Goal: Task Accomplishment & Management: Use online tool/utility

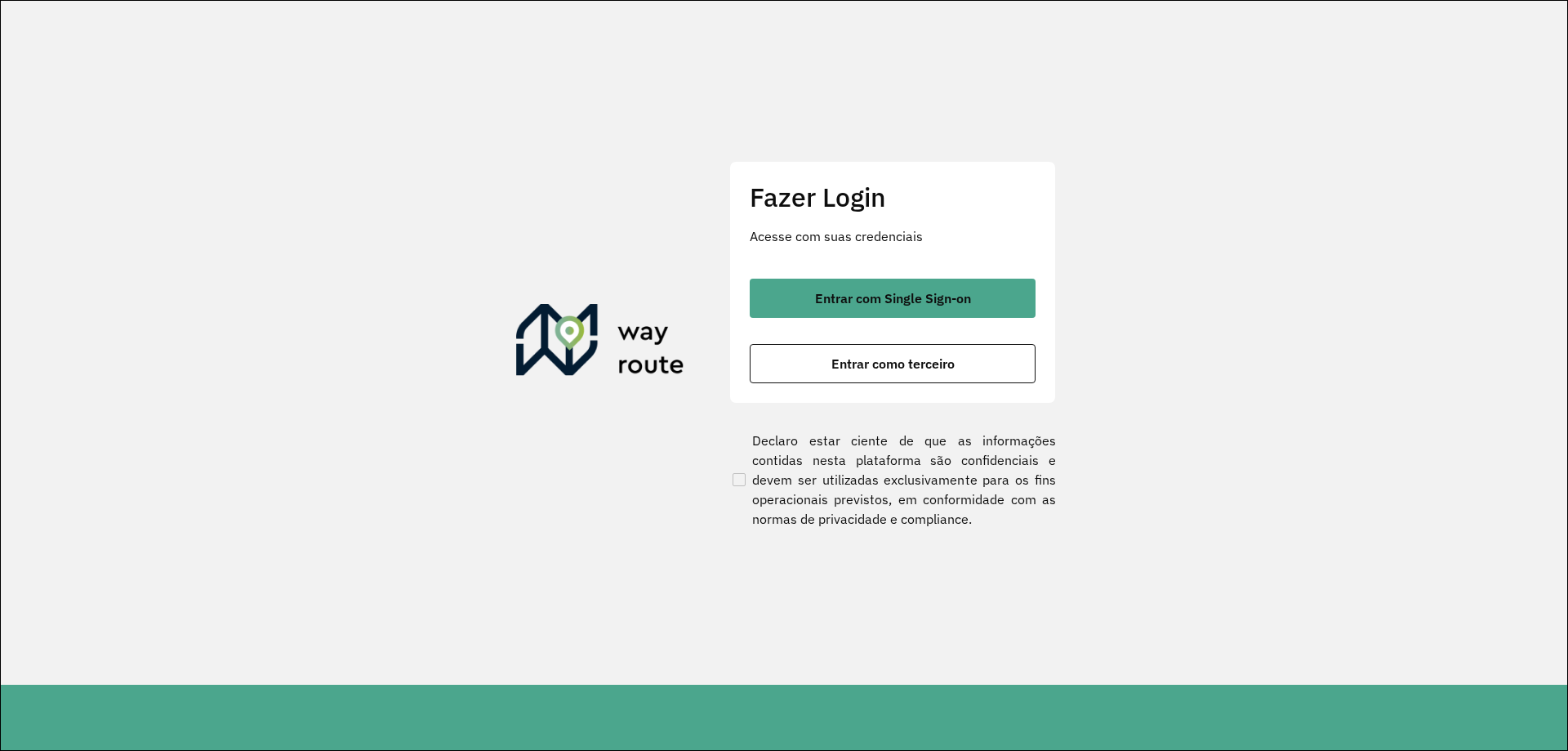
click at [874, 274] on div "Fazer Login Acesse com suas credenciais Entrar com Single Sign-on Entrar como t…" at bounding box center [893, 282] width 327 height 242
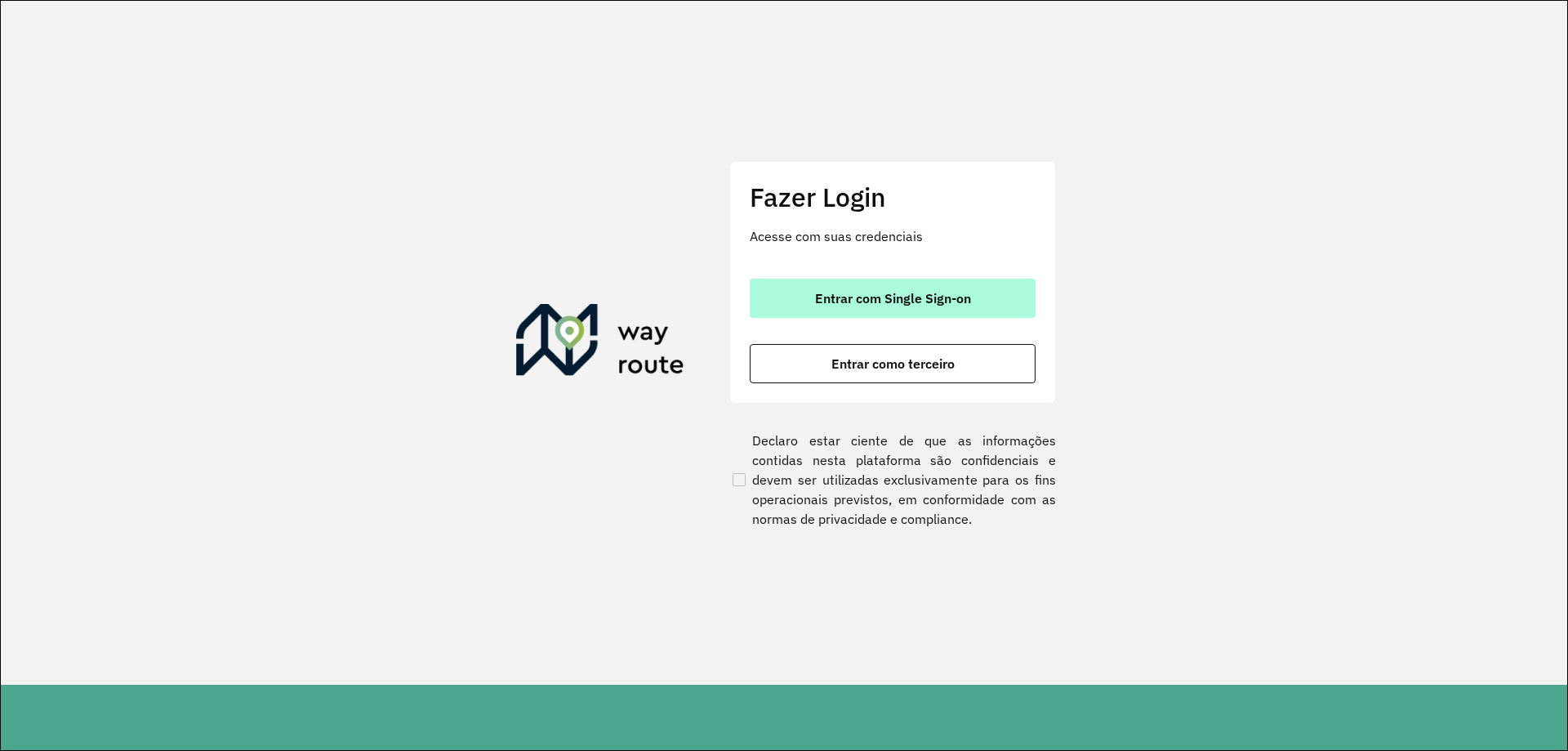
click at [874, 284] on button "Entrar com Single Sign-on" at bounding box center [893, 298] width 286 height 39
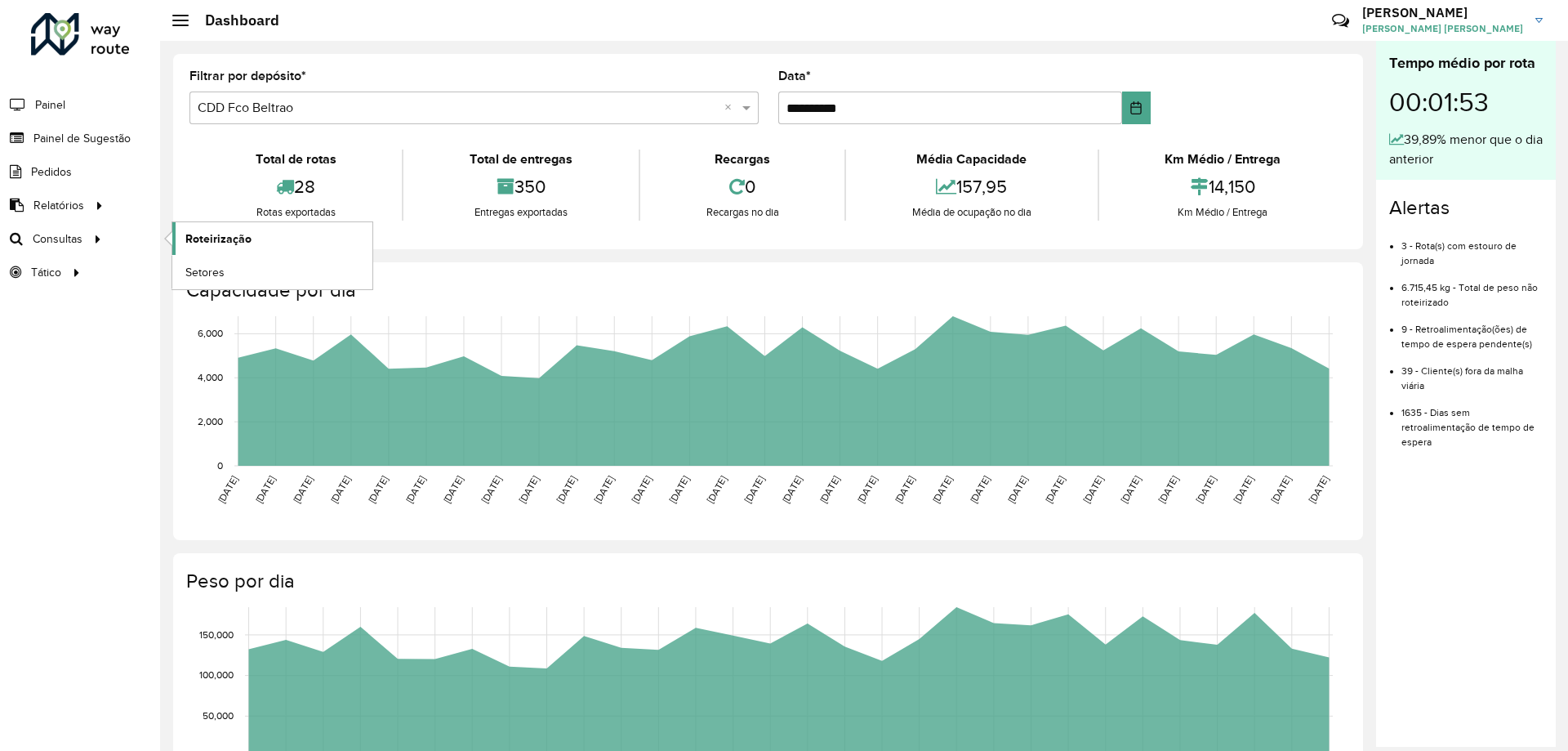
click at [236, 234] on span "Roteirização" at bounding box center [218, 238] width 67 height 17
click at [207, 270] on span "Setores" at bounding box center [205, 272] width 40 height 17
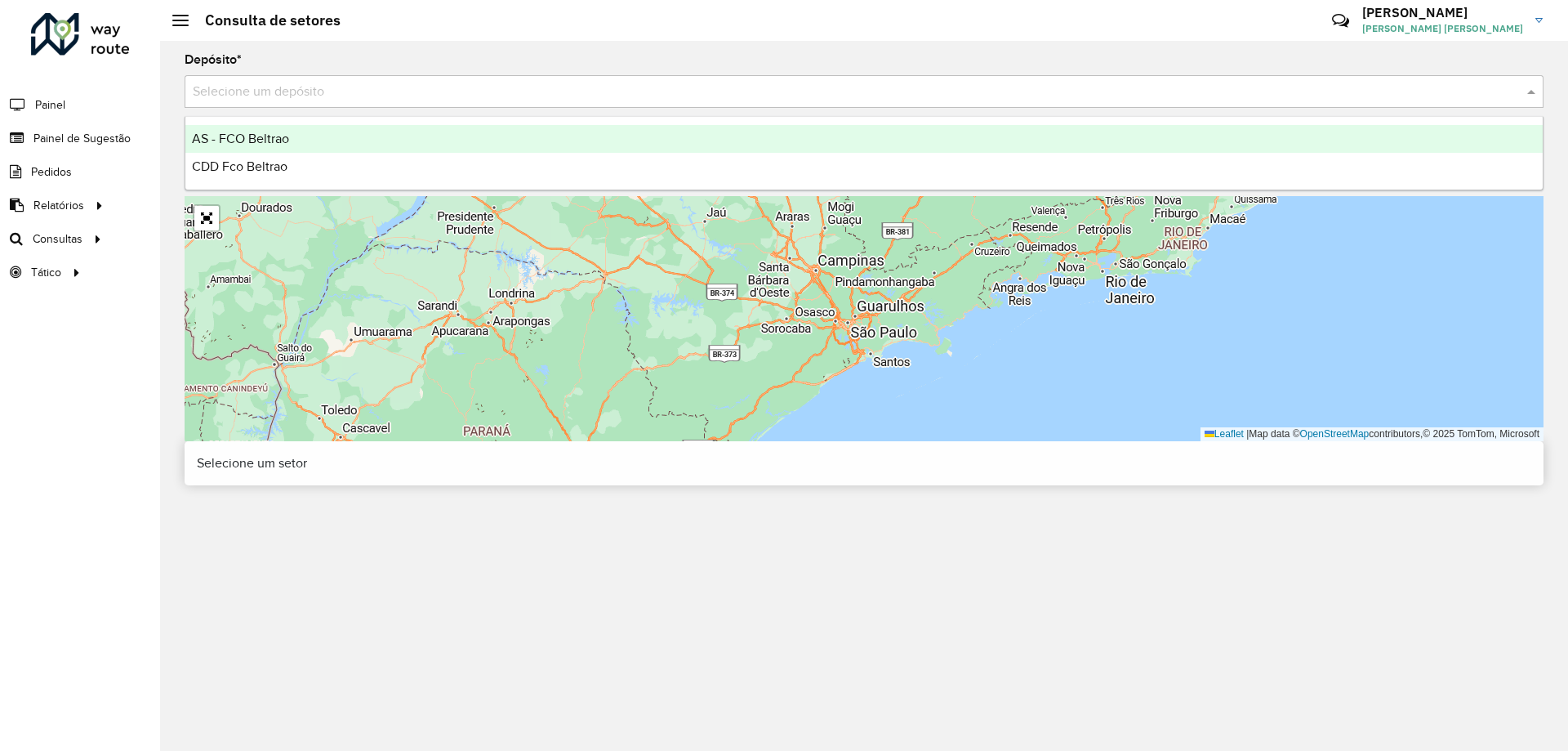
click at [456, 103] on div "Selecione um depósito" at bounding box center [864, 91] width 1359 height 33
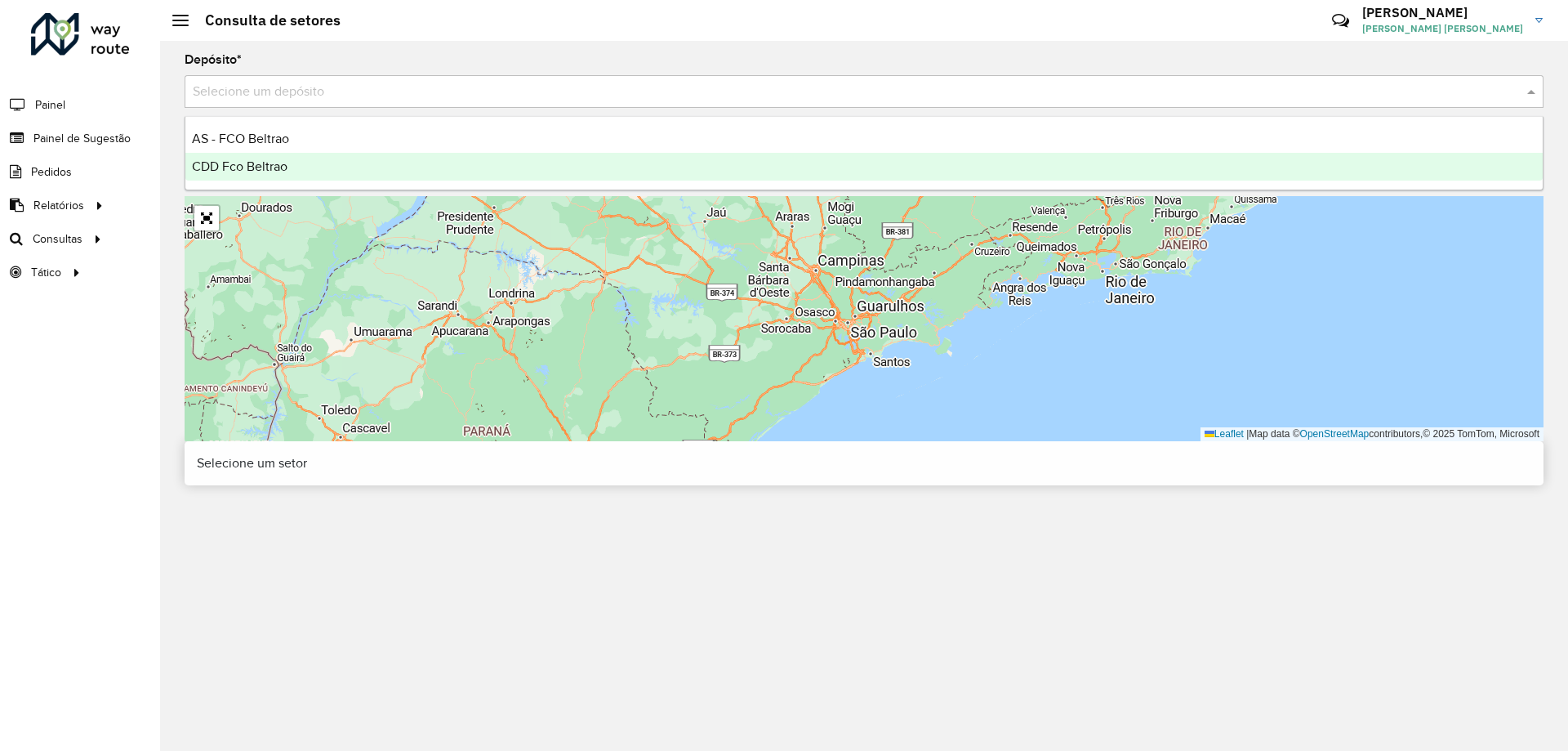
click at [361, 162] on div "CDD Fco Beltrao" at bounding box center [864, 167] width 1357 height 28
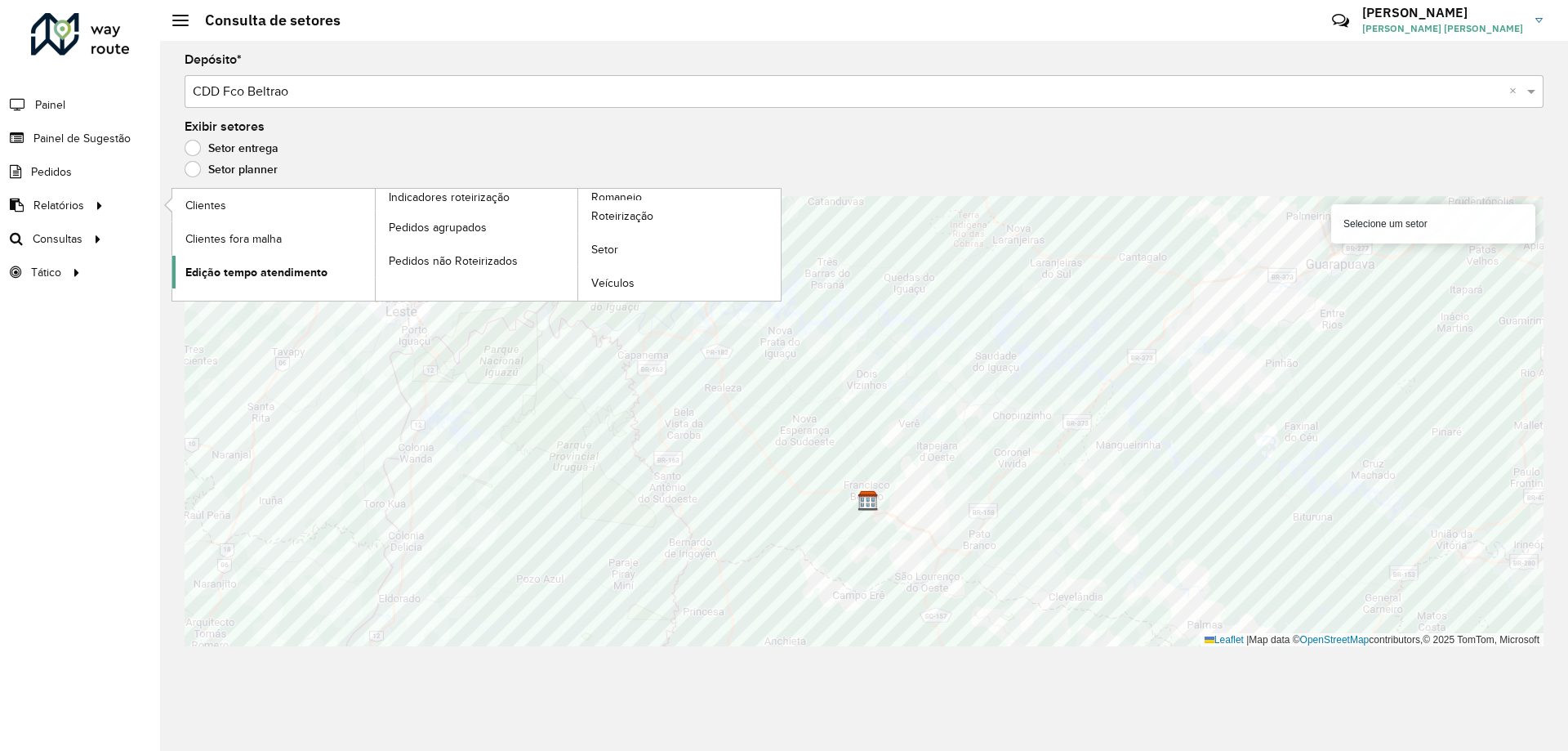
click at [301, 277] on span "Edição tempo atendimento" at bounding box center [256, 272] width 142 height 17
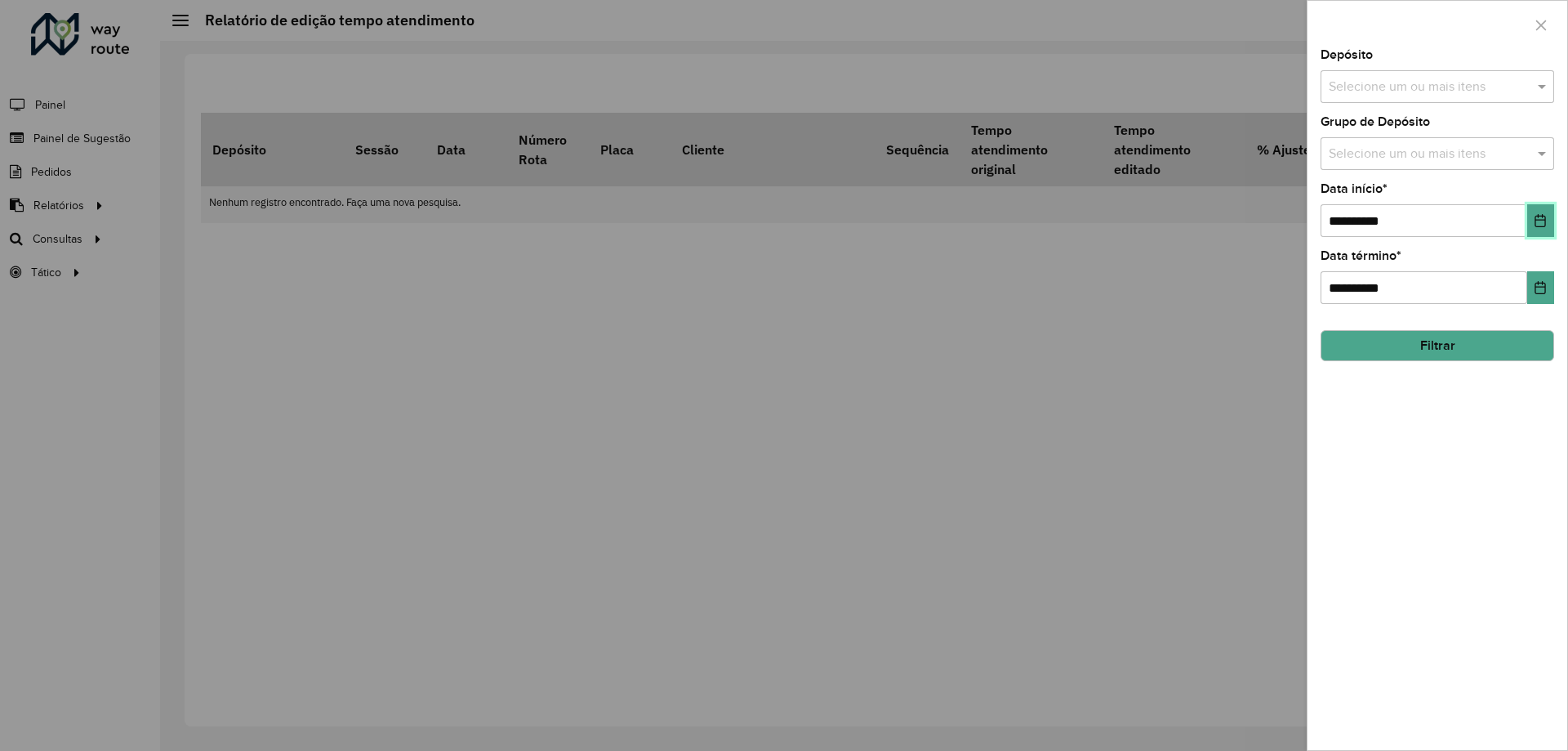
click at [1533, 227] on button "Choose Date" at bounding box center [1540, 221] width 27 height 33
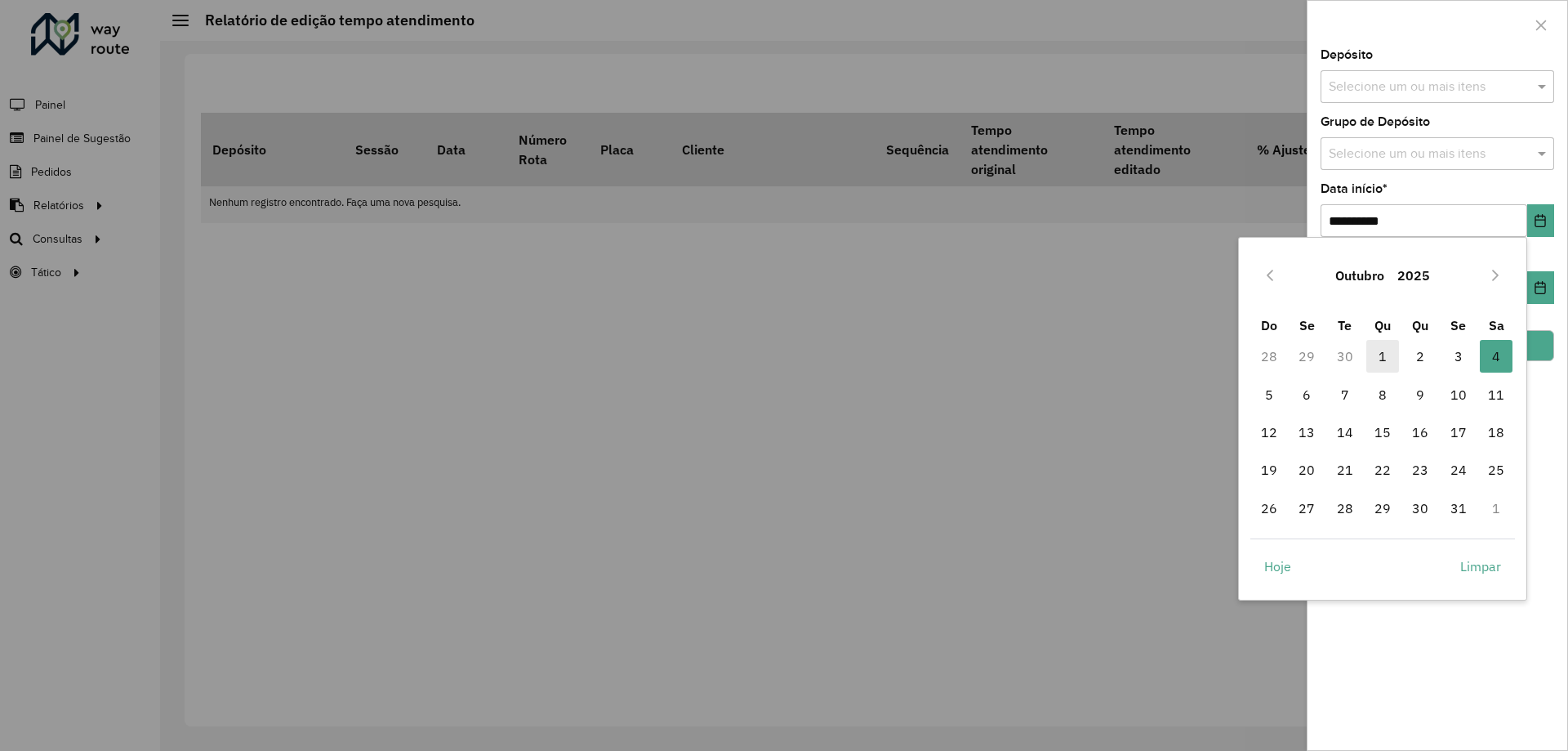
click at [1384, 356] on span "1" at bounding box center [1382, 357] width 33 height 33
type input "**********"
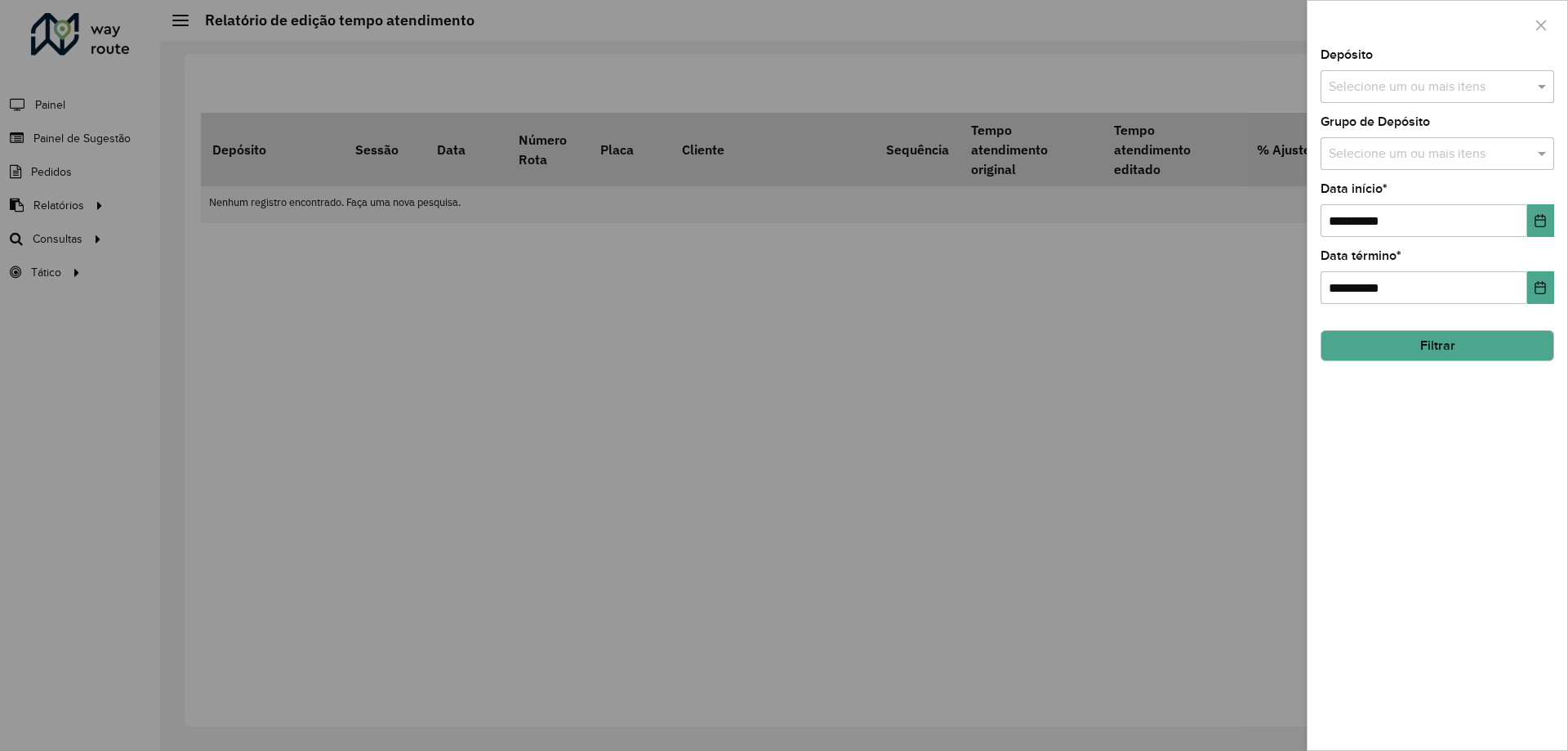
click at [1508, 343] on button "Filtrar" at bounding box center [1437, 346] width 233 height 31
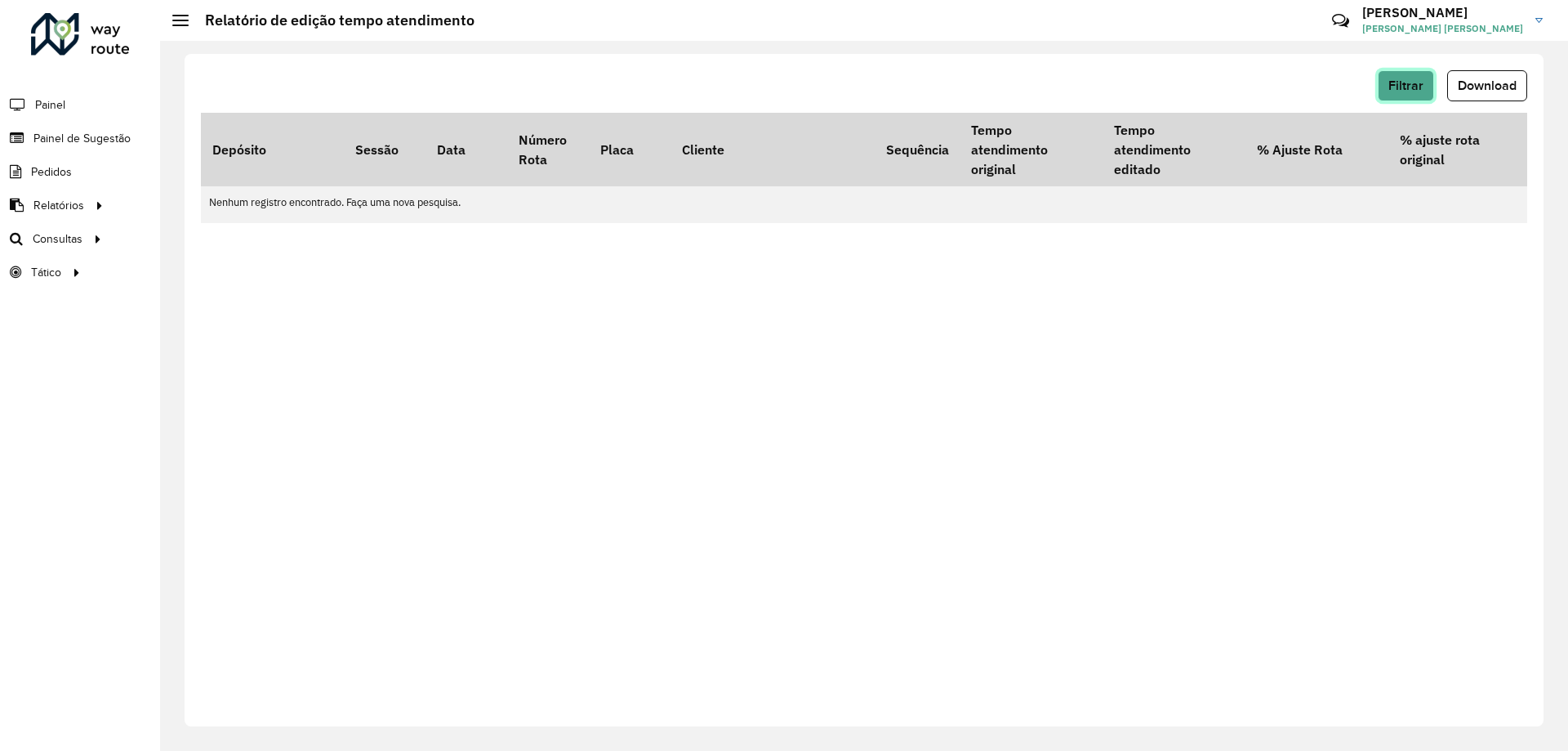
click at [1407, 89] on span "Filtrar" at bounding box center [1405, 85] width 35 height 14
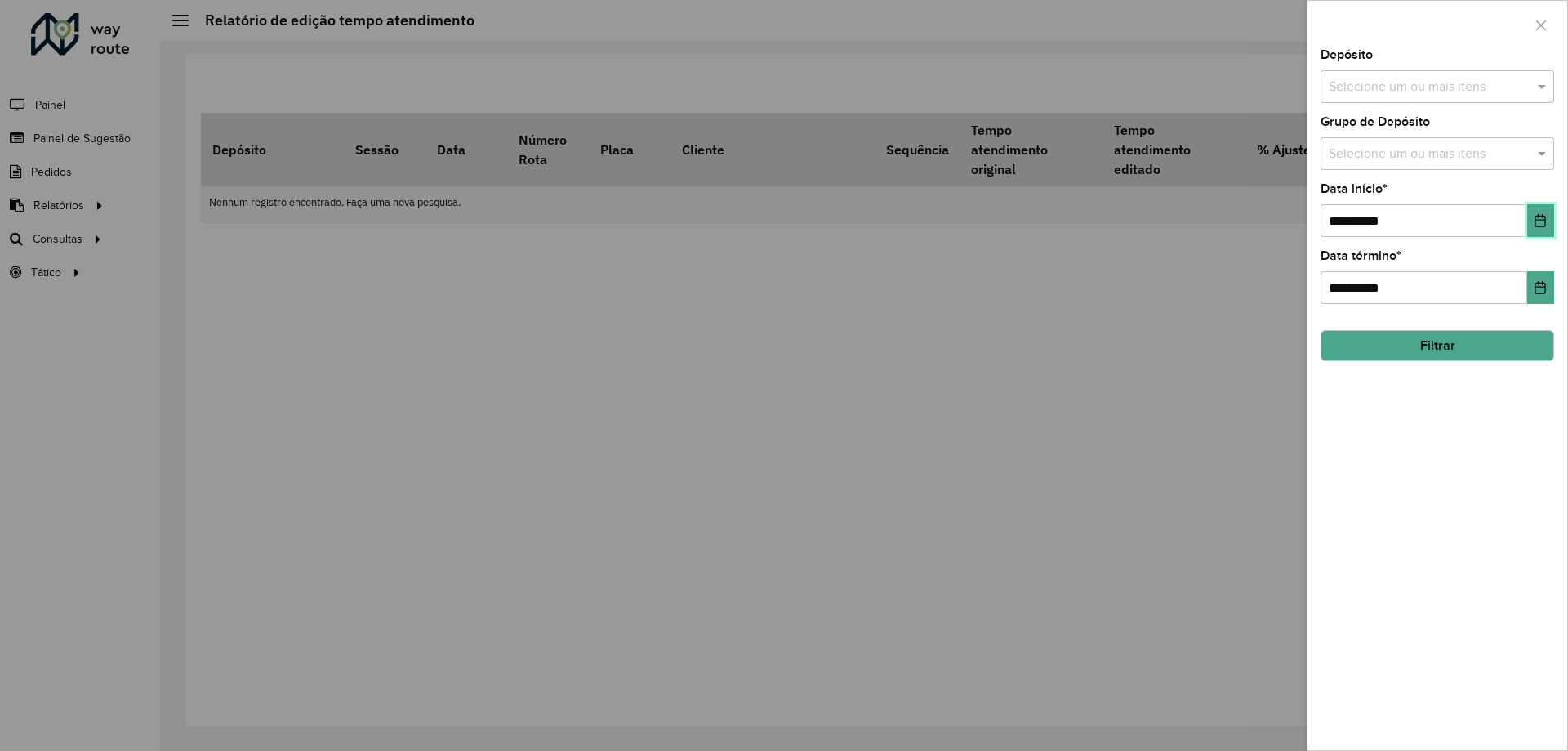
click at [1527, 223] on button "Choose Date" at bounding box center [1540, 221] width 27 height 33
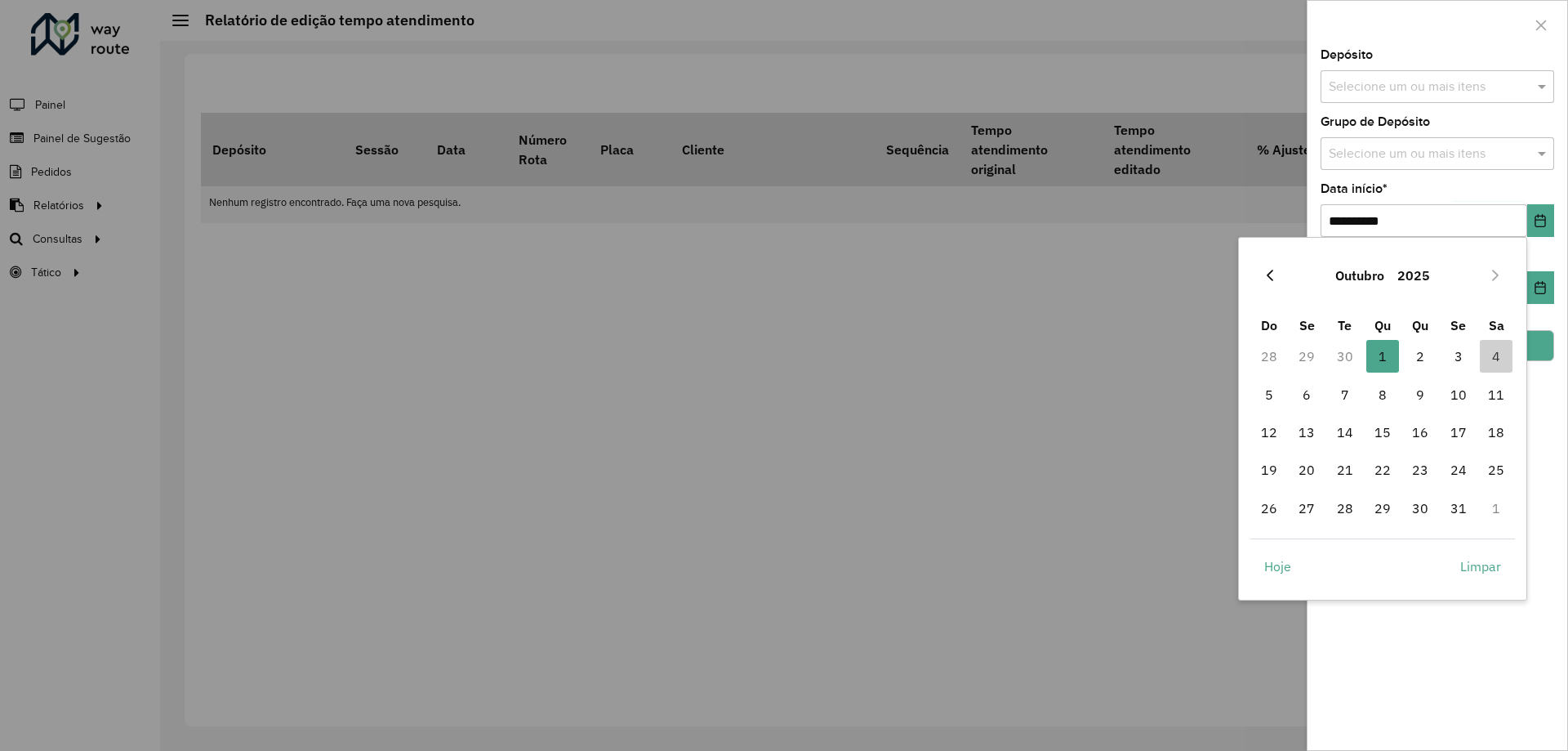
click at [1267, 279] on icon "Previous Month" at bounding box center [1270, 275] width 13 height 13
click at [1267, 274] on icon "Previous Month" at bounding box center [1270, 275] width 7 height 12
click at [1453, 357] on span "1" at bounding box center [1458, 357] width 33 height 33
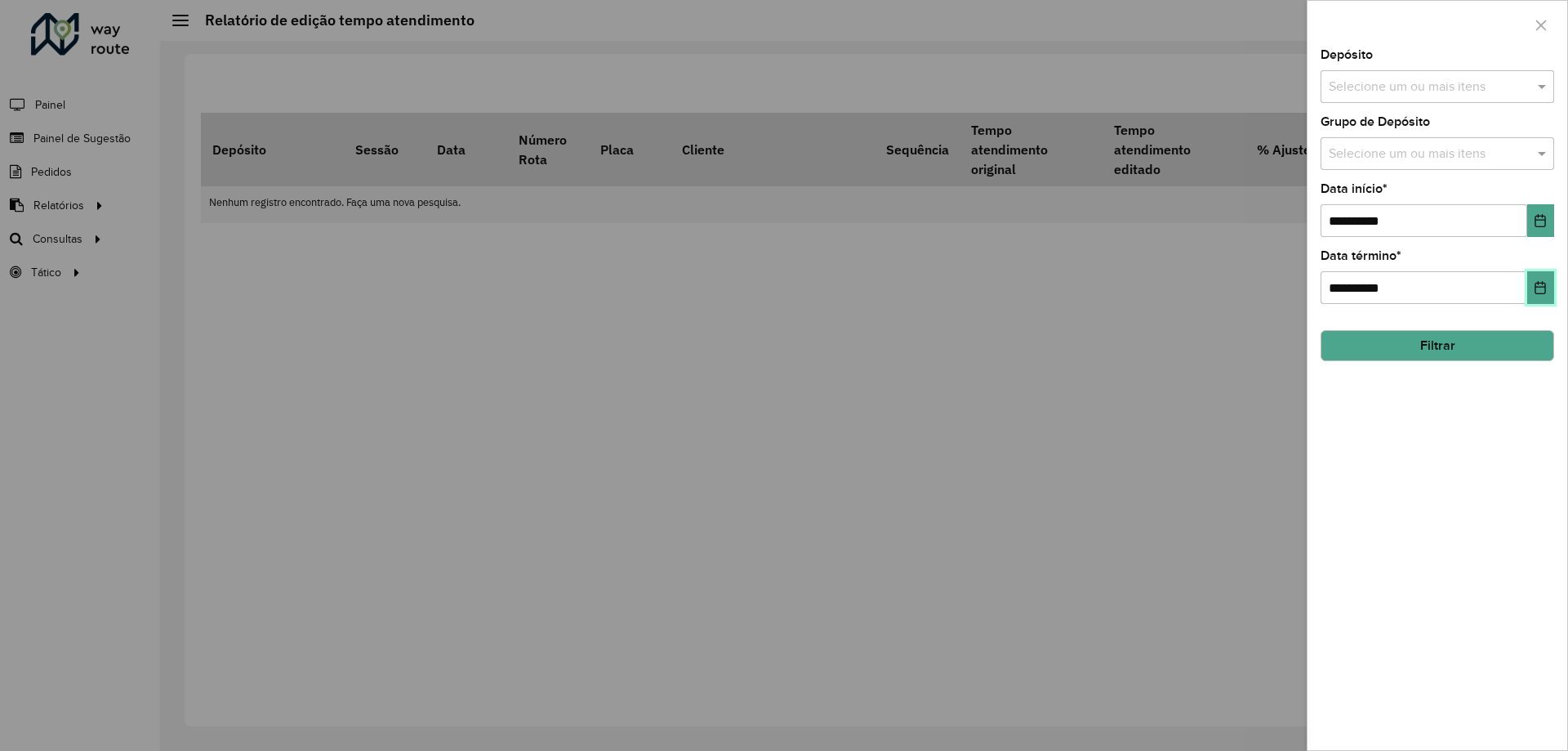
click at [1542, 284] on icon "Choose Date" at bounding box center [1540, 288] width 13 height 13
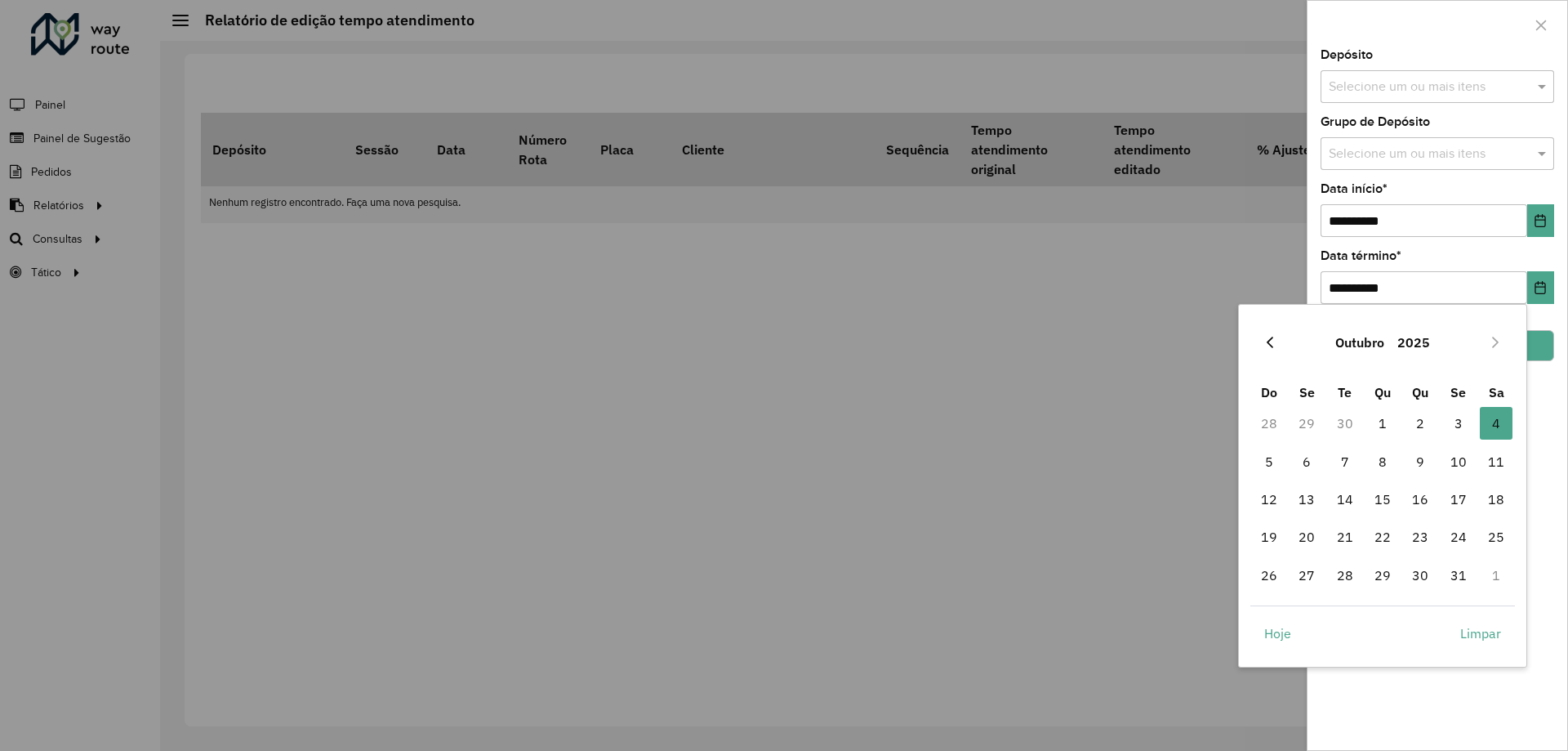
click at [1263, 346] on icon "Previous Month" at bounding box center [1270, 343] width 13 height 13
click at [1267, 340] on icon "Previous Month" at bounding box center [1270, 343] width 13 height 13
click at [1422, 536] on span "24" at bounding box center [1420, 537] width 33 height 33
type input "**********"
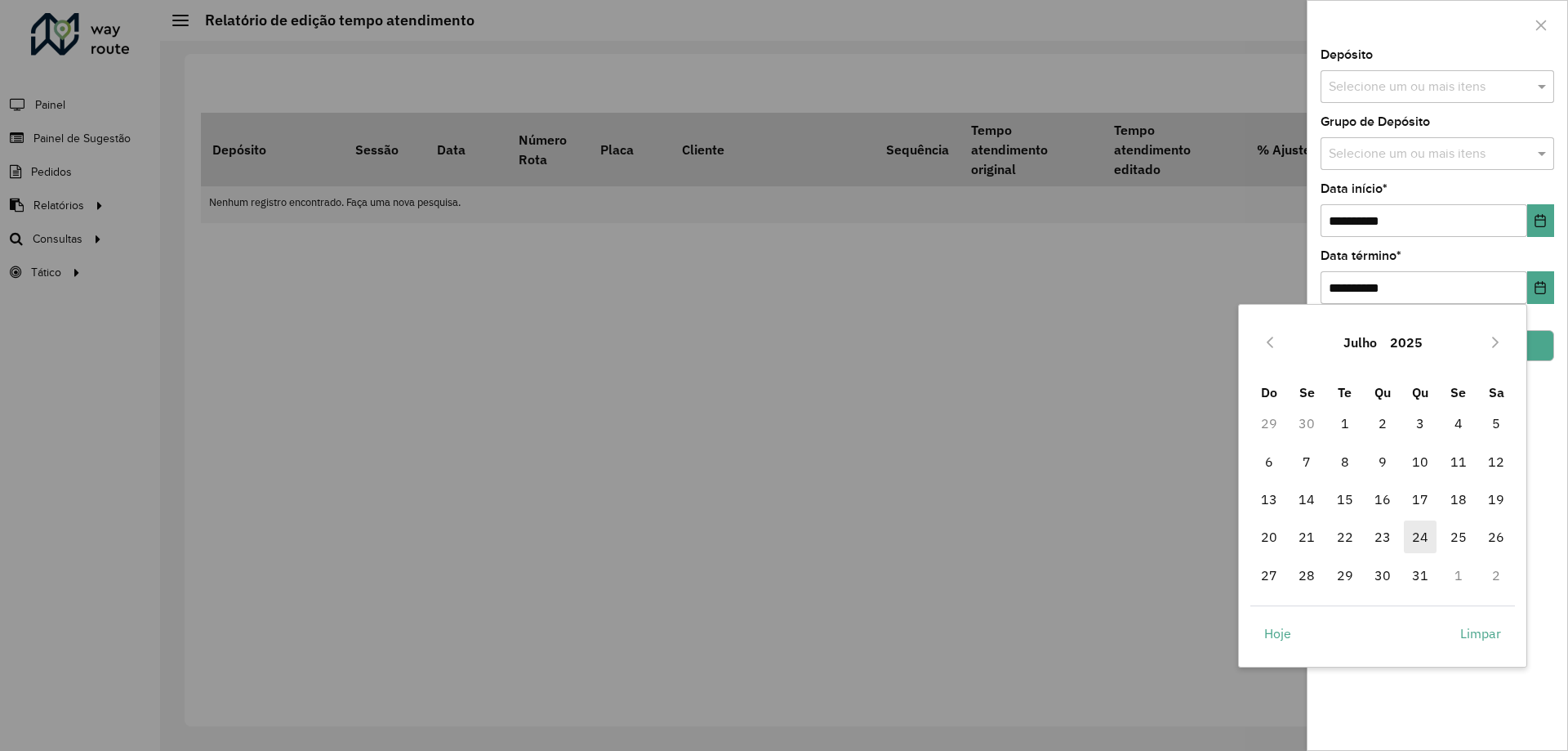
type input "**********"
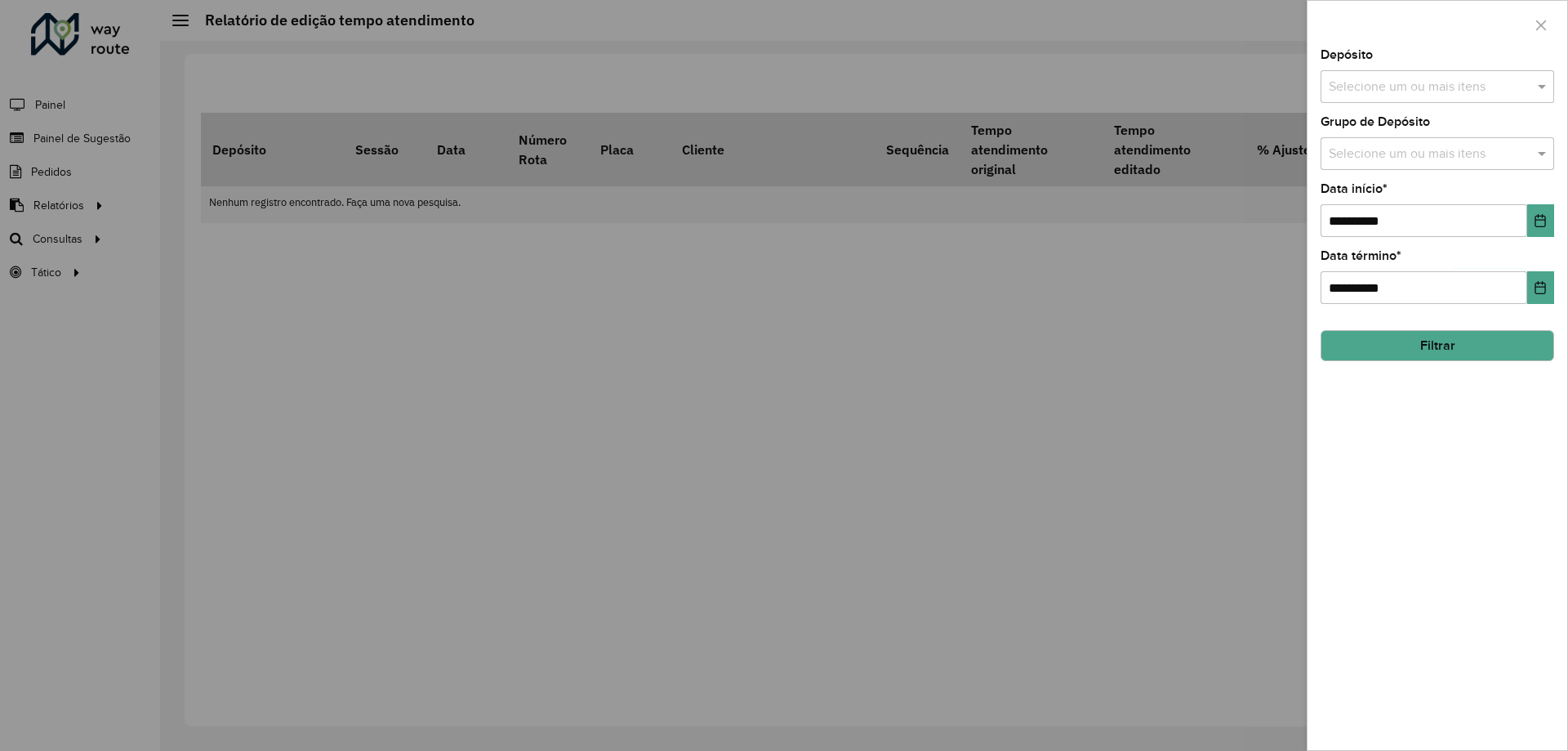
click at [1510, 348] on button "Filtrar" at bounding box center [1437, 346] width 233 height 31
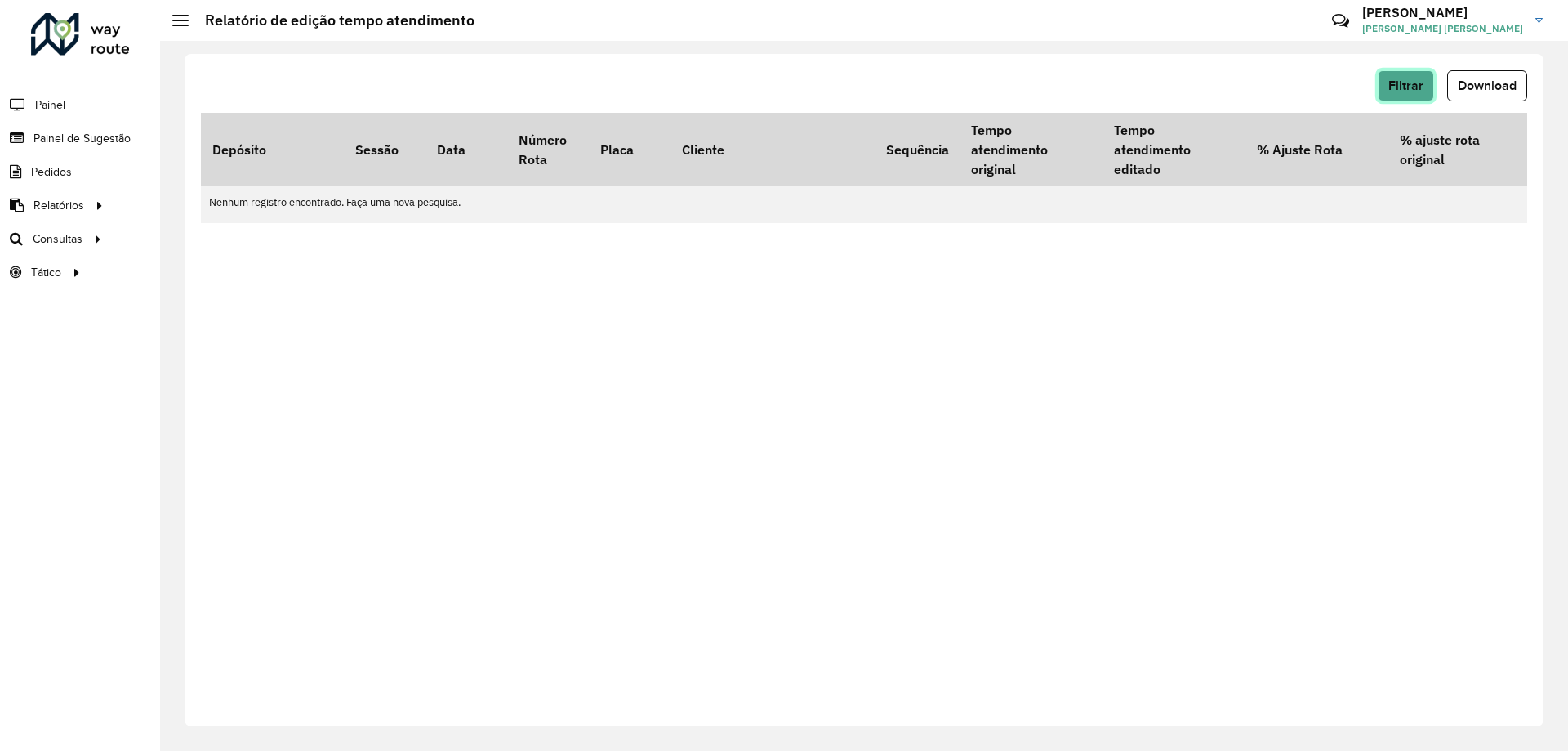
click at [1409, 88] on span "Filtrar" at bounding box center [1405, 85] width 35 height 14
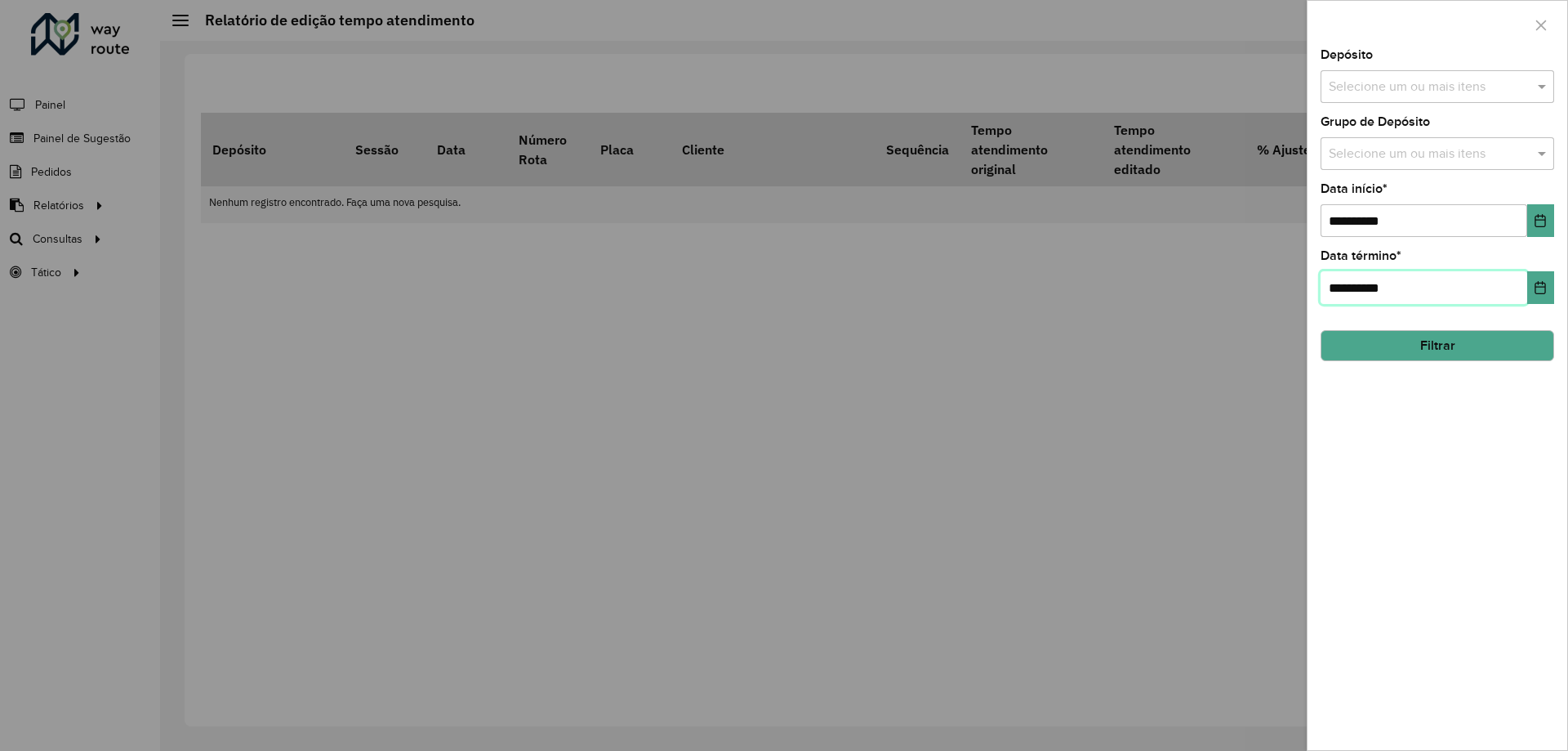
click at [1432, 290] on input "**********" at bounding box center [1423, 288] width 206 height 33
click at [1535, 291] on icon "Choose Date" at bounding box center [1540, 288] width 11 height 13
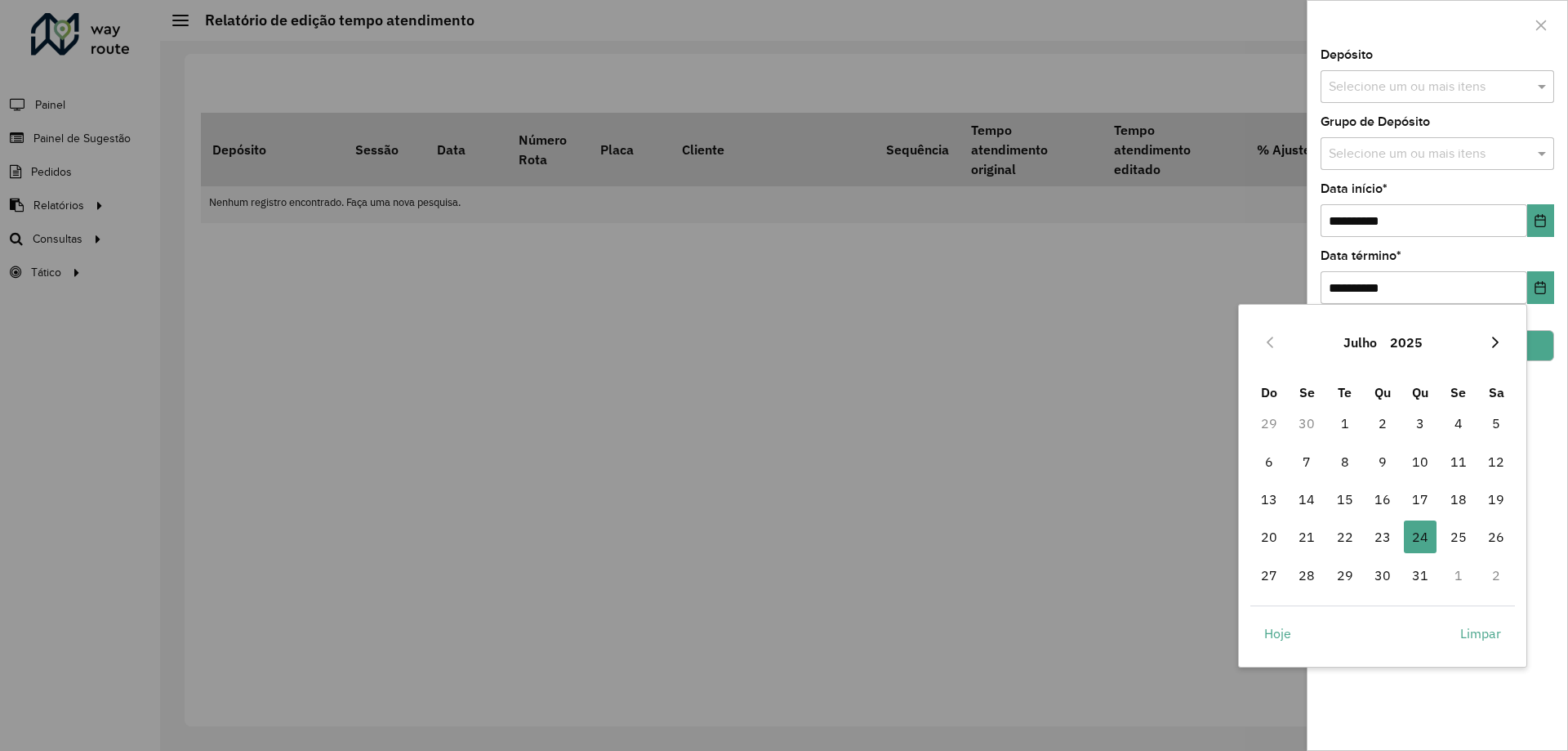
click at [1494, 339] on icon "Next Month" at bounding box center [1495, 343] width 7 height 12
click at [1271, 616] on span "31" at bounding box center [1269, 613] width 33 height 33
type input "**********"
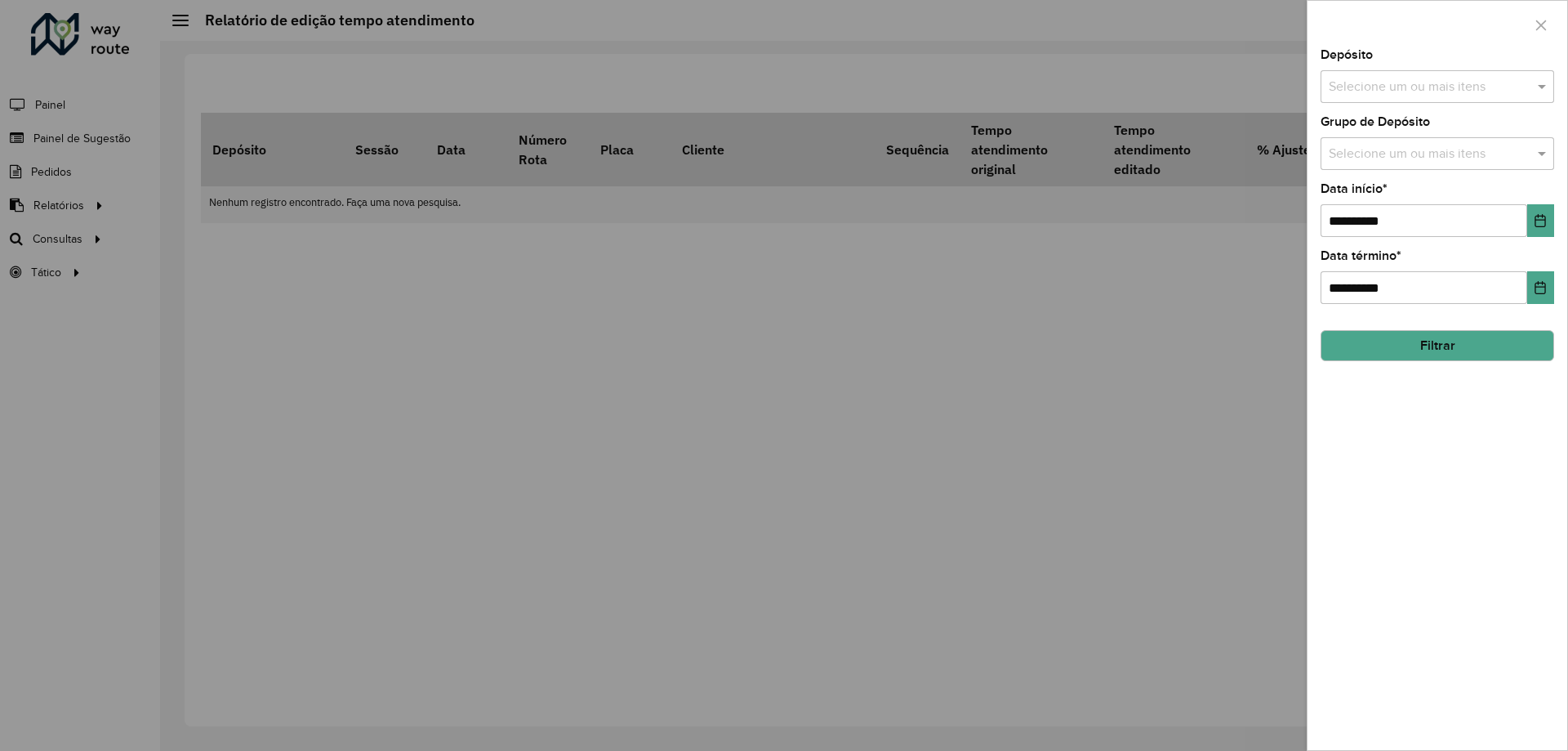
click at [1532, 337] on button "Filtrar" at bounding box center [1437, 346] width 233 height 31
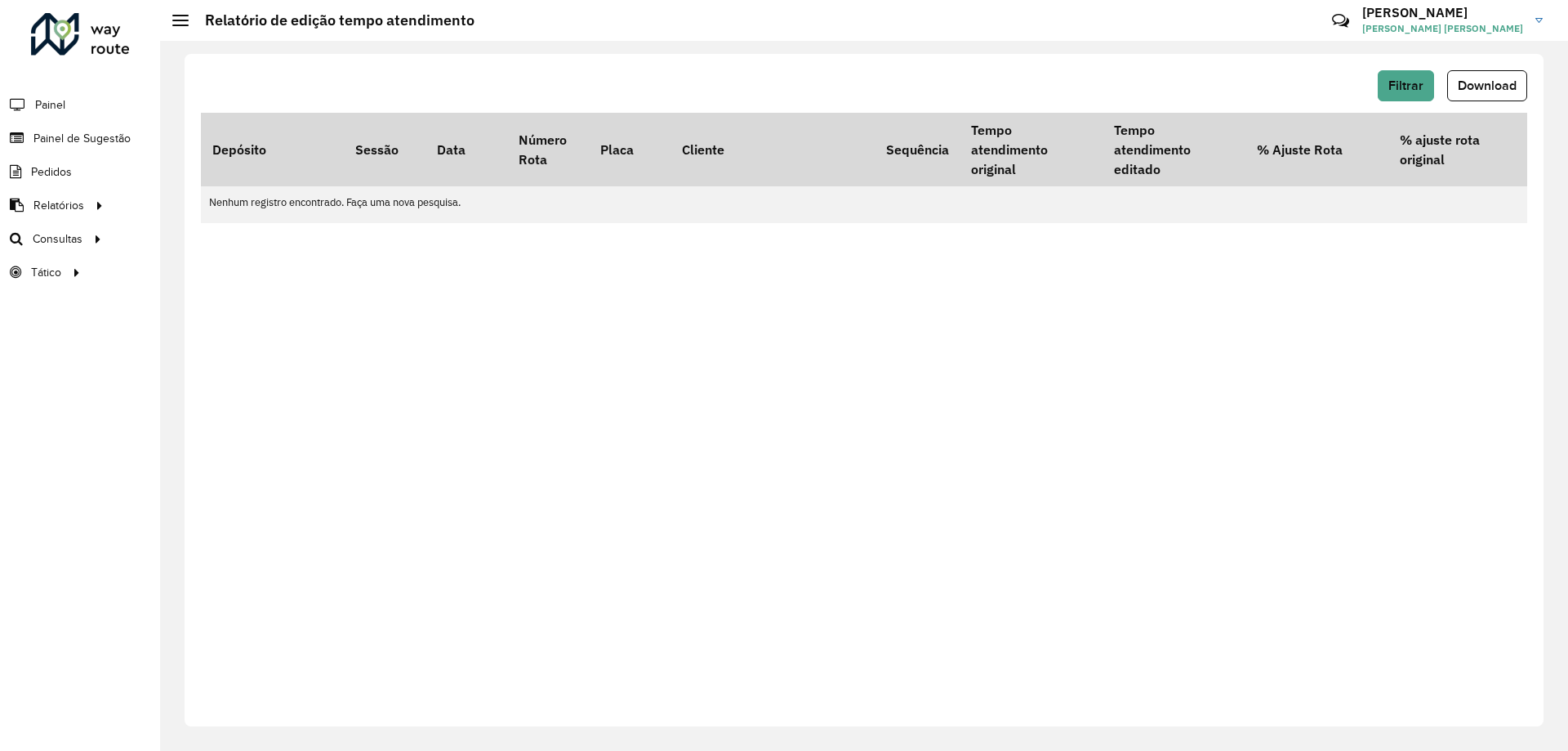
drag, startPoint x: 1213, startPoint y: 233, endPoint x: 1271, endPoint y: 222, distance: 59.0
click at [1268, 224] on div "Filtrar Download Depósito Sessão Data Número Rota Placa Cliente Sequência Tempo…" at bounding box center [864, 390] width 1359 height 672
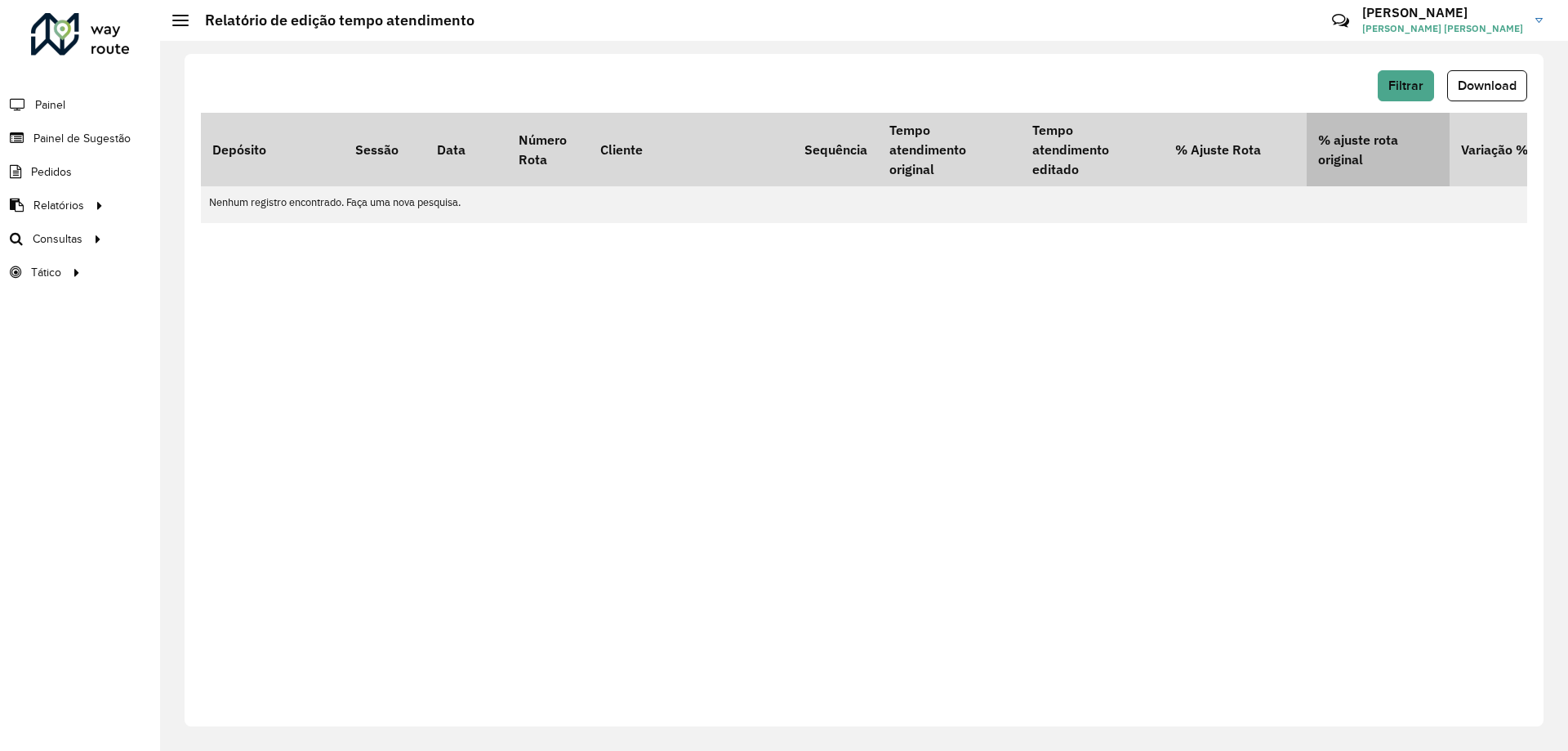
scroll to position [0, 84]
click at [1415, 85] on span "Filtrar" at bounding box center [1405, 85] width 35 height 14
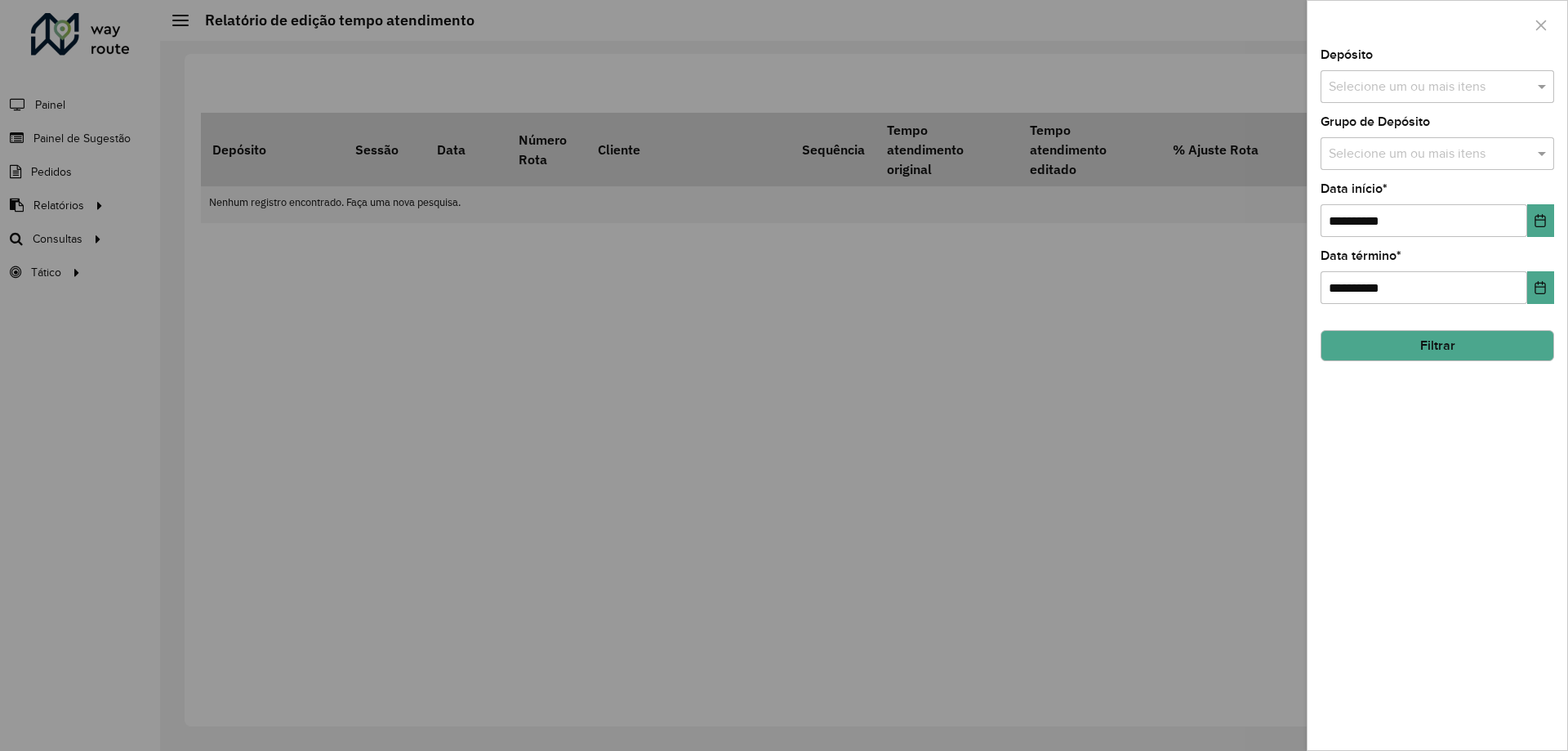
click at [1419, 62] on div "Depósito Selecione um ou mais itens" at bounding box center [1437, 76] width 233 height 54
click at [1411, 84] on input "text" at bounding box center [1428, 87] width 209 height 20
click at [1402, 202] on div "CDD Fco Beltrao" at bounding box center [1437, 196] width 232 height 28
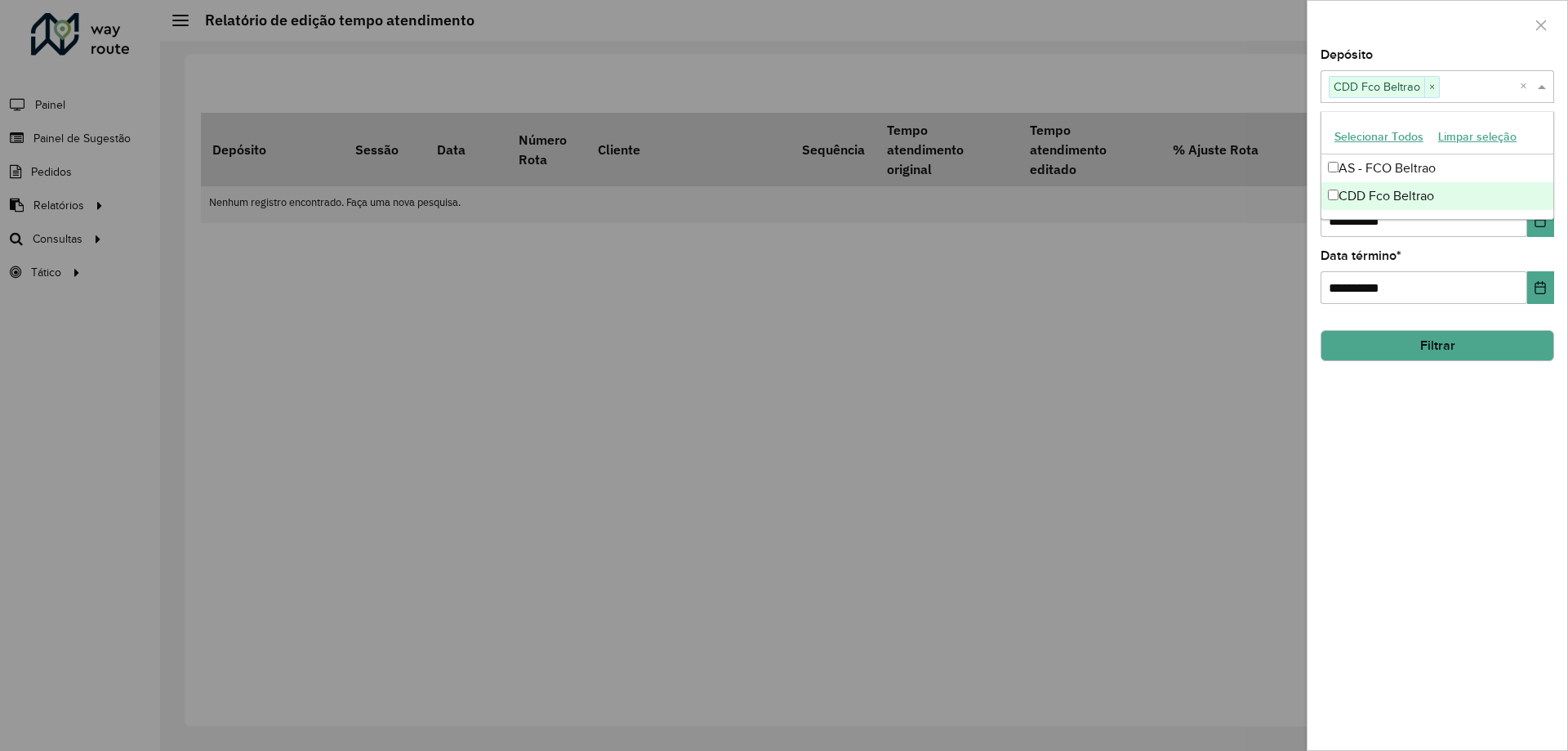
click at [1384, 342] on button "Filtrar" at bounding box center [1437, 346] width 233 height 31
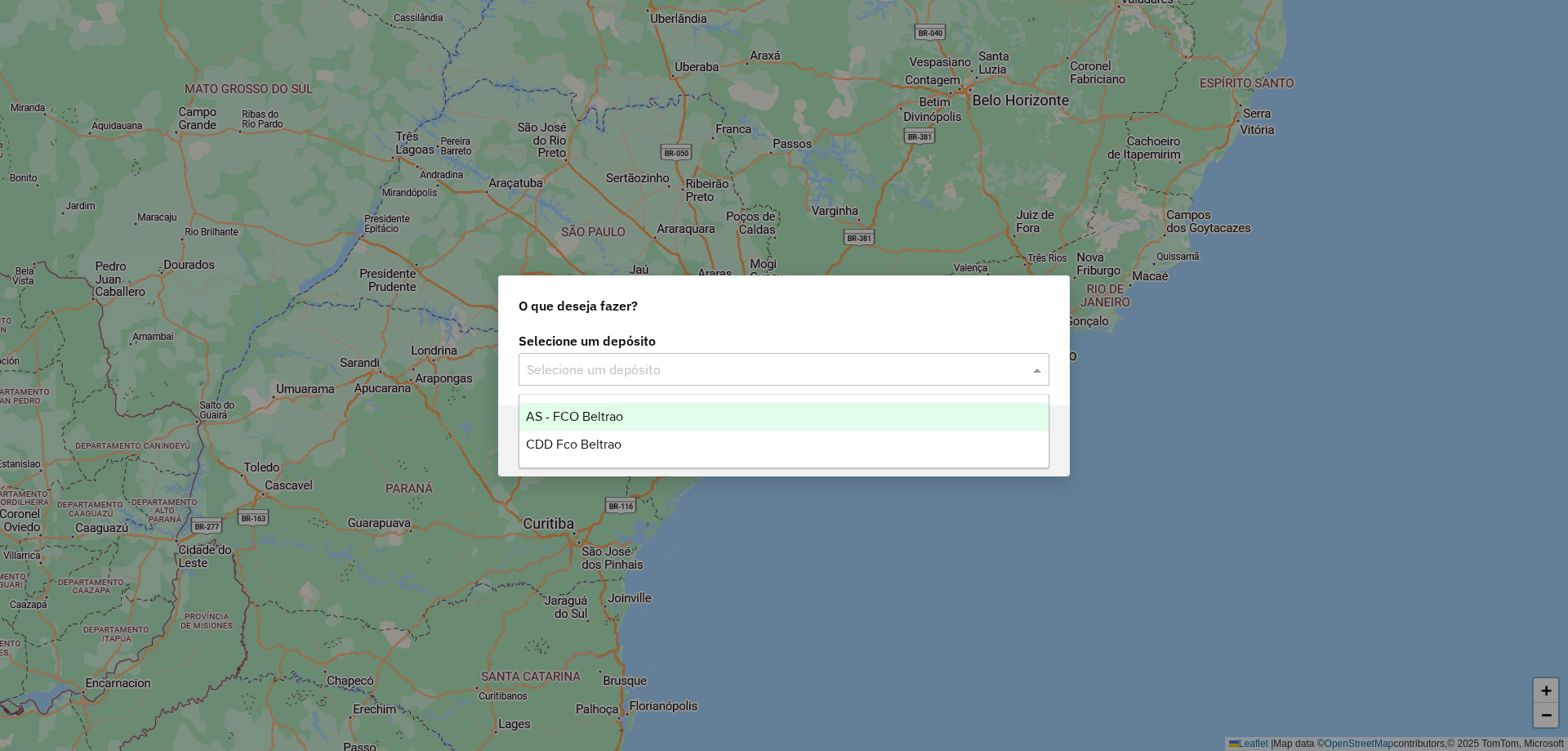
click at [800, 367] on input "text" at bounding box center [767, 370] width 481 height 20
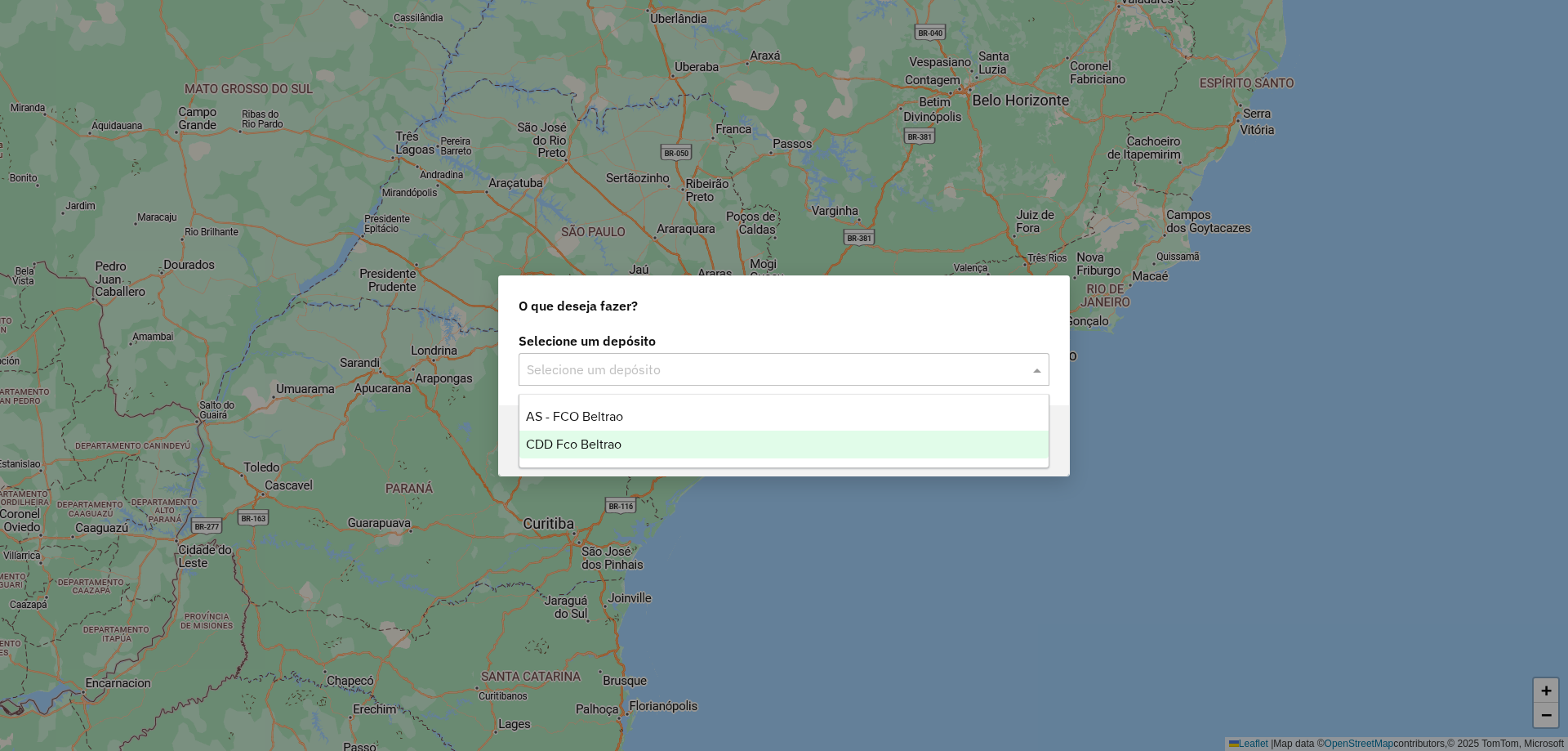
click at [577, 451] on div "CDD Fco Beltrao" at bounding box center [784, 445] width 529 height 28
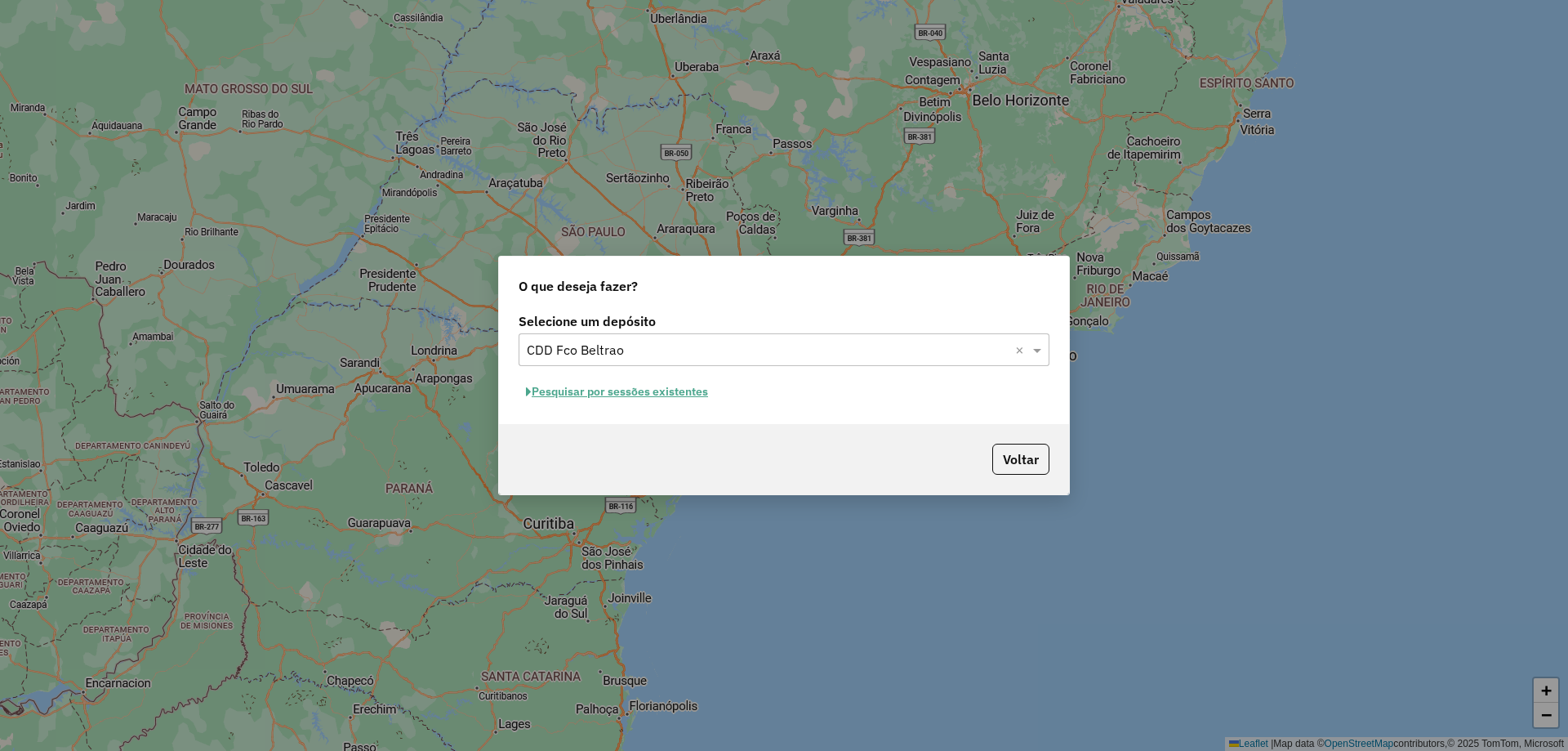
click at [667, 393] on button "Pesquisar por sessões existentes" at bounding box center [617, 391] width 197 height 25
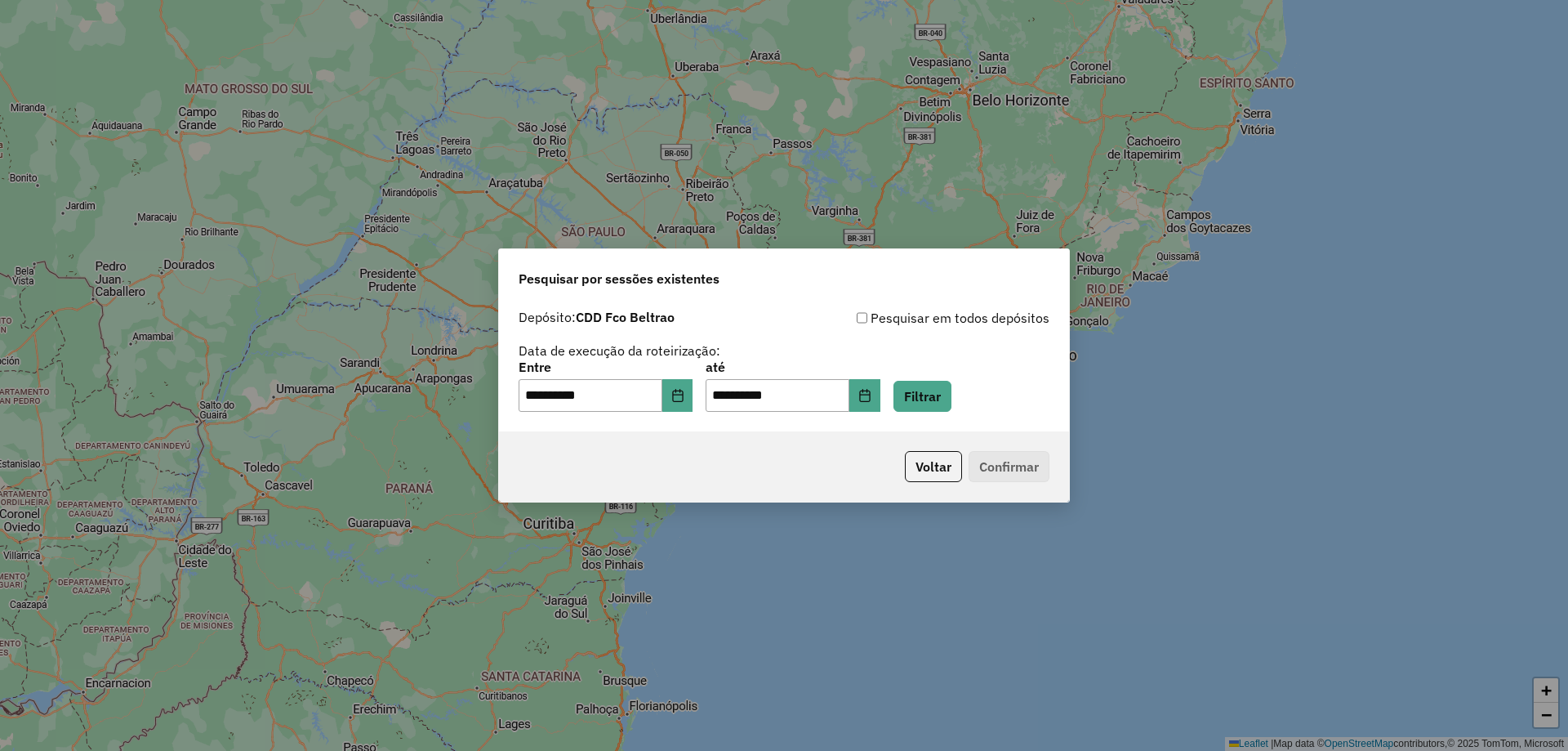
click at [706, 397] on div "**********" at bounding box center [784, 386] width 531 height 51
click at [684, 400] on icon "Choose Date" at bounding box center [678, 395] width 13 height 13
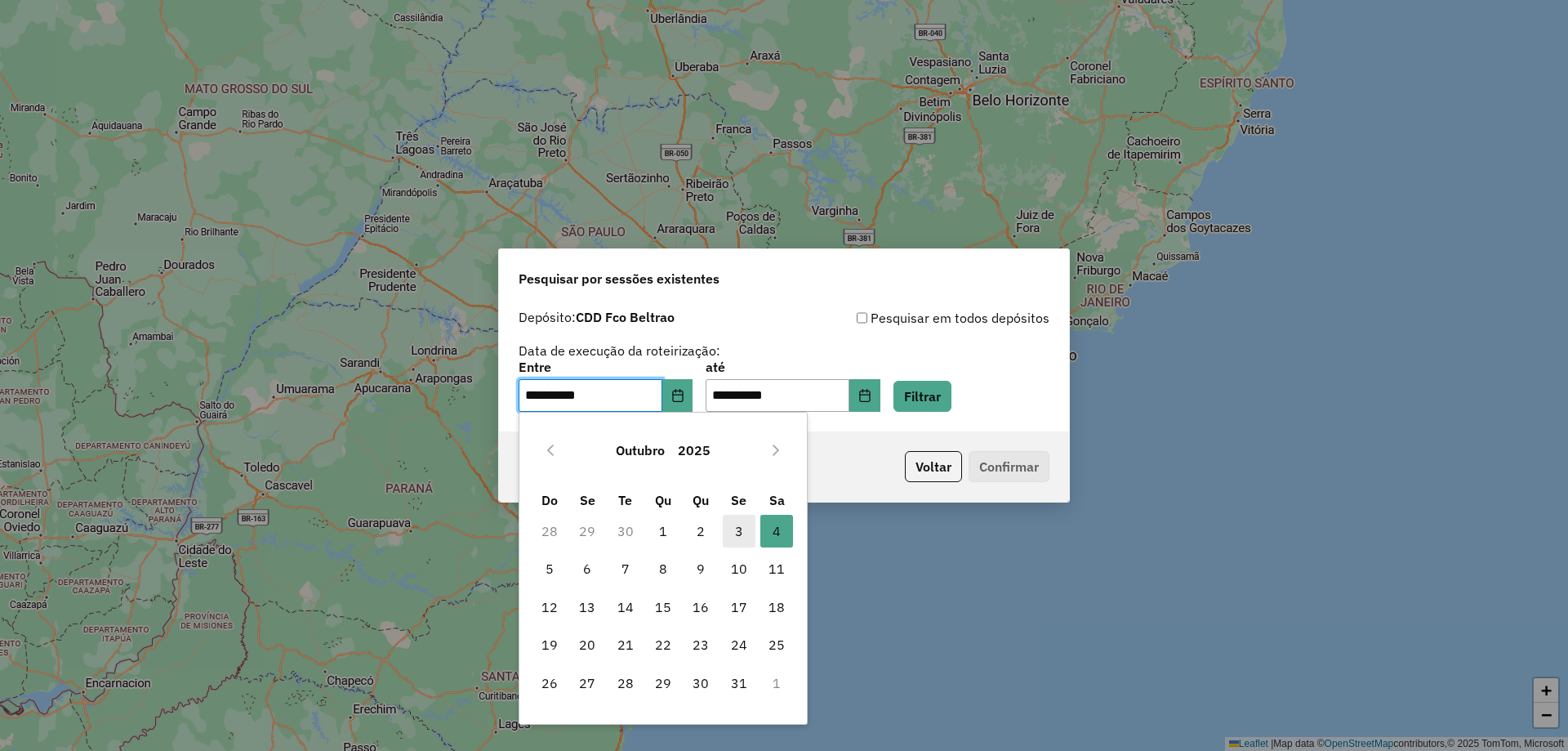
click at [734, 531] on span "3" at bounding box center [739, 531] width 33 height 33
type input "**********"
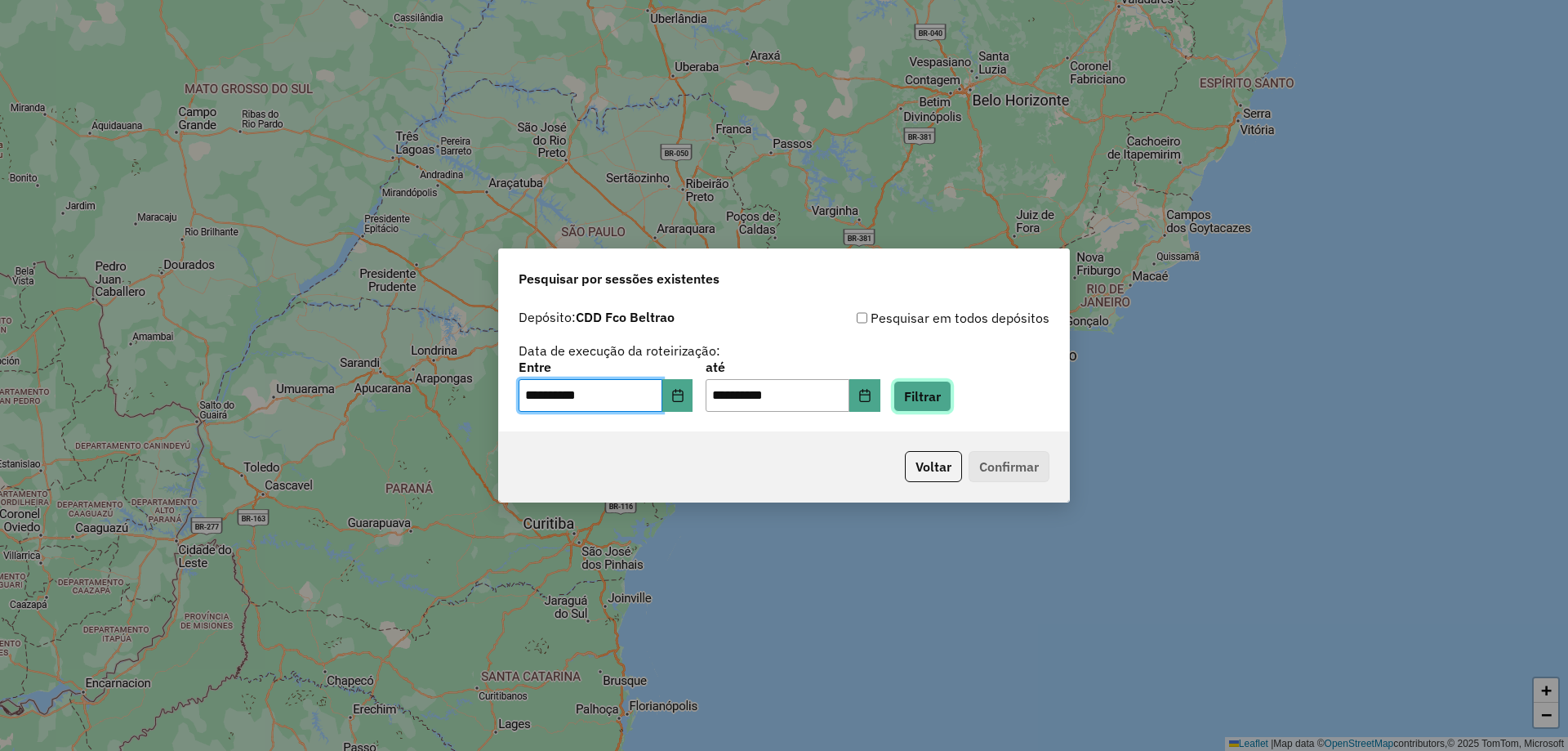
click at [950, 398] on button "Filtrar" at bounding box center [922, 396] width 58 height 31
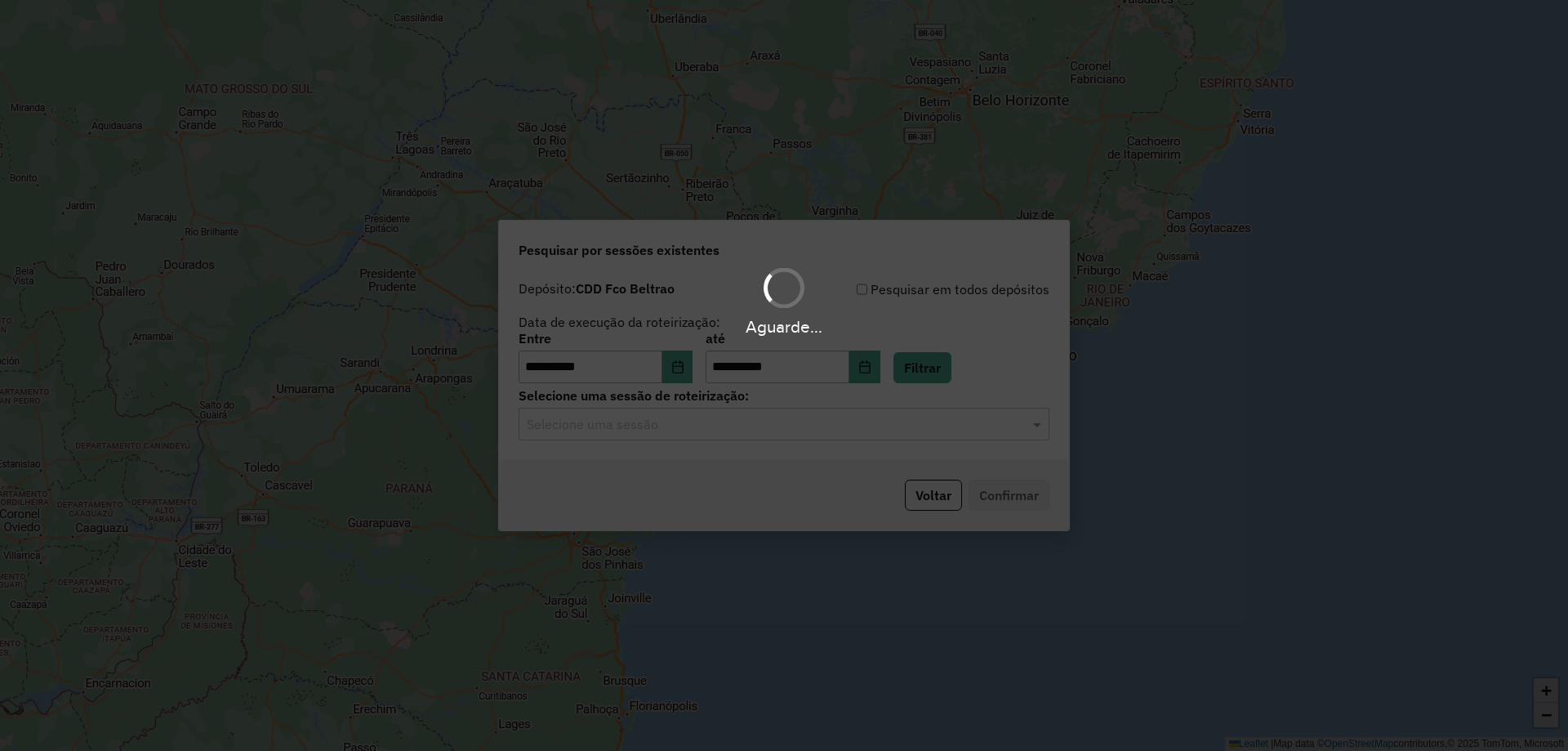
click at [736, 424] on hb-app "**********" at bounding box center [784, 376] width 1568 height 751
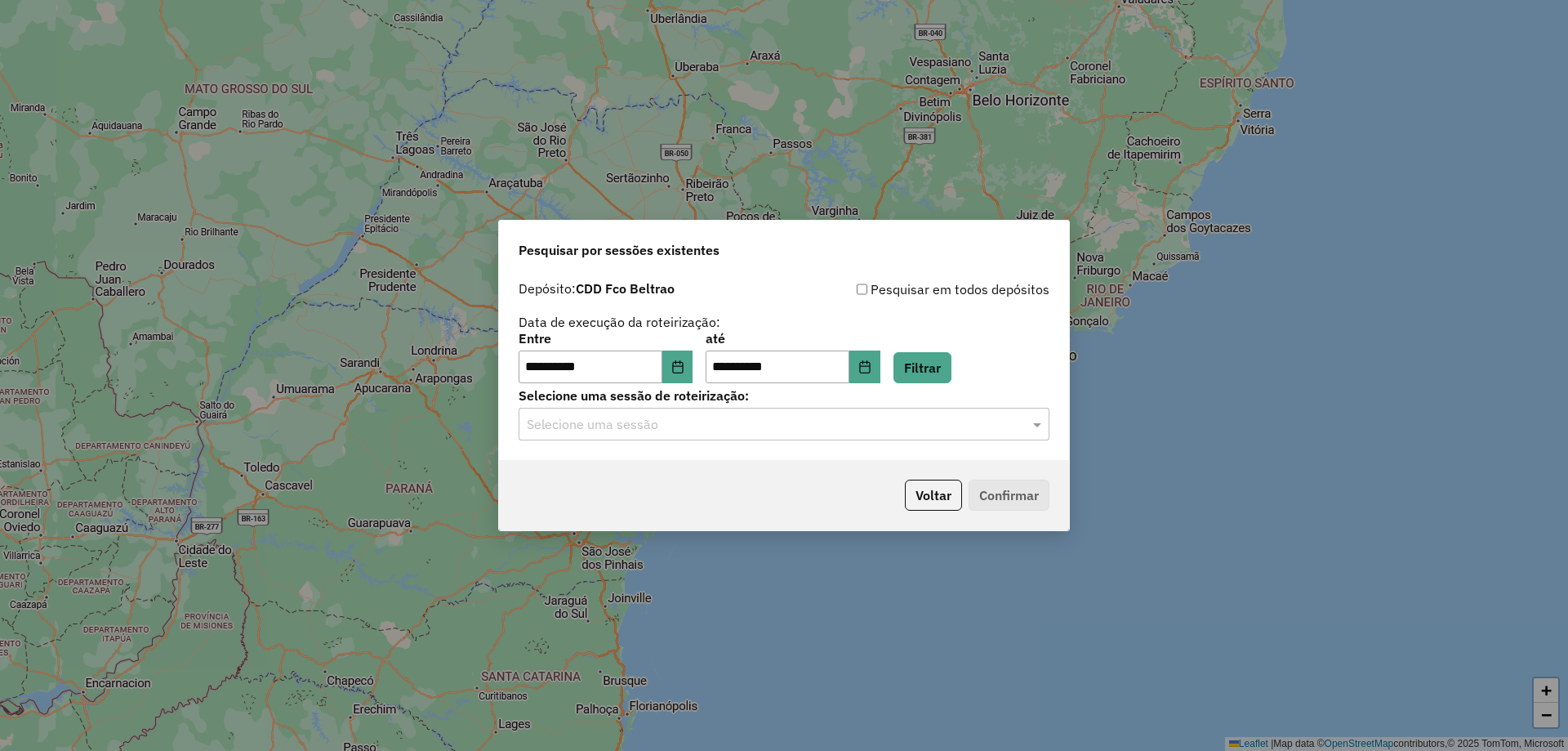
click at [736, 424] on input "text" at bounding box center [767, 425] width 481 height 20
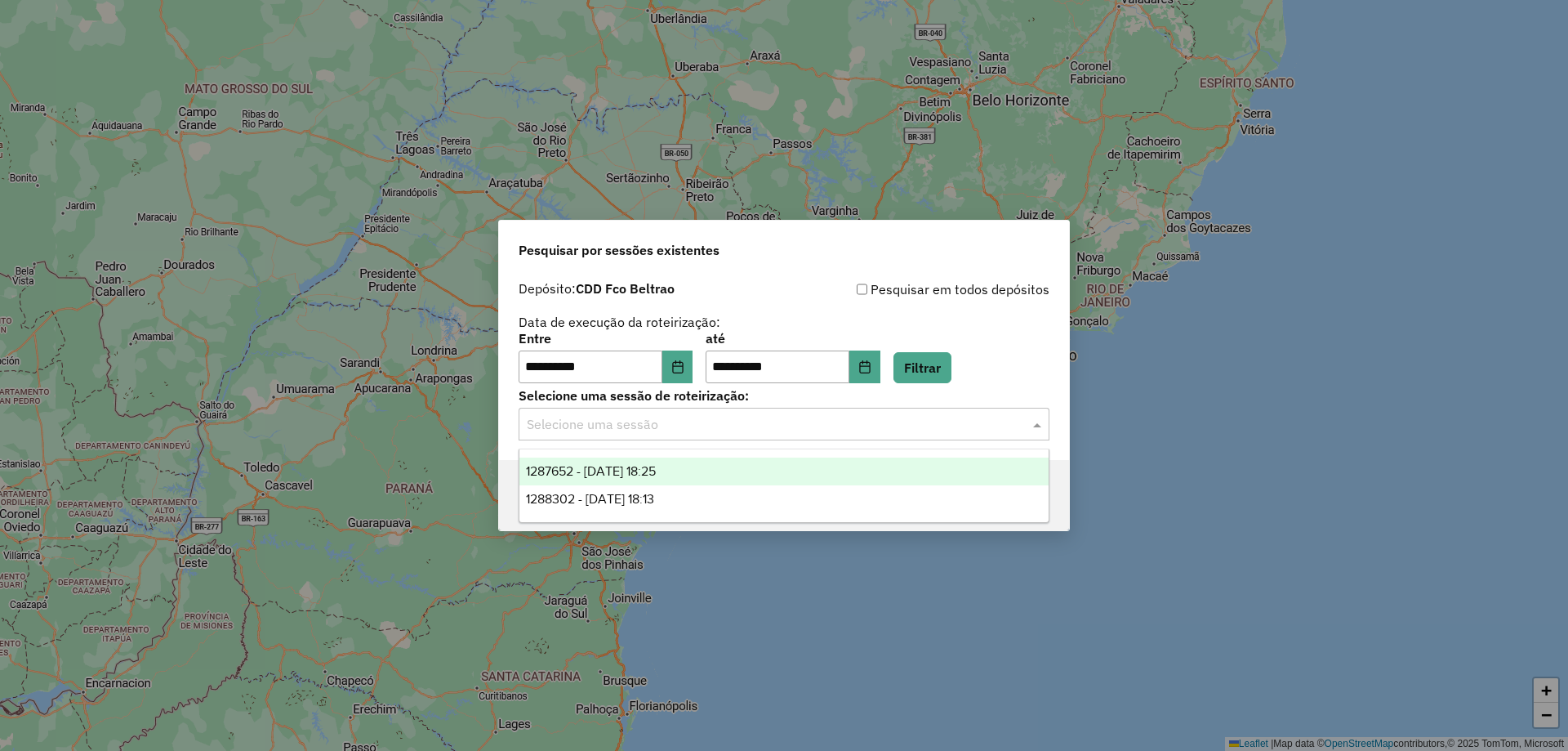
click at [655, 474] on span "1287652 - 03/10/2025 18:25" at bounding box center [591, 471] width 130 height 14
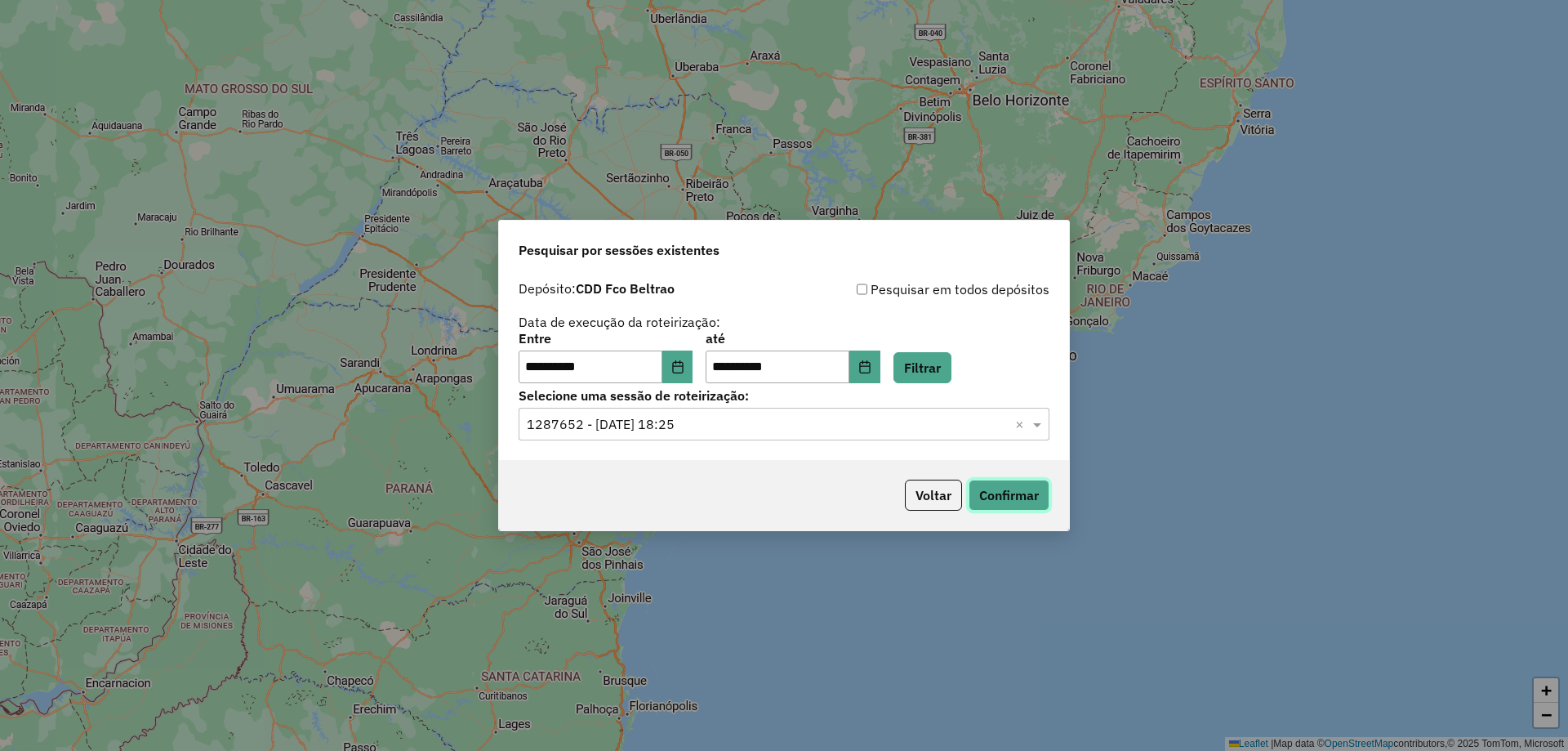
click at [1031, 496] on button "Confirmar" at bounding box center [1009, 495] width 80 height 31
click at [756, 428] on input "text" at bounding box center [767, 425] width 481 height 20
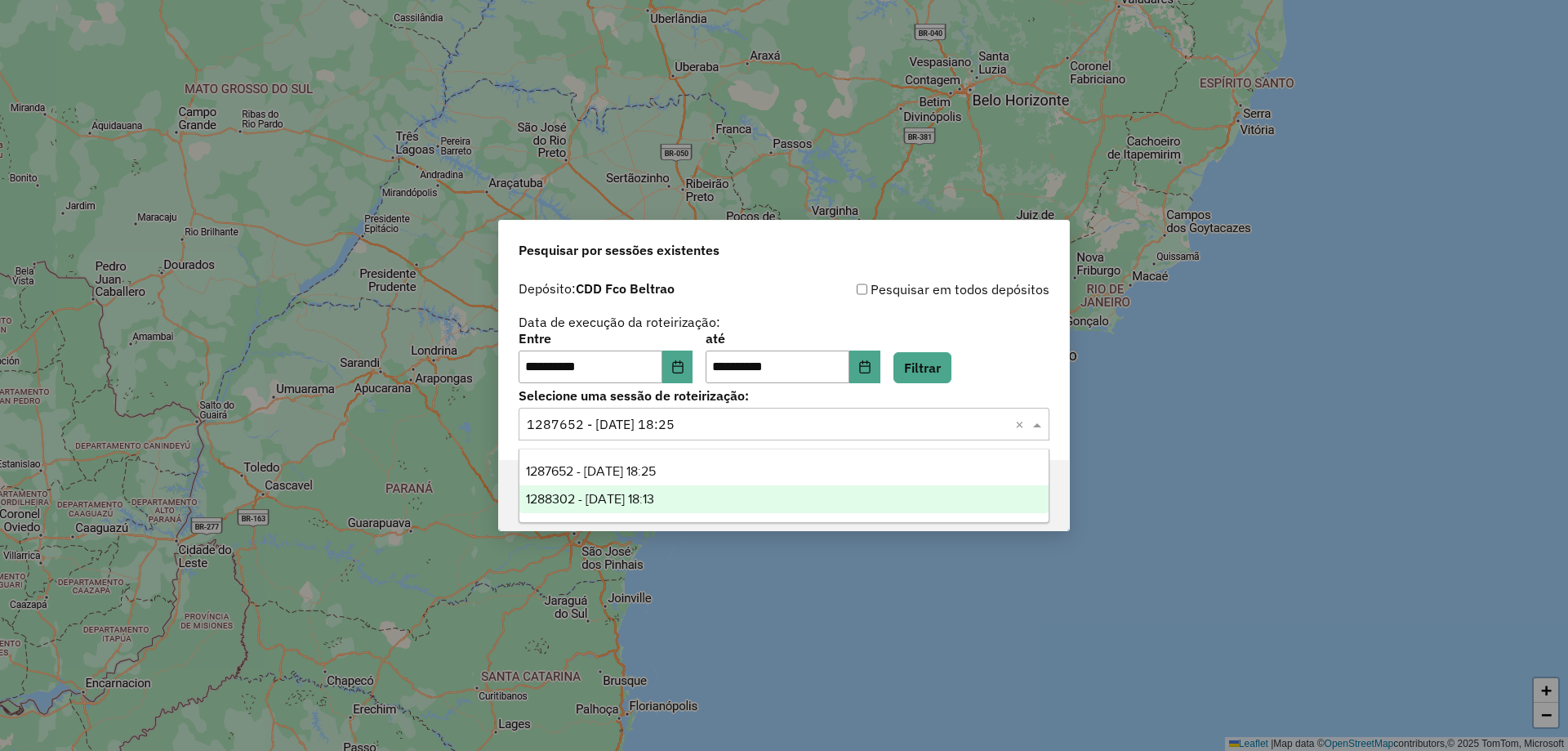
click at [651, 491] on div "1288302 - 04/10/2025 18:13" at bounding box center [784, 499] width 529 height 28
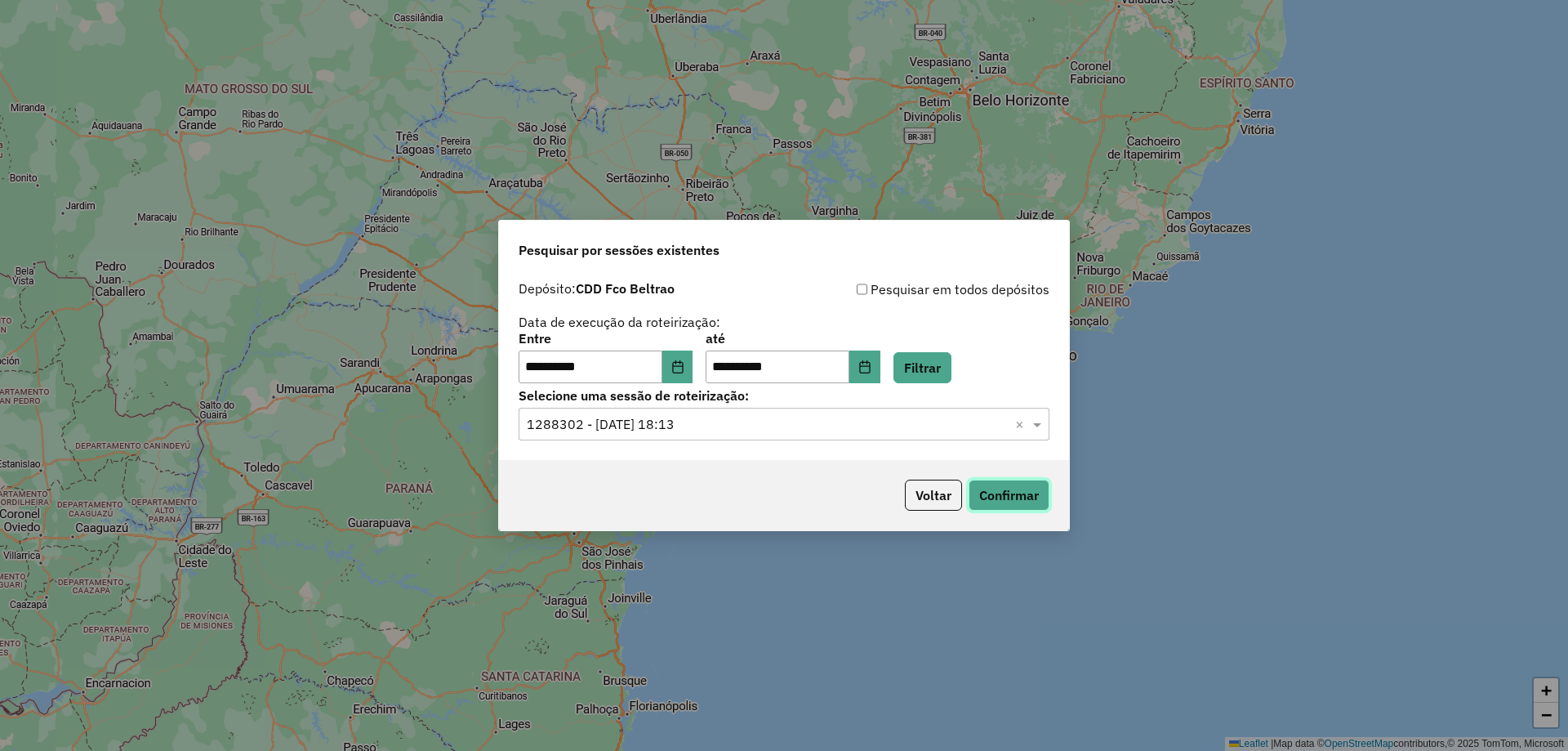
click at [1012, 506] on button "Confirmar" at bounding box center [1009, 495] width 80 height 31
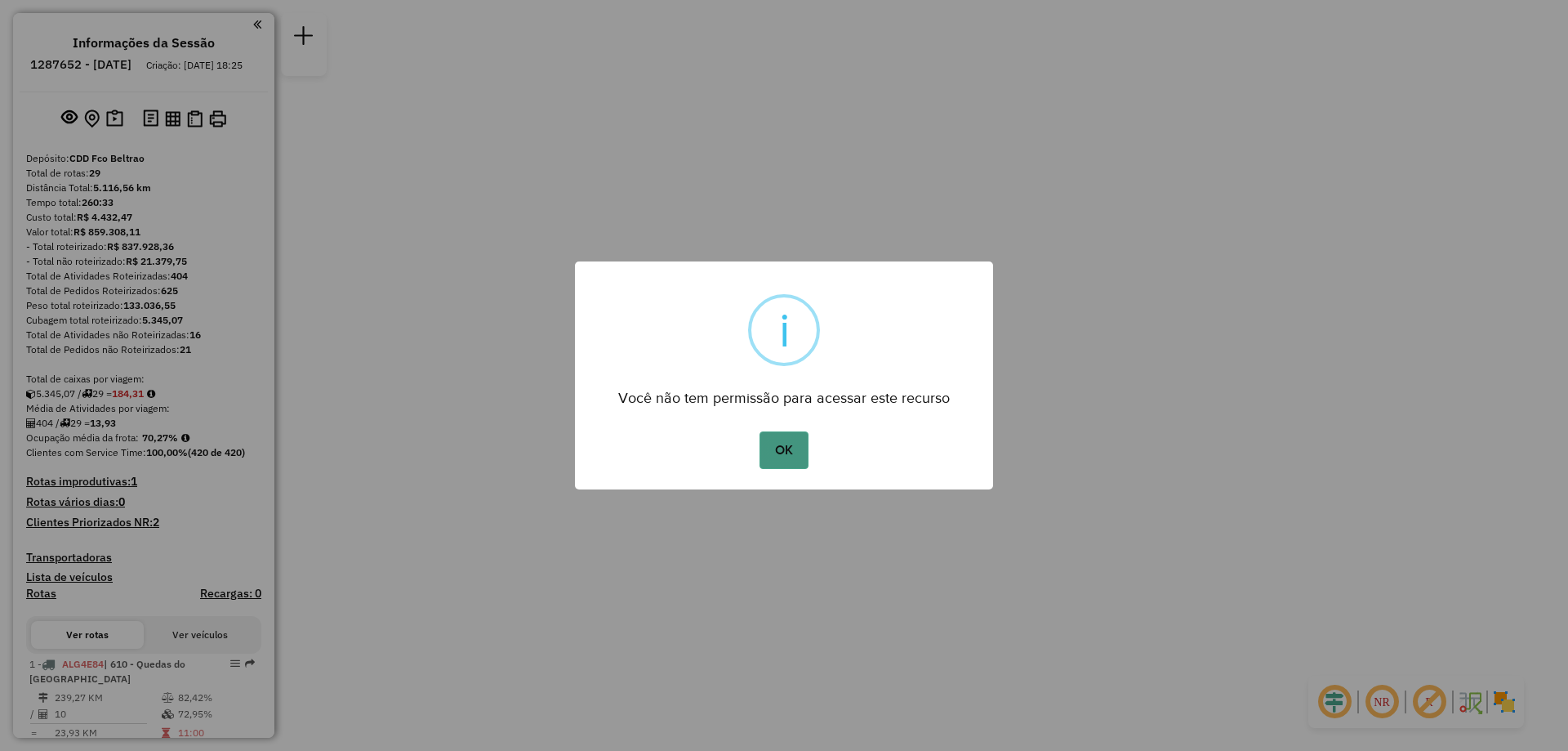
click at [775, 463] on button "OK" at bounding box center [783, 450] width 48 height 38
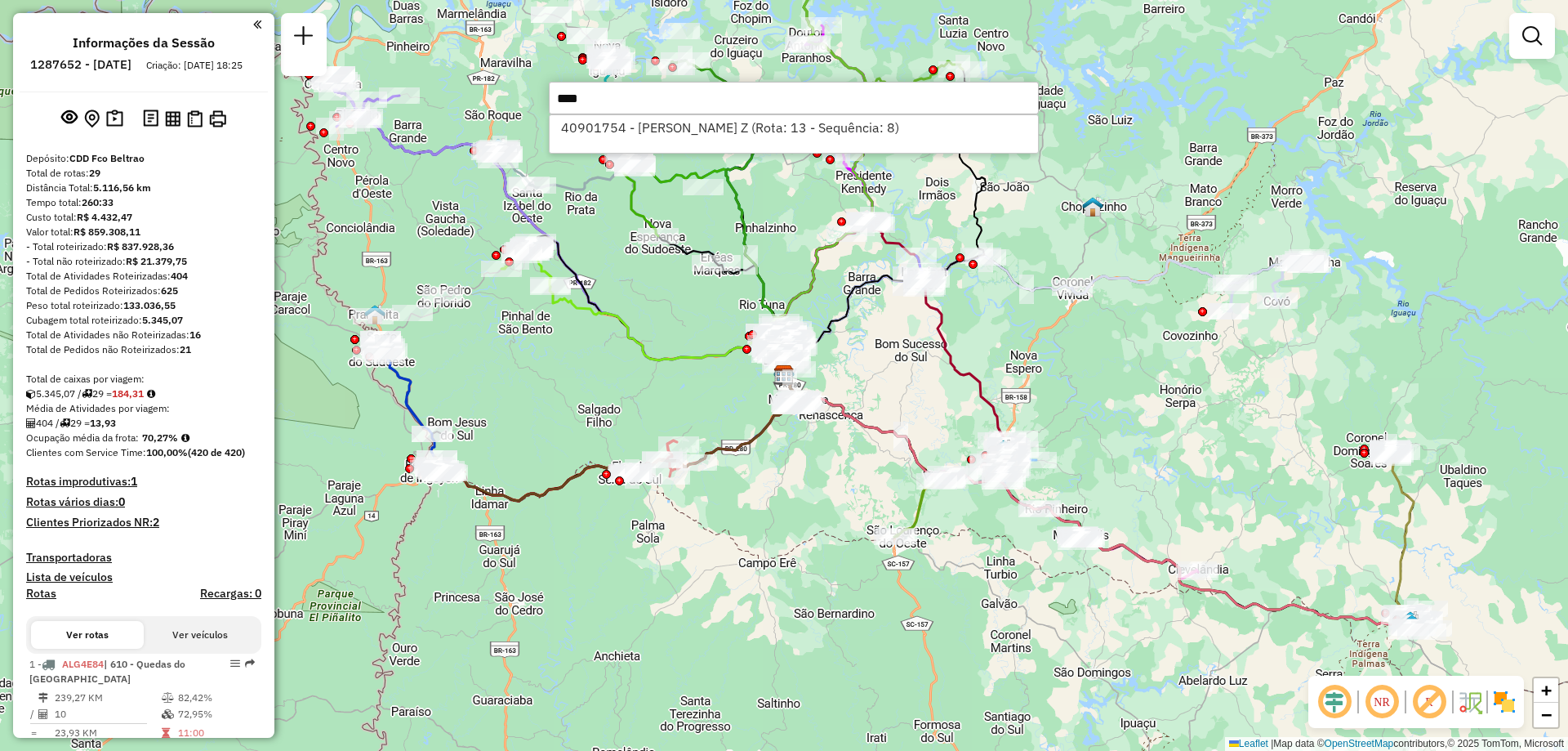
type input "****"
click at [646, 141] on div "40901754 - ANDREA DAL - BELLO Z (Rota: 13 - Sequência: 8)" at bounding box center [793, 134] width 490 height 39
click at [660, 132] on li "40901754 - ANDREA DAL - BELLO Z (Rota: 13 - Sequência: 8)" at bounding box center [793, 127] width 488 height 25
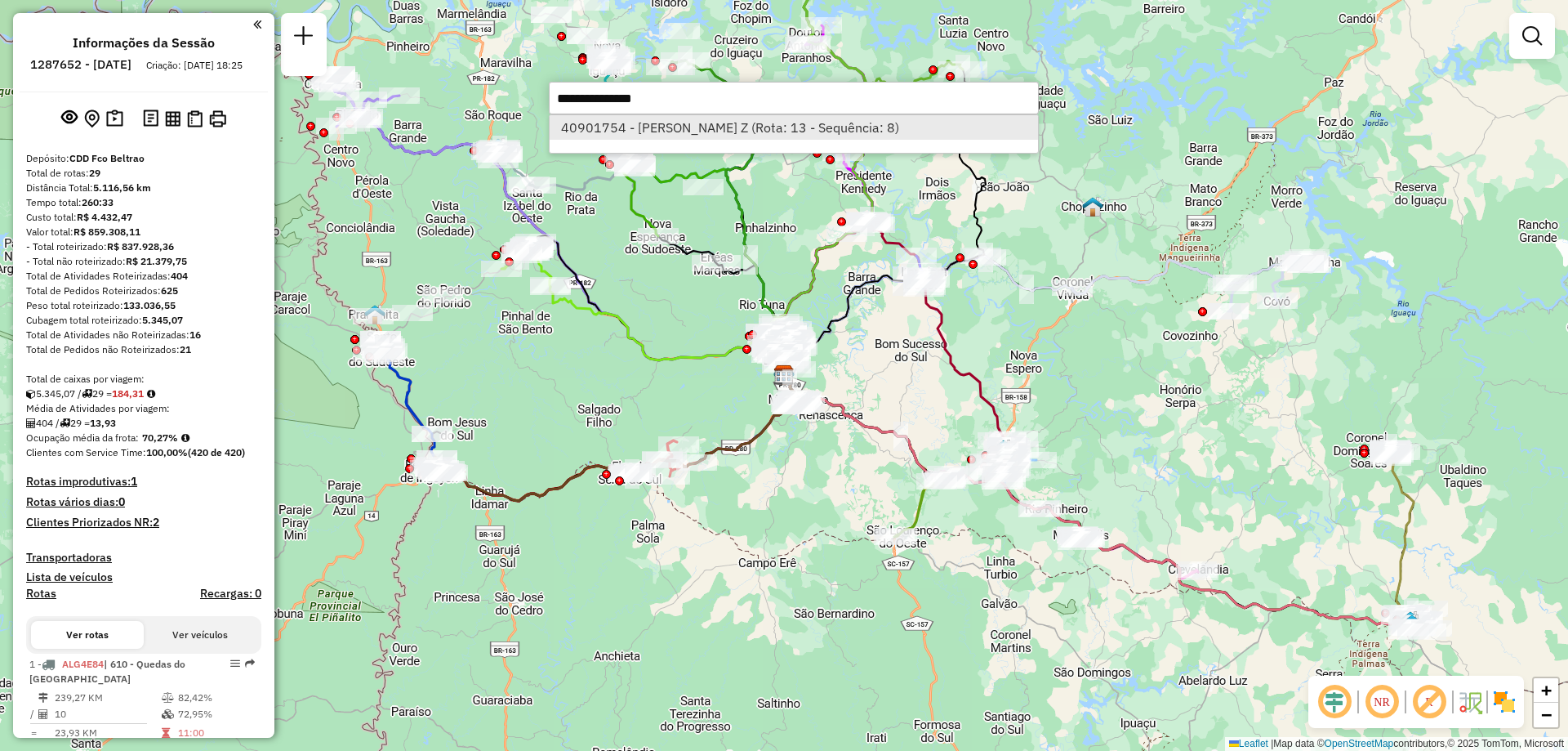
select select "**********"
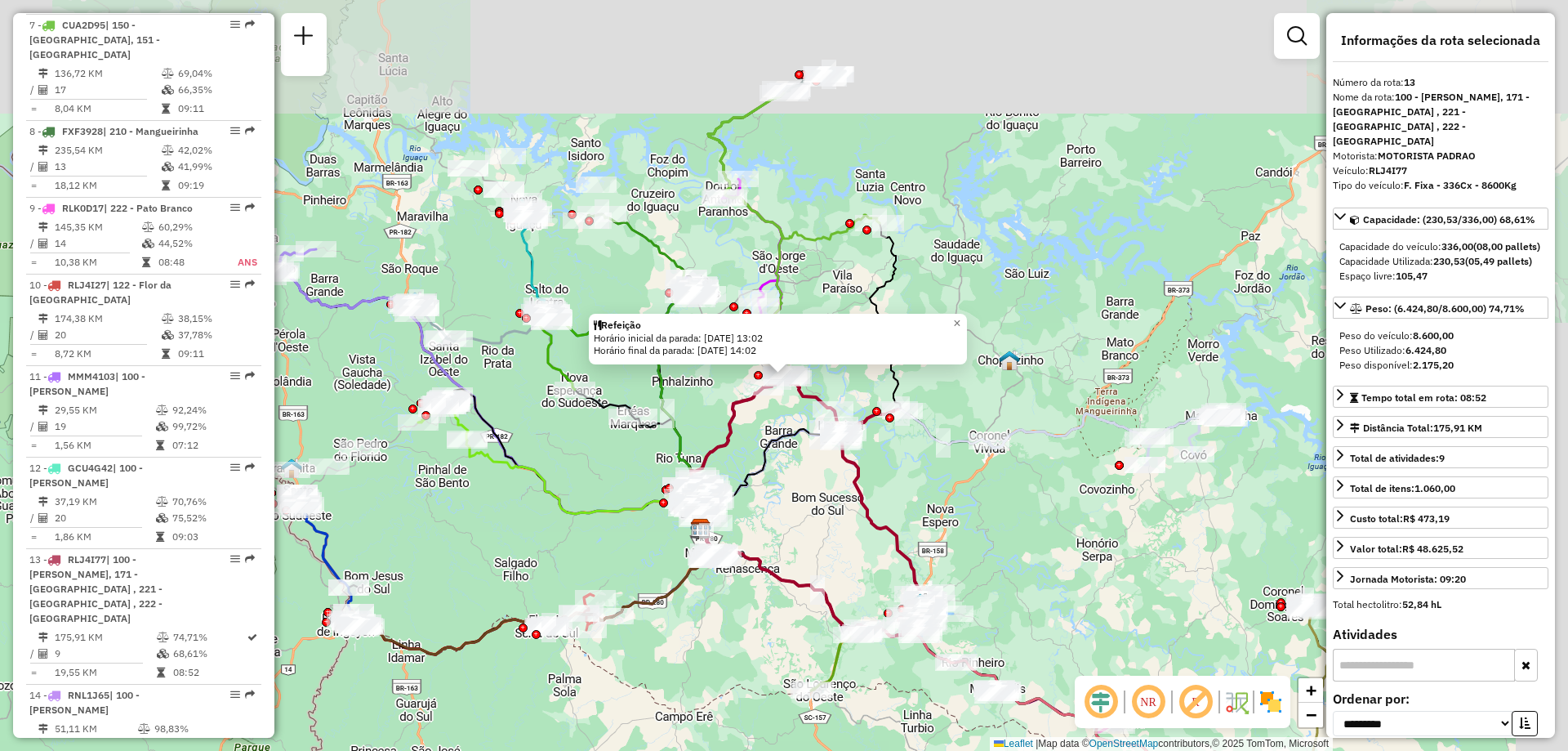
scroll to position [1782, 0]
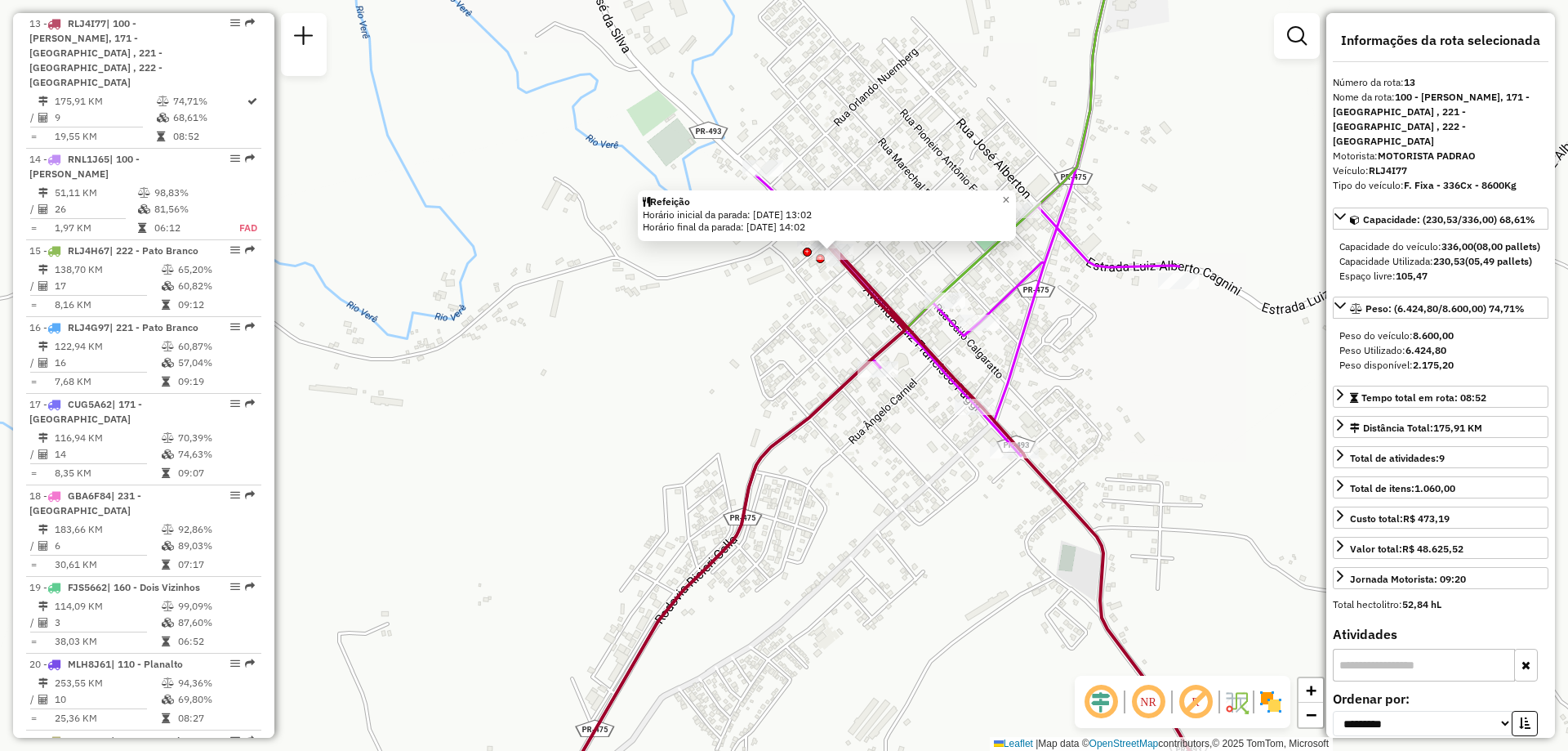
click at [864, 282] on icon at bounding box center [1034, 532] width 1205 height 586
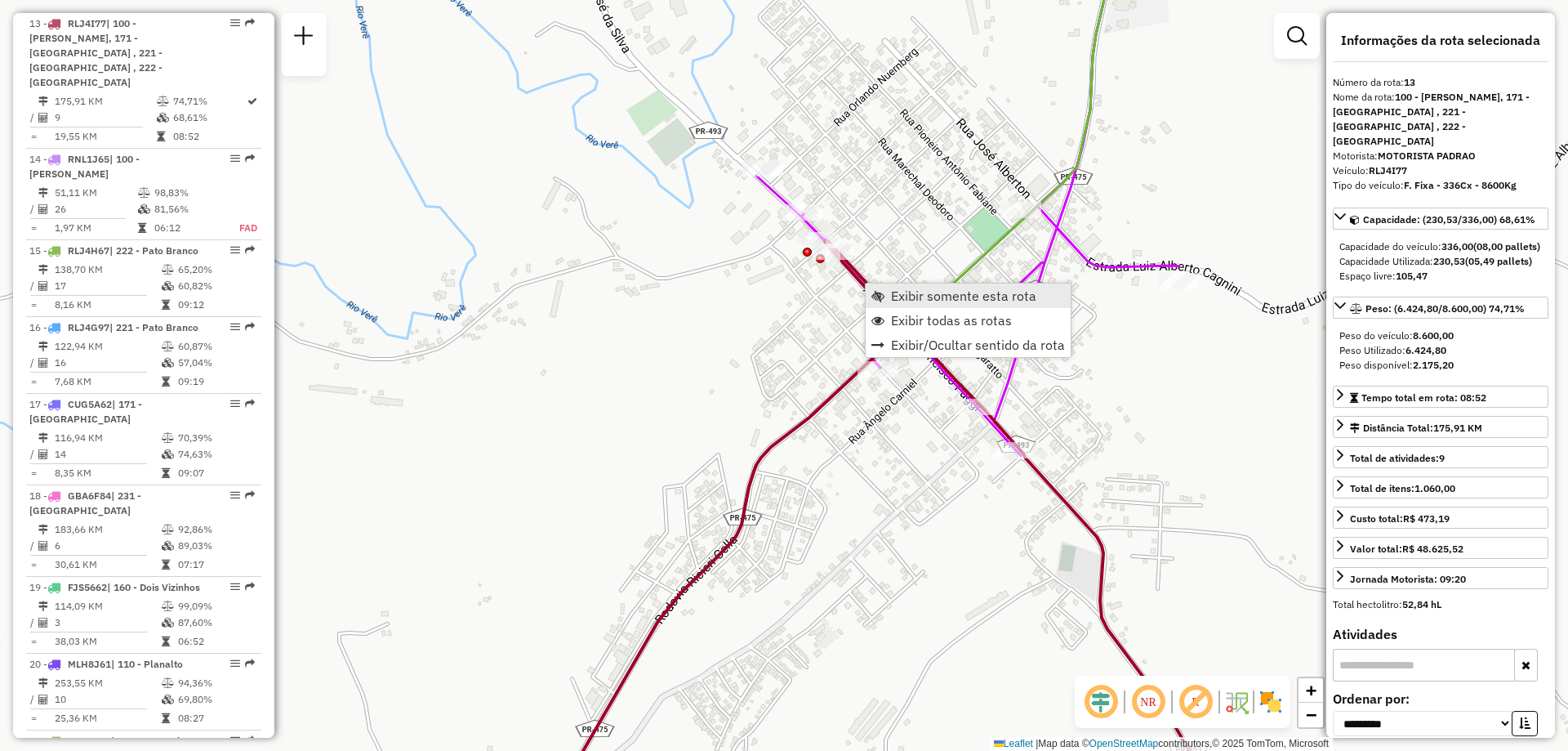
click at [928, 290] on span "Exibir somente esta rota" at bounding box center [963, 296] width 145 height 13
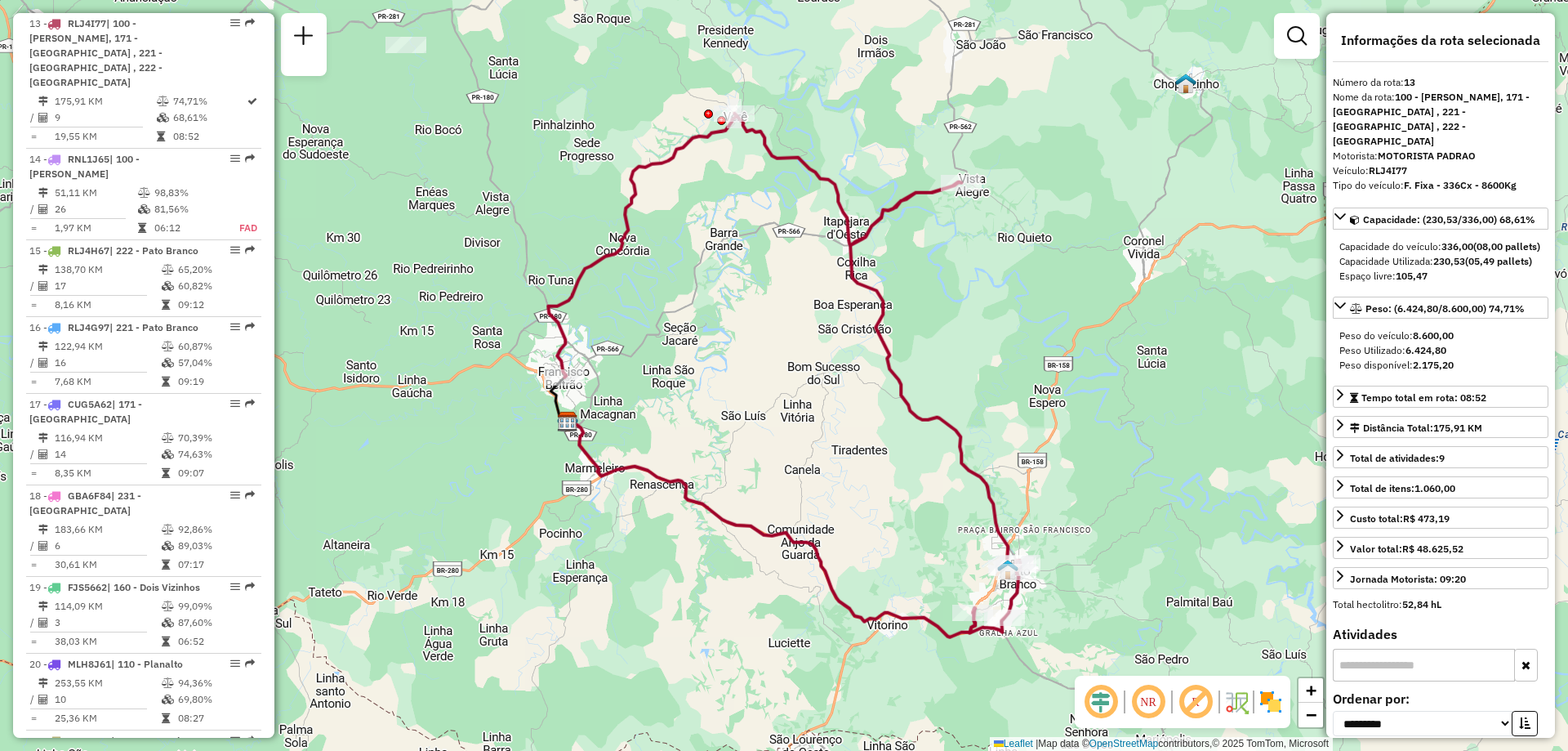
click at [1199, 704] on em at bounding box center [1195, 702] width 39 height 39
click at [1195, 701] on em at bounding box center [1195, 702] width 39 height 39
click at [1239, 710] on img at bounding box center [1236, 702] width 26 height 26
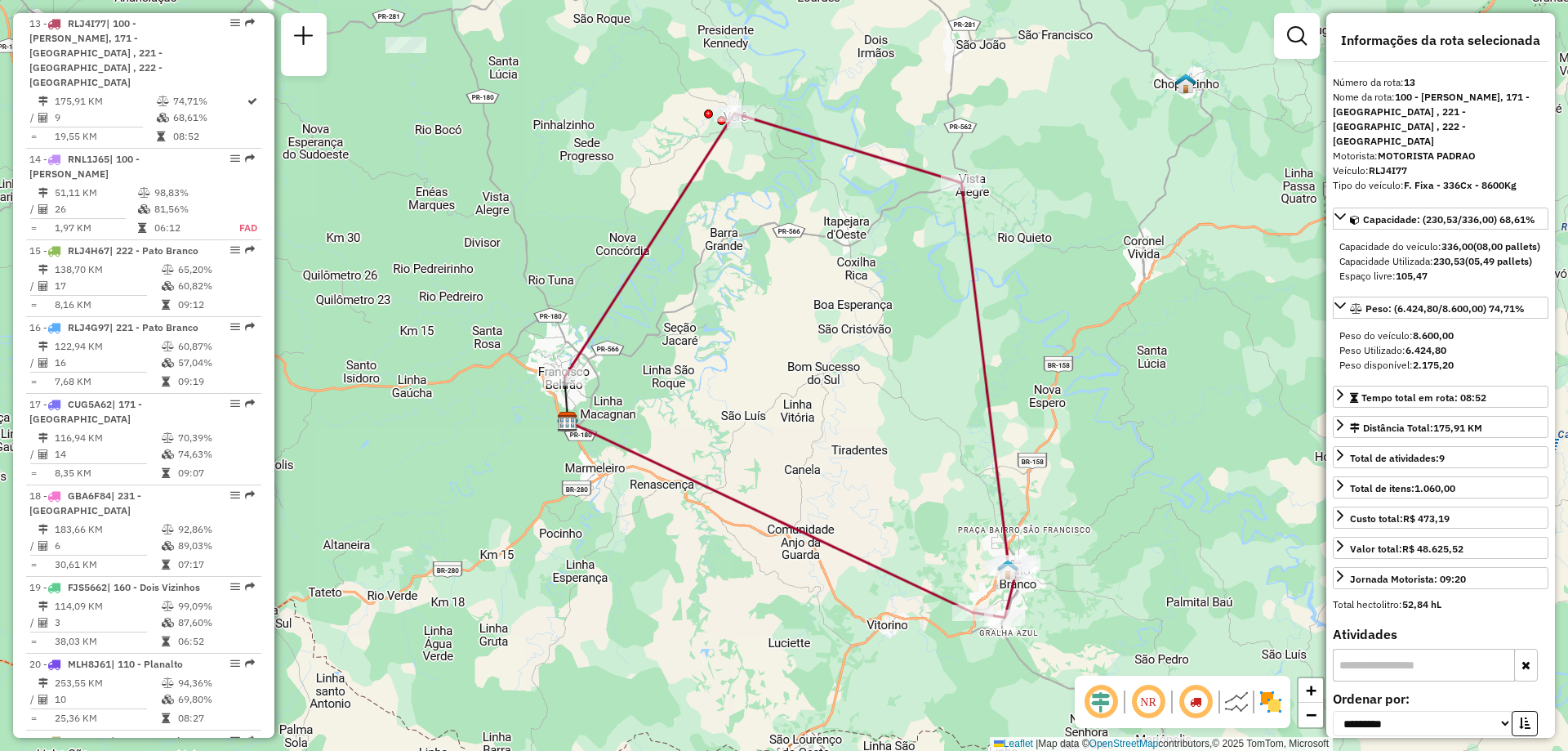
click at [1240, 710] on img at bounding box center [1236, 702] width 26 height 26
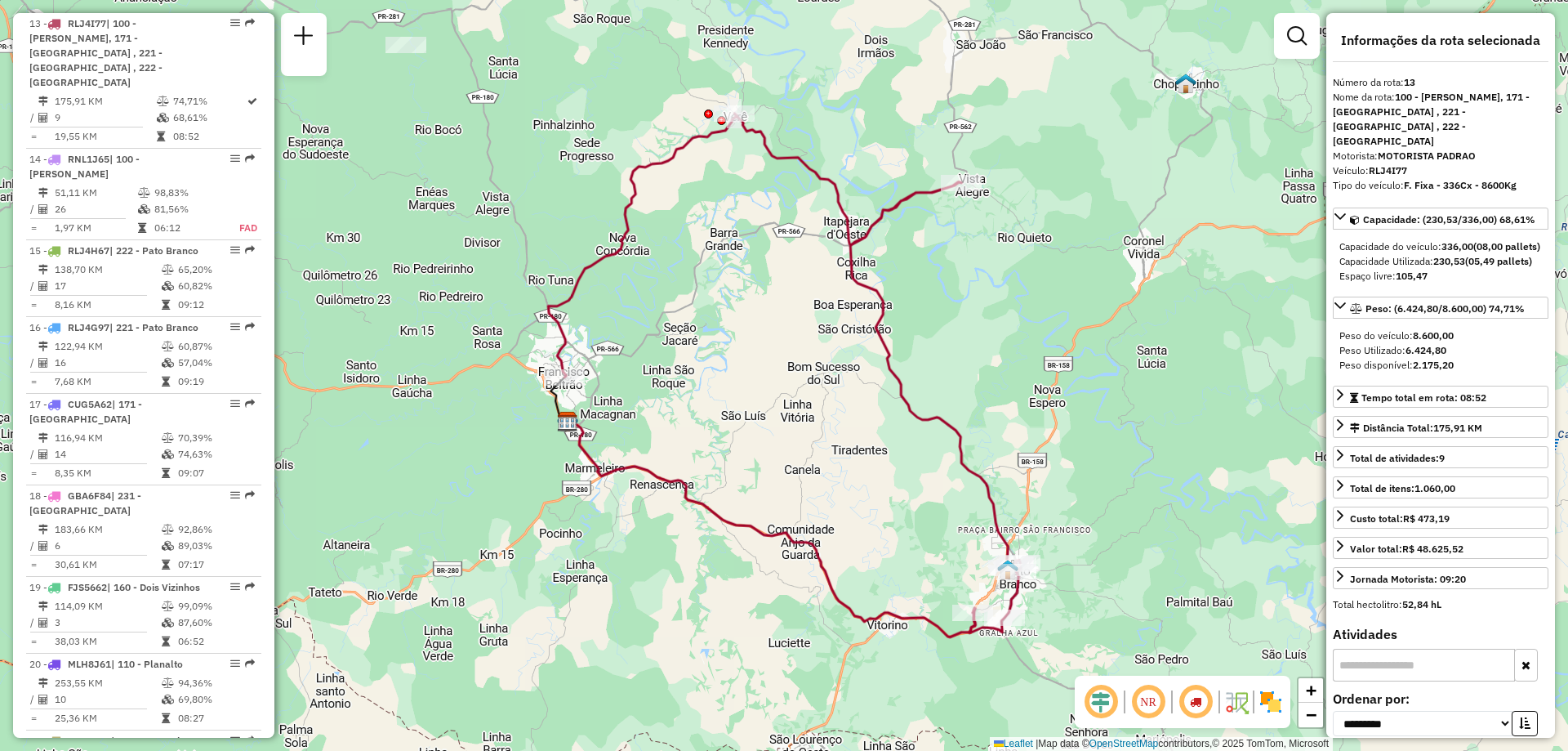
click at [1271, 707] on img at bounding box center [1271, 702] width 26 height 26
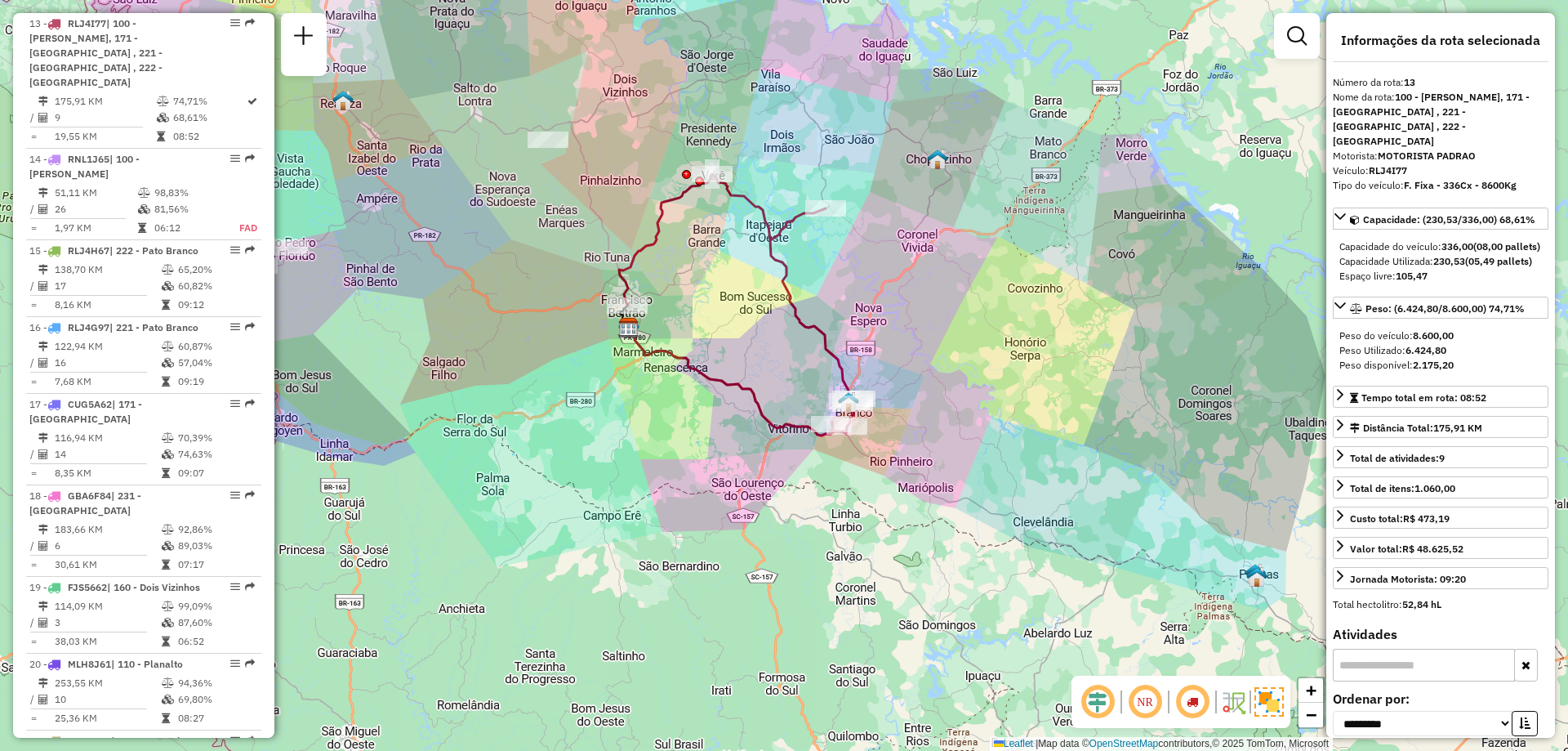
click at [1098, 712] on em at bounding box center [1097, 702] width 39 height 39
click at [1098, 711] on em at bounding box center [1097, 702] width 39 height 39
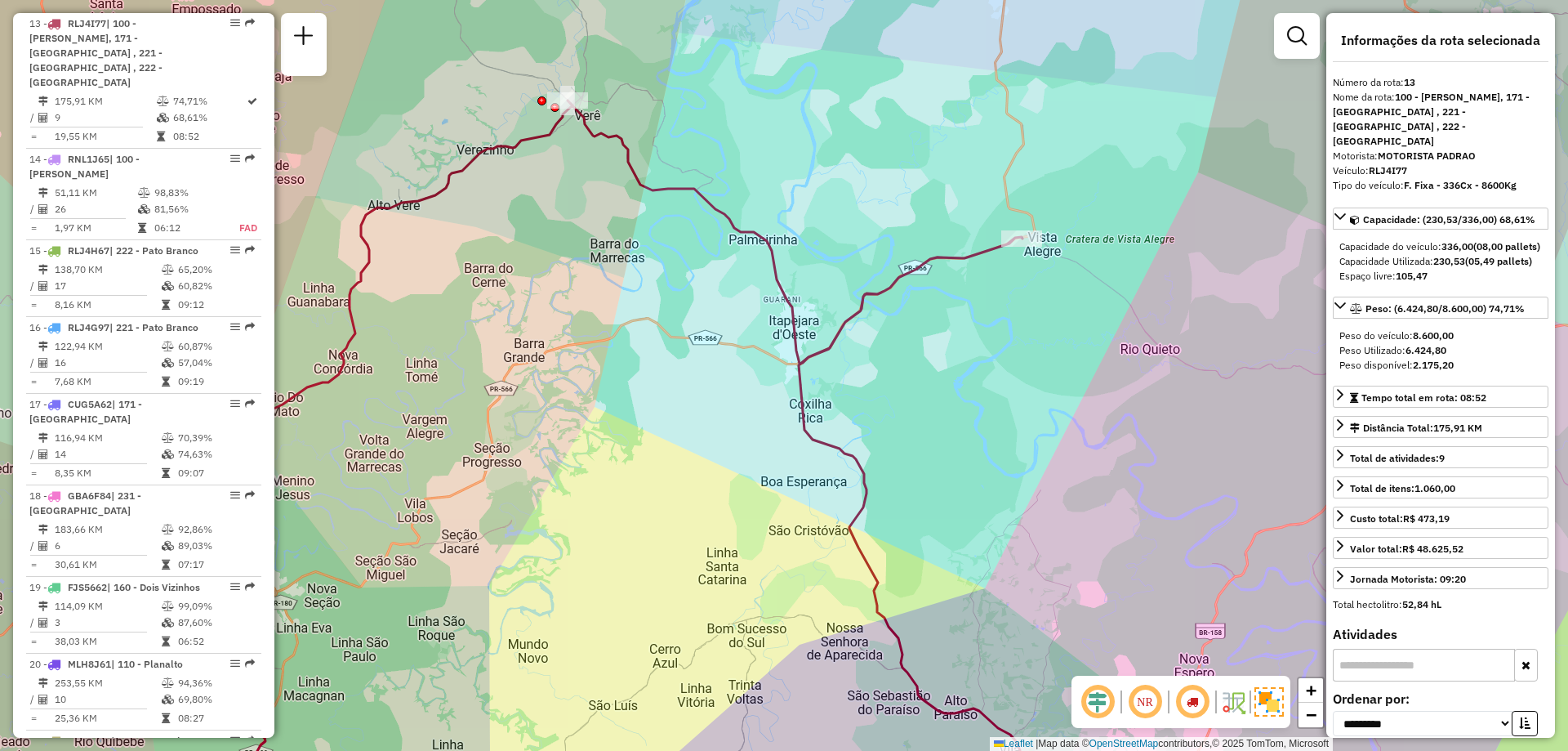
click at [752, 249] on div "Janela de atendimento Grade de atendimento Capacidade Transportadoras Veículos …" at bounding box center [784, 376] width 1568 height 751
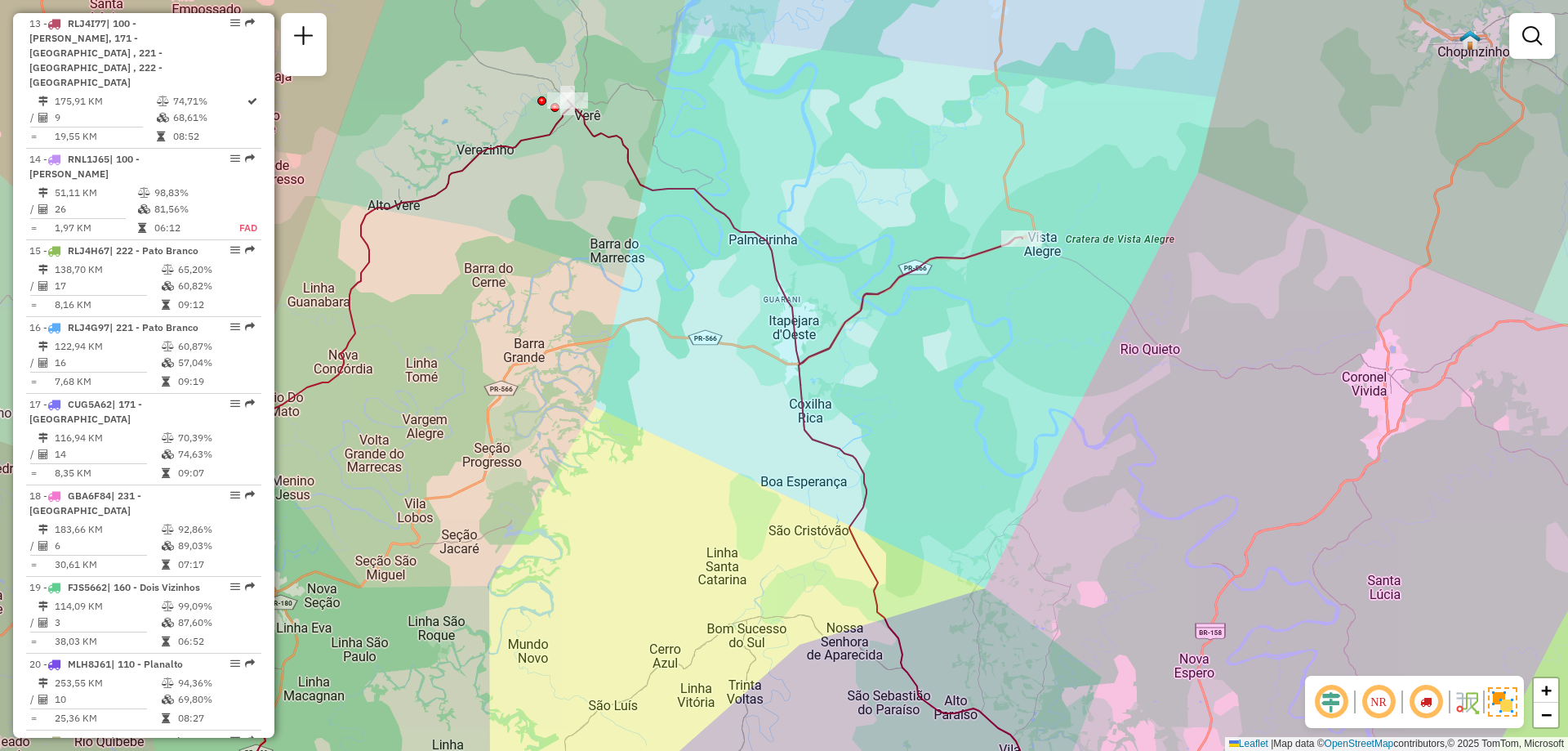
select select "**********"
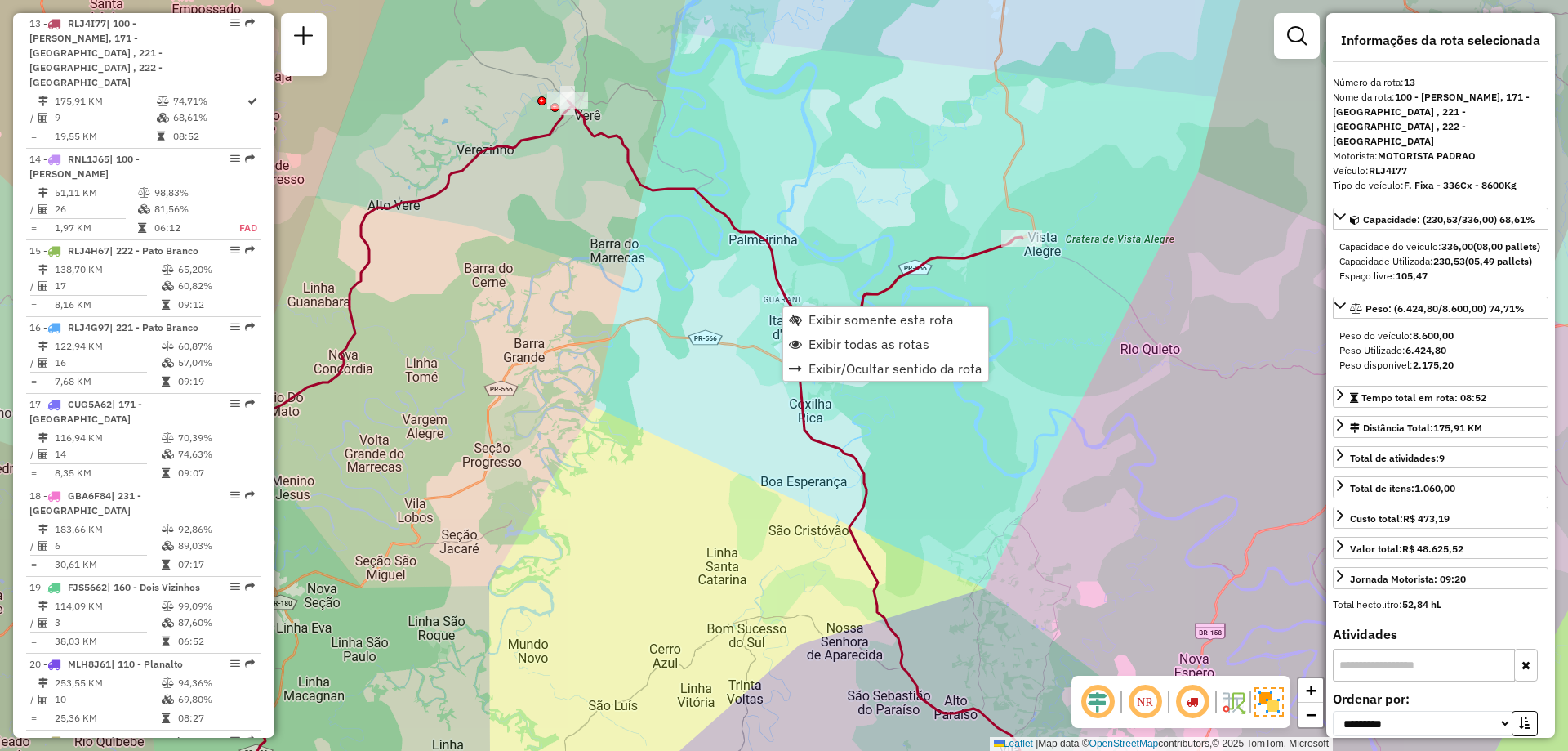
click at [797, 304] on icon at bounding box center [626, 463] width 862 height 726
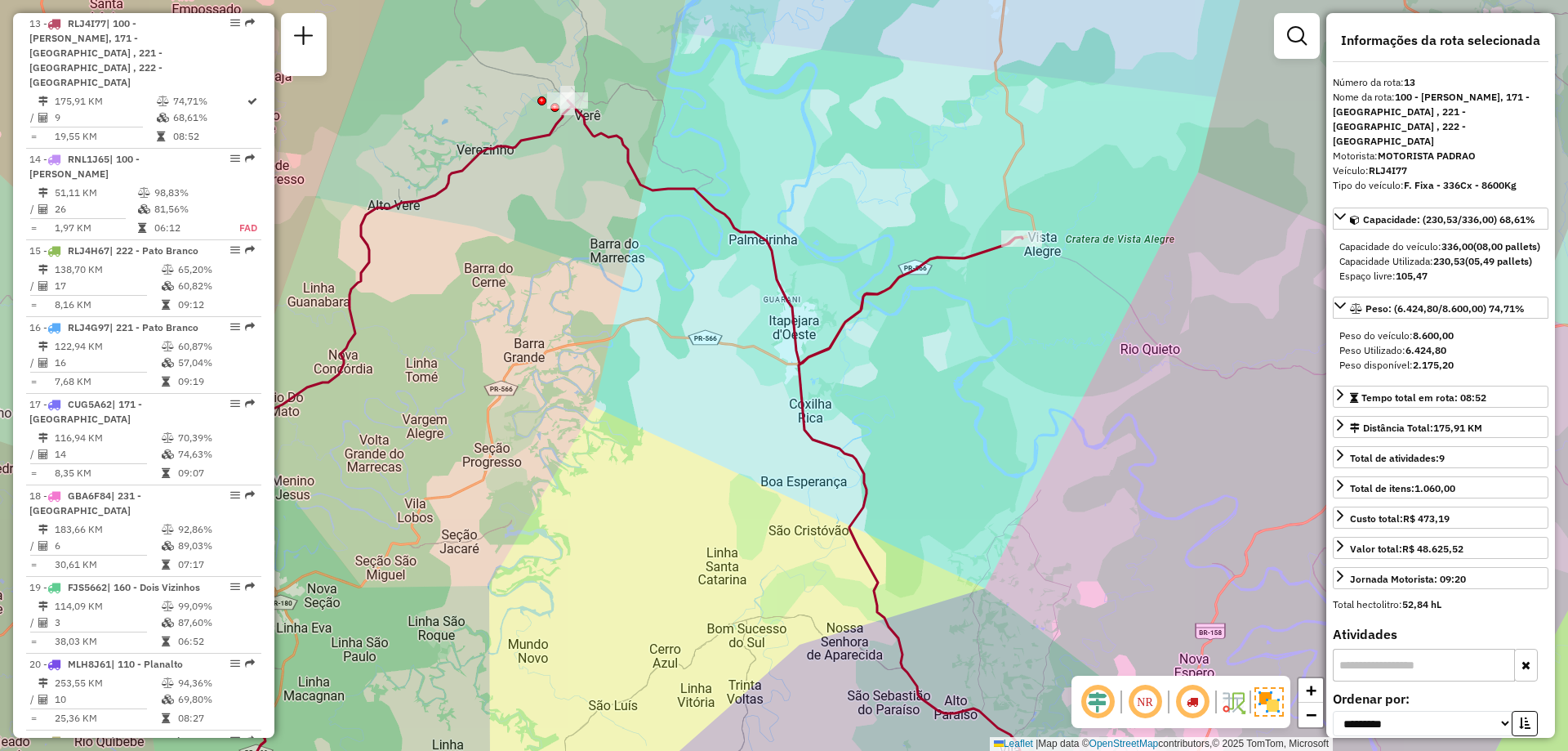
click at [785, 304] on icon at bounding box center [626, 463] width 862 height 726
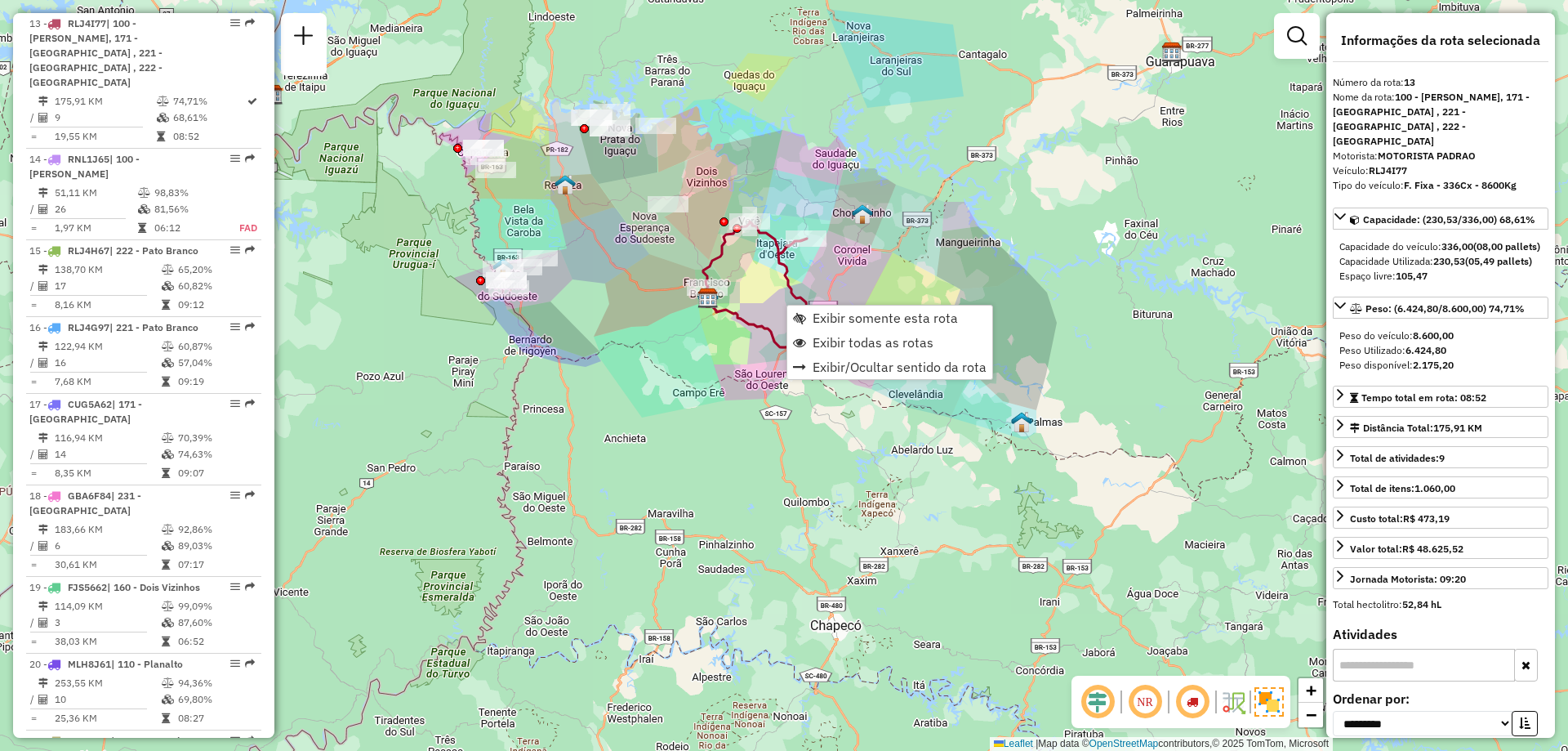
click at [767, 254] on div "Janela de atendimento Grade de atendimento Capacidade Transportadoras Veículos …" at bounding box center [784, 376] width 1568 height 751
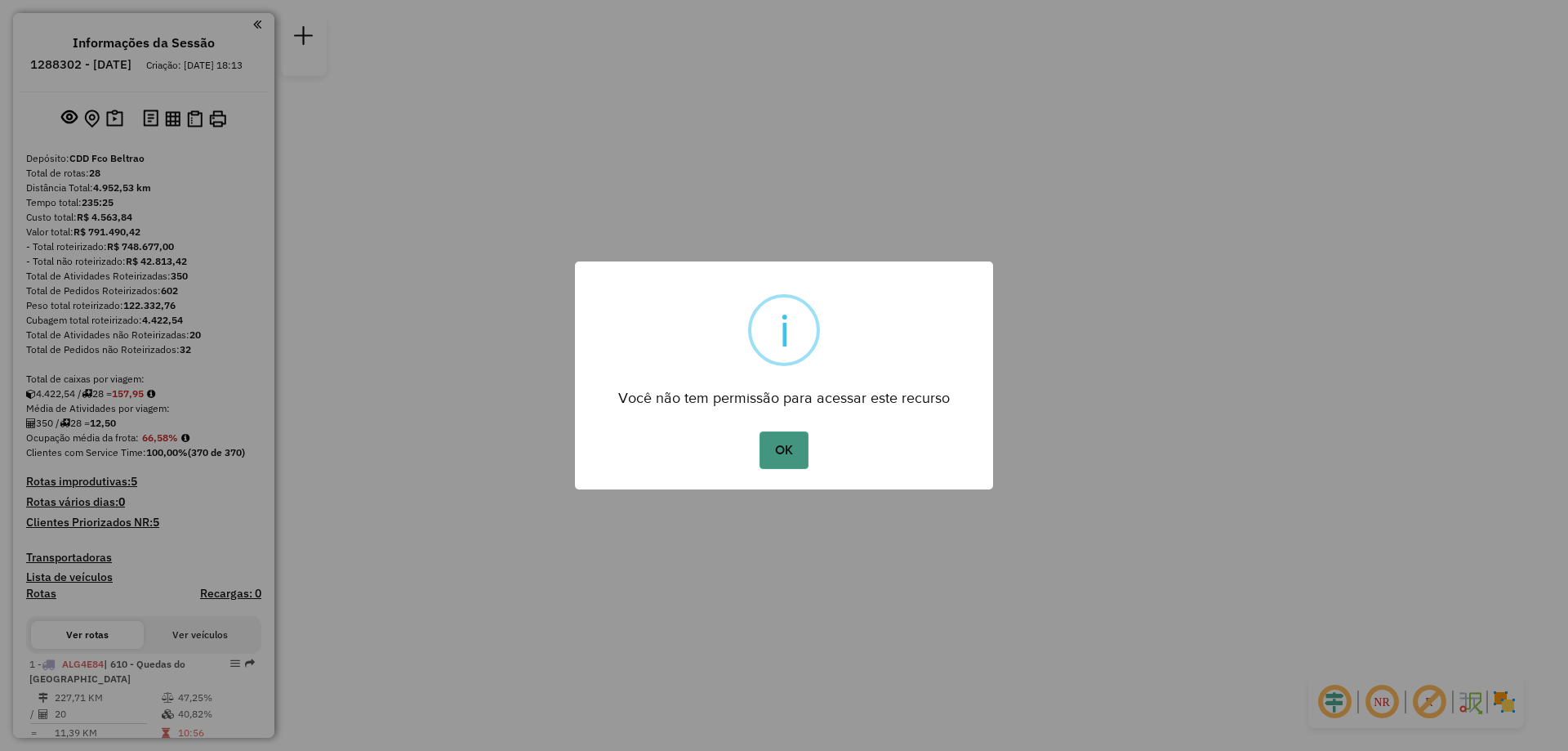
click at [800, 445] on button "OK" at bounding box center [783, 450] width 48 height 38
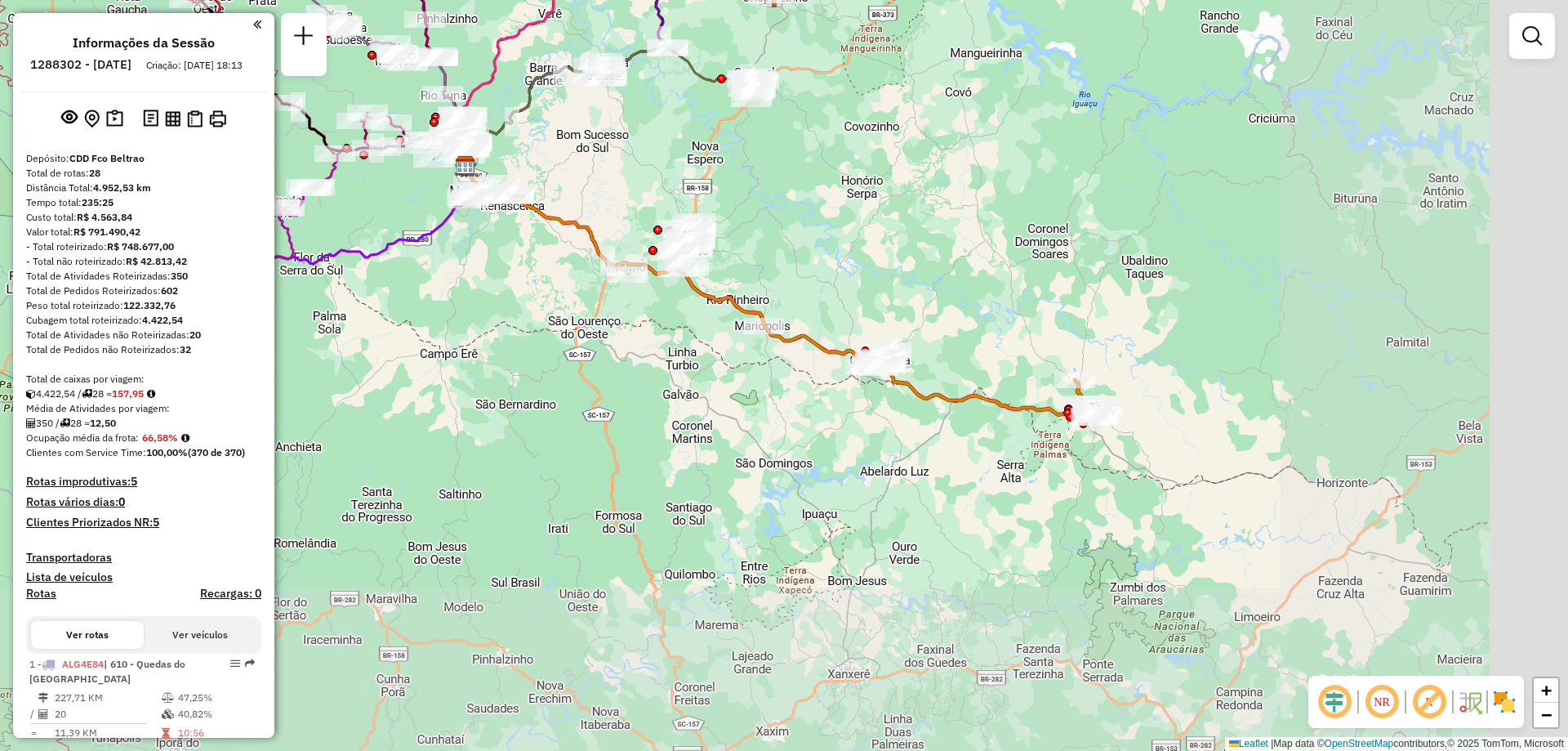
drag, startPoint x: 932, startPoint y: 453, endPoint x: 626, endPoint y: 246, distance: 369.4
click at [626, 246] on div "Janela de atendimento Grade de atendimento Capacidade Transportadoras Veículos …" at bounding box center [784, 376] width 1568 height 751
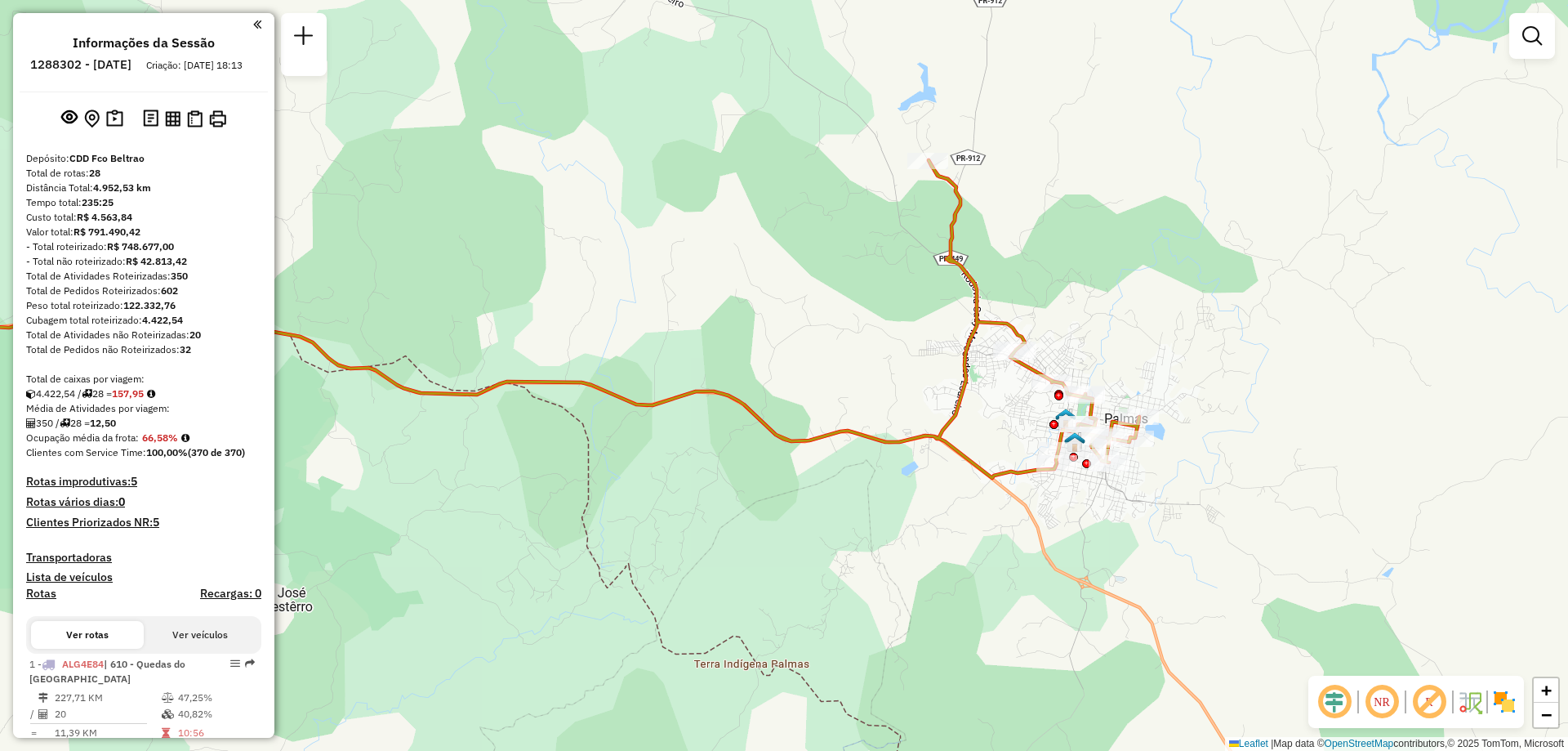
click at [962, 374] on icon at bounding box center [491, 319] width 1296 height 318
select select "**********"
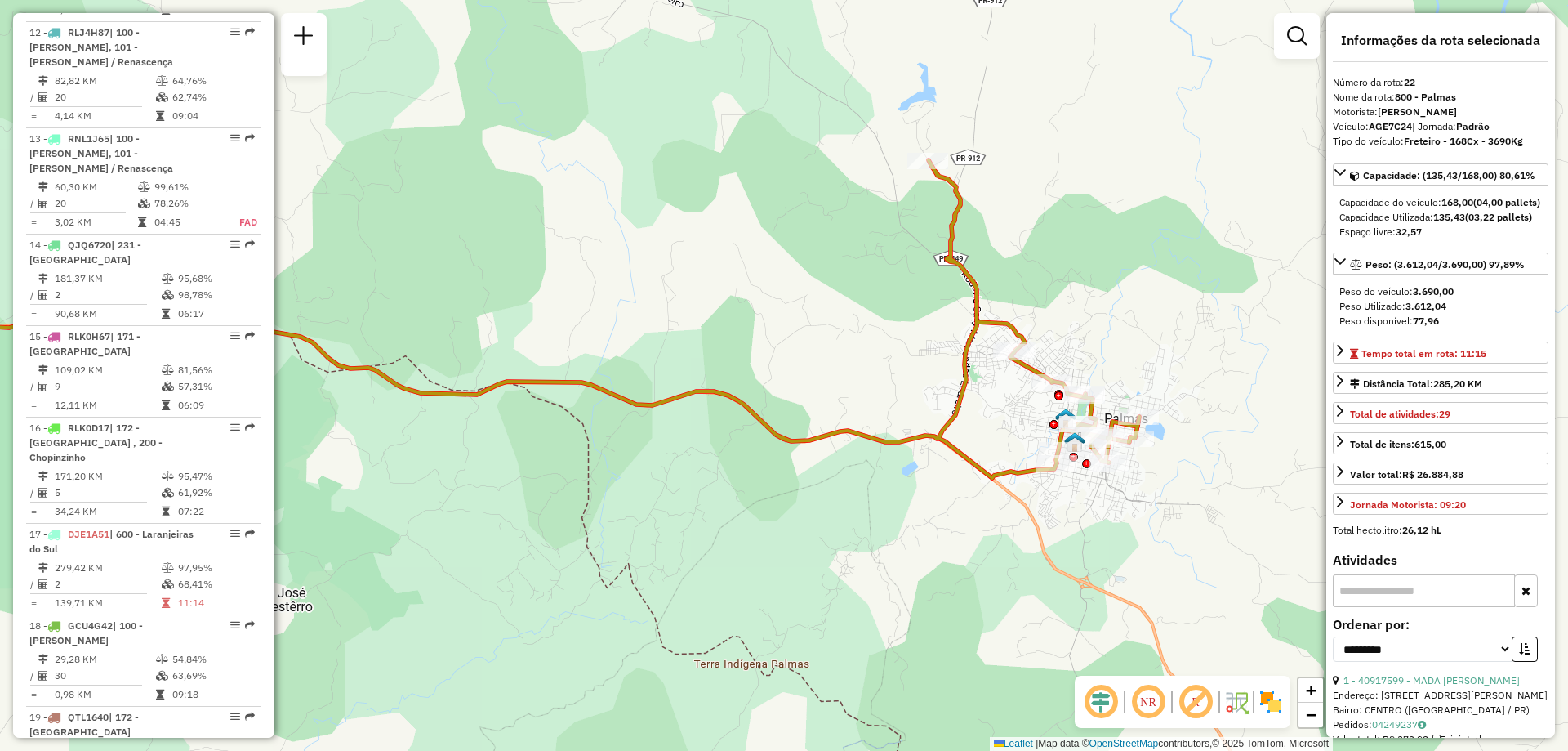
scroll to position [2561, 0]
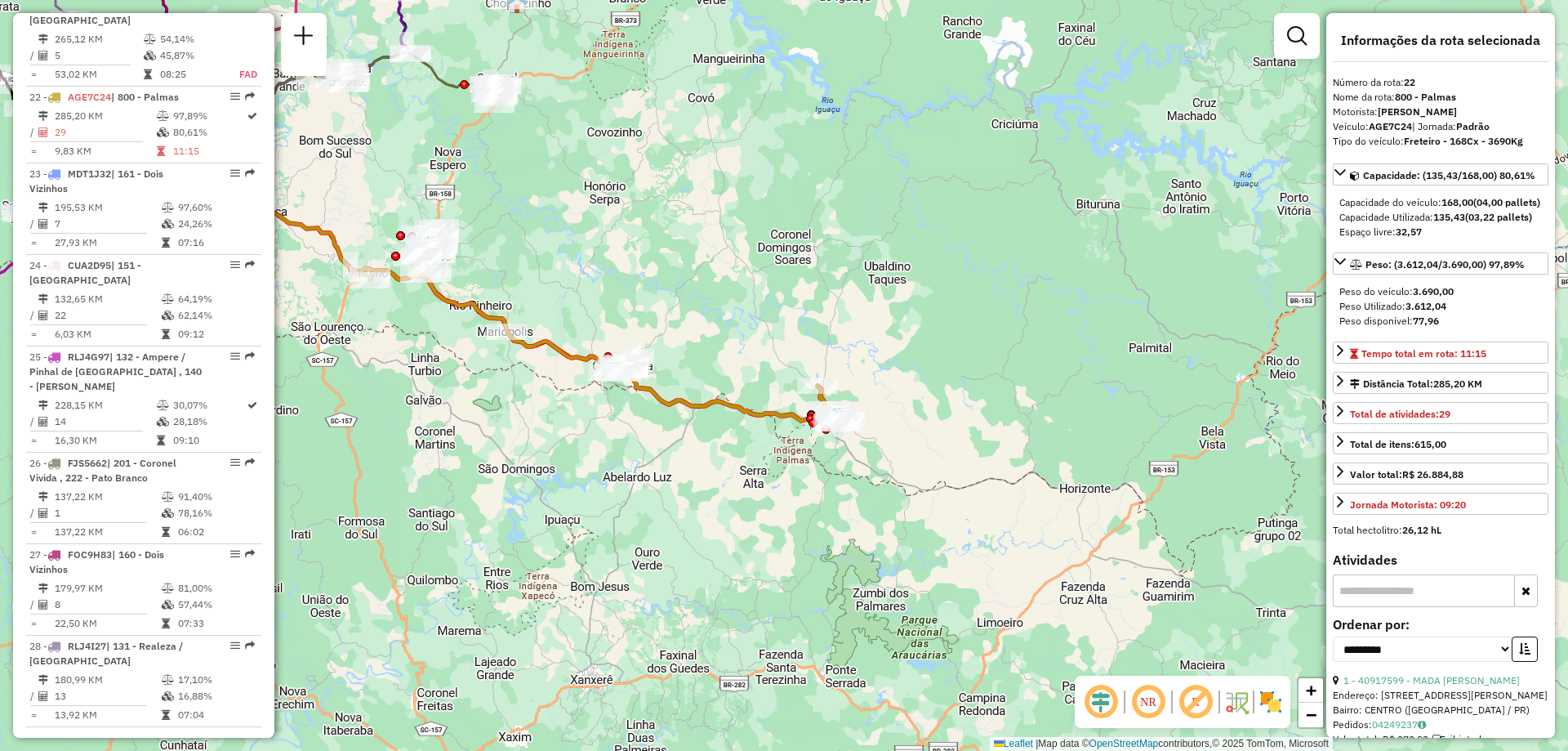
drag, startPoint x: 572, startPoint y: 436, endPoint x: 695, endPoint y: 489, distance: 133.9
click at [678, 494] on div "Janela de atendimento Grade de atendimento Capacidade Transportadoras Veículos …" at bounding box center [784, 376] width 1568 height 751
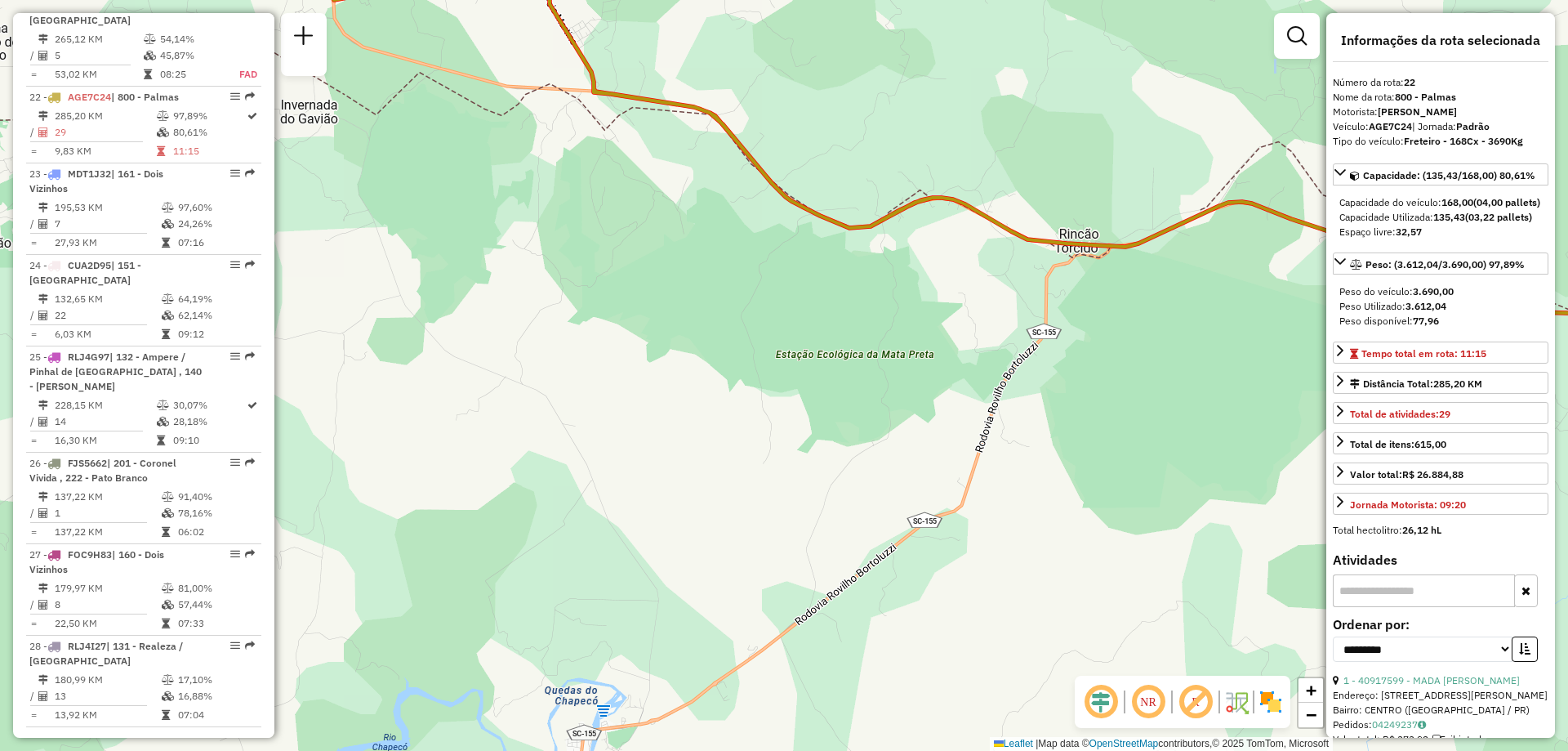
drag, startPoint x: 559, startPoint y: 284, endPoint x: 770, endPoint y: 540, distance: 331.7
click at [797, 632] on div "Janela de atendimento Grade de atendimento Capacidade Transportadoras Veículos …" at bounding box center [784, 376] width 1568 height 751
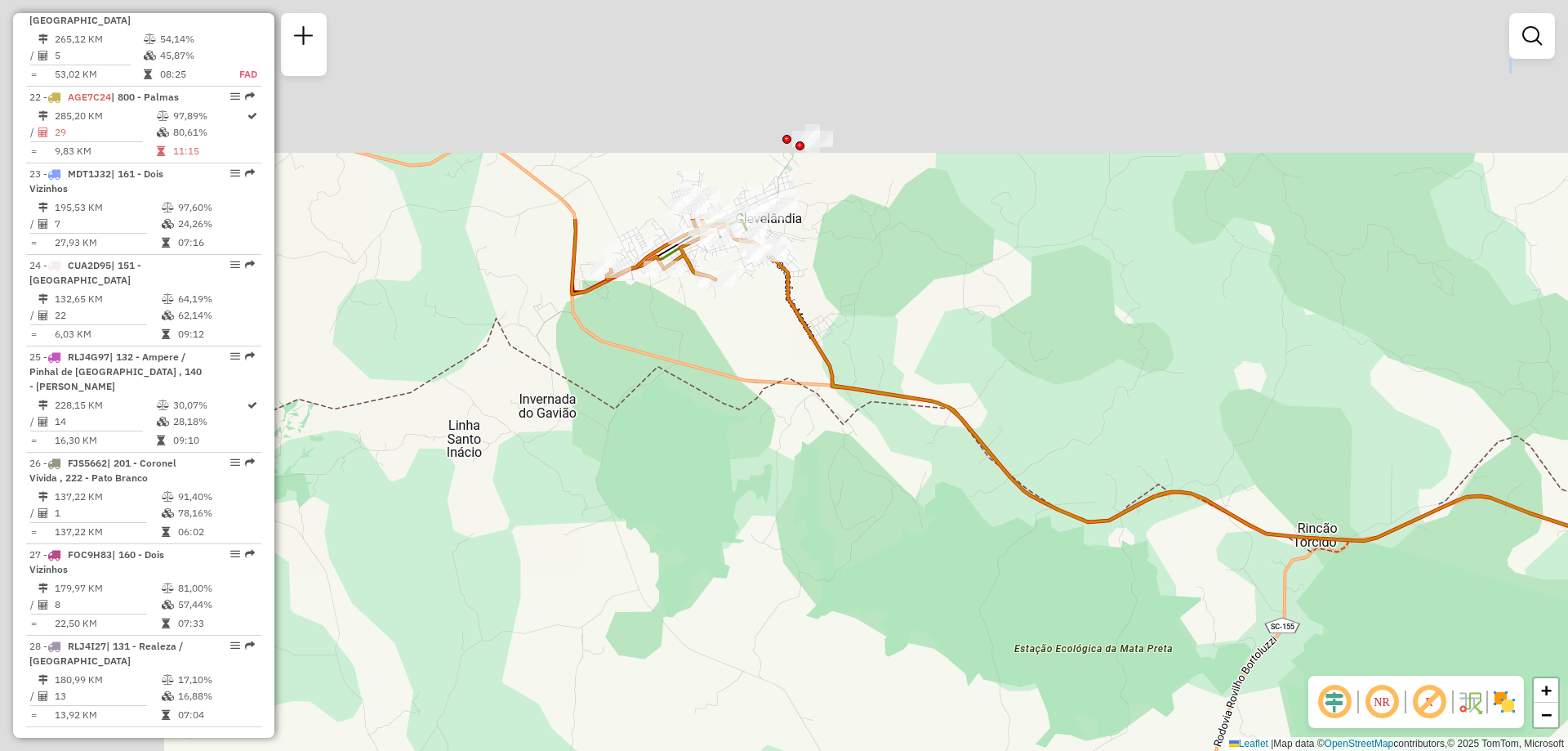
drag, startPoint x: 570, startPoint y: 373, endPoint x: 837, endPoint y: 733, distance: 448.2
click at [843, 734] on div "Janela de atendimento Grade de atendimento Capacidade Transportadoras Veículos …" at bounding box center [784, 376] width 1568 height 751
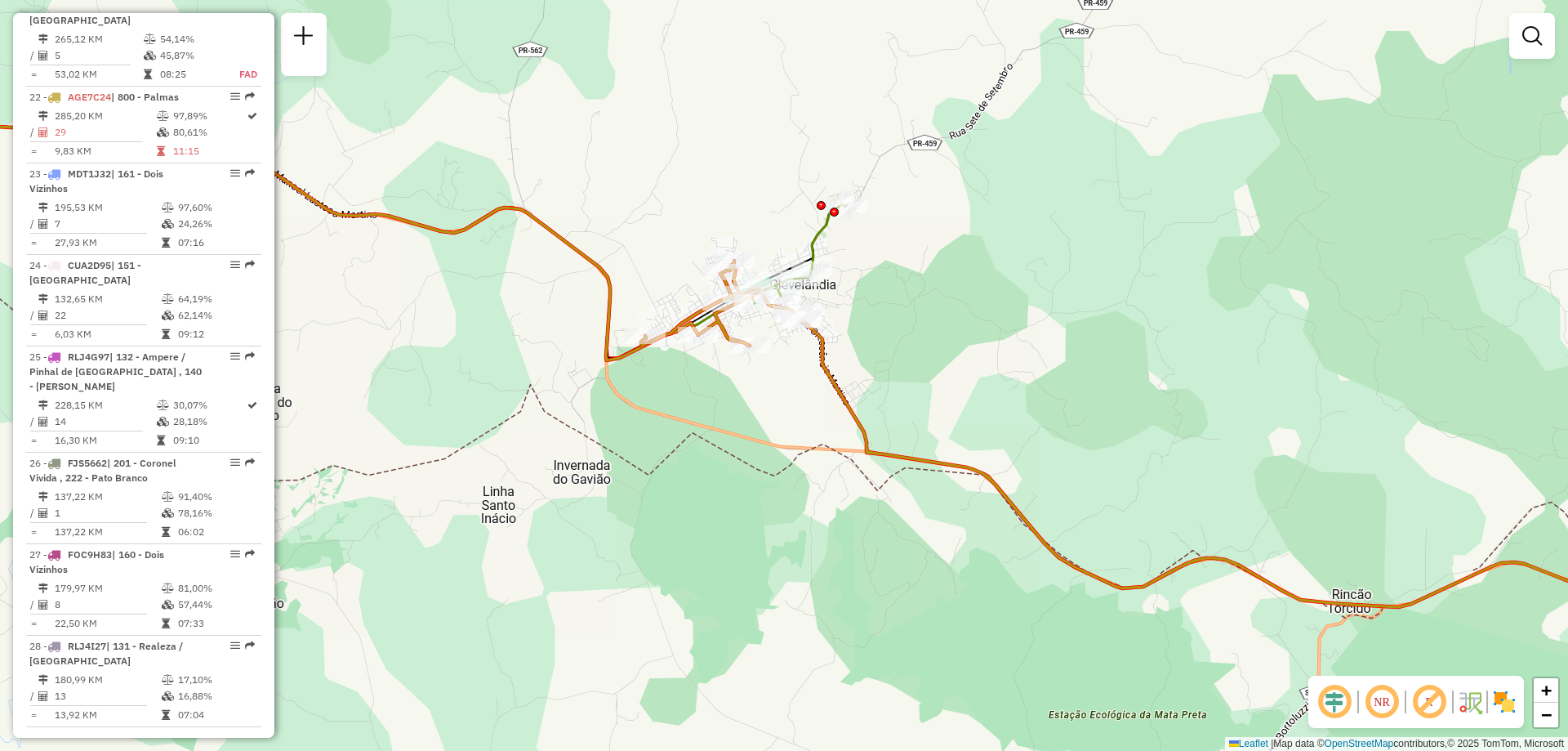
click at [813, 233] on icon at bounding box center [345, 188] width 1004 height 343
select select "**********"
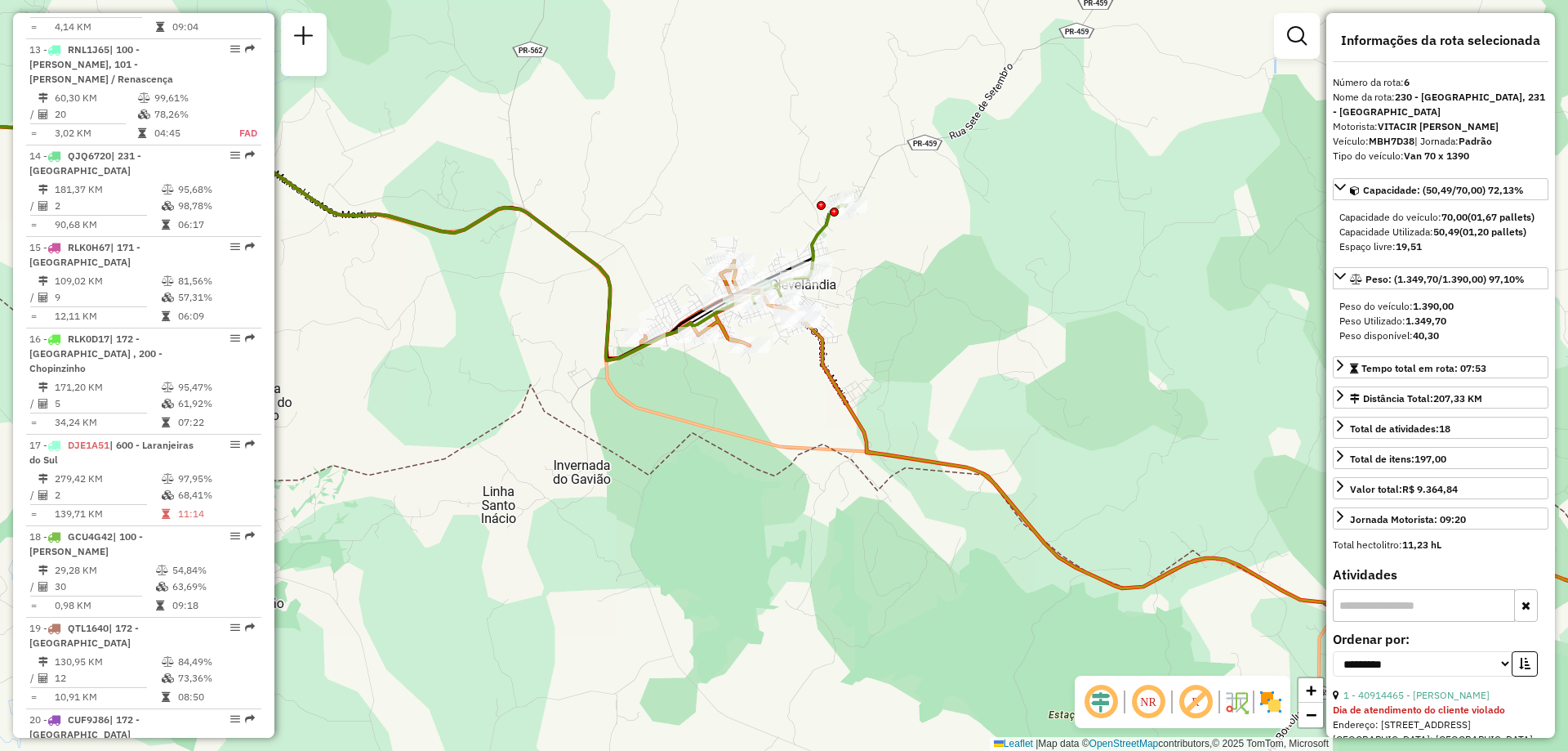
scroll to position [1098, 0]
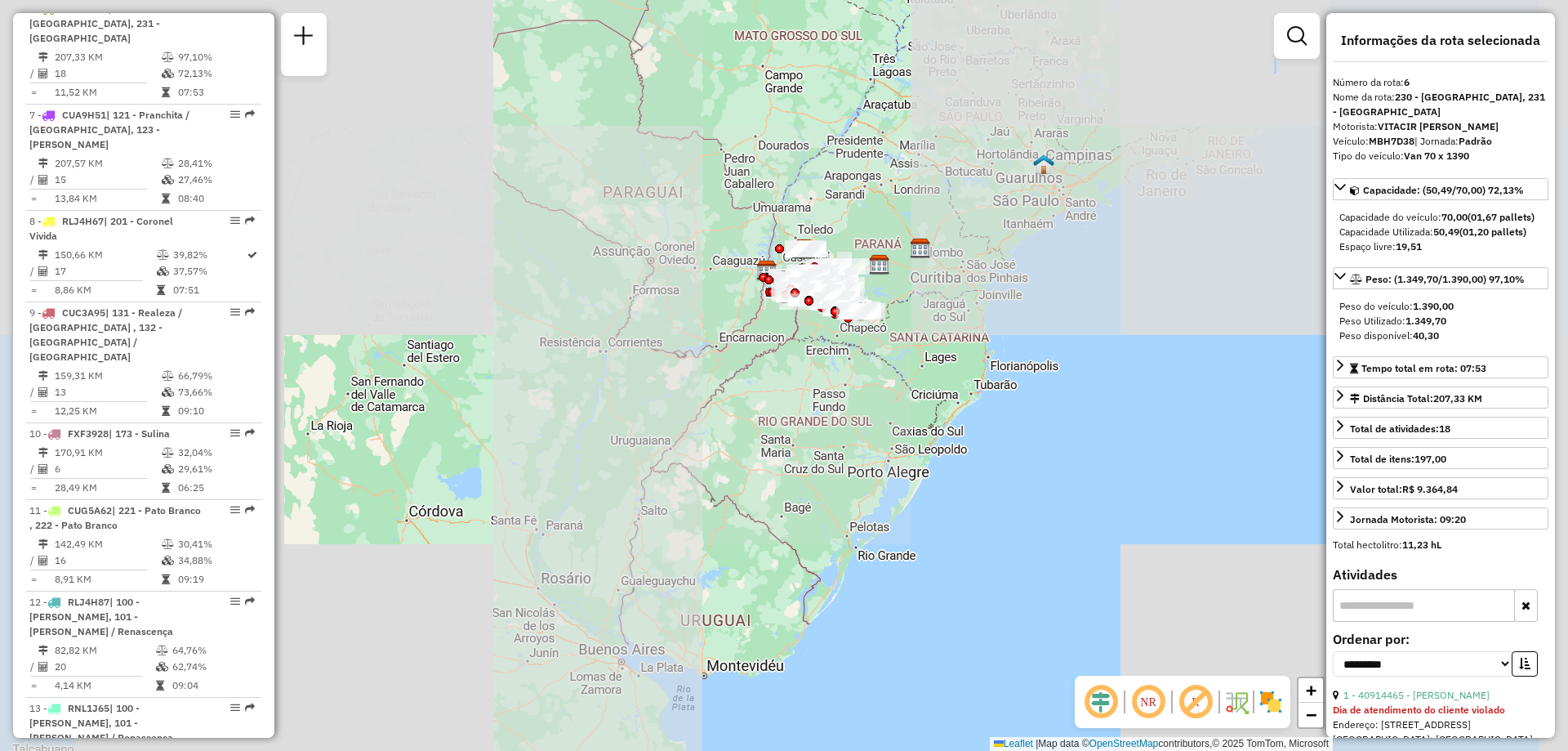
drag, startPoint x: 845, startPoint y: 350, endPoint x: 855, endPoint y: 469, distance: 119.4
click at [855, 469] on div "Janela de atendimento Grade de atendimento Capacidade Transportadoras Veículos …" at bounding box center [784, 376] width 1568 height 751
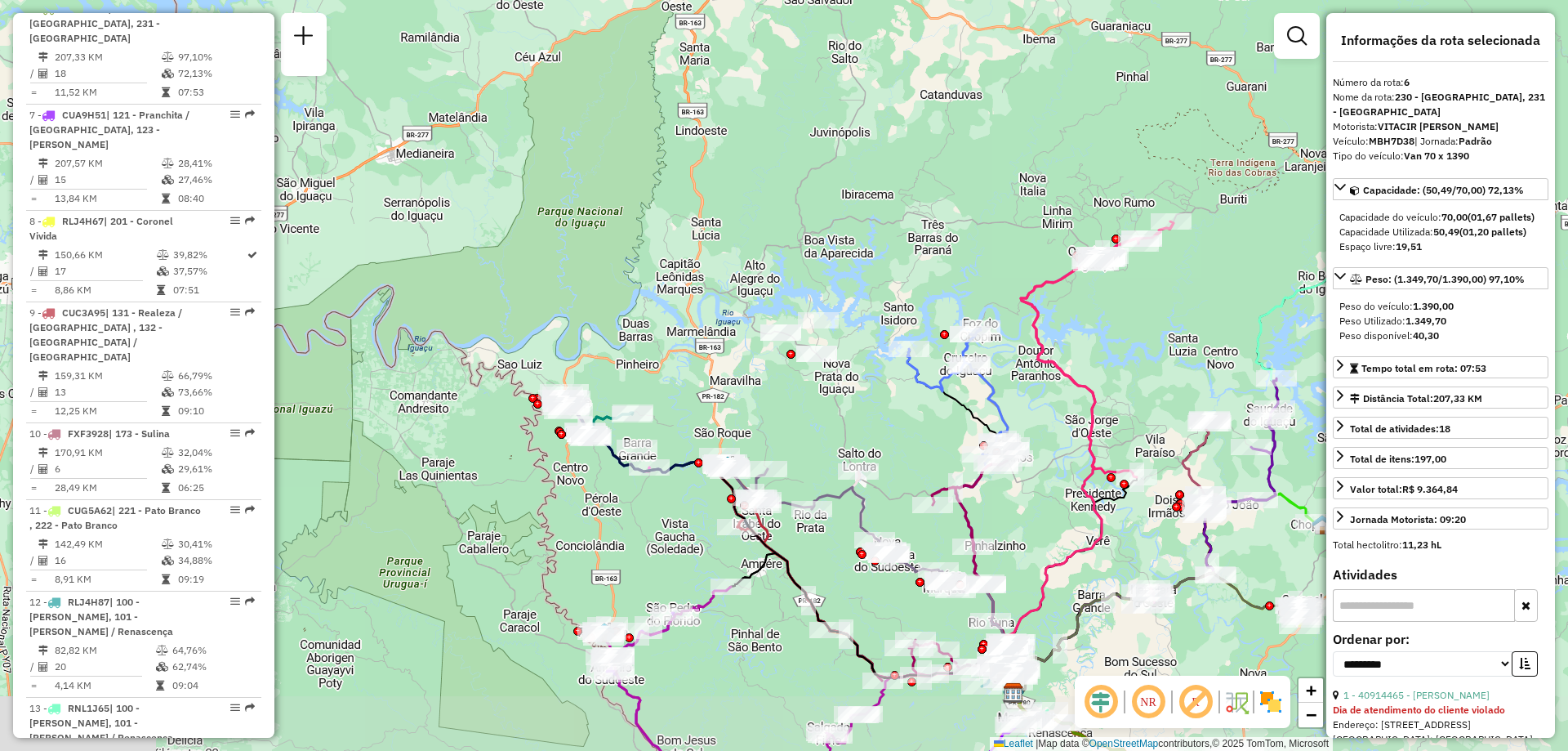
drag, startPoint x: 797, startPoint y: 486, endPoint x: 702, endPoint y: 416, distance: 118.0
click at [692, 421] on div "Janela de atendimento Grade de atendimento Capacidade Transportadoras Veículos …" at bounding box center [784, 376] width 1568 height 751
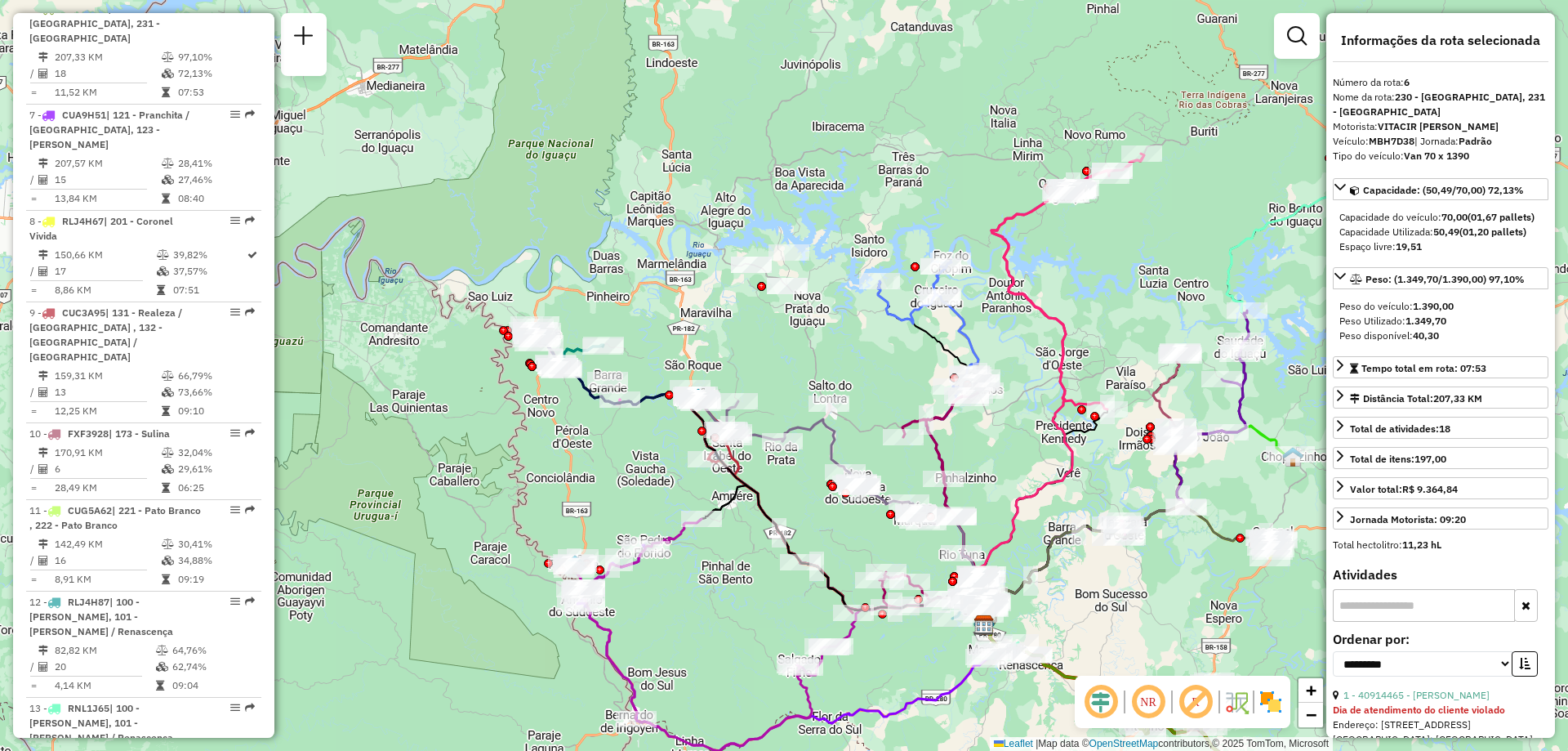
drag, startPoint x: 729, startPoint y: 401, endPoint x: 724, endPoint y: 368, distance: 33.4
click at [722, 368] on div "Janela de atendimento Grade de atendimento Capacidade Transportadoras Veículos …" at bounding box center [784, 376] width 1568 height 751
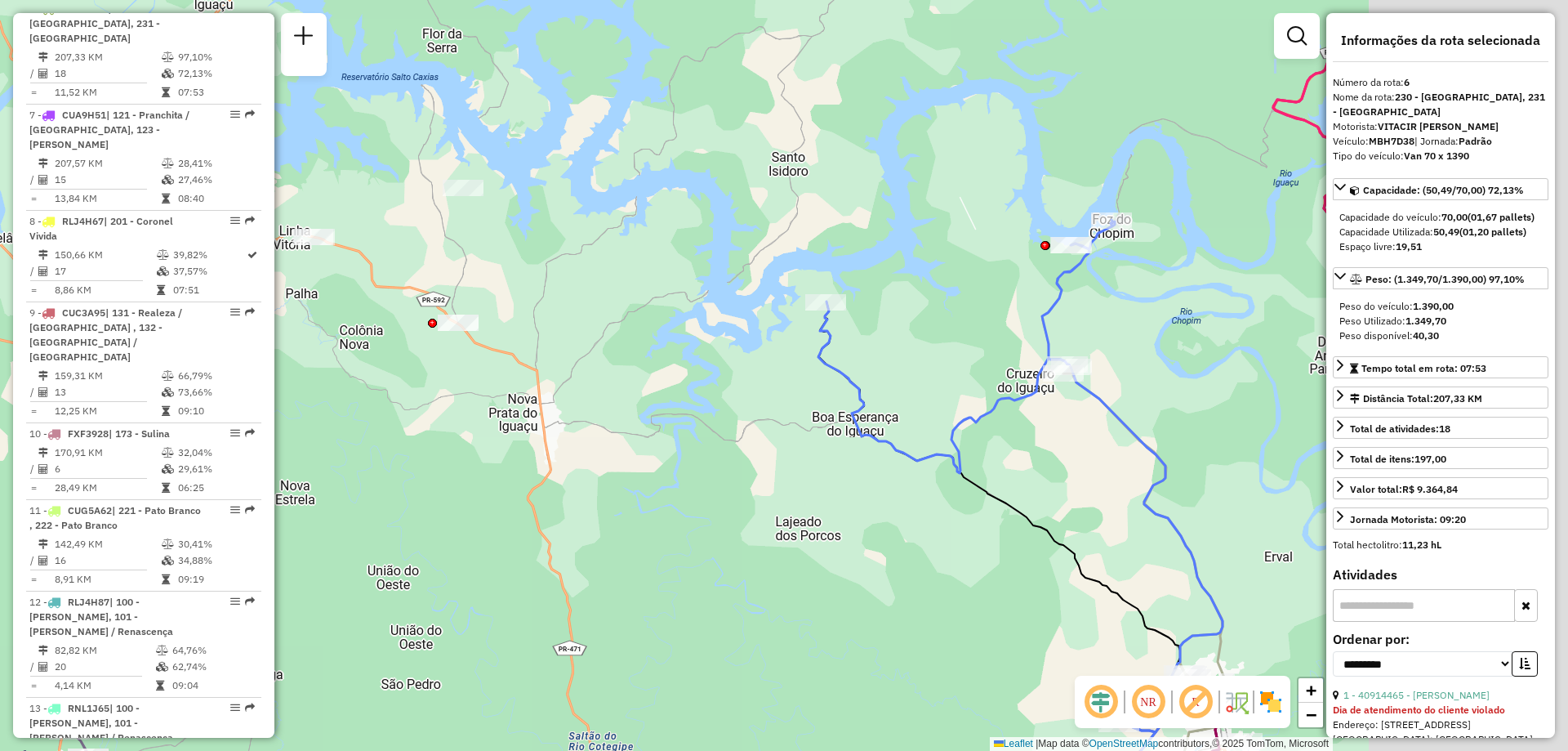
drag, startPoint x: 988, startPoint y: 526, endPoint x: 784, endPoint y: 440, distance: 221.4
click at [779, 440] on div "Janela de atendimento Grade de atendimento Capacidade Transportadoras Veículos …" at bounding box center [784, 376] width 1568 height 751
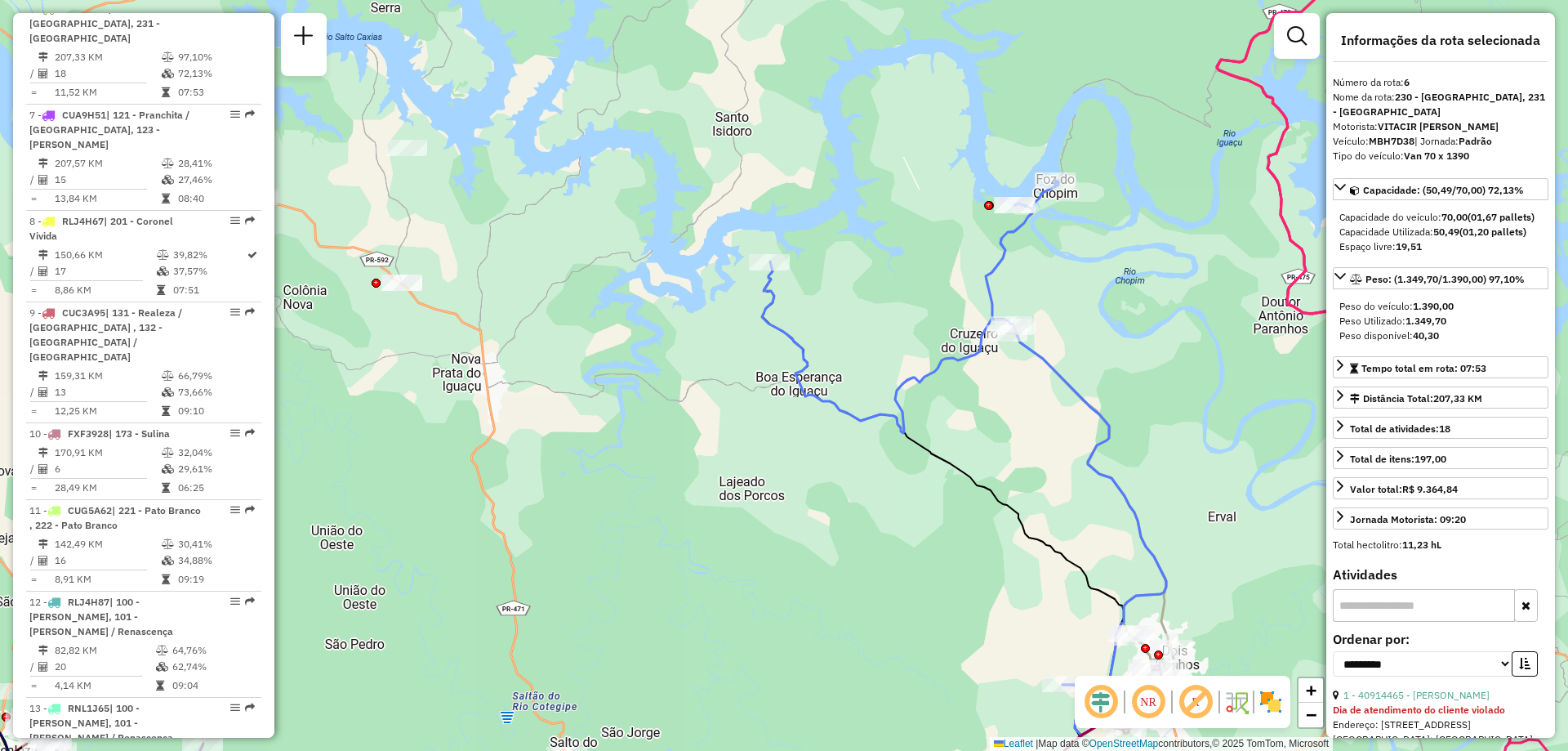
click at [1087, 388] on div "Janela de atendimento Grade de atendimento Capacidade Transportadoras Veículos …" at bounding box center [784, 376] width 1568 height 751
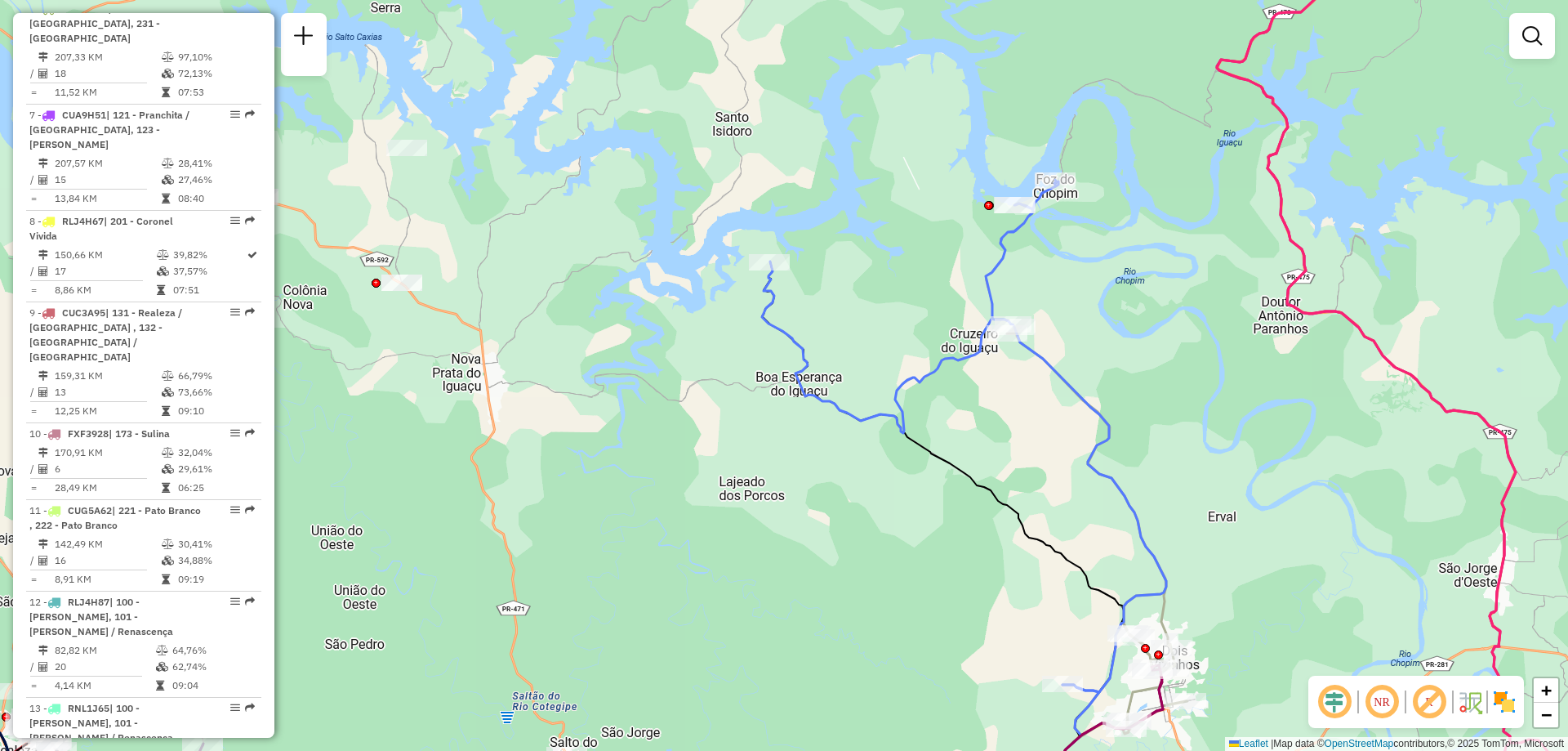
click at [1077, 392] on icon at bounding box center [963, 435] width 404 height 512
select select "**********"
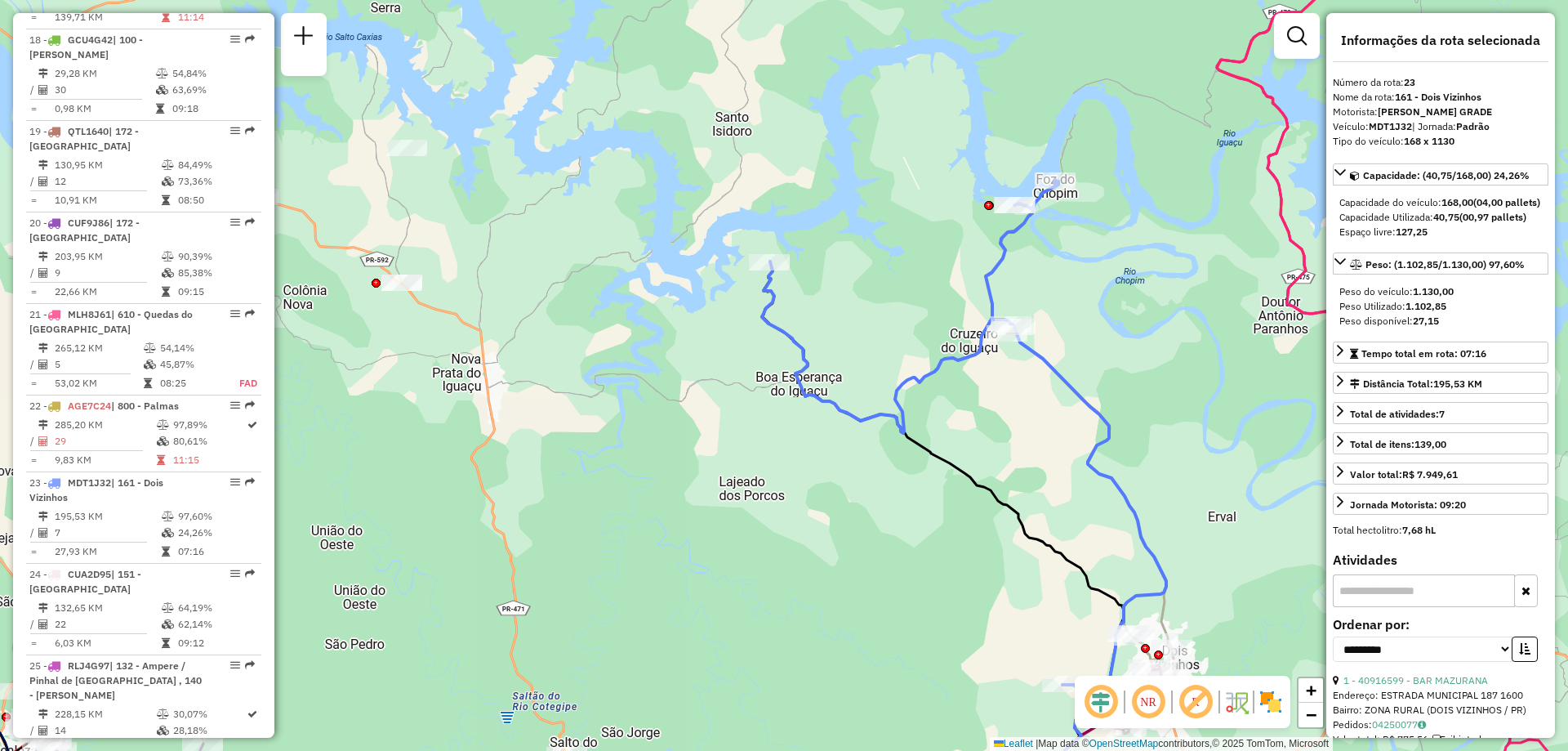
scroll to position [2638, 0]
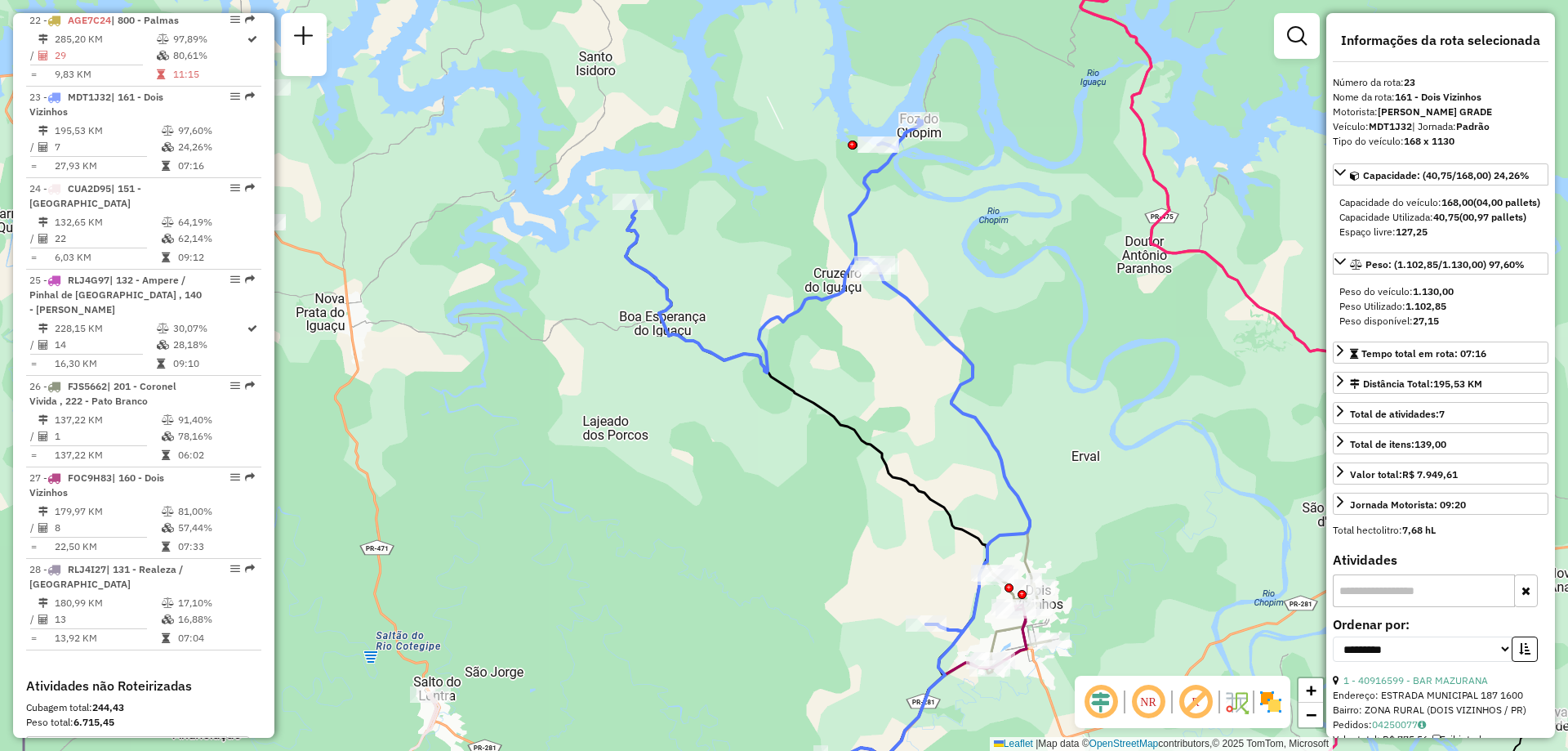
drag, startPoint x: 1037, startPoint y: 537, endPoint x: 949, endPoint y: 475, distance: 107.6
click at [949, 475] on div "Janela de atendimento Grade de atendimento Capacidade Transportadoras Veículos …" at bounding box center [784, 376] width 1568 height 751
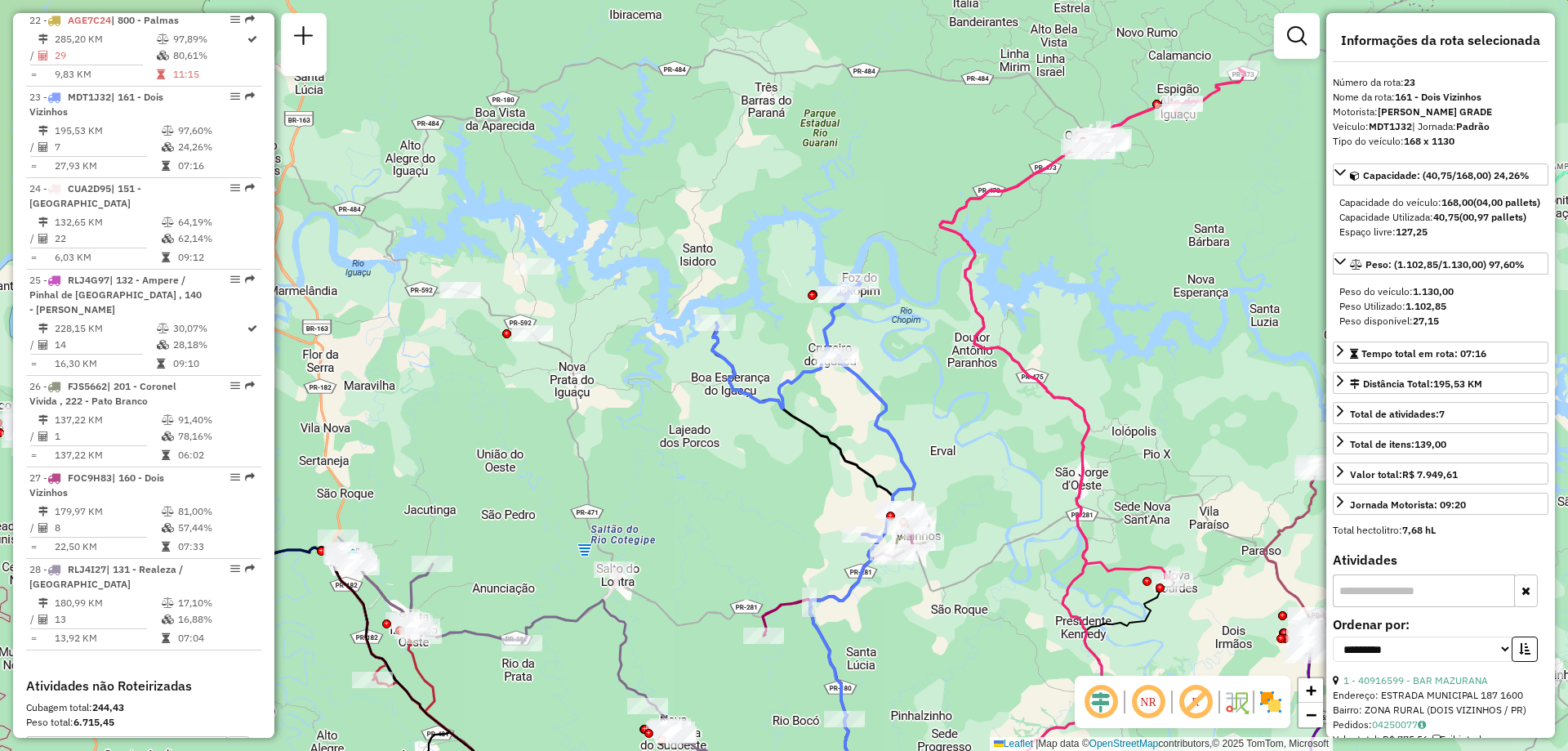
drag, startPoint x: 508, startPoint y: 421, endPoint x: 416, endPoint y: 294, distance: 156.8
click at [518, 422] on div "Janela de atendimento Grade de atendimento Capacidade Transportadoras Veículos …" at bounding box center [784, 376] width 1568 height 751
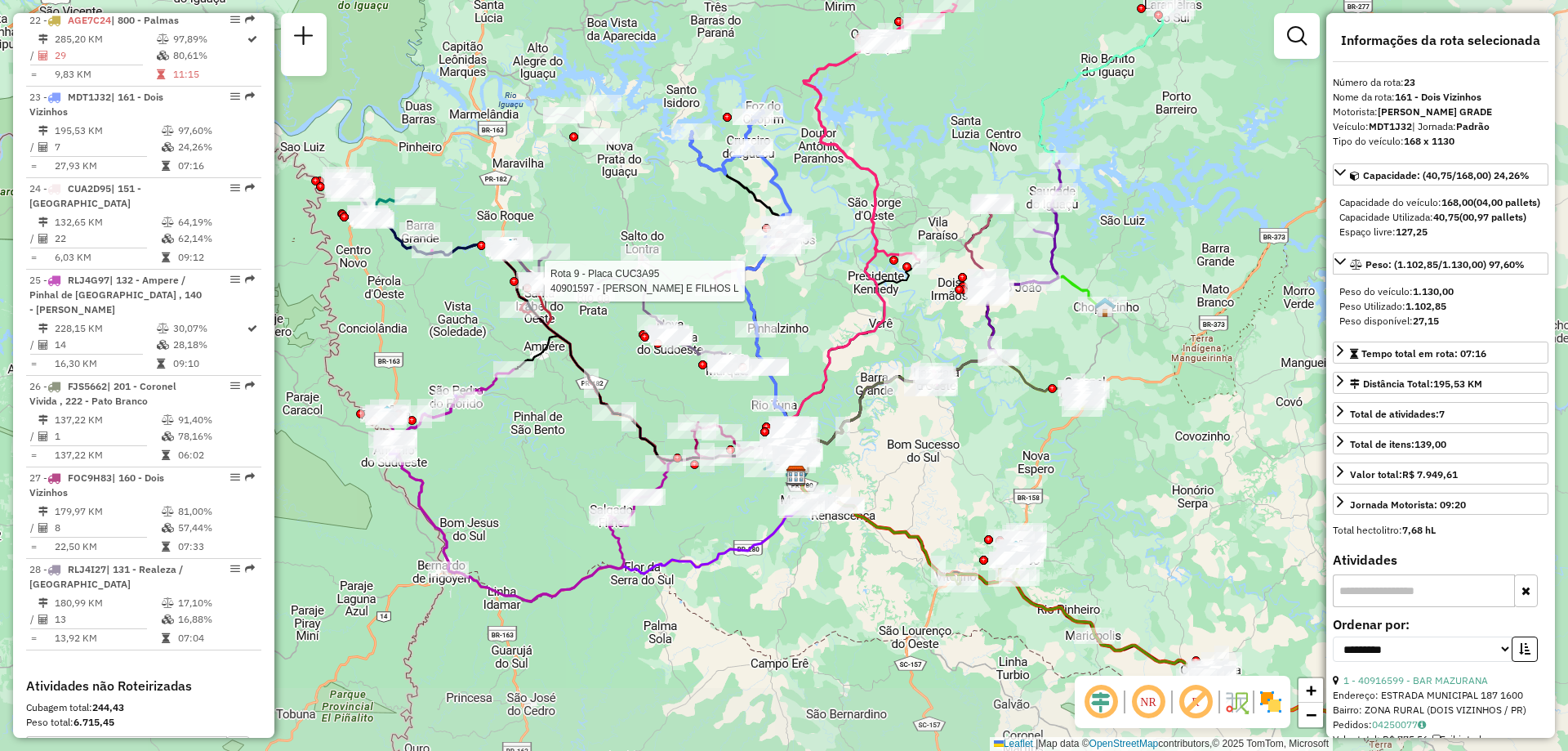
drag, startPoint x: 720, startPoint y: 378, endPoint x: 503, endPoint y: 264, distance: 245.1
click at [522, 283] on div at bounding box center [526, 288] width 9 height 9
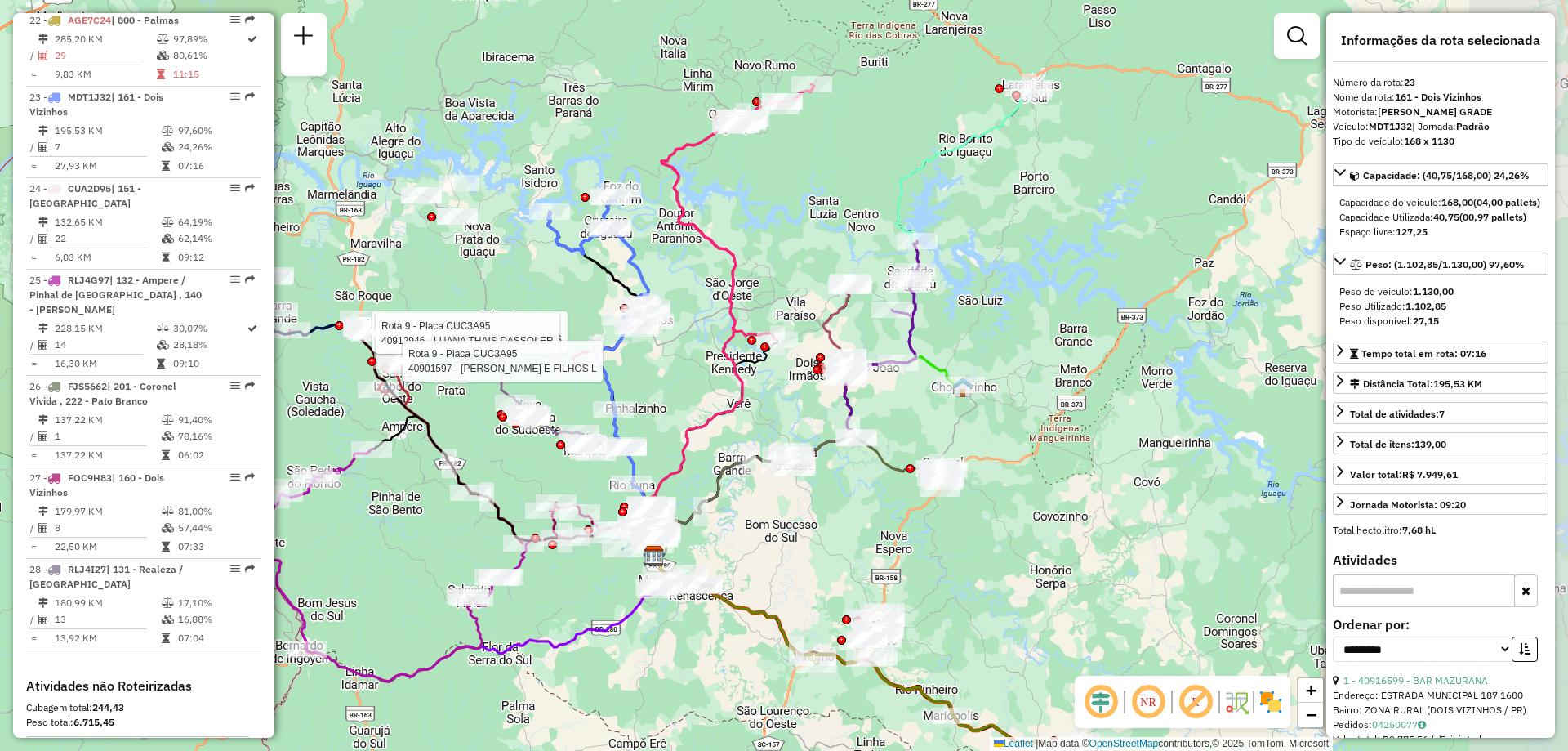
drag, startPoint x: 884, startPoint y: 431, endPoint x: 816, endPoint y: 546, distance: 133.6
click at [816, 546] on div "Rota 9 - Placa CUC3A95 40906920 - QUADRI SUPERMERCADOS Rota 9 - Placa CUC3A95 4…" at bounding box center [784, 376] width 1568 height 751
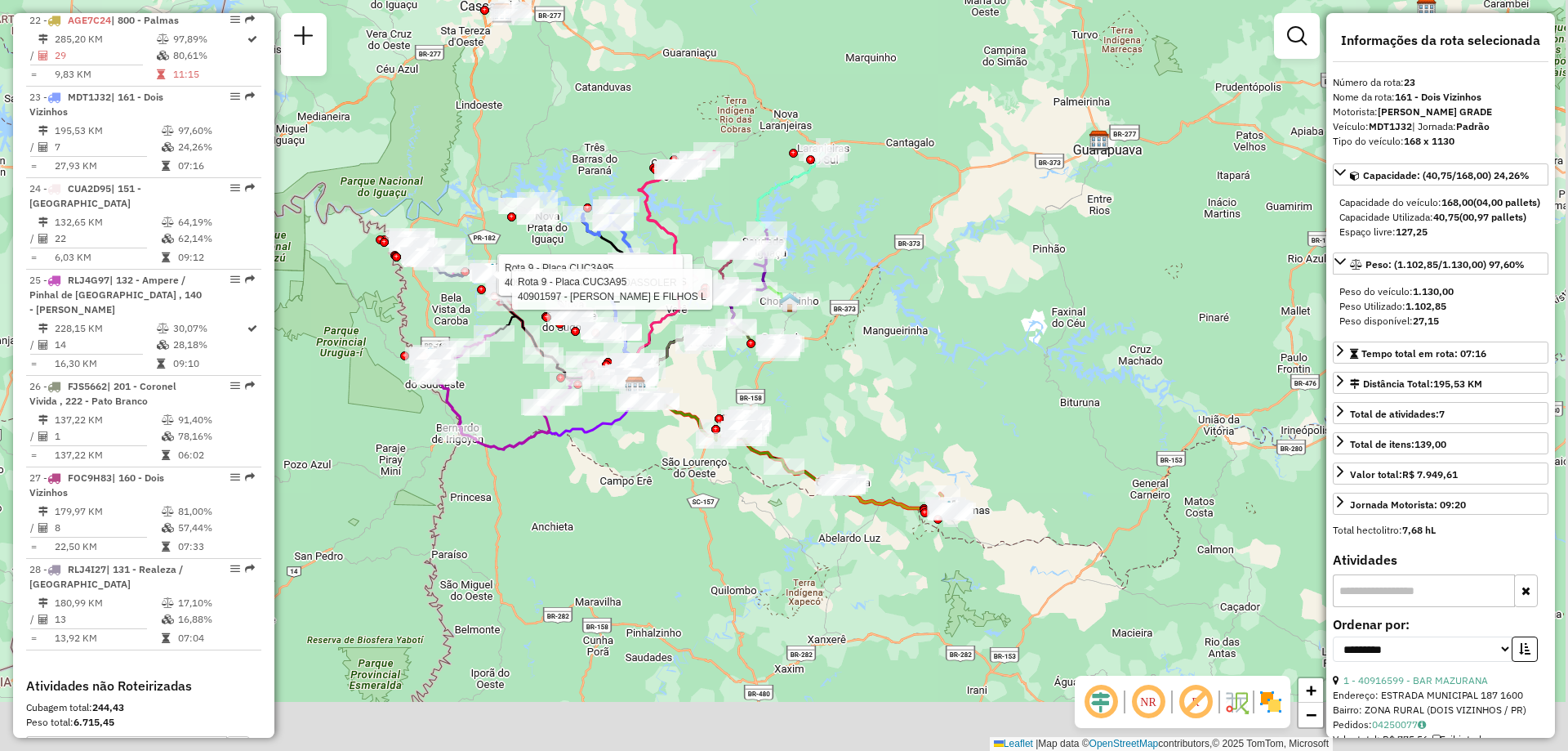
drag, startPoint x: 972, startPoint y: 477, endPoint x: 885, endPoint y: 341, distance: 161.4
click at [885, 341] on div "Rota 9 - Placa CUC3A95 40906920 - QUADRI SUPERMERCADOS Rota 9 - Placa CUC3A95 4…" at bounding box center [784, 376] width 1568 height 751
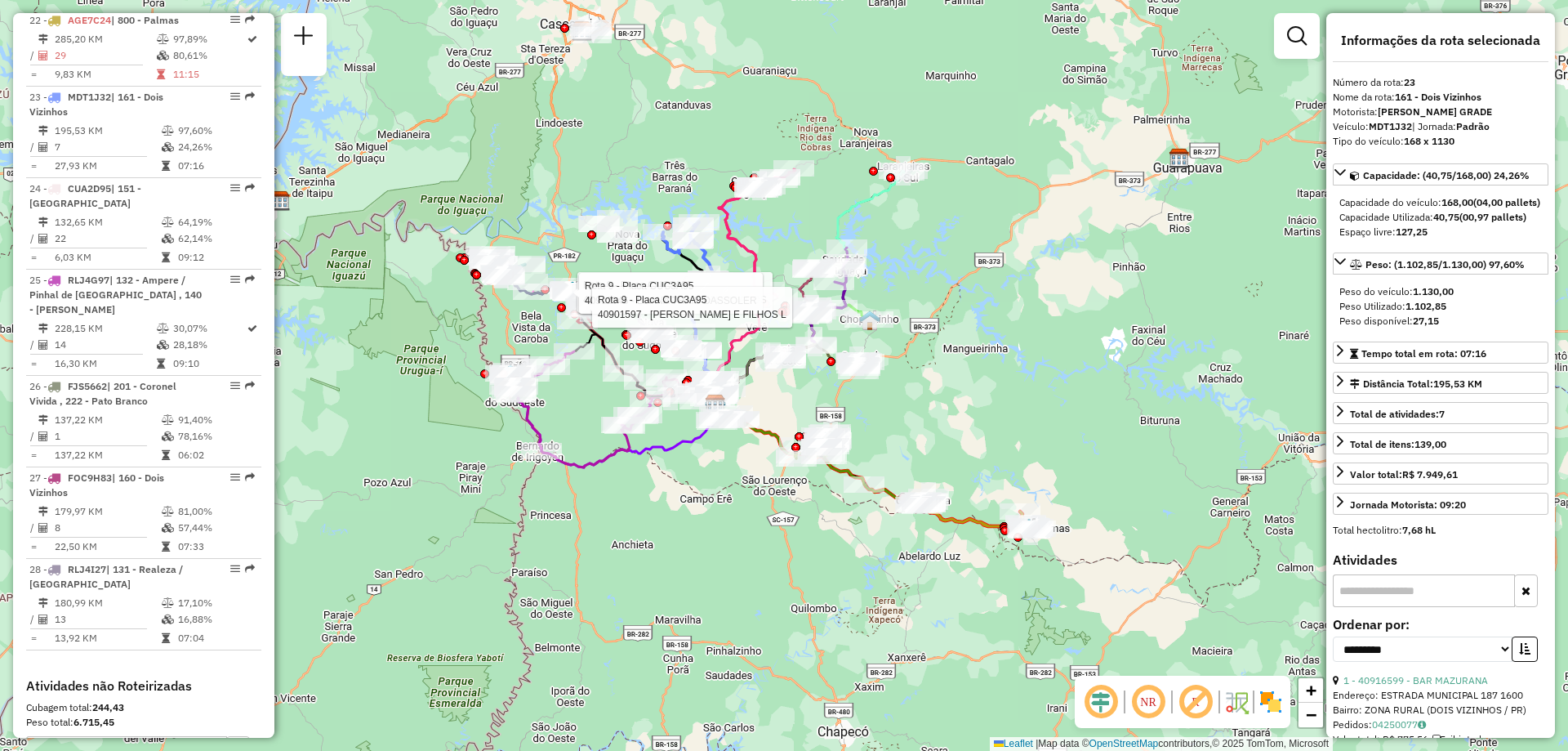
drag, startPoint x: 973, startPoint y: 398, endPoint x: 1006, endPoint y: 410, distance: 35.1
click at [1009, 408] on div "Rota 9 - Placa CUC3A95 40906920 - QUADRI SUPERMERCADOS Rota 9 - Placa CUC3A95 4…" at bounding box center [784, 376] width 1568 height 751
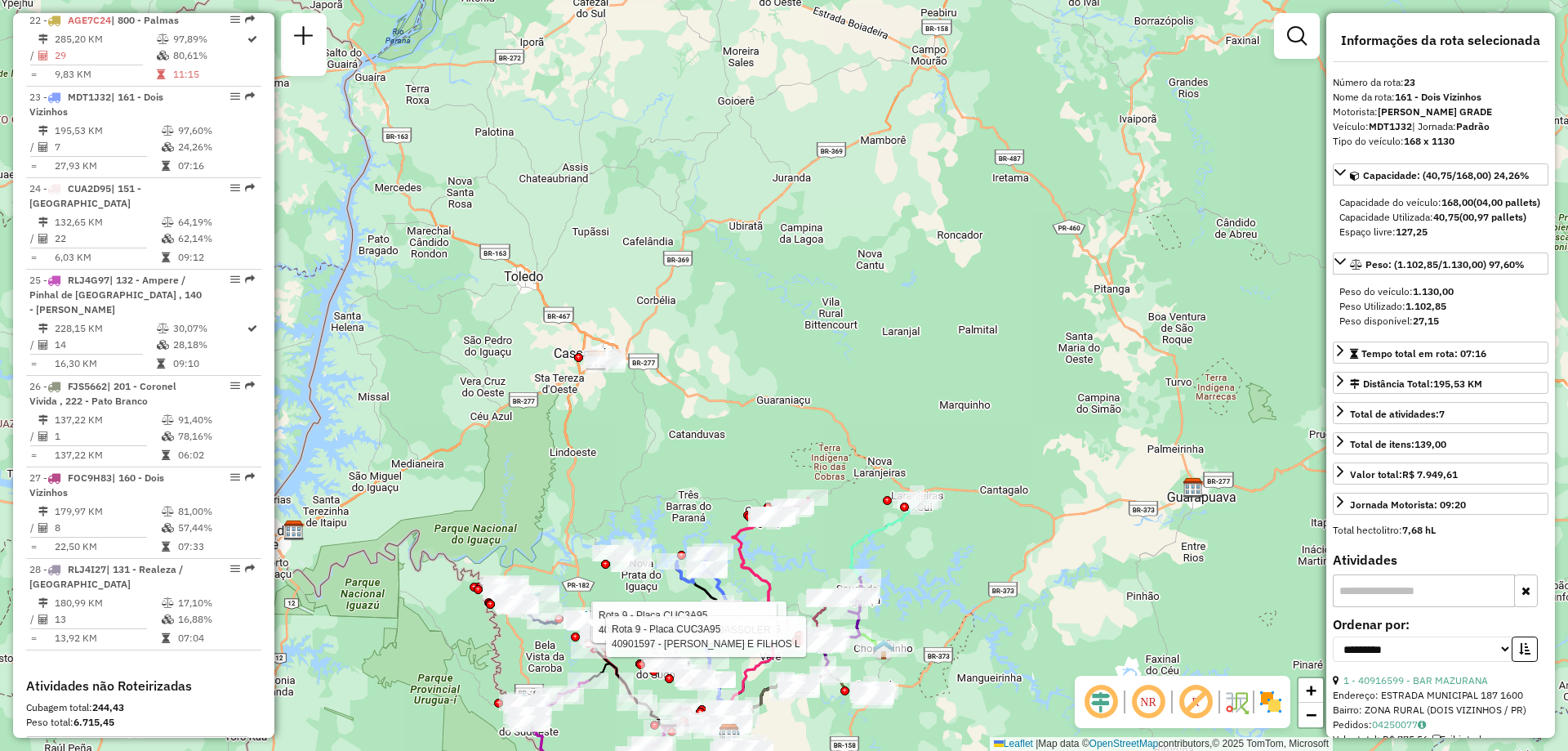
click at [1199, 123] on div "Rota 9 - Placa CUC3A95 40906920 - QUADRI SUPERMERCADOS Rota 9 - Placa CUC3A95 4…" at bounding box center [784, 376] width 1568 height 751
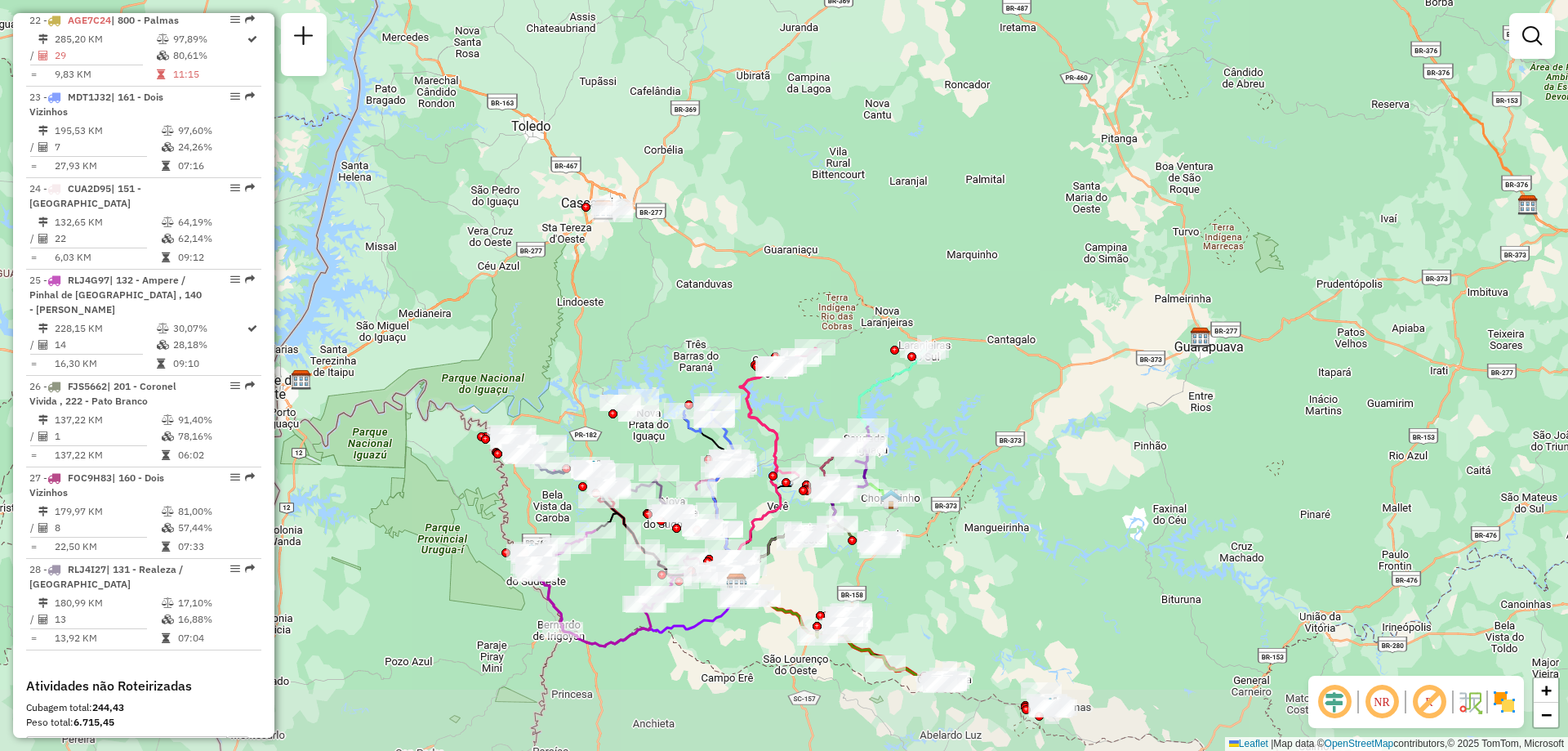
drag, startPoint x: 655, startPoint y: 431, endPoint x: 678, endPoint y: 318, distance: 115.3
click at [678, 318] on div "Janela de atendimento Grade de atendimento Capacidade Transportadoras Veículos …" at bounding box center [784, 376] width 1568 height 751
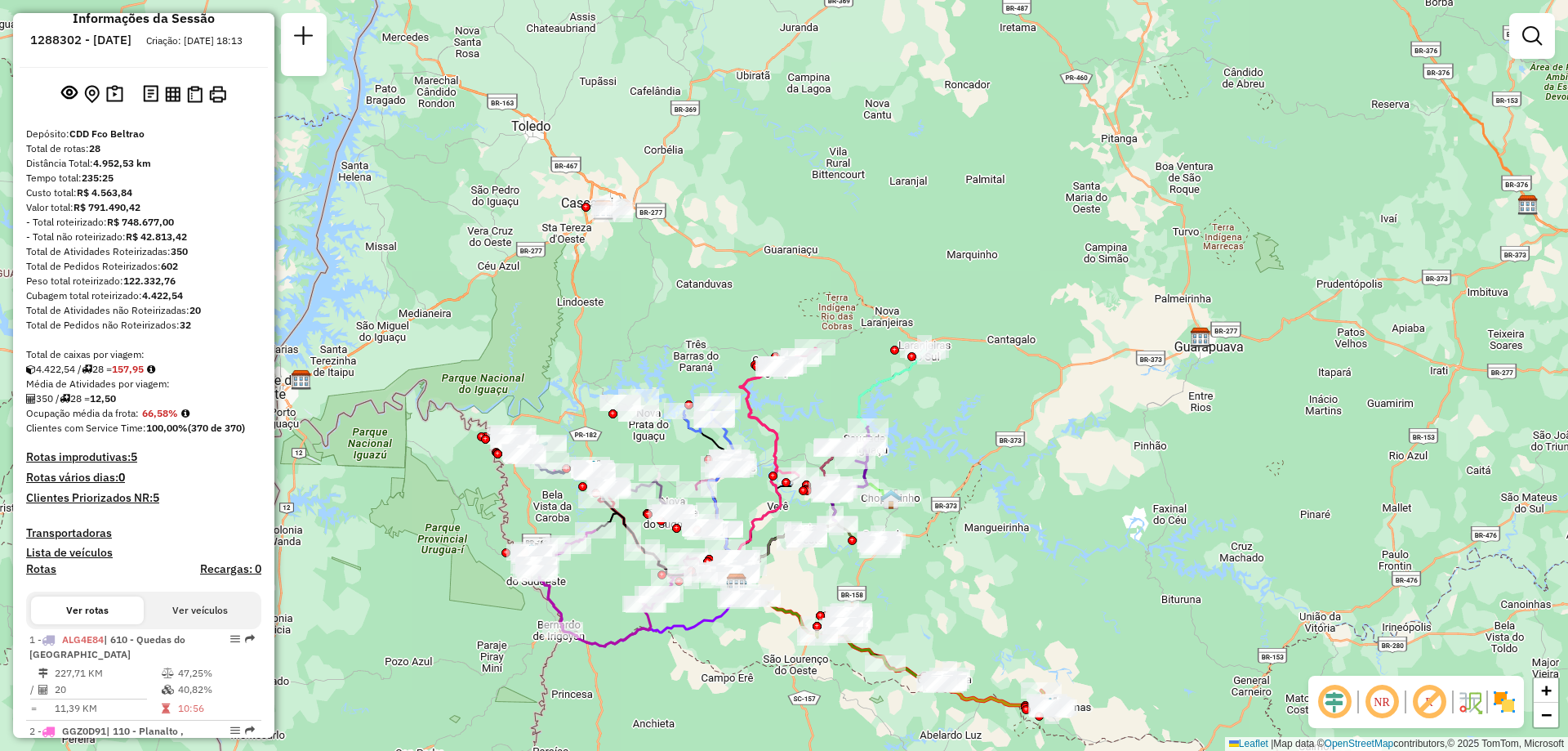
scroll to position [0, 0]
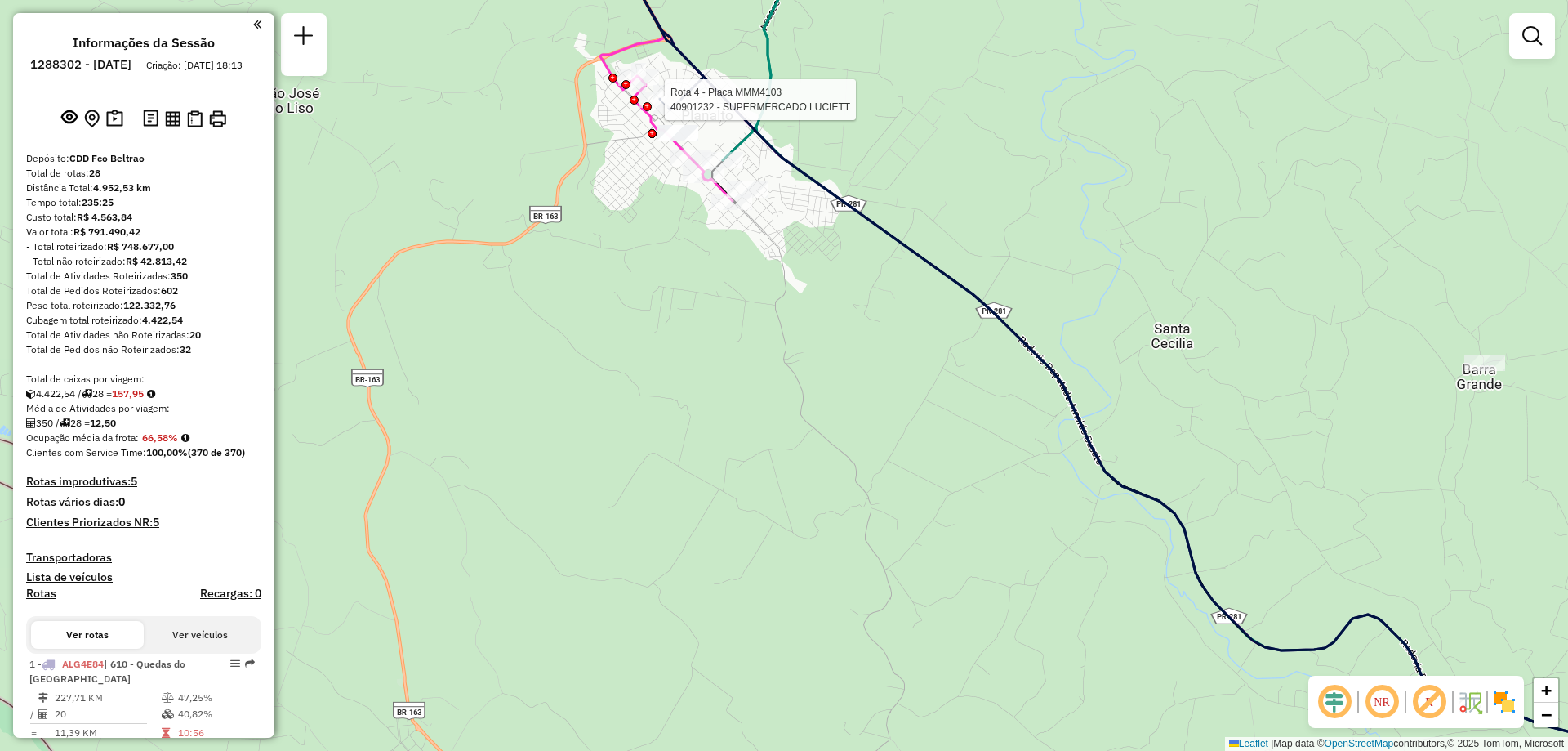
click at [646, 111] on div at bounding box center [646, 106] width 9 height 9
click at [641, 108] on icon at bounding box center [1138, 332] width 1076 height 814
select select "**********"
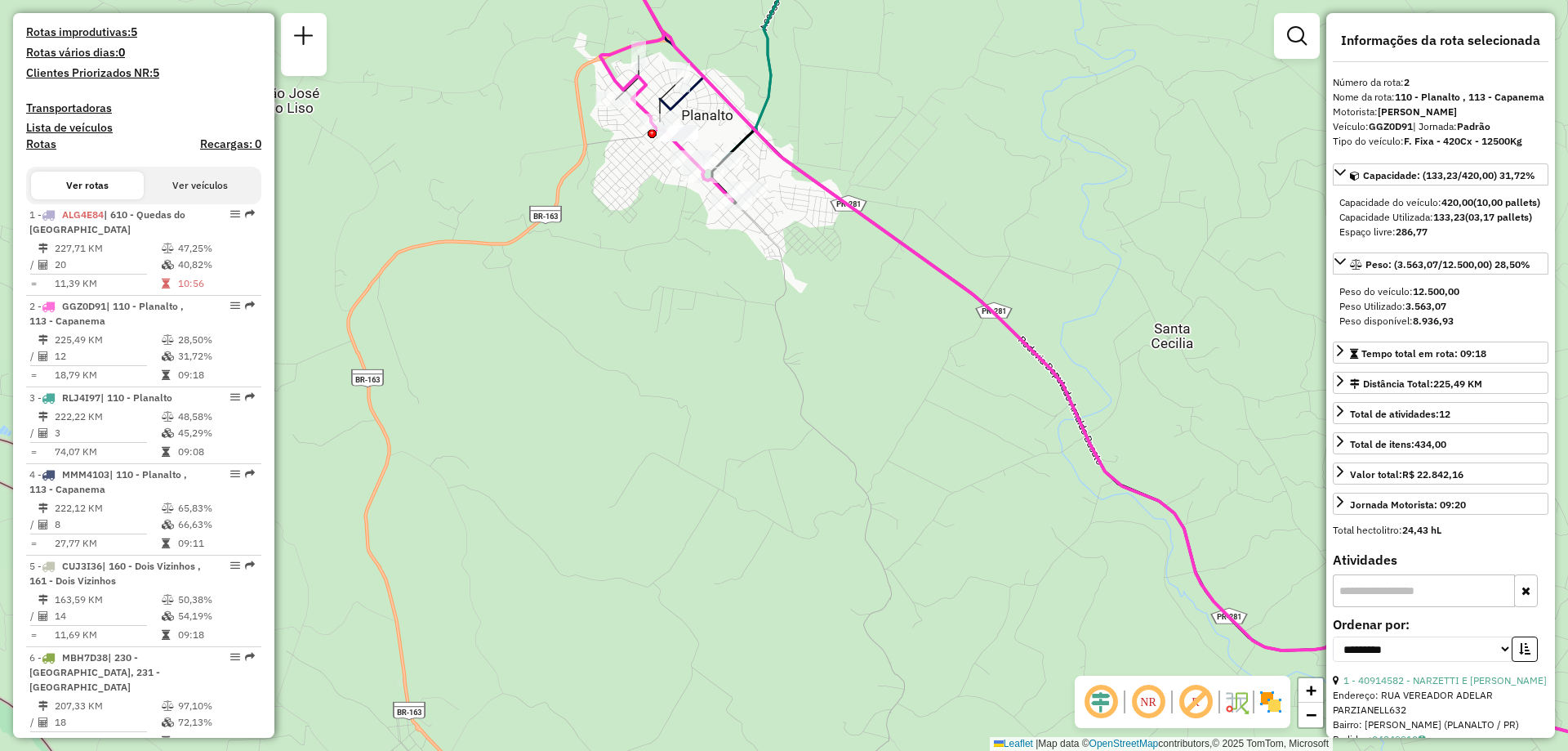
scroll to position [747, 0]
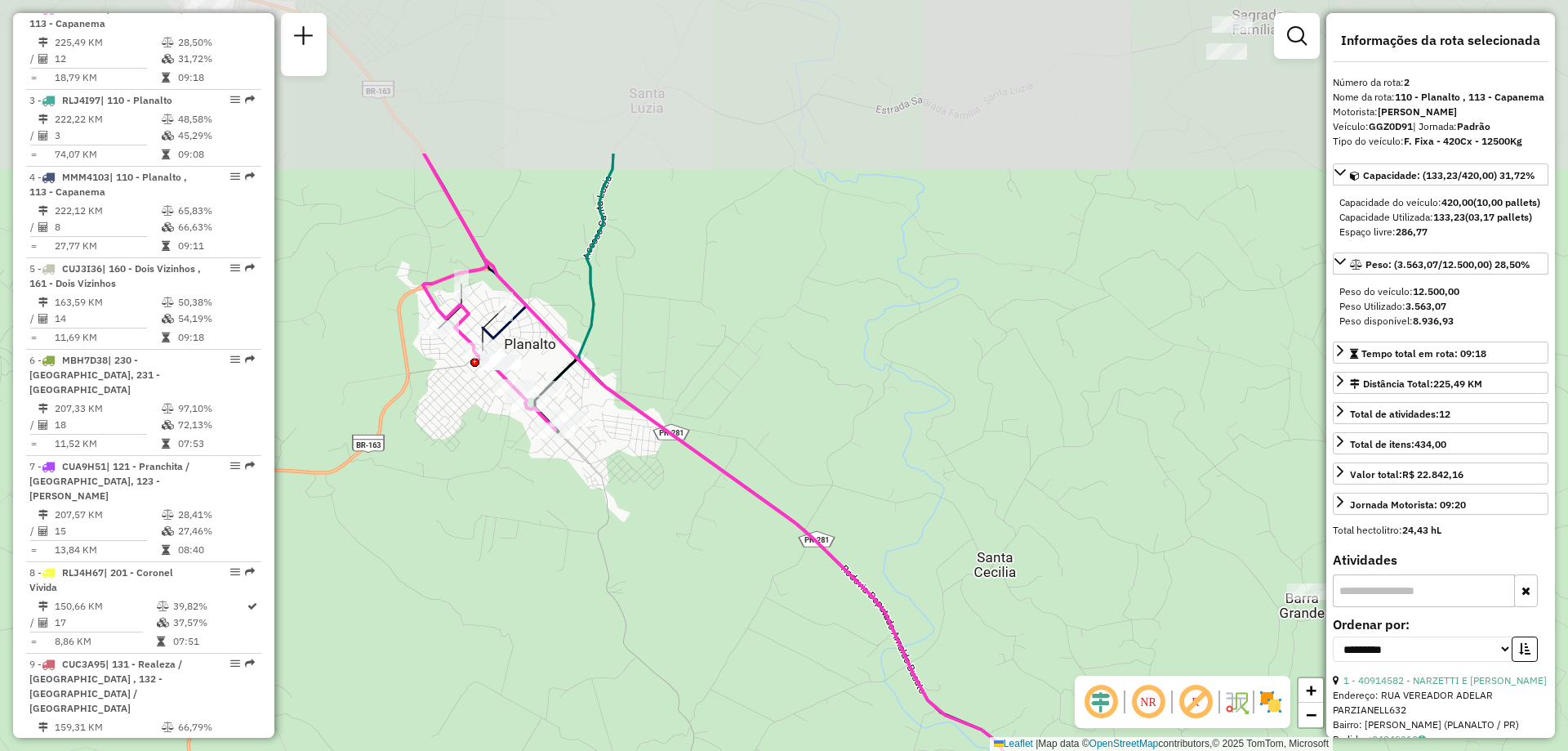
drag, startPoint x: 786, startPoint y: 216, endPoint x: 847, endPoint y: 519, distance: 309.1
click at [847, 519] on div "Janela de atendimento Grade de atendimento Capacidade Transportadoras Veículos …" at bounding box center [784, 376] width 1568 height 751
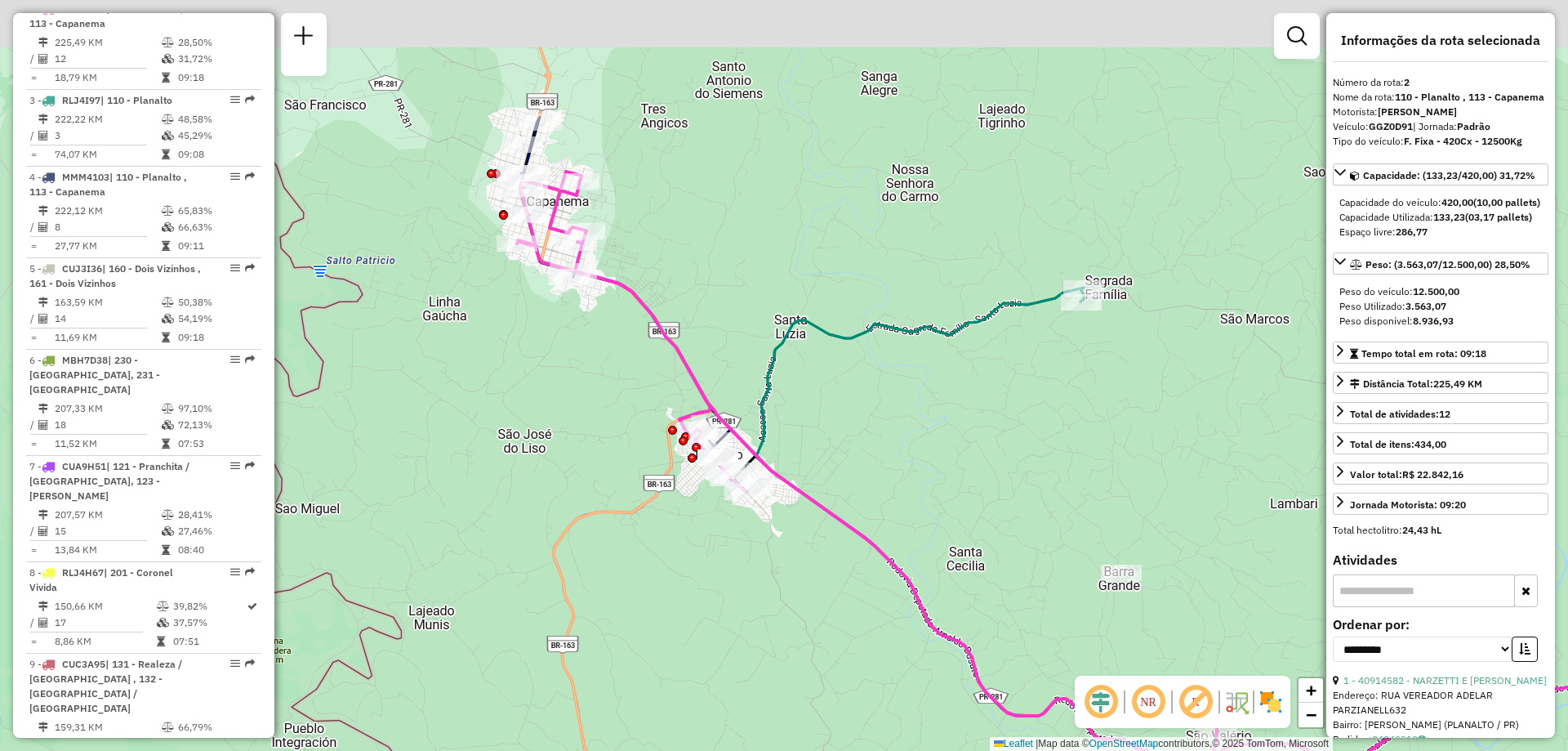
drag, startPoint x: 670, startPoint y: 254, endPoint x: 809, endPoint y: 385, distance: 191.0
click at [809, 384] on div "Janela de atendimento Grade de atendimento Capacidade Transportadoras Veículos …" at bounding box center [784, 376] width 1568 height 751
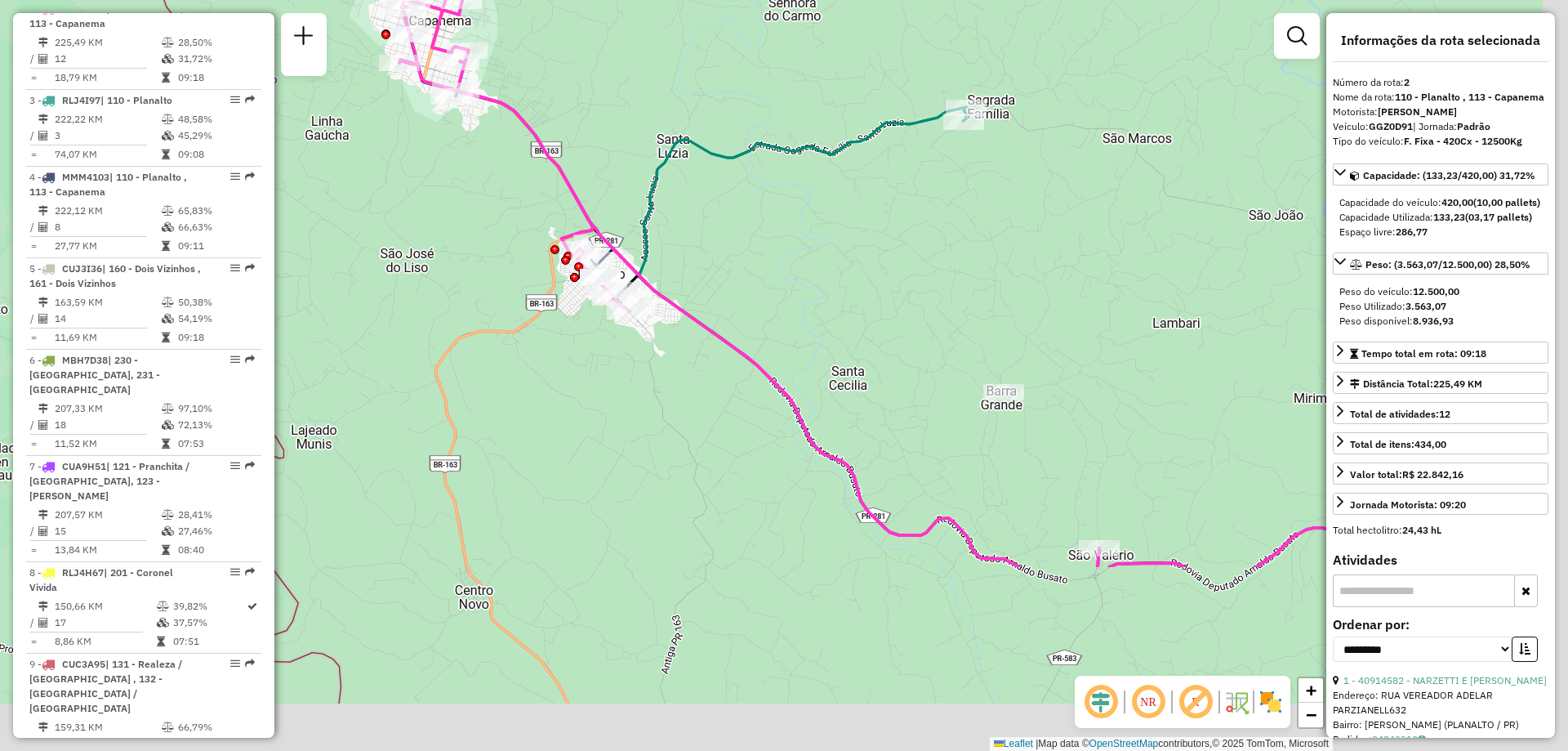
drag, startPoint x: 1110, startPoint y: 608, endPoint x: 875, endPoint y: 271, distance: 410.8
click at [883, 283] on div "Janela de atendimento Grade de atendimento Capacidade Transportadoras Veículos …" at bounding box center [784, 376] width 1568 height 751
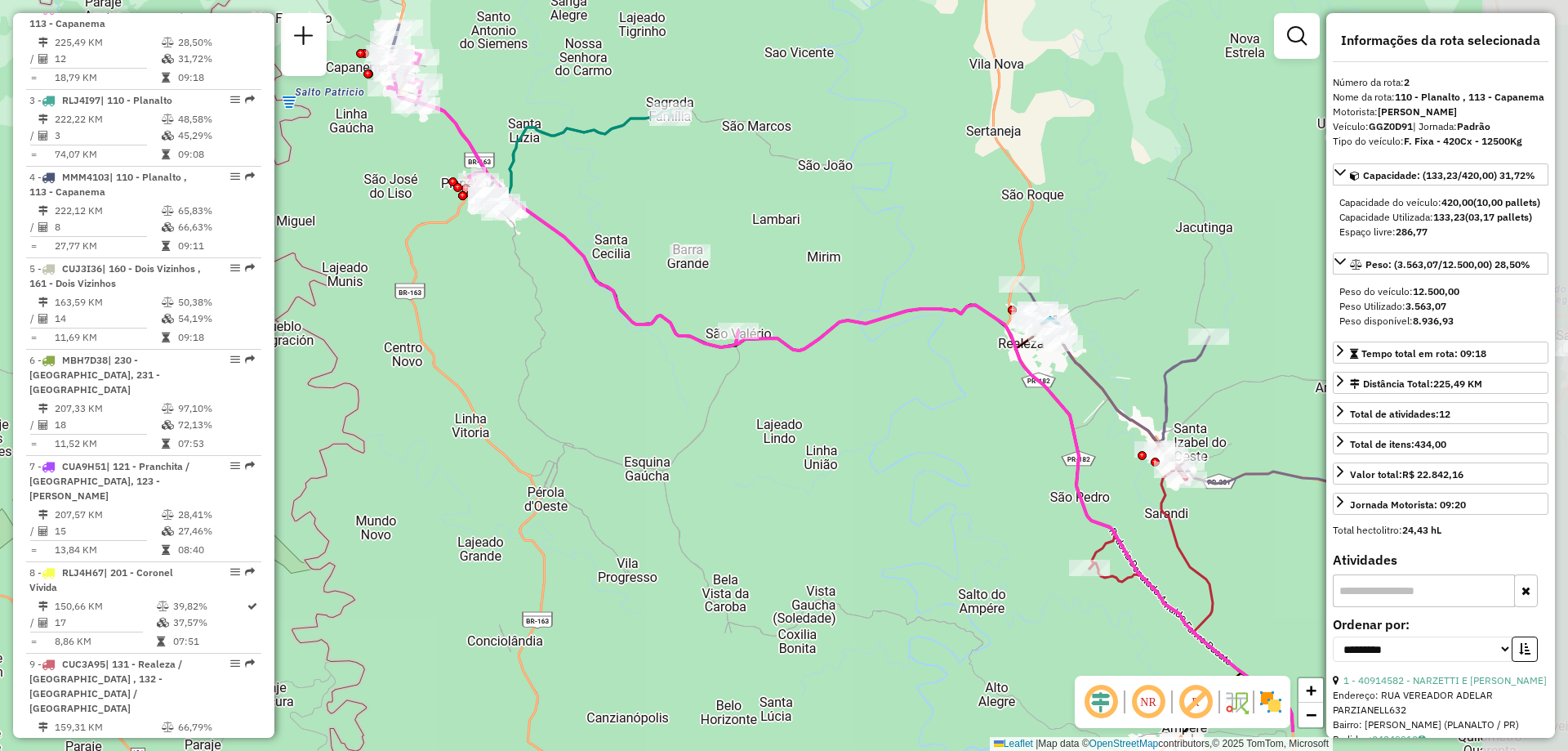
drag, startPoint x: 1023, startPoint y: 391, endPoint x: 724, endPoint y: 296, distance: 313.7
click at [738, 297] on div "Janela de atendimento Grade de atendimento Capacidade Transportadoras Veículos …" at bounding box center [784, 376] width 1568 height 751
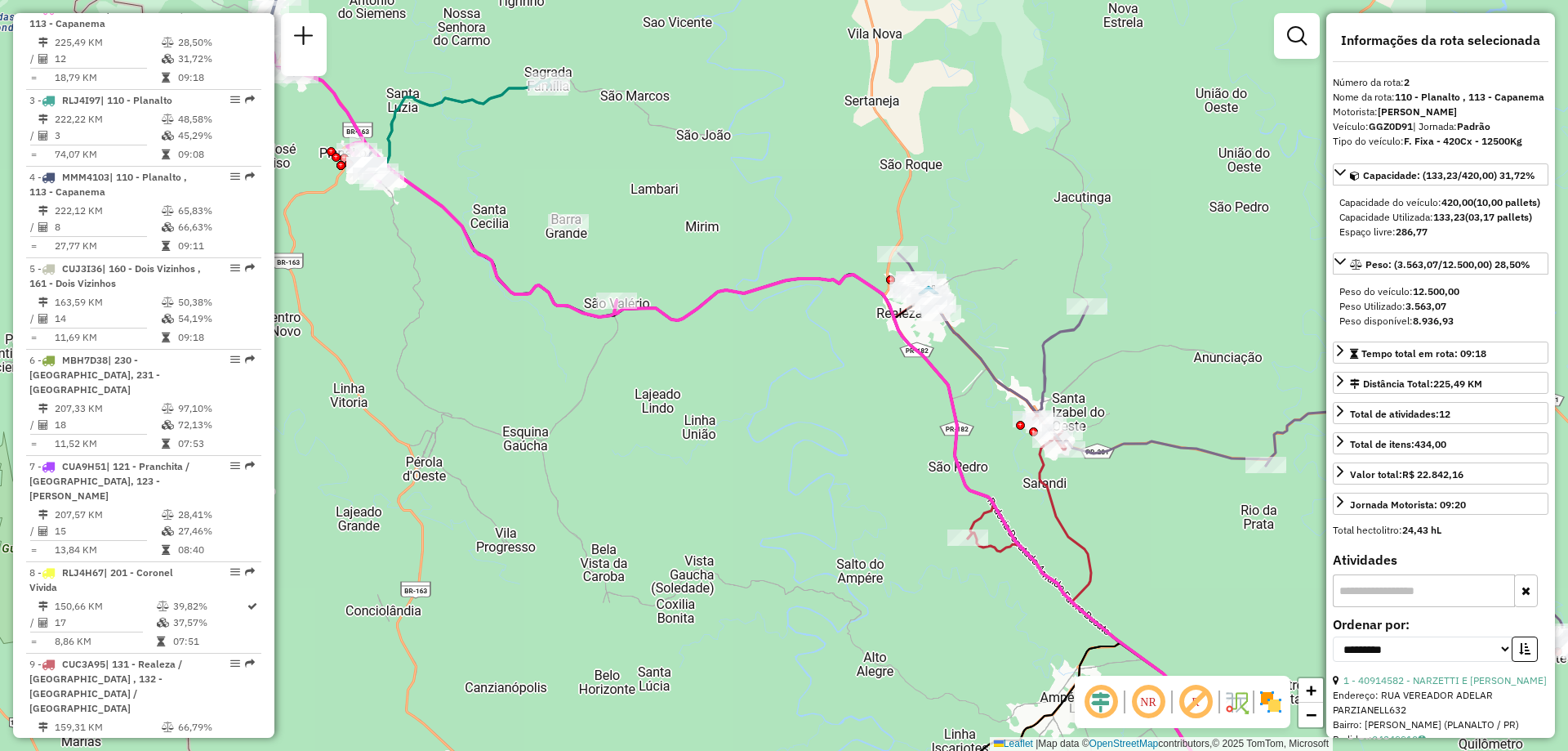
drag, startPoint x: 859, startPoint y: 401, endPoint x: 716, endPoint y: 343, distance: 154.3
click at [727, 343] on div "Janela de atendimento Grade de atendimento Capacidade Transportadoras Veículos …" at bounding box center [784, 376] width 1568 height 751
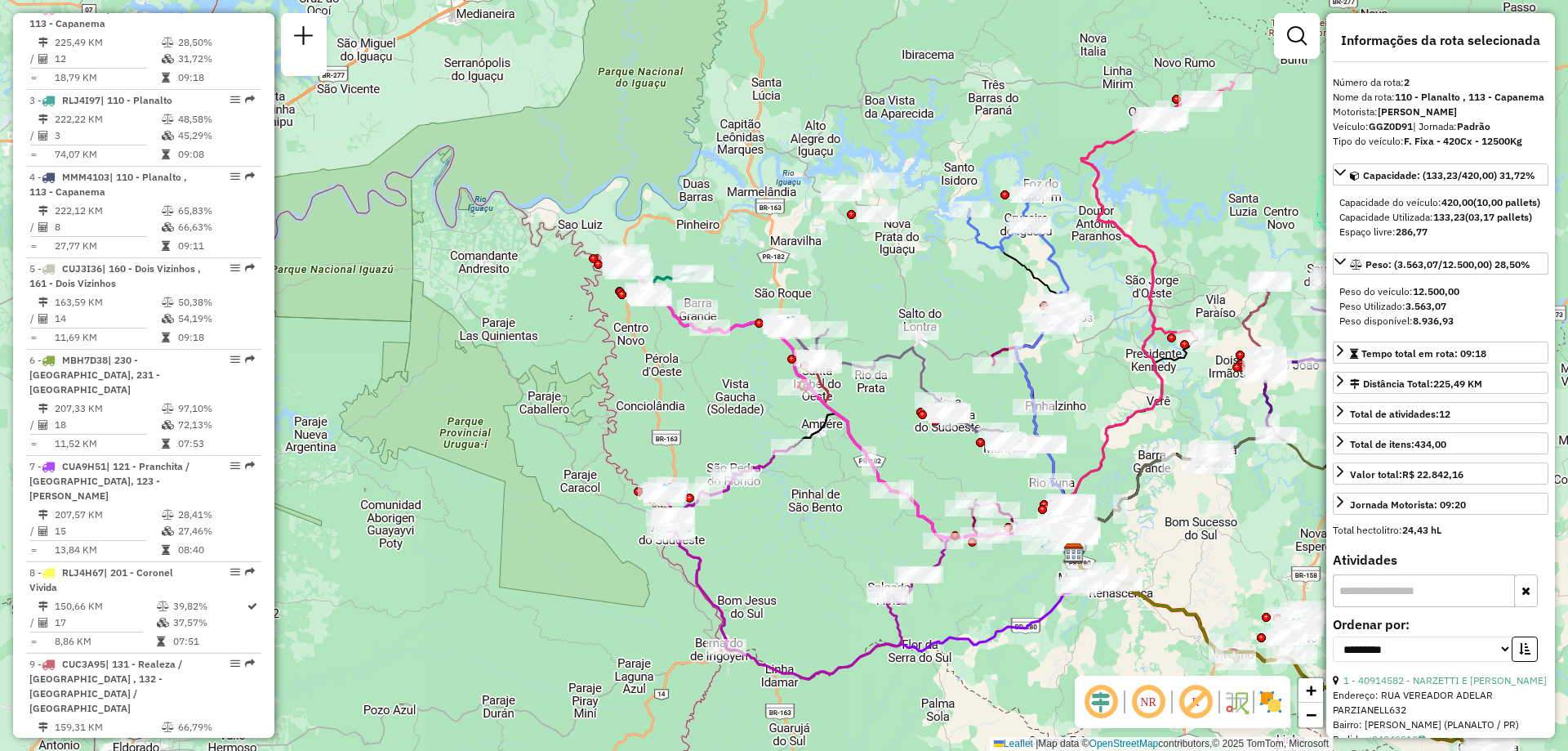
drag, startPoint x: 1163, startPoint y: 513, endPoint x: 1131, endPoint y: 521, distance: 33.0
click at [1131, 521] on div "Rota 15 - Placa RLK0H67 40917847 - GUERRO E PAGNUSSAT Janela de atendimento Gra…" at bounding box center [784, 376] width 1568 height 751
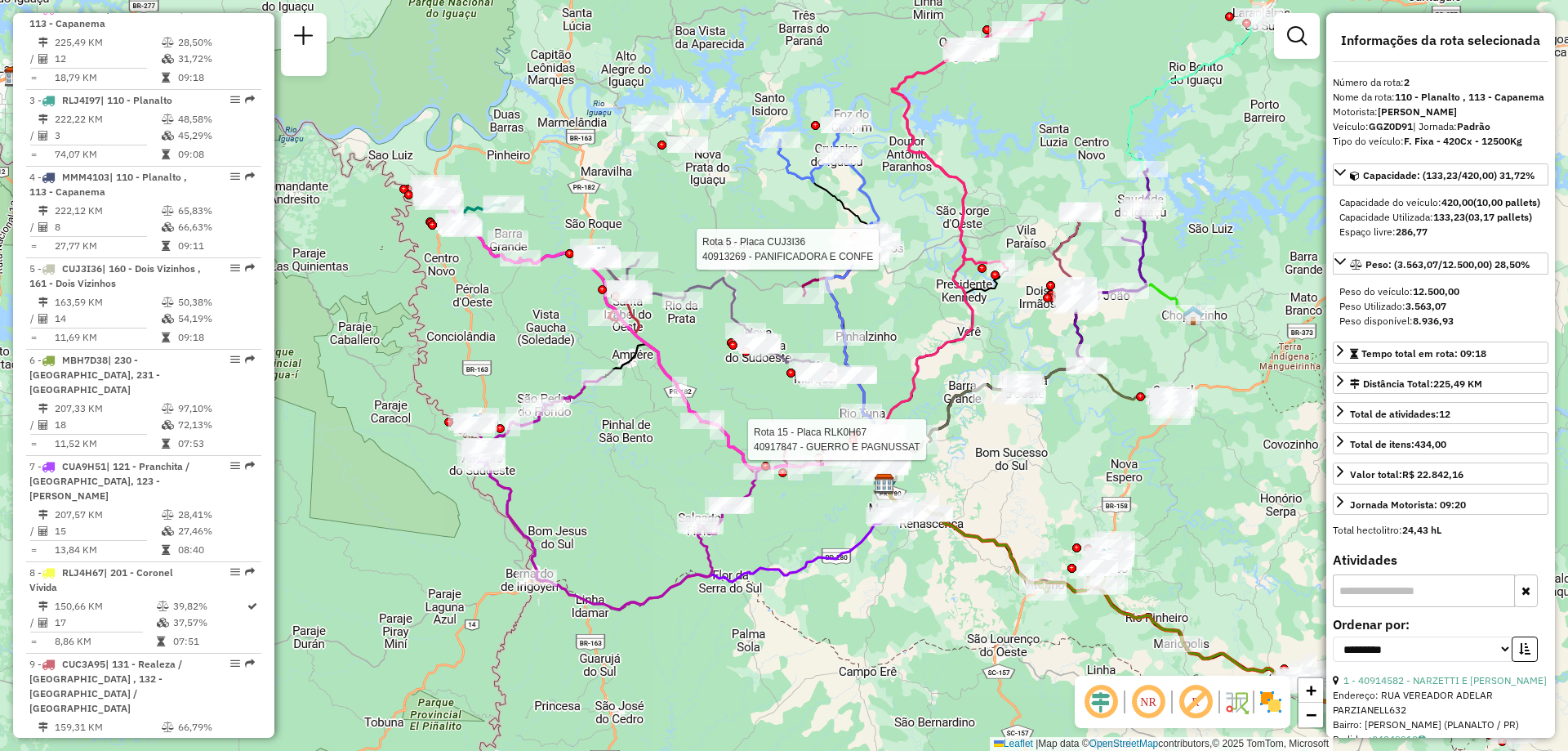
drag, startPoint x: 1053, startPoint y: 326, endPoint x: 888, endPoint y: 258, distance: 178.5
click at [888, 257] on div at bounding box center [884, 249] width 41 height 16
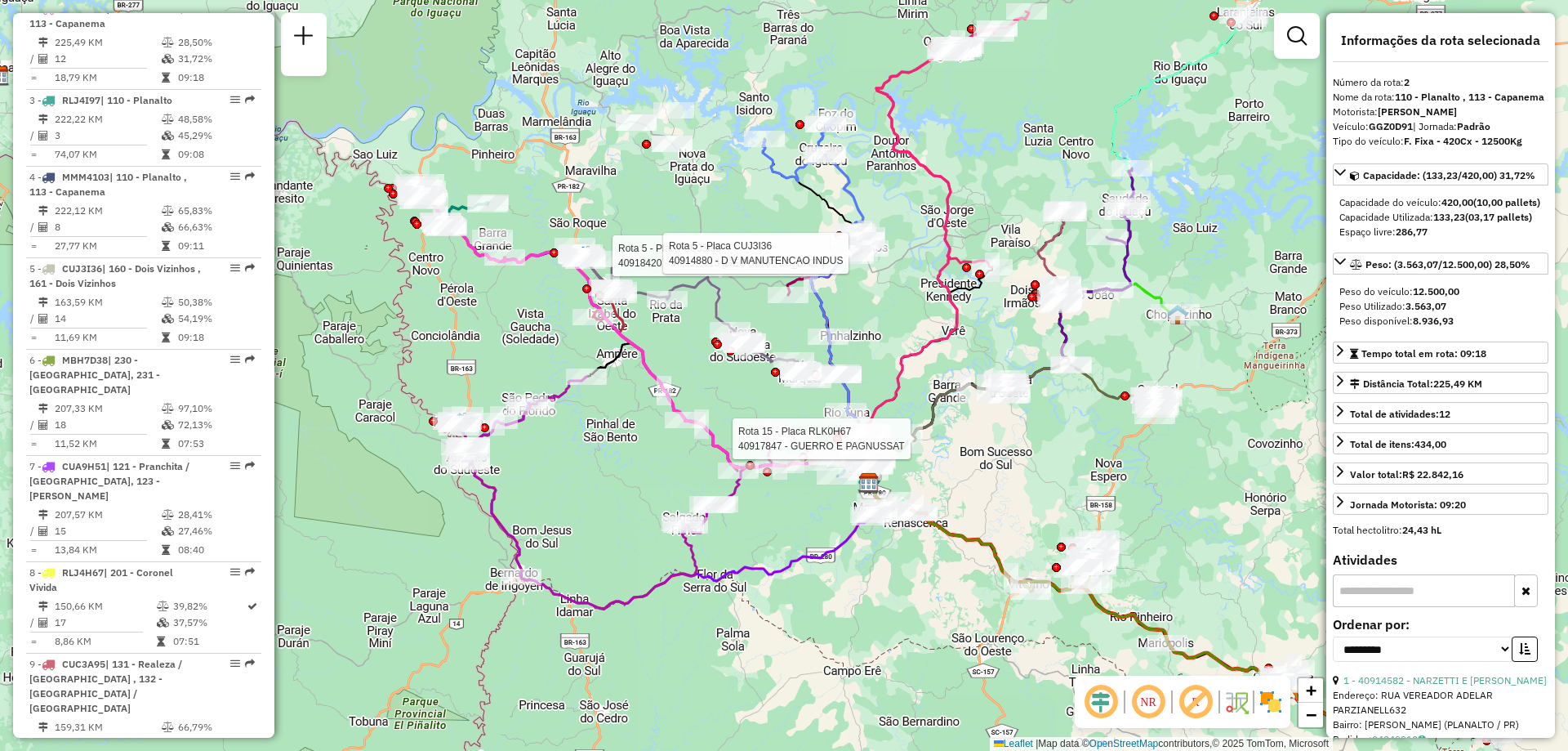
click at [881, 297] on div "Rota 15 - Placa RLK0H67 40917847 - GUERRO E PAGNUSSAT Rota 5 - Placa CUJ3I36 40…" at bounding box center [784, 376] width 1568 height 751
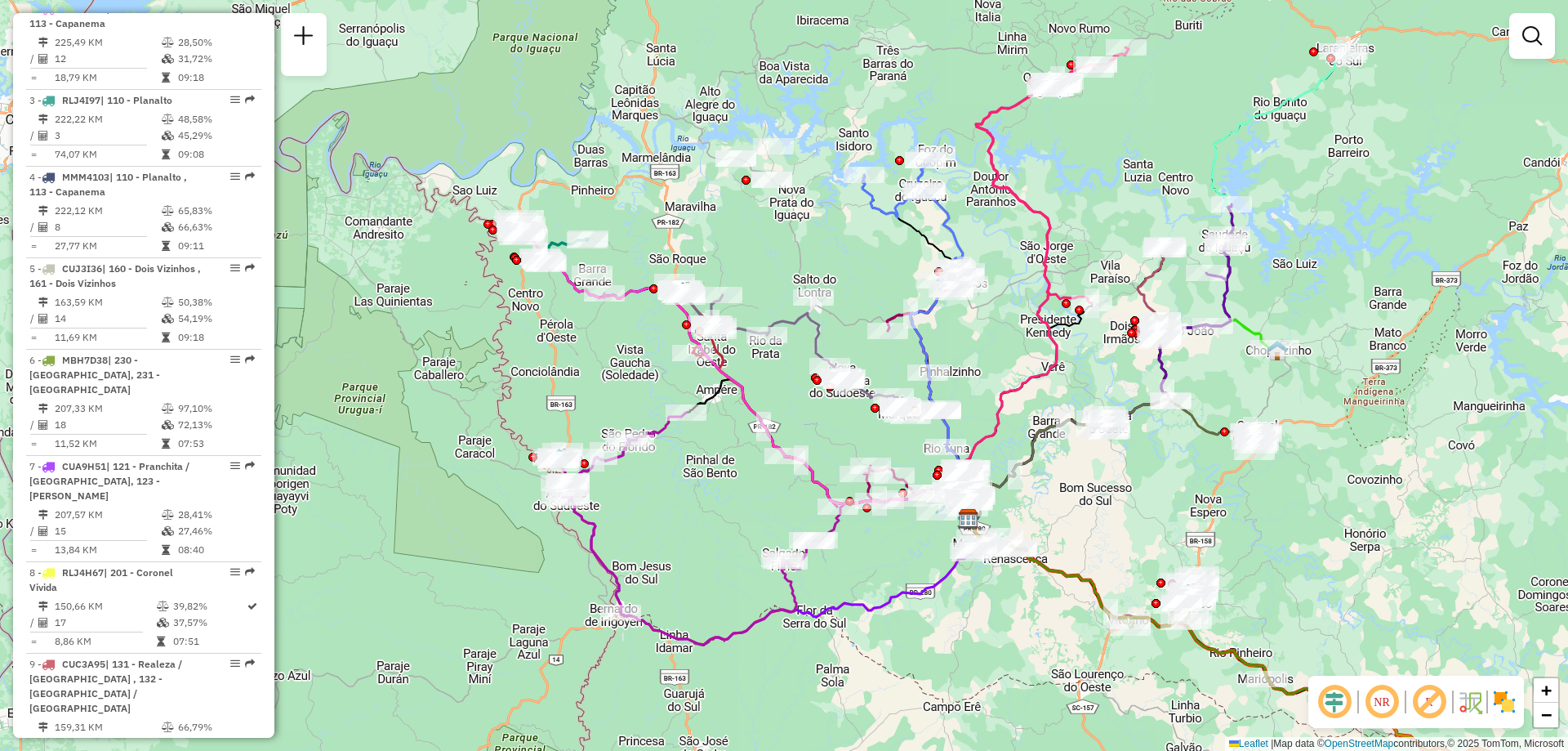
drag, startPoint x: 914, startPoint y: 222, endPoint x: 1019, endPoint y: 252, distance: 109.2
click at [1019, 252] on div "Janela de atendimento Grade de atendimento Capacidade Transportadoras Veículos …" at bounding box center [784, 376] width 1568 height 751
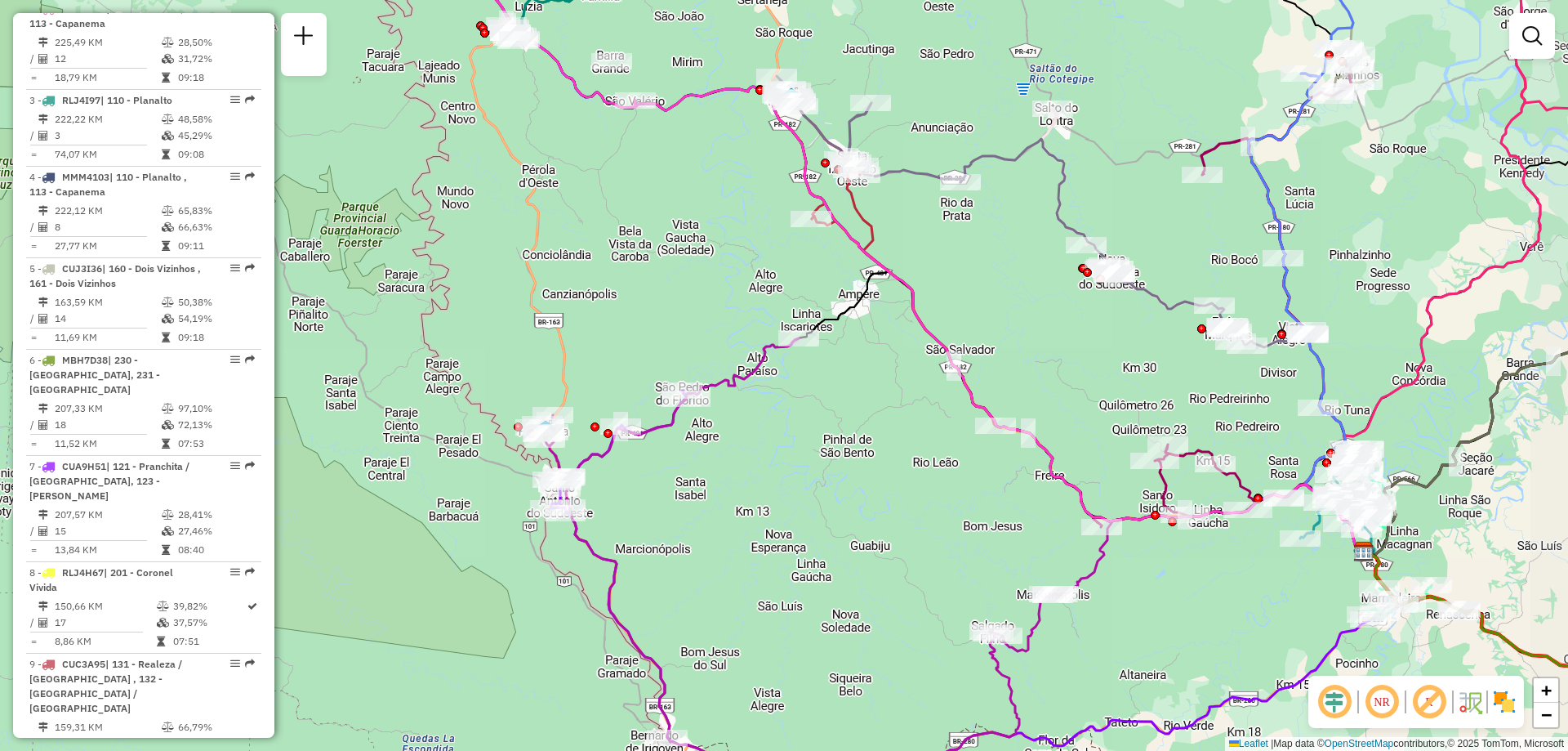
drag, startPoint x: 587, startPoint y: 423, endPoint x: 517, endPoint y: 381, distance: 81.6
click at [517, 381] on div "Janela de atendimento Grade de atendimento Capacidade Transportadoras Veículos …" at bounding box center [784, 376] width 1568 height 751
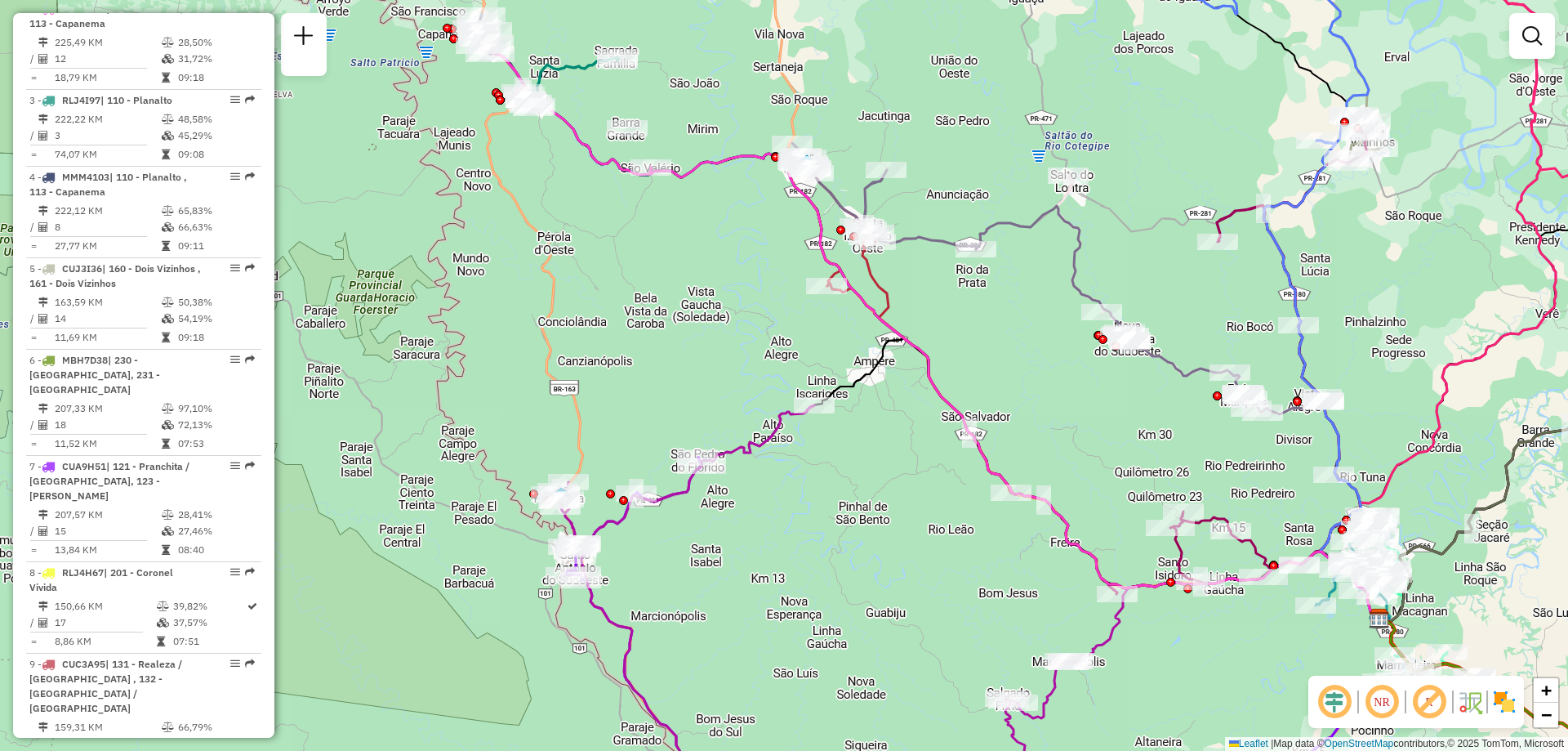
drag, startPoint x: 1005, startPoint y: 290, endPoint x: 1024, endPoint y: 368, distance: 80.3
click at [1026, 367] on div "Janela de atendimento Grade de atendimento Capacidade Transportadoras Veículos …" at bounding box center [784, 376] width 1568 height 751
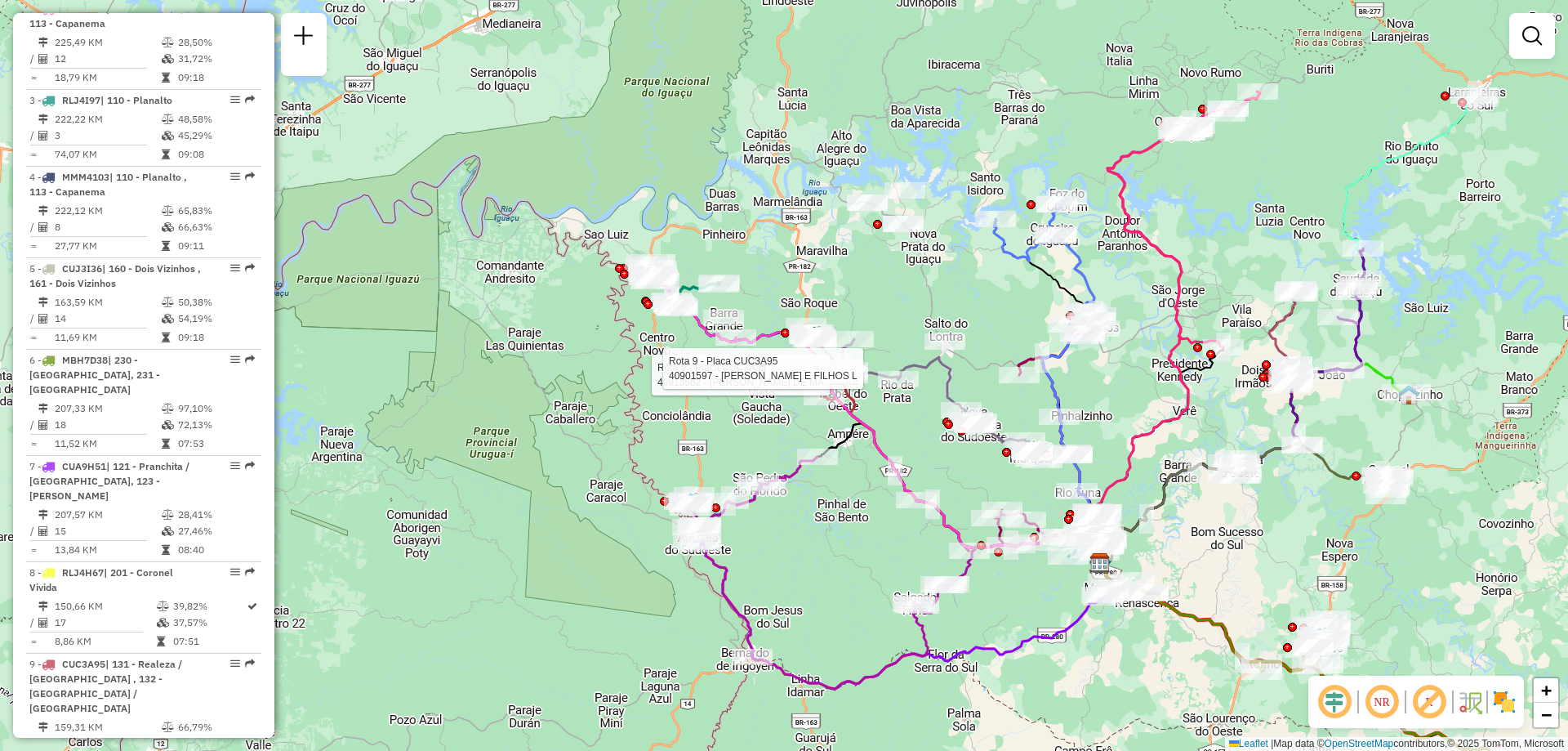
drag, startPoint x: 915, startPoint y: 244, endPoint x: 969, endPoint y: 286, distance: 68.4
click at [969, 286] on div "Rota 9 - Placa CUC3A95 40913562 - WAGNER MATHEUS DE MA Rota 9 - Placa CUC3A95 4…" at bounding box center [784, 376] width 1568 height 751
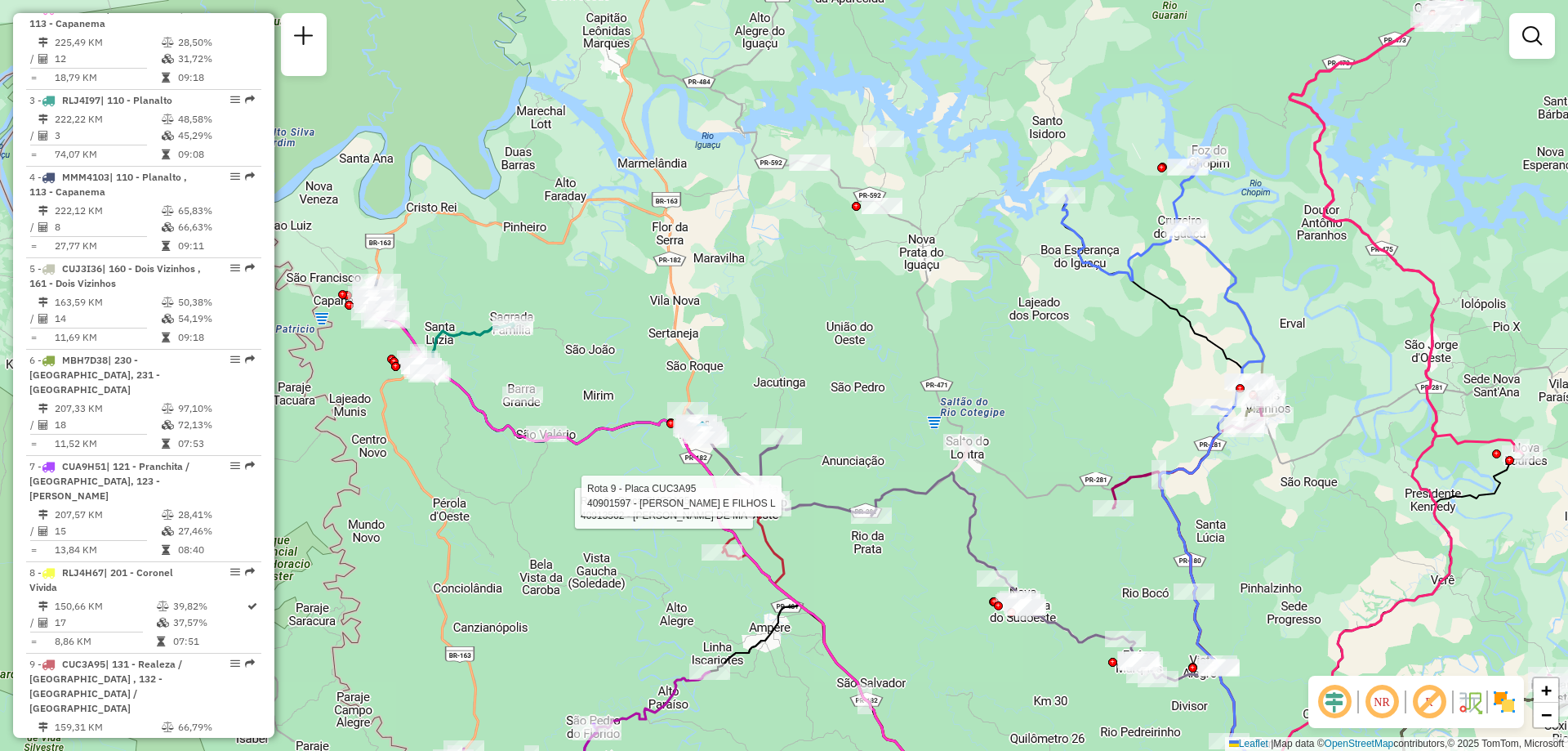
drag, startPoint x: 1045, startPoint y: 427, endPoint x: 1000, endPoint y: 413, distance: 47.1
click at [1000, 413] on div "Rota 9 - Placa CUC3A95 40913562 - WAGNER MATHEUS DE MA Rota 9 - Placa CUC3A95 4…" at bounding box center [784, 376] width 1568 height 751
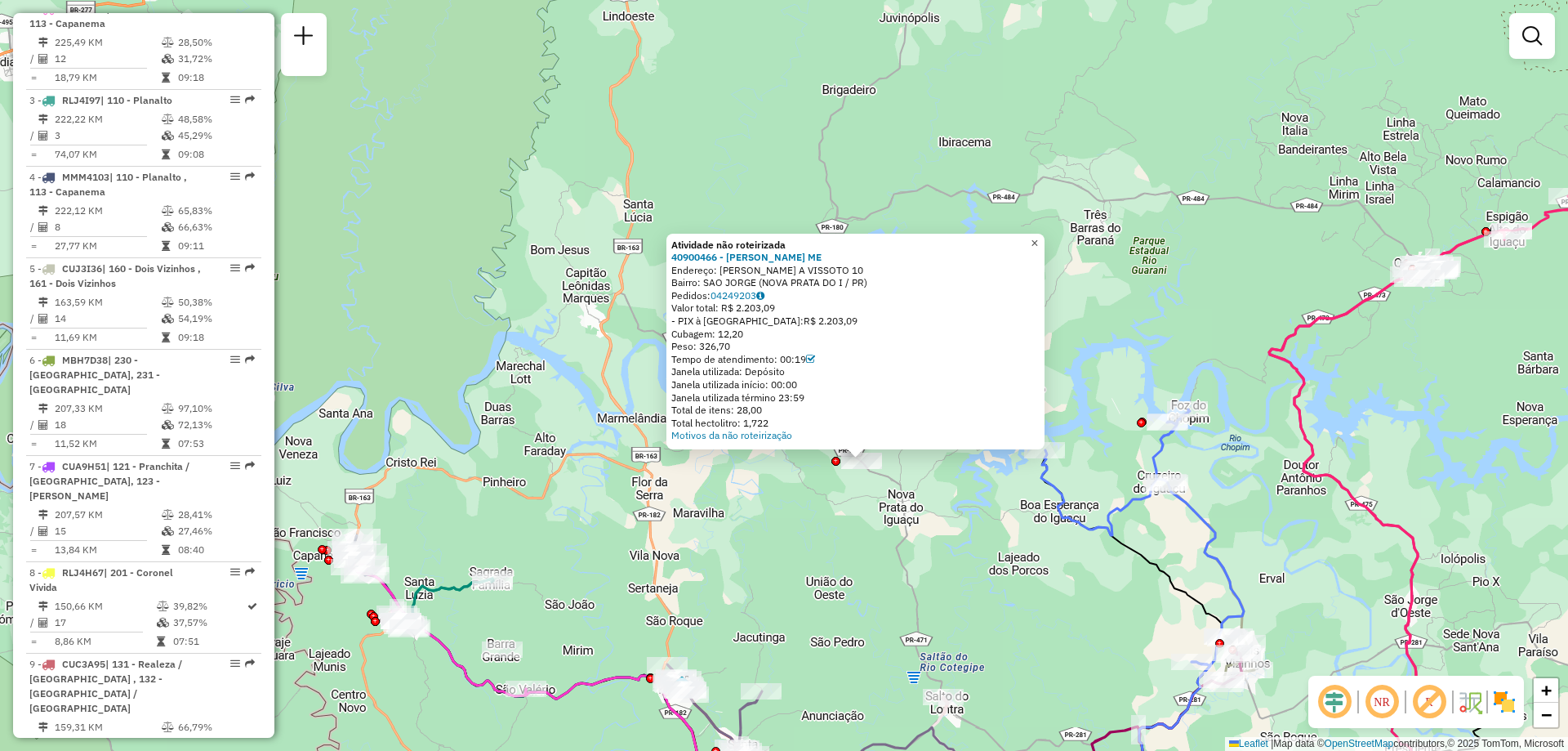
click at [1037, 240] on span "×" at bounding box center [1033, 242] width 7 height 14
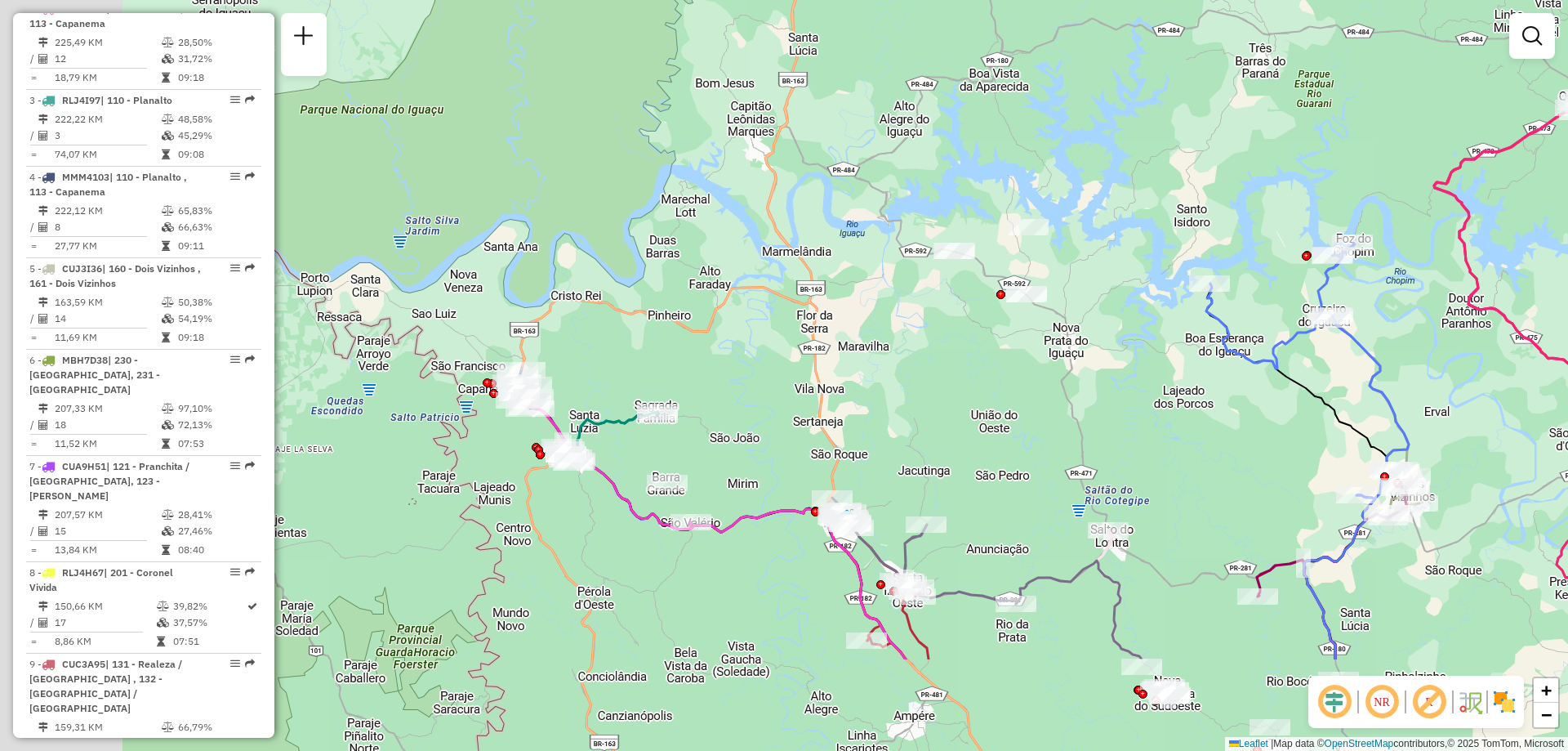
drag, startPoint x: 717, startPoint y: 527, endPoint x: 961, endPoint y: 311, distance: 325.9
click at [961, 311] on div "Janela de atendimento Grade de atendimento Capacidade Transportadoras Veículos …" at bounding box center [784, 376] width 1568 height 751
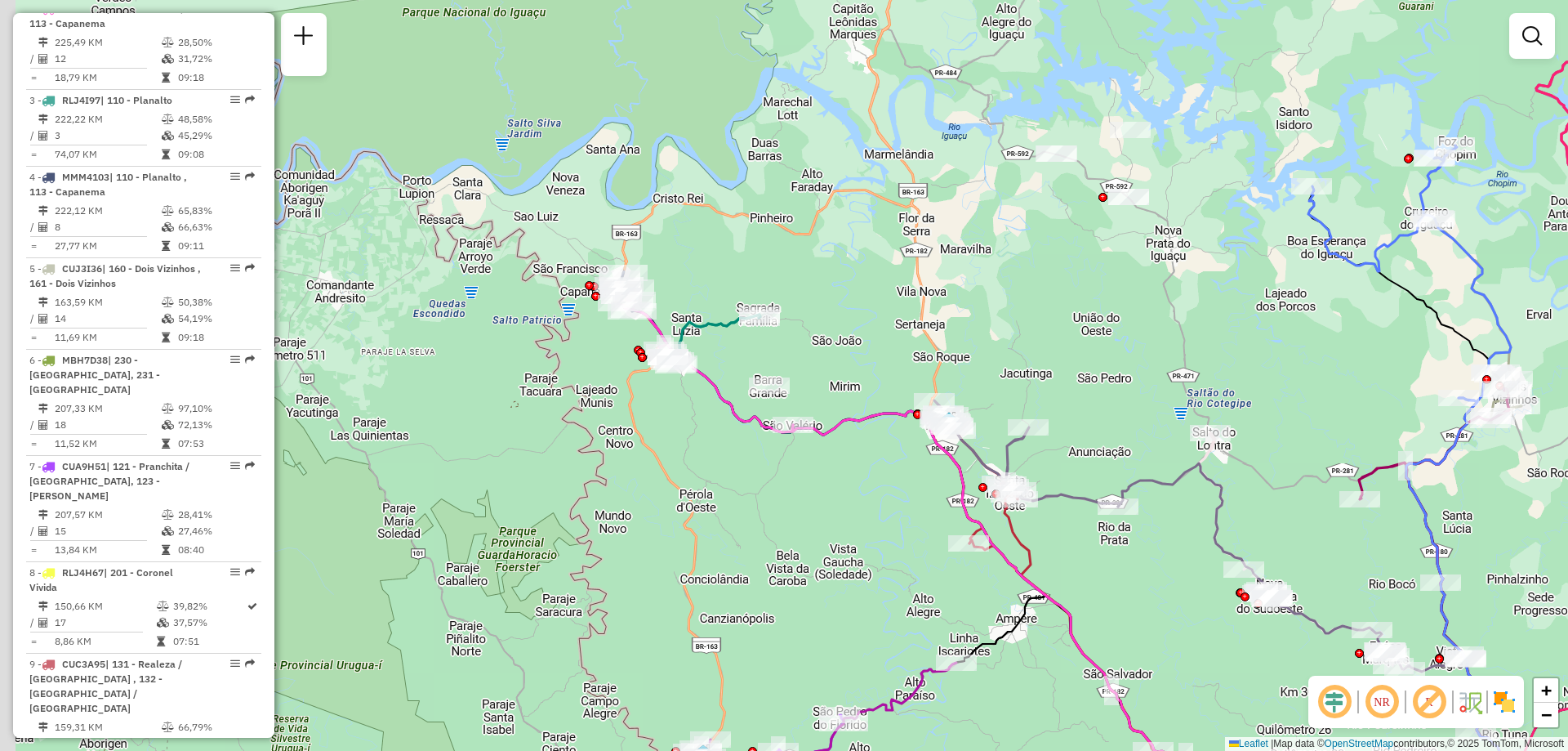
drag, startPoint x: 691, startPoint y: 509, endPoint x: 740, endPoint y: 423, distance: 99.0
click at [740, 423] on div "Janela de atendimento Grade de atendimento Capacidade Transportadoras Veículos …" at bounding box center [784, 376] width 1568 height 751
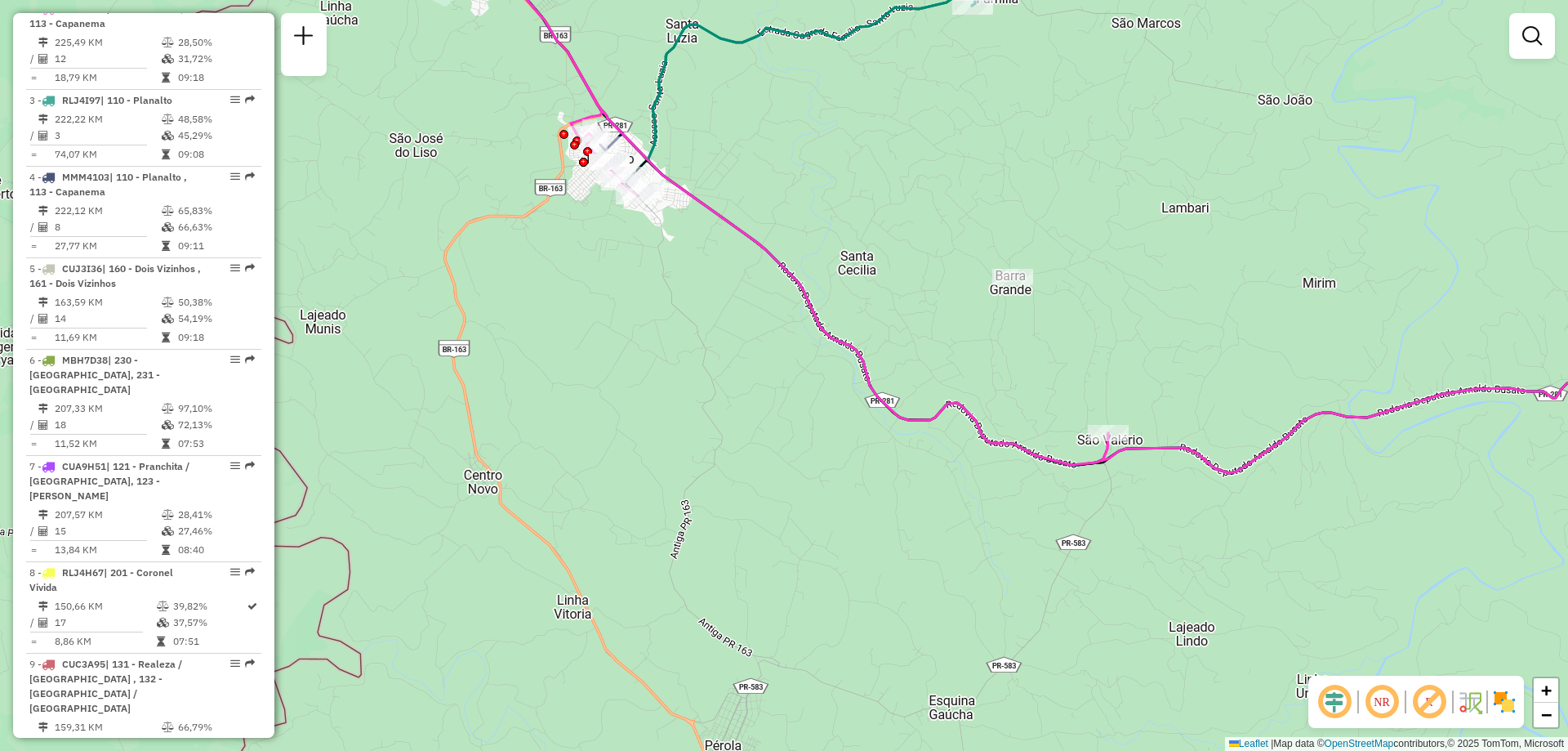
click at [740, 237] on icon at bounding box center [758, 195] width 700 height 540
select select "**********"
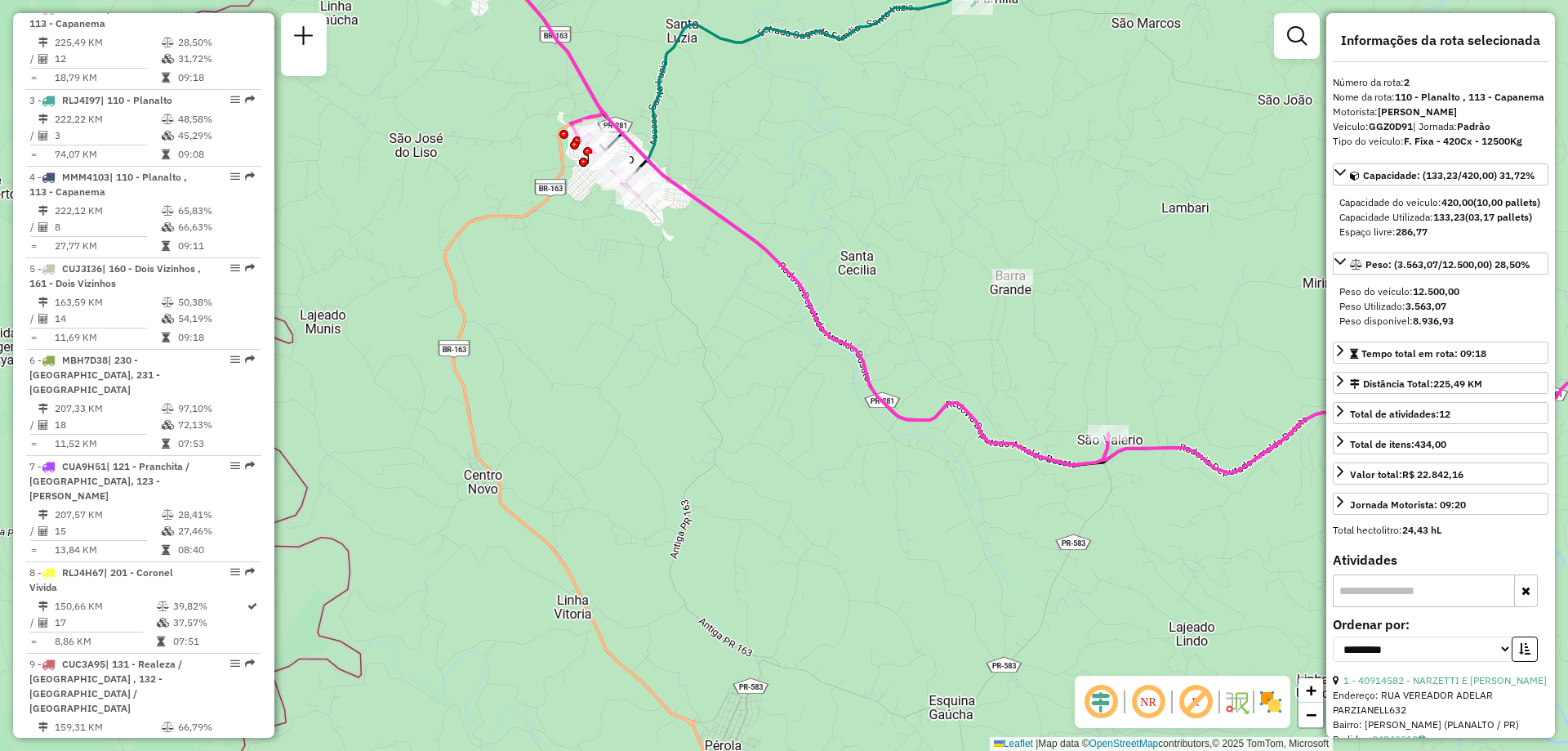
click at [651, 108] on icon at bounding box center [802, 83] width 343 height 183
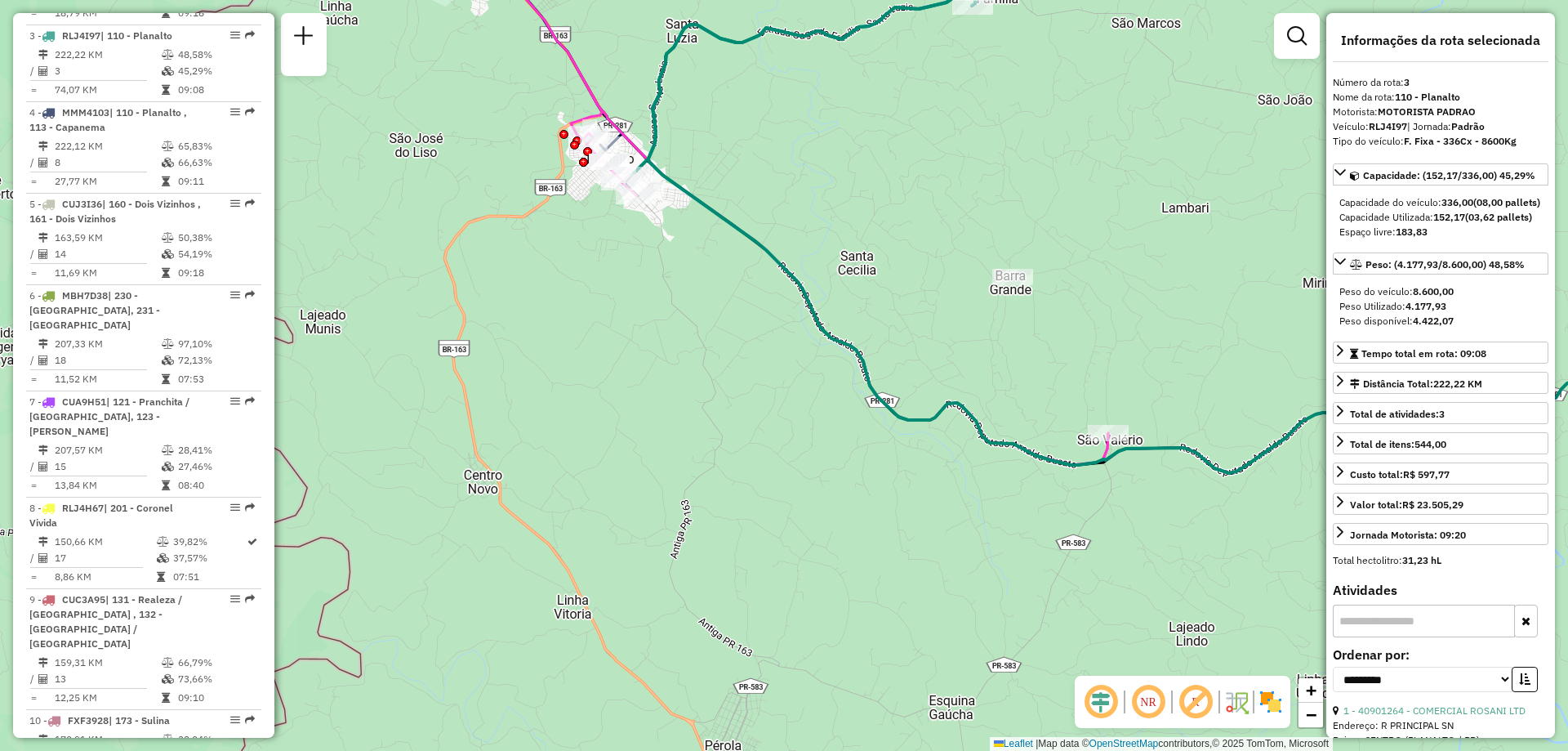
scroll to position [838, 0]
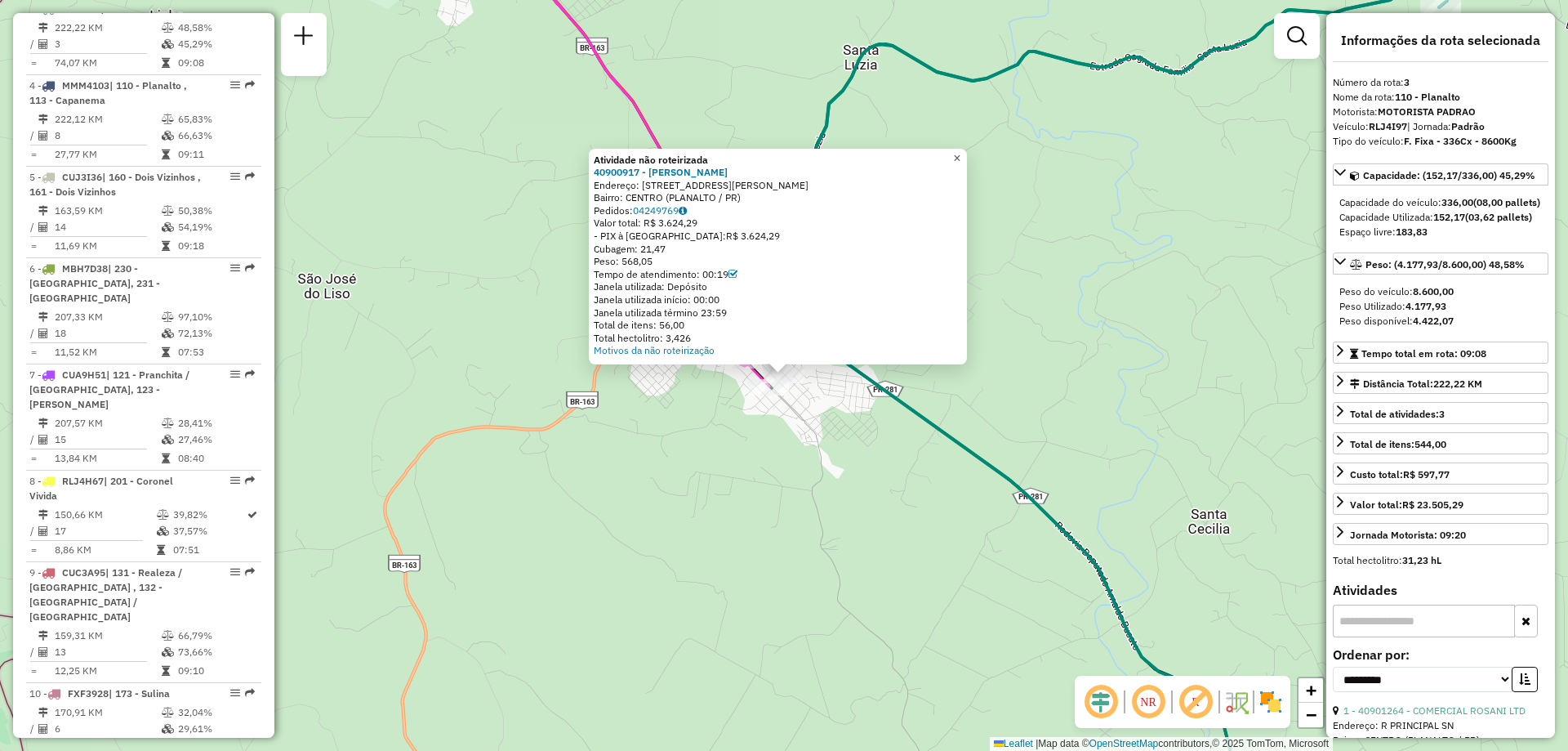
click at [960, 153] on span "×" at bounding box center [956, 158] width 7 height 14
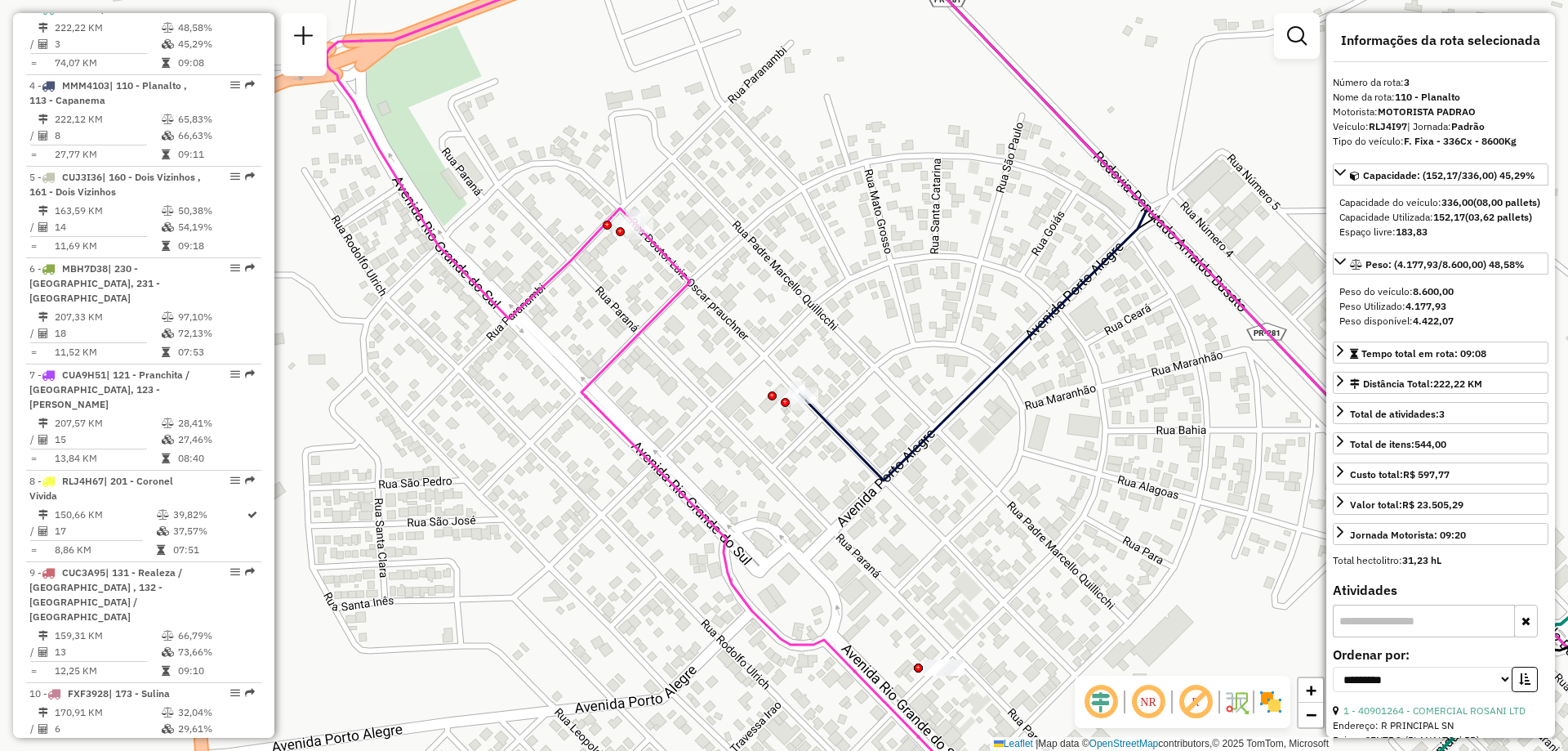
click at [949, 675] on div at bounding box center [944, 667] width 41 height 16
click at [985, 665] on div at bounding box center [977, 657] width 41 height 16
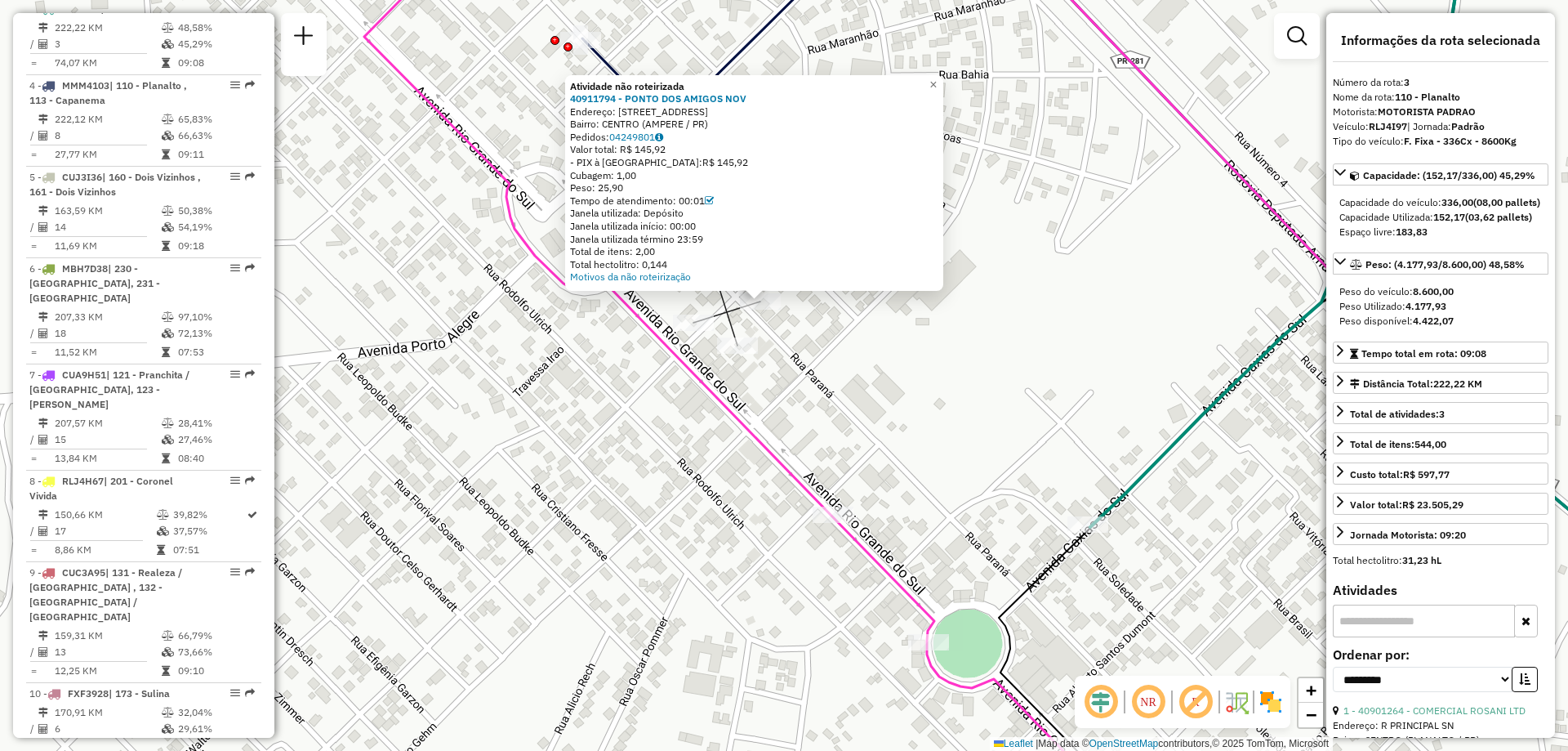
drag, startPoint x: 935, startPoint y: 439, endPoint x: 901, endPoint y: 303, distance: 140.2
click at [901, 303] on div "Atividade não roteirizada 40911794 - PONTO DOS AMIGOS NOV Endereço: RUA BRASILI…" at bounding box center [784, 376] width 1568 height 751
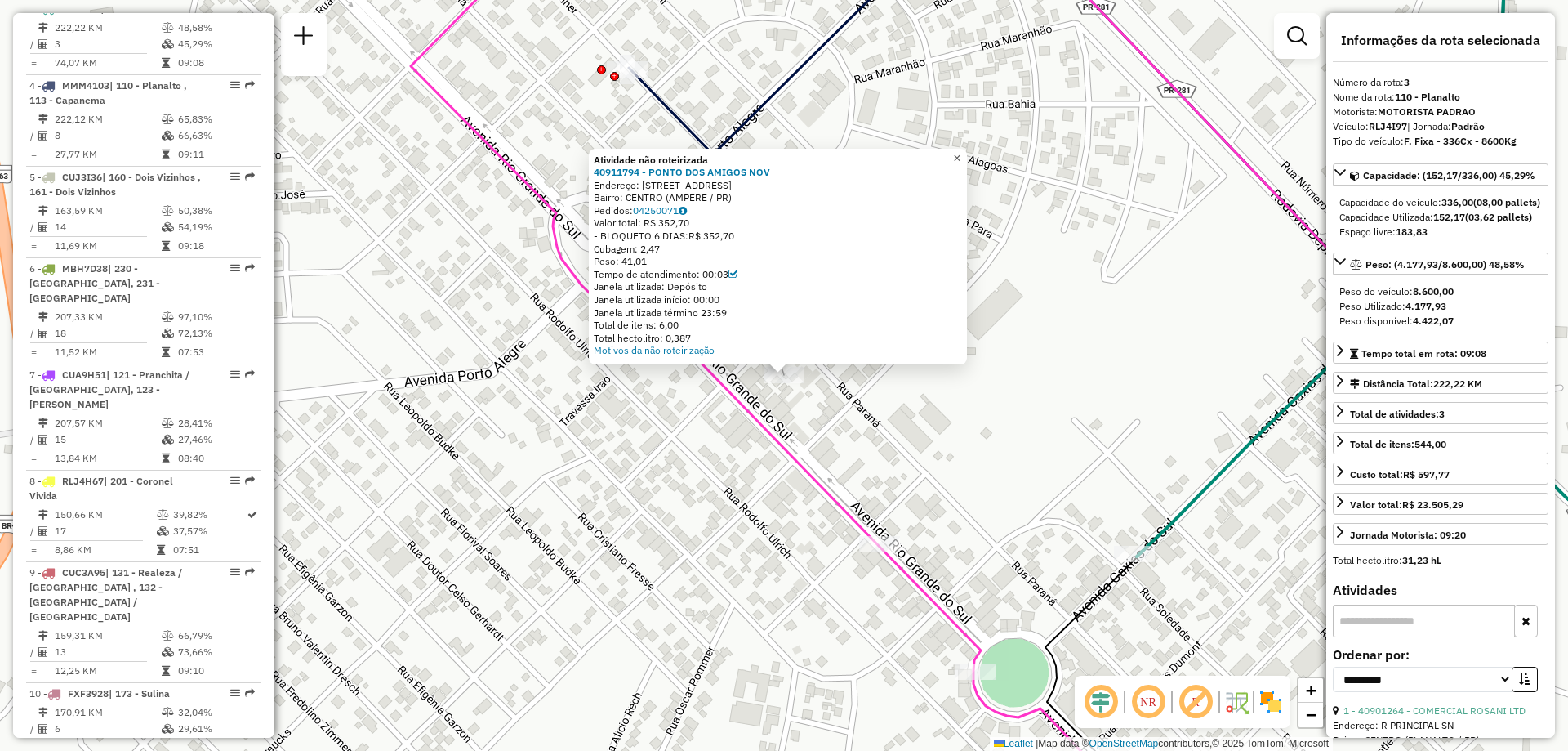
click at [960, 151] on span "×" at bounding box center [956, 158] width 7 height 14
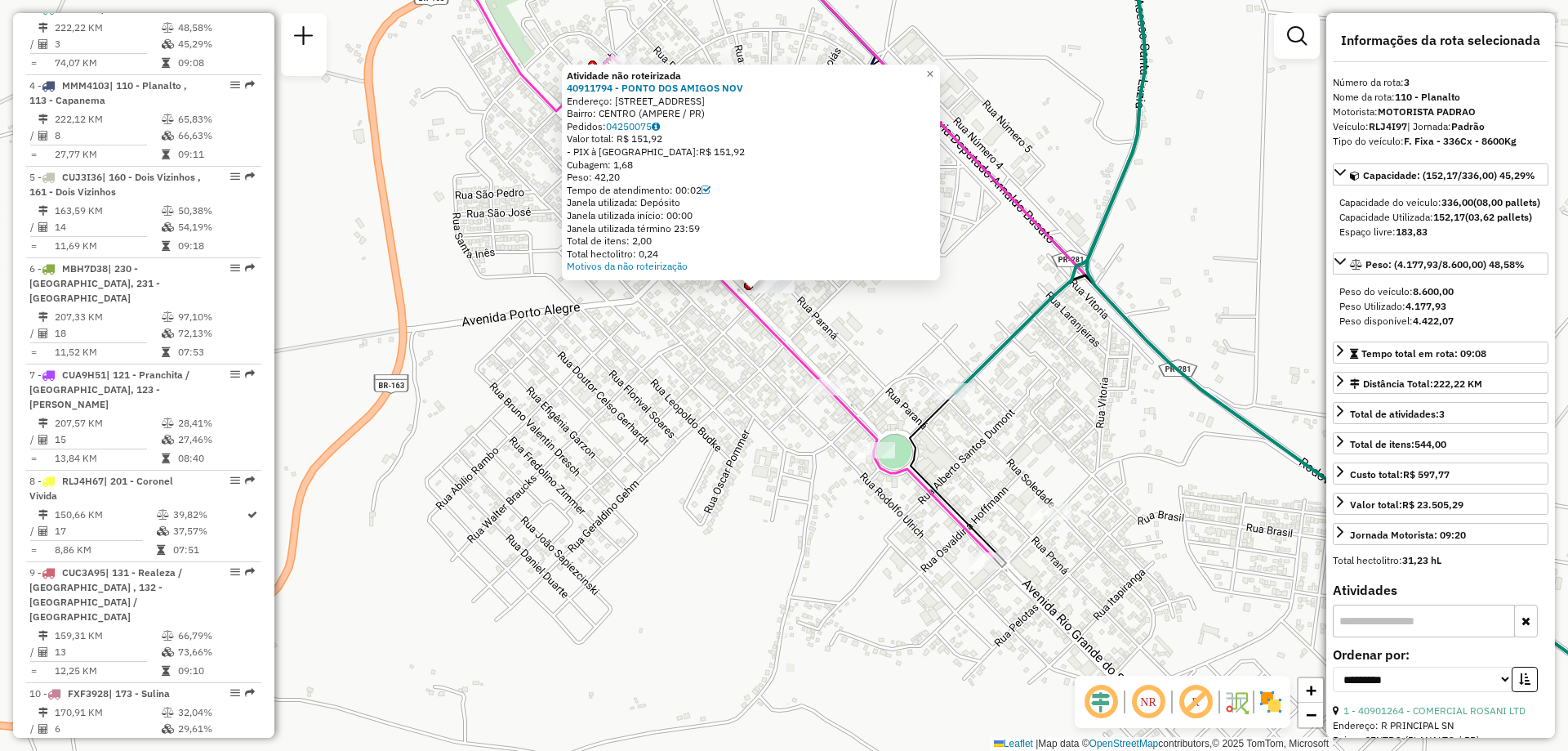
drag, startPoint x: 881, startPoint y: 628, endPoint x: 738, endPoint y: 394, distance: 274.2
click at [723, 397] on div "Atividade não roteirizada 40911794 - PONTO DOS AMIGOS NOV Endereço: RUA BRASILI…" at bounding box center [784, 376] width 1568 height 751
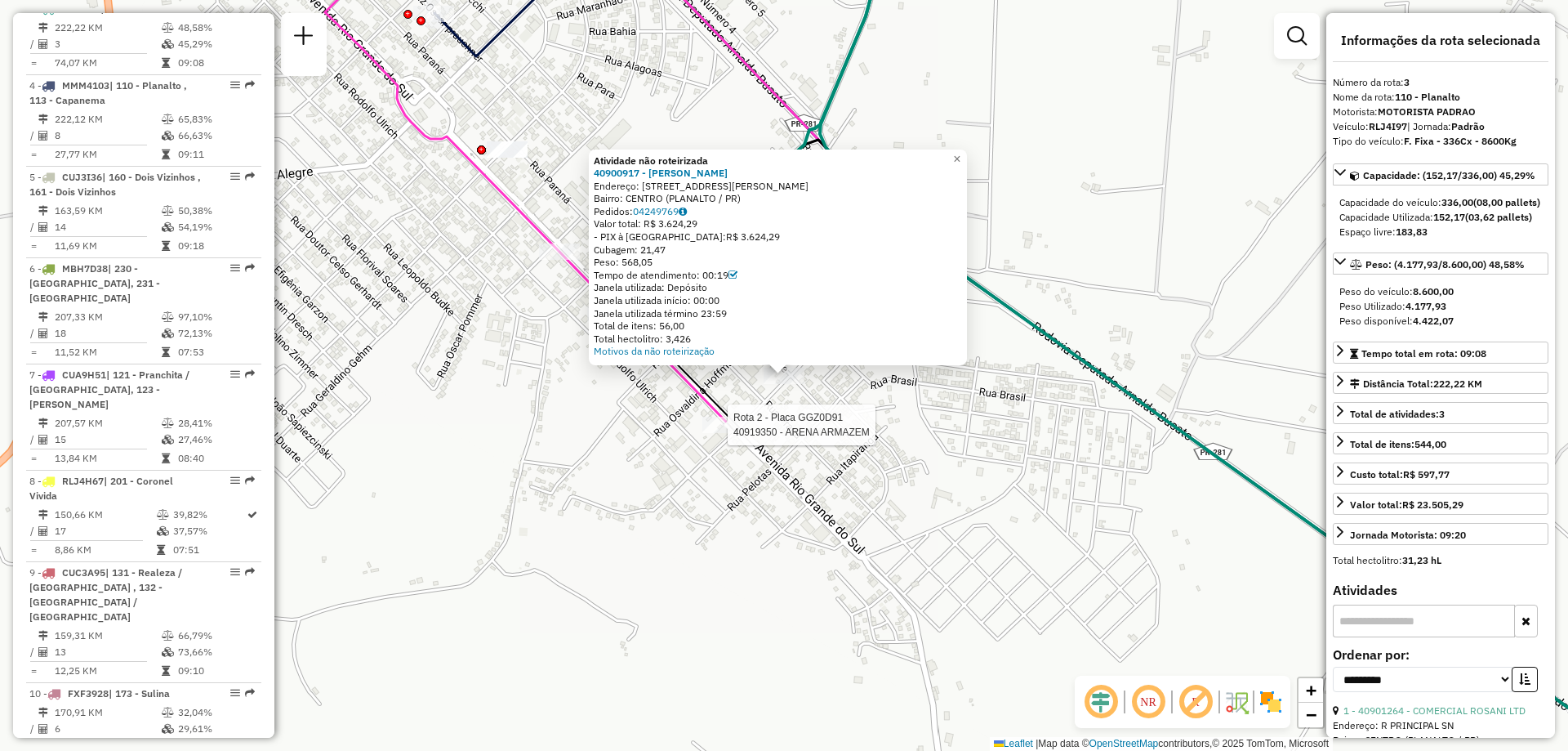
click at [724, 433] on div at bounding box center [723, 425] width 41 height 16
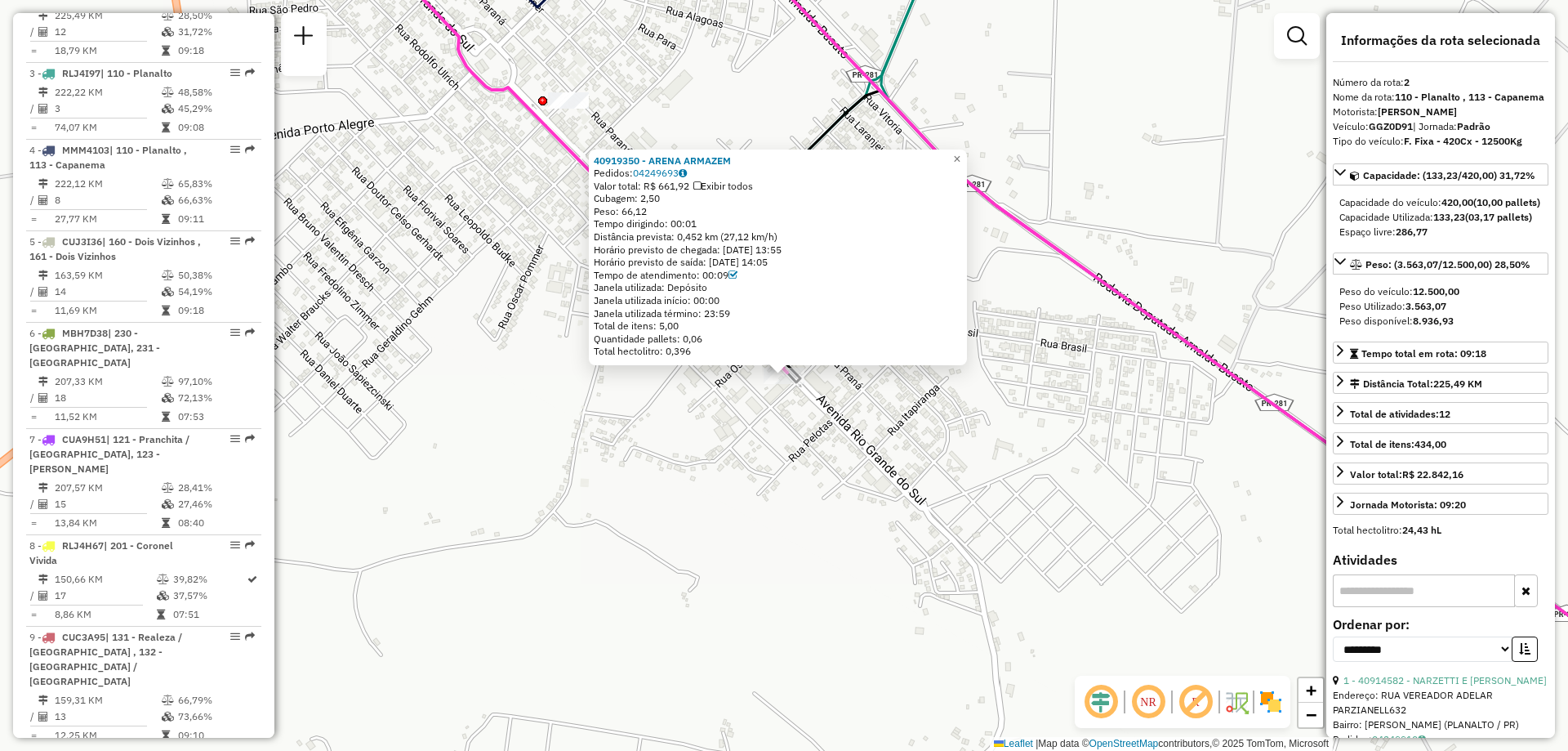
scroll to position [747, 0]
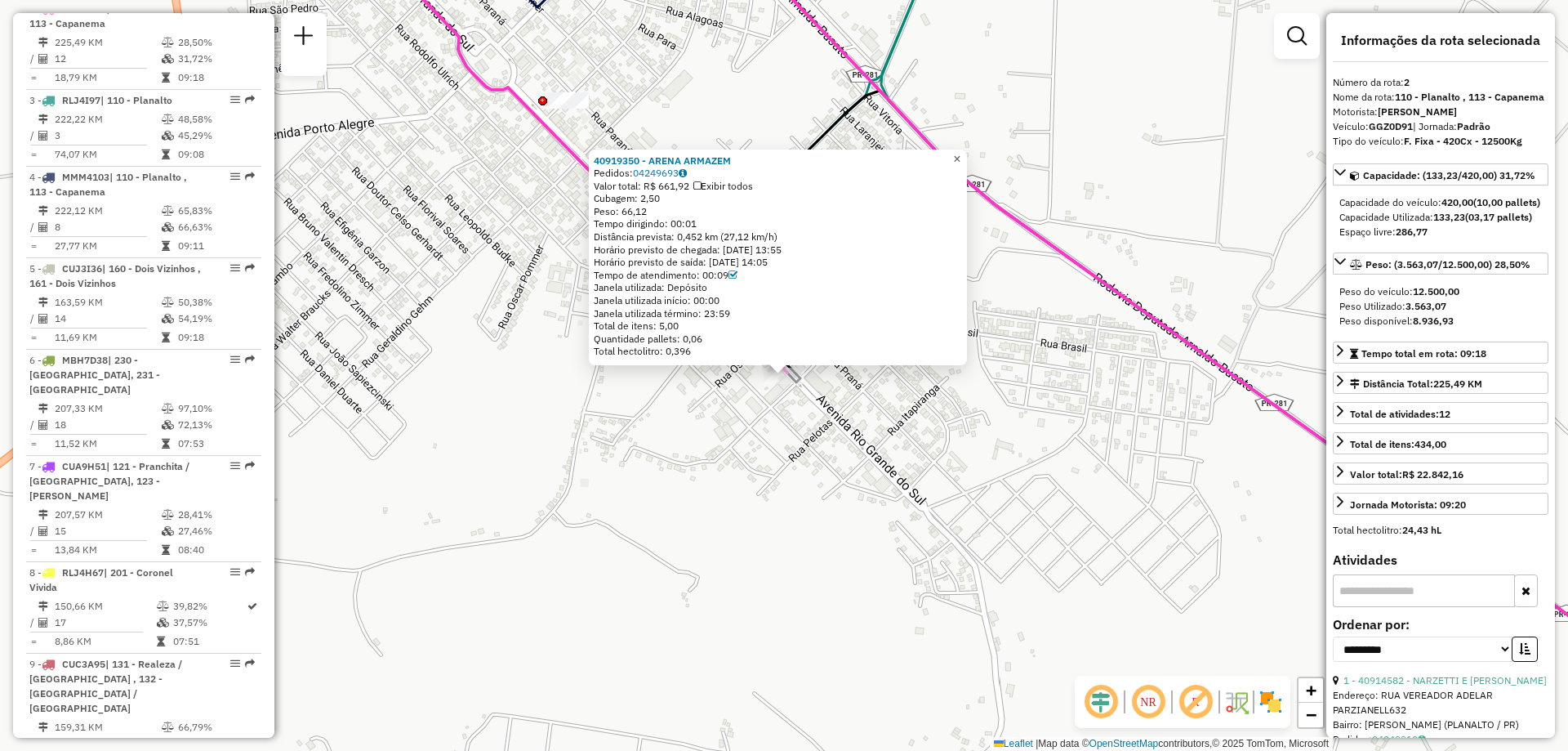
click at [960, 152] on span "×" at bounding box center [956, 159] width 7 height 14
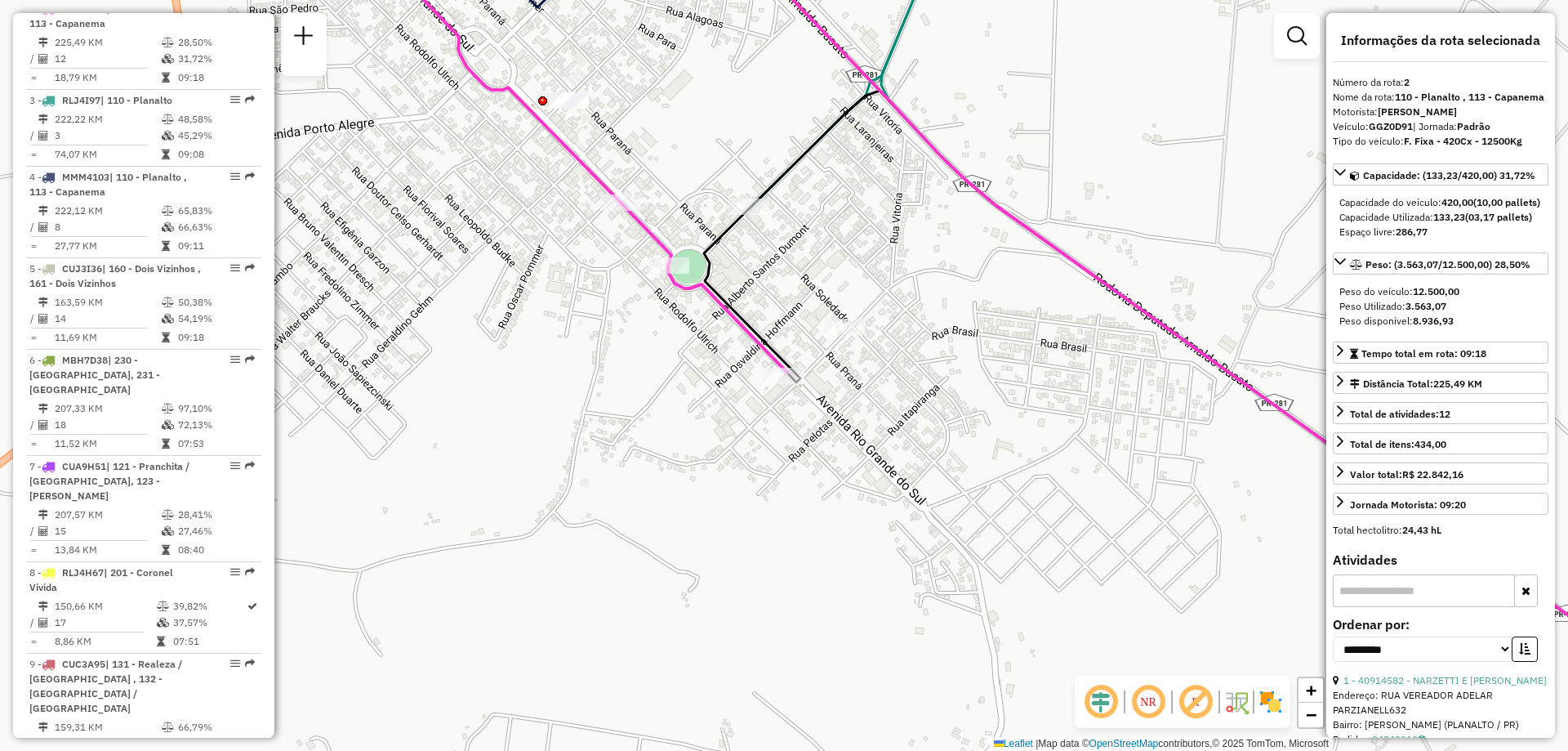
drag, startPoint x: 875, startPoint y: 402, endPoint x: 853, endPoint y: 425, distance: 31.8
click at [854, 425] on div "Janela de atendimento Grade de atendimento Capacidade Transportadoras Veículos …" at bounding box center [784, 376] width 1568 height 751
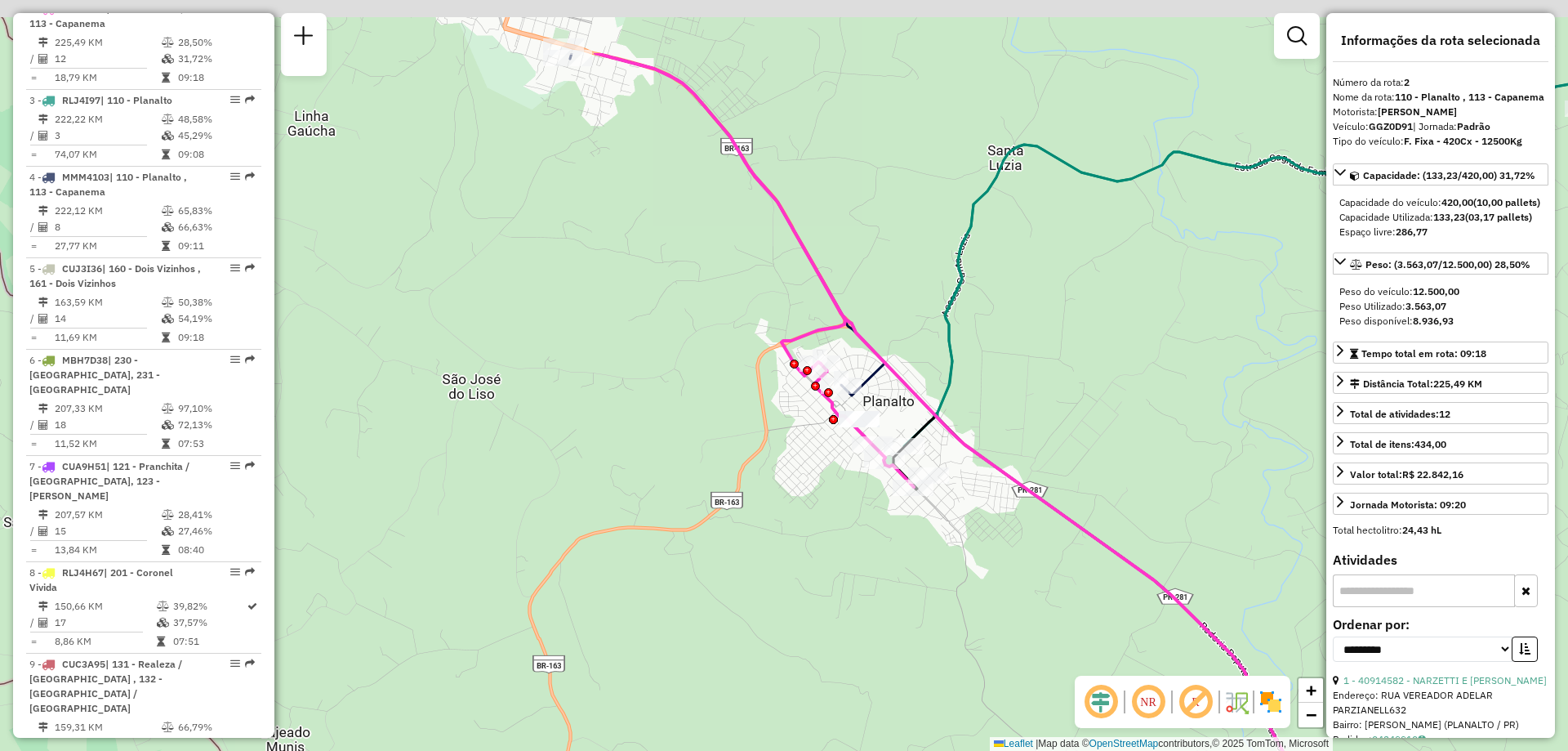
drag, startPoint x: 1033, startPoint y: 266, endPoint x: 1021, endPoint y: 314, distance: 49.5
click at [1048, 386] on div "Janela de atendimento Grade de atendimento Capacidade Transportadoras Veículos …" at bounding box center [784, 376] width 1568 height 751
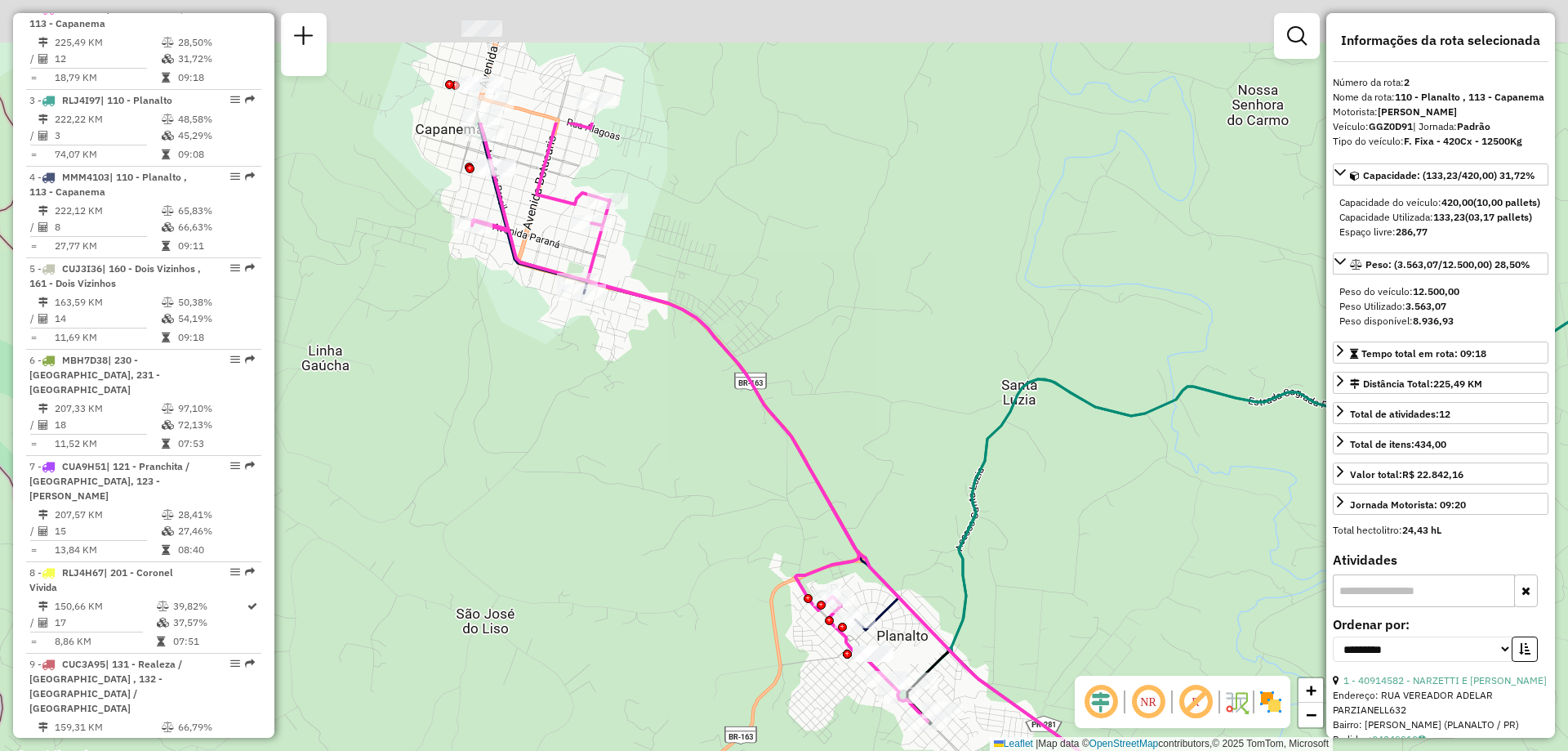
drag, startPoint x: 901, startPoint y: 192, endPoint x: 917, endPoint y: 367, distance: 175.7
click at [917, 367] on div "Janela de atendimento Grade de atendimento Capacidade Transportadoras Veículos …" at bounding box center [784, 376] width 1568 height 751
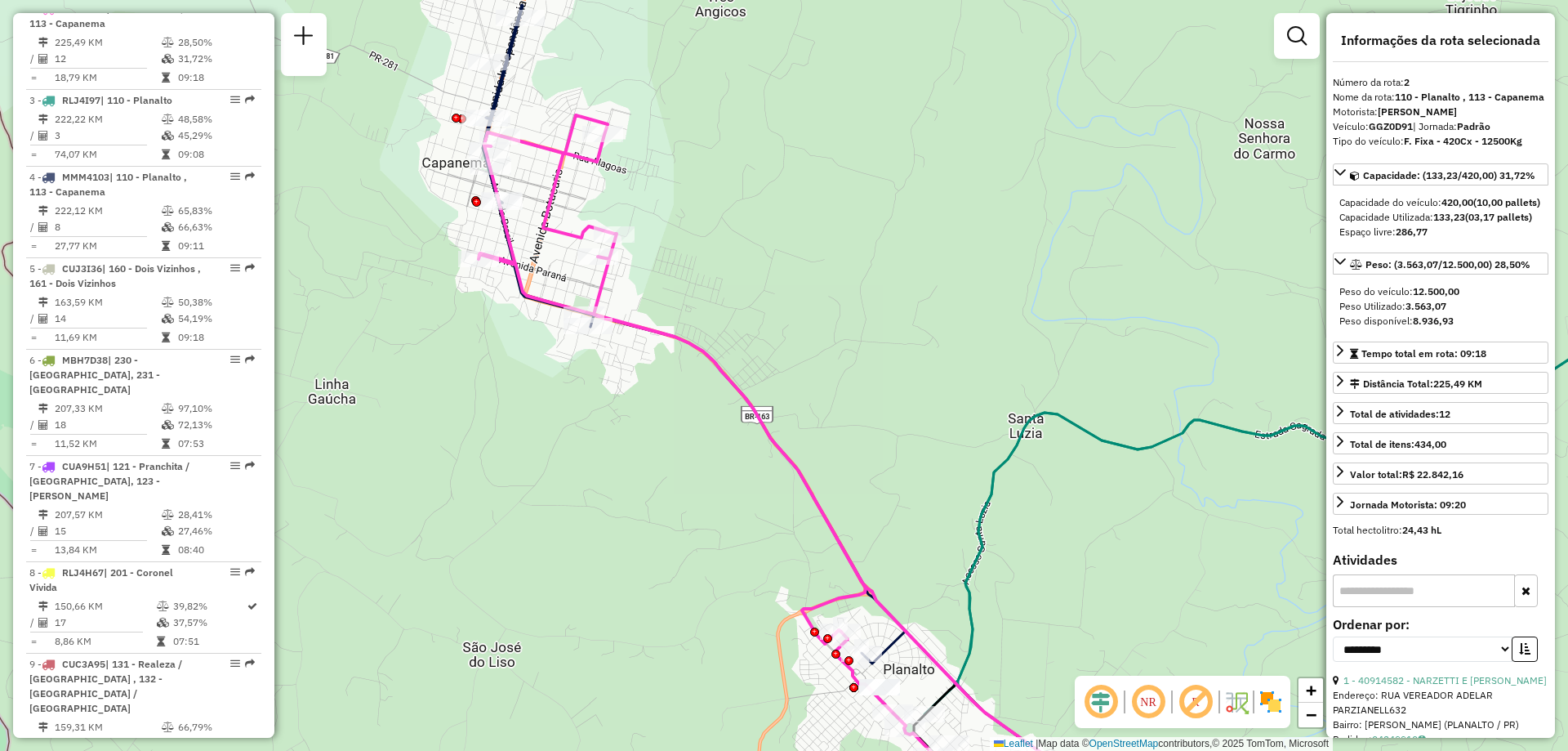
drag, startPoint x: 778, startPoint y: 316, endPoint x: 839, endPoint y: 446, distance: 143.6
click at [841, 446] on div "Janela de atendimento Grade de atendimento Capacidade Transportadoras Veículos …" at bounding box center [784, 376] width 1568 height 751
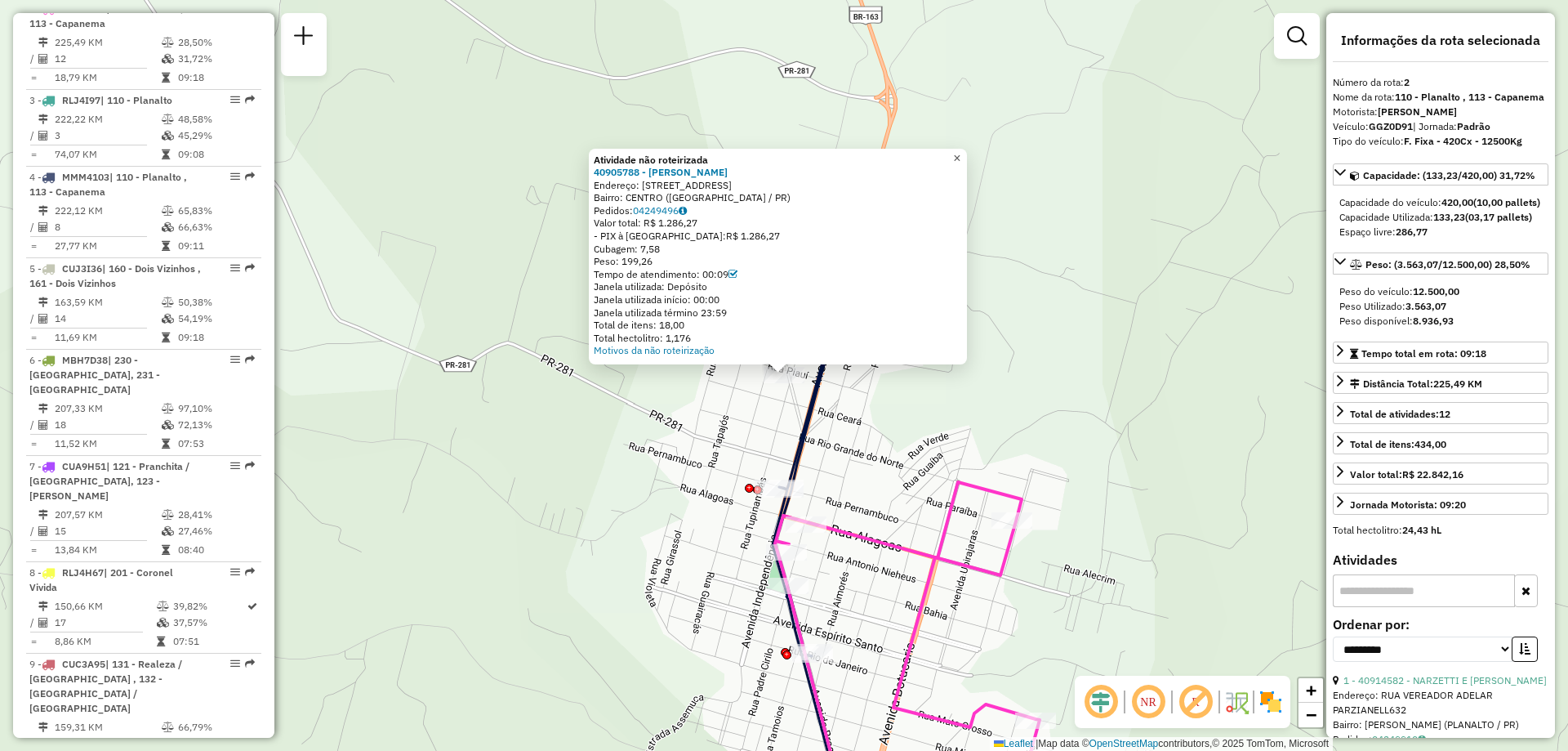
click at [960, 152] on span "×" at bounding box center [956, 158] width 7 height 14
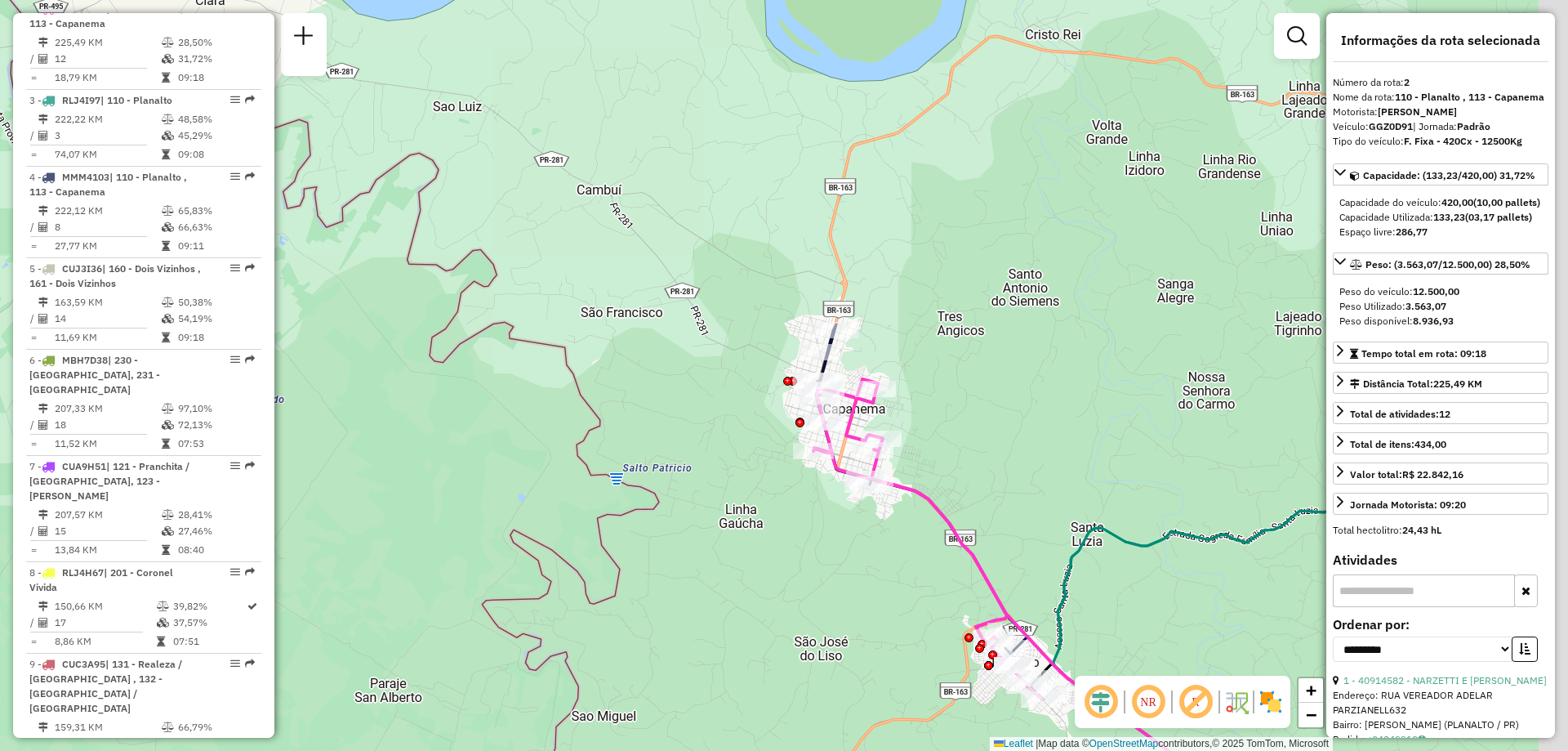
drag, startPoint x: 1018, startPoint y: 346, endPoint x: 768, endPoint y: 260, distance: 264.4
click at [738, 259] on div "Janela de atendimento Grade de atendimento Capacidade Transportadoras Veículos …" at bounding box center [784, 376] width 1568 height 751
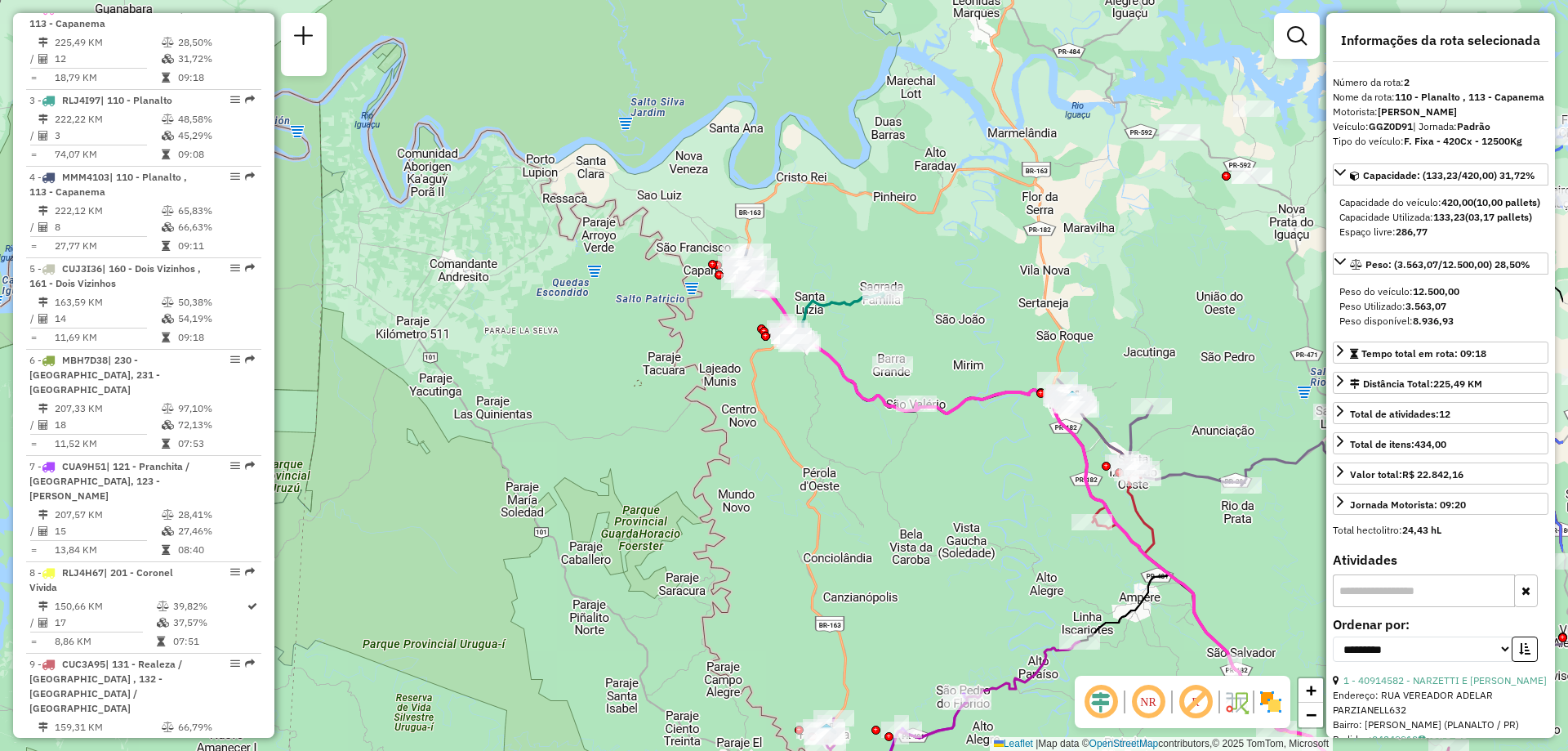
drag, startPoint x: 1120, startPoint y: 441, endPoint x: 860, endPoint y: 377, distance: 267.8
click at [861, 380] on div "Janela de atendimento Grade de atendimento Capacidade Transportadoras Veículos …" at bounding box center [784, 376] width 1568 height 751
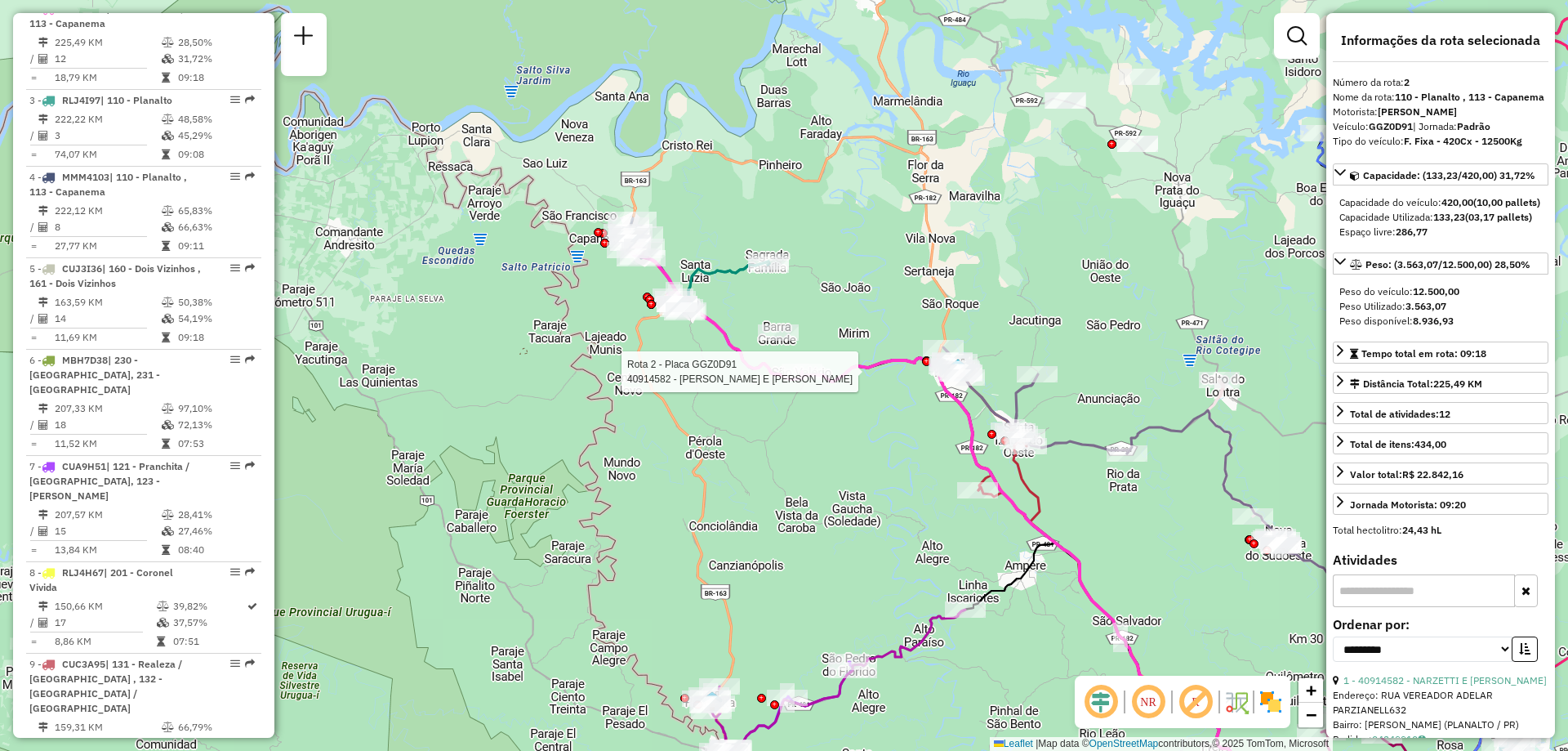
drag, startPoint x: 916, startPoint y: 270, endPoint x: 899, endPoint y: 281, distance: 20.2
click at [899, 281] on div "Rota 2 - Placa GGZ0D91 40914582 - NARZETTI E SCHMITT L Janela de atendimento Gr…" at bounding box center [784, 376] width 1568 height 751
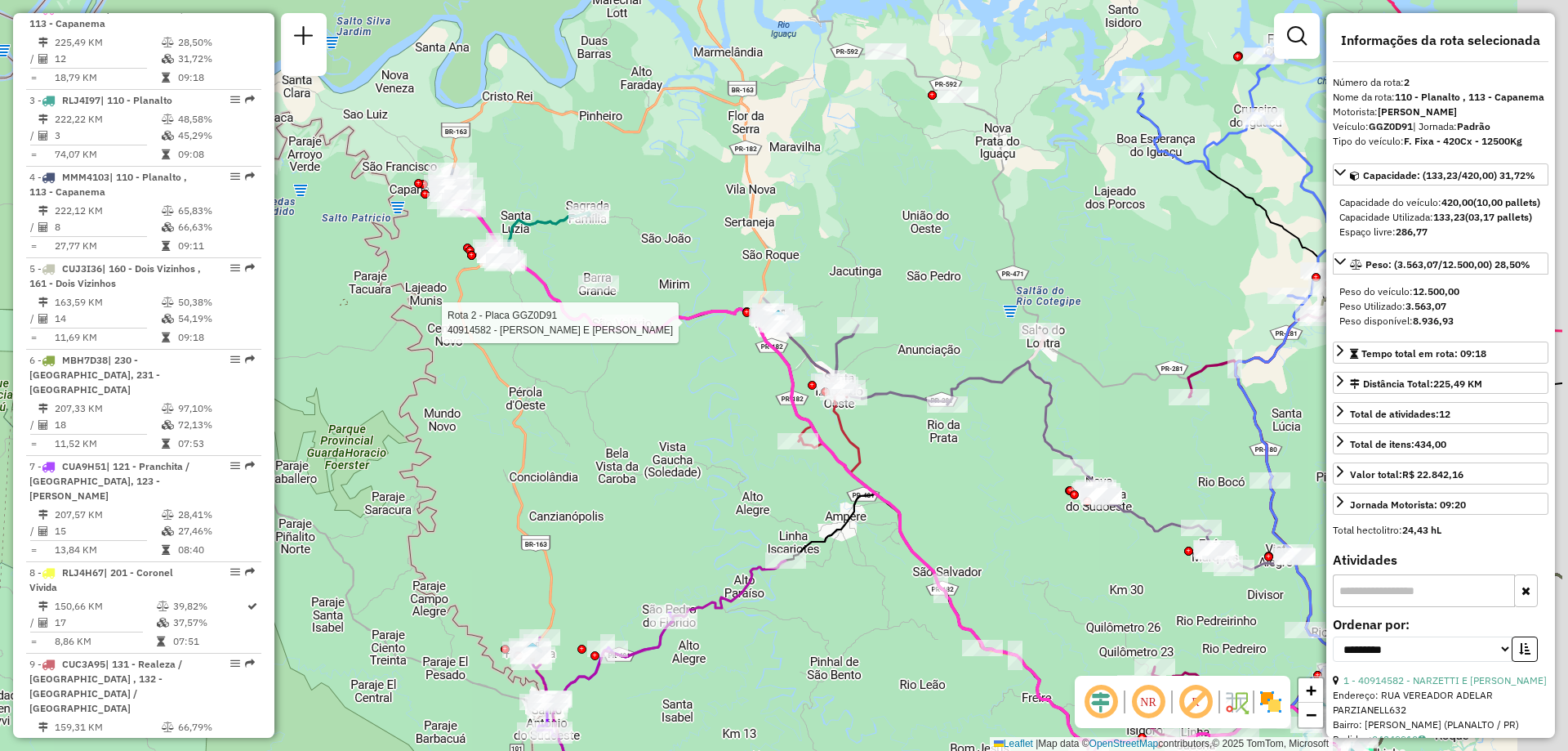
drag, startPoint x: 963, startPoint y: 396, endPoint x: 747, endPoint y: 288, distance: 241.5
click at [747, 303] on div "Rota 2 - Placa GGZ0D91 40914582 - NARZETTI E SCHMITT L Rota 9 - Placa CUC3A95 4…" at bounding box center [784, 376] width 1568 height 751
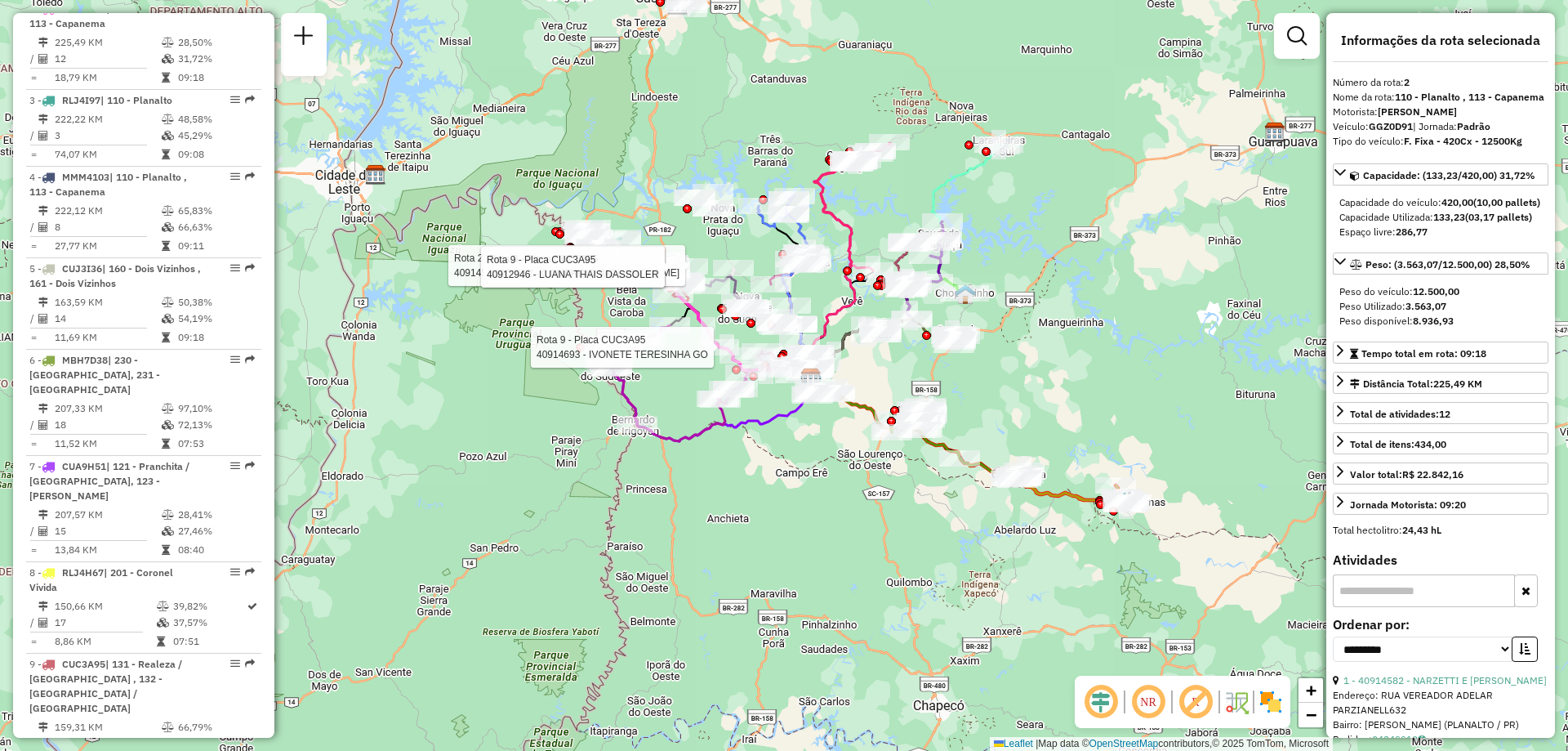
drag, startPoint x: 1118, startPoint y: 416, endPoint x: 1046, endPoint y: 357, distance: 93.1
click at [1046, 357] on div "Rota 2 - Placa GGZ0D91 40914582 - NARZETTI E SCHMITT L Rota 9 - Placa CUC3A95 4…" at bounding box center [784, 376] width 1568 height 751
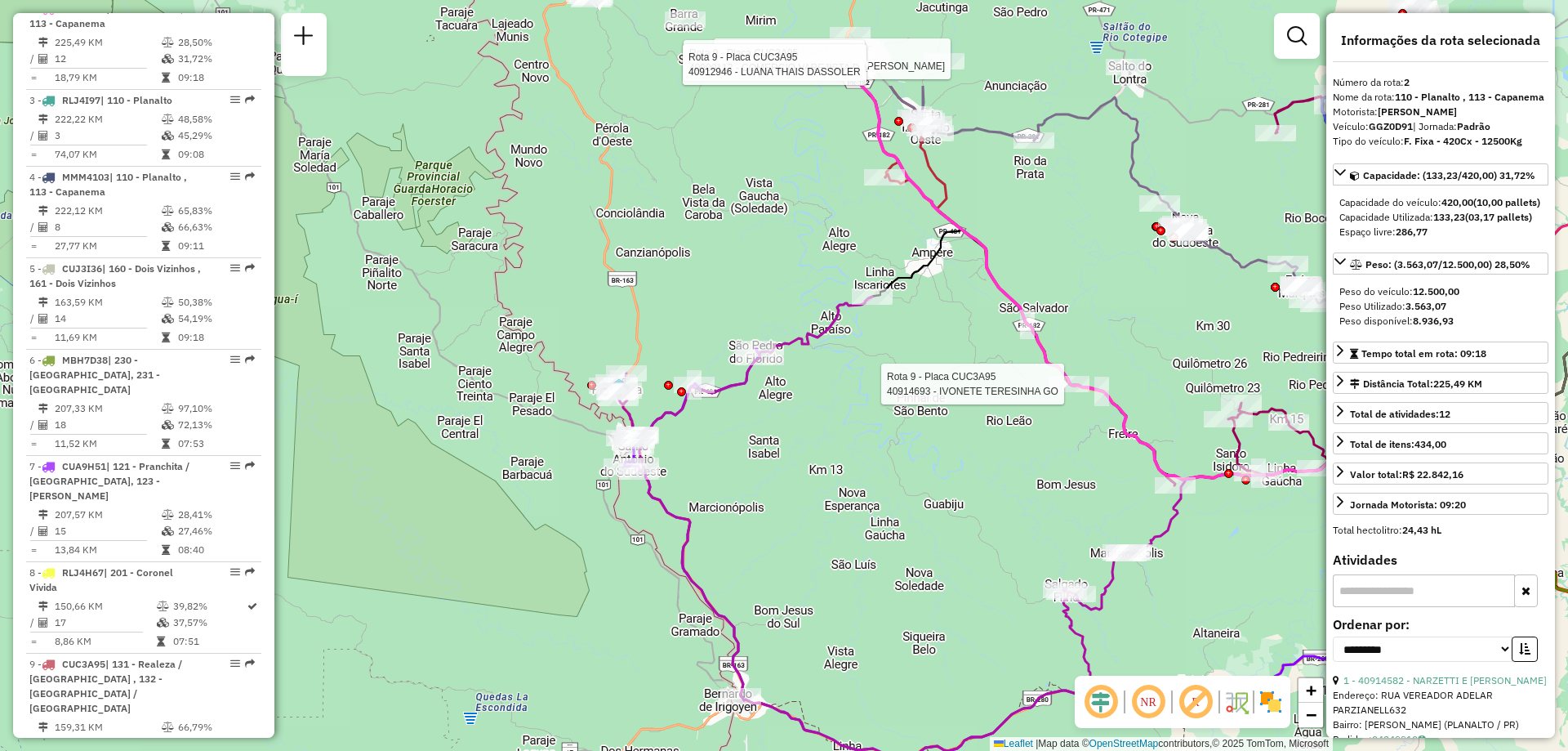
drag, startPoint x: 624, startPoint y: 265, endPoint x: 655, endPoint y: 423, distance: 161.0
click at [655, 423] on icon at bounding box center [871, 528] width 517 height 463
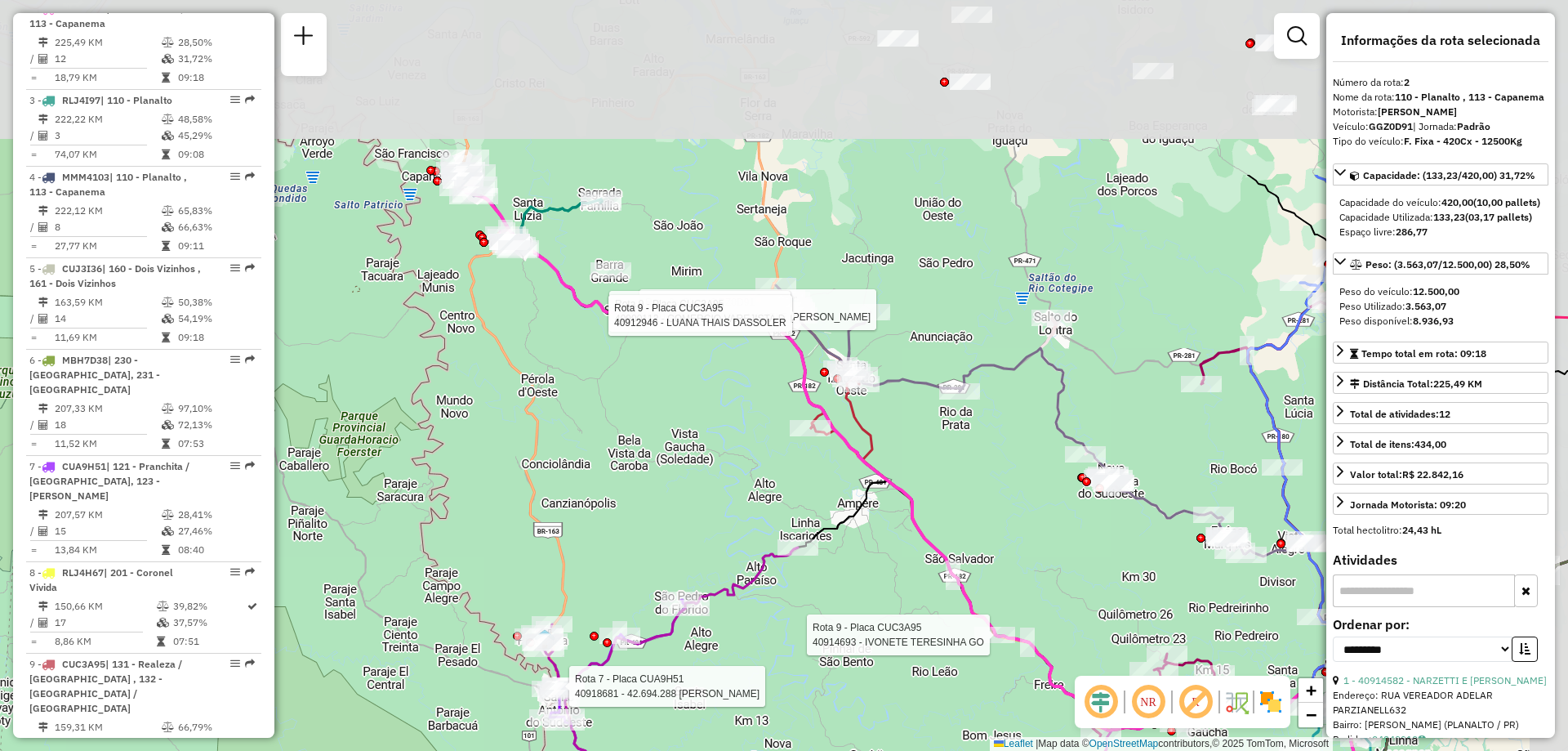
drag, startPoint x: 833, startPoint y: 122, endPoint x: 770, endPoint y: 426, distance: 310.5
click at [774, 424] on div "Rota 2 - Placa GGZ0D91 40914582 - NARZETTI E SCHMITT L Rota 9 - Placa CUC3A95 4…" at bounding box center [784, 376] width 1568 height 751
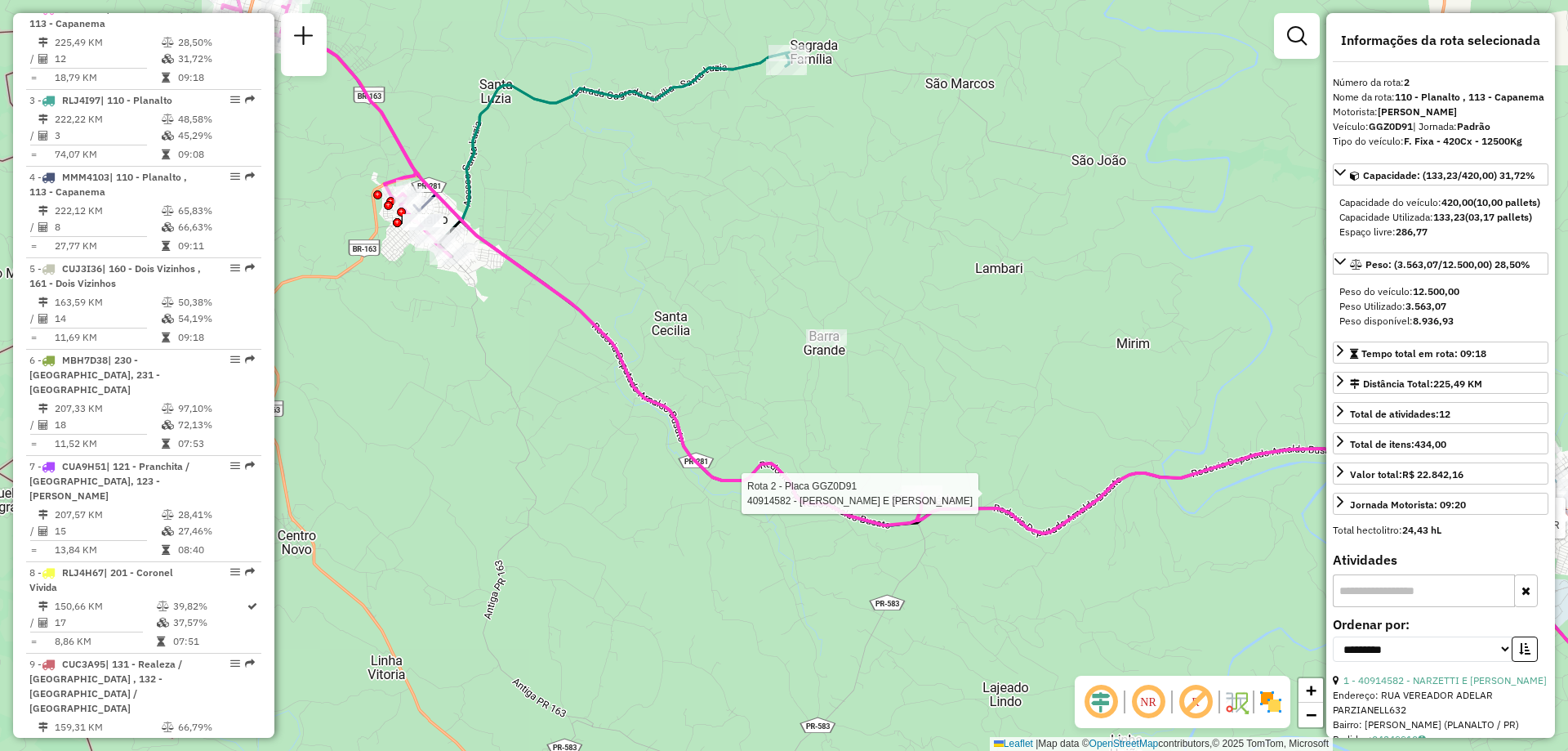
click at [545, 279] on icon at bounding box center [572, 230] width 700 height 589
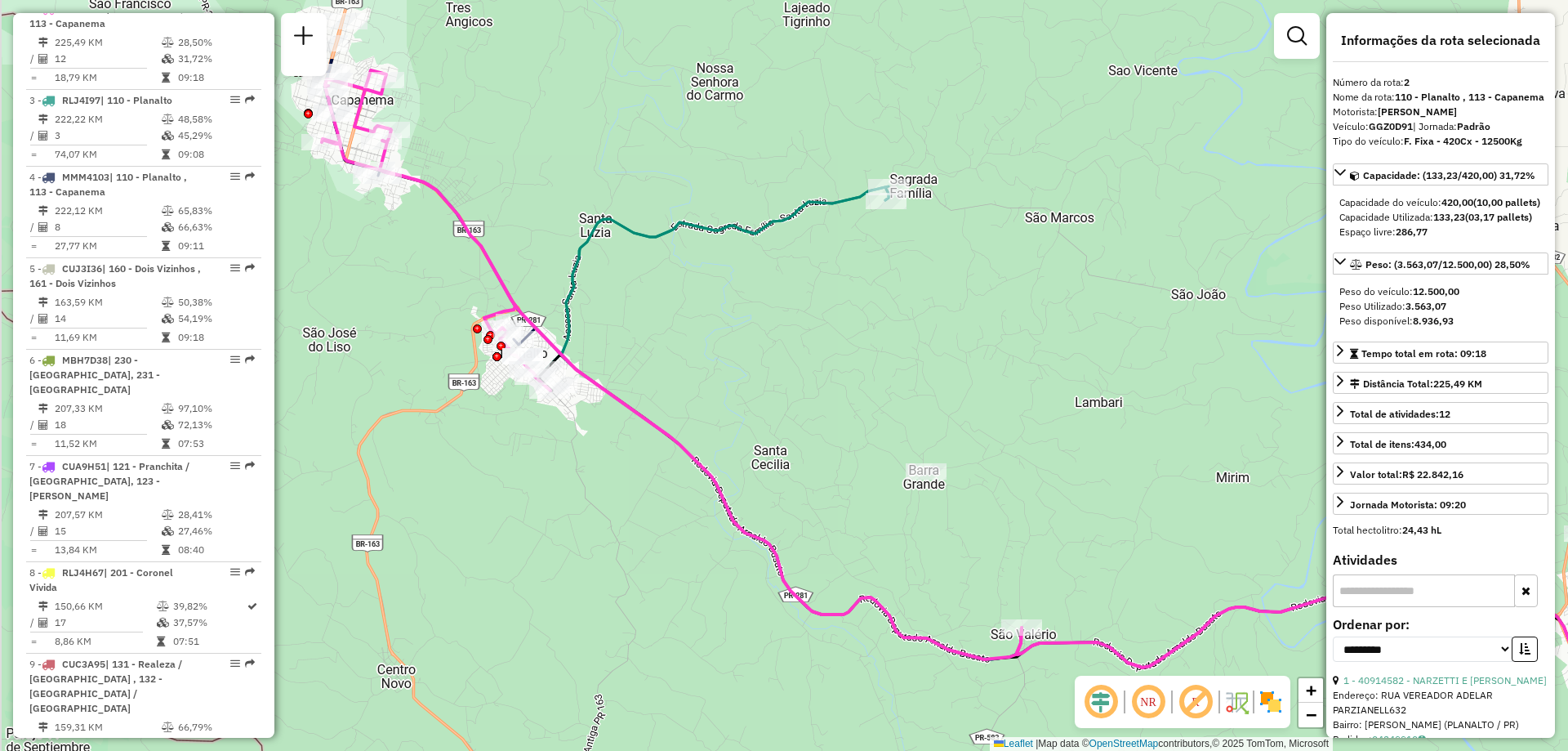
drag, startPoint x: 579, startPoint y: 203, endPoint x: 611, endPoint y: 338, distance: 138.7
click at [674, 353] on div "Janela de atendimento Grade de atendimento Capacidade Transportadoras Veículos …" at bounding box center [784, 376] width 1568 height 751
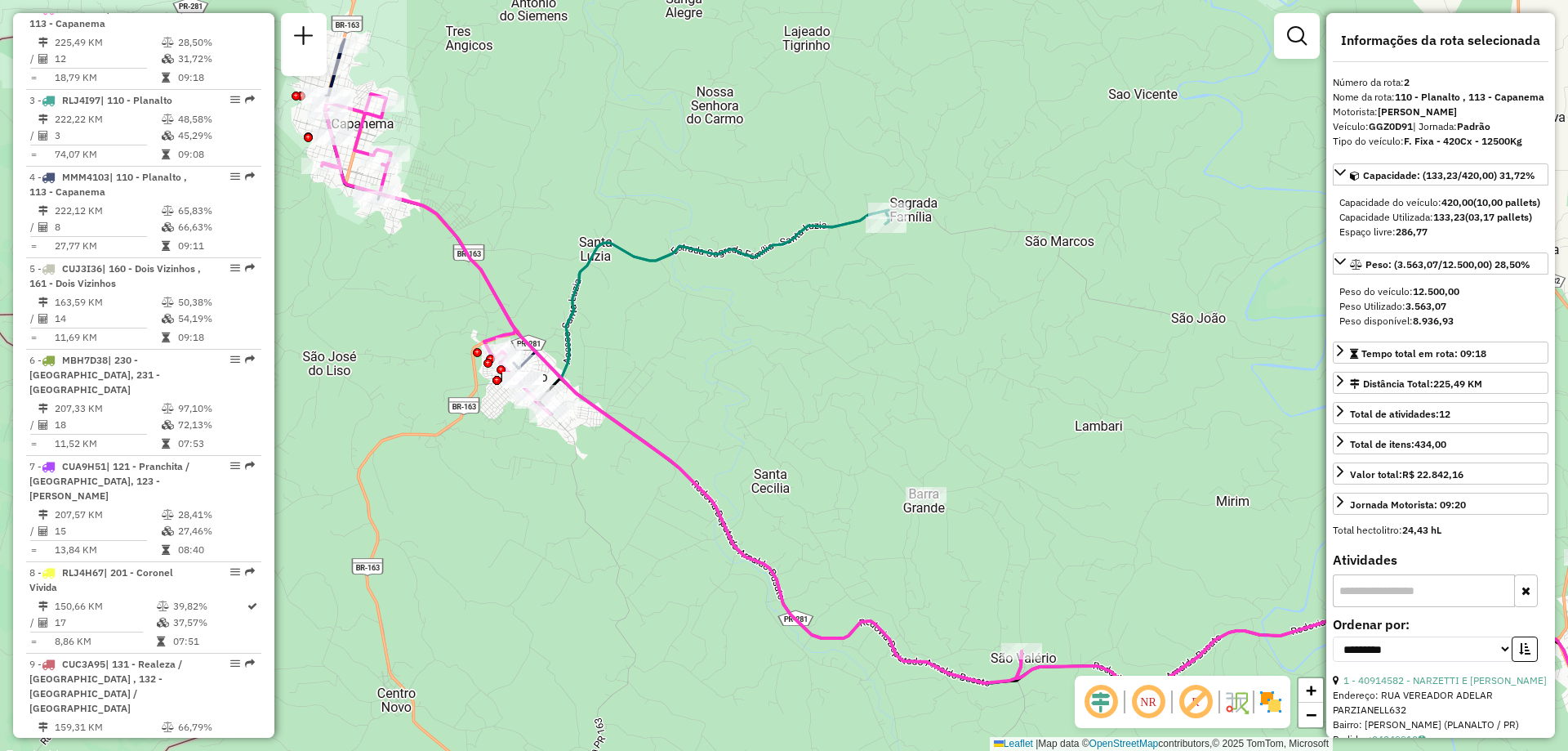
click at [568, 324] on icon at bounding box center [716, 301] width 343 height 183
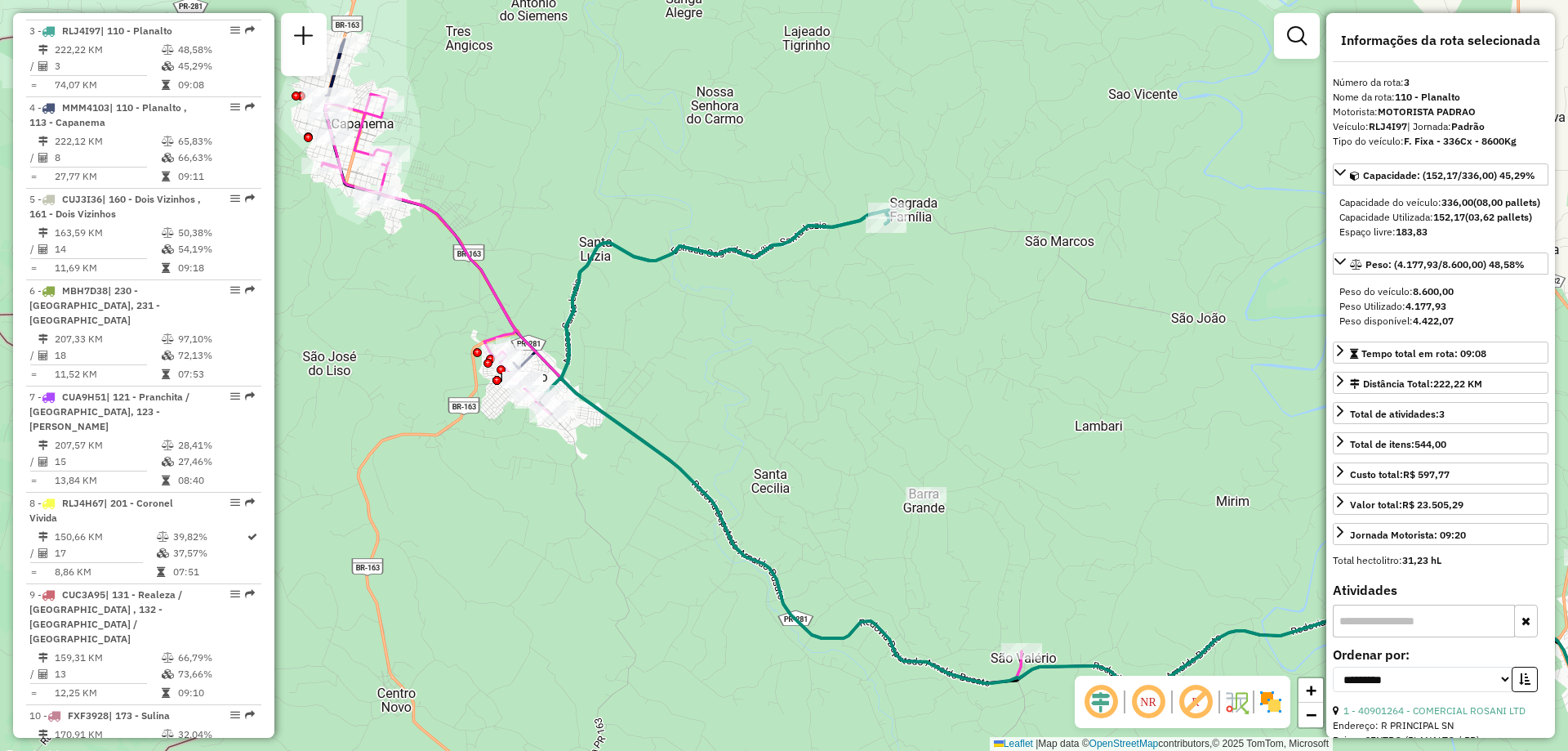
scroll to position [838, 0]
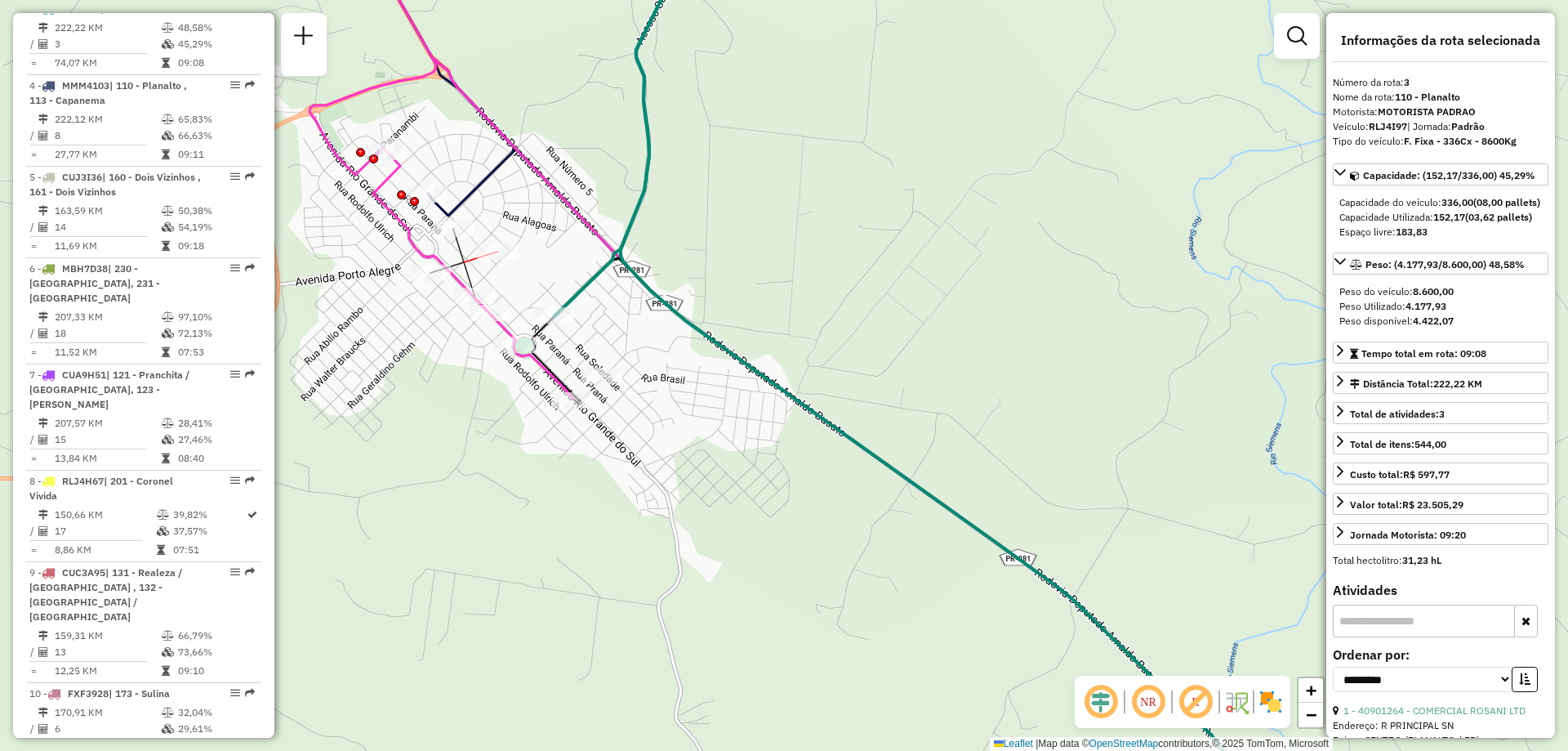
click at [499, 260] on div at bounding box center [498, 251] width 41 height 16
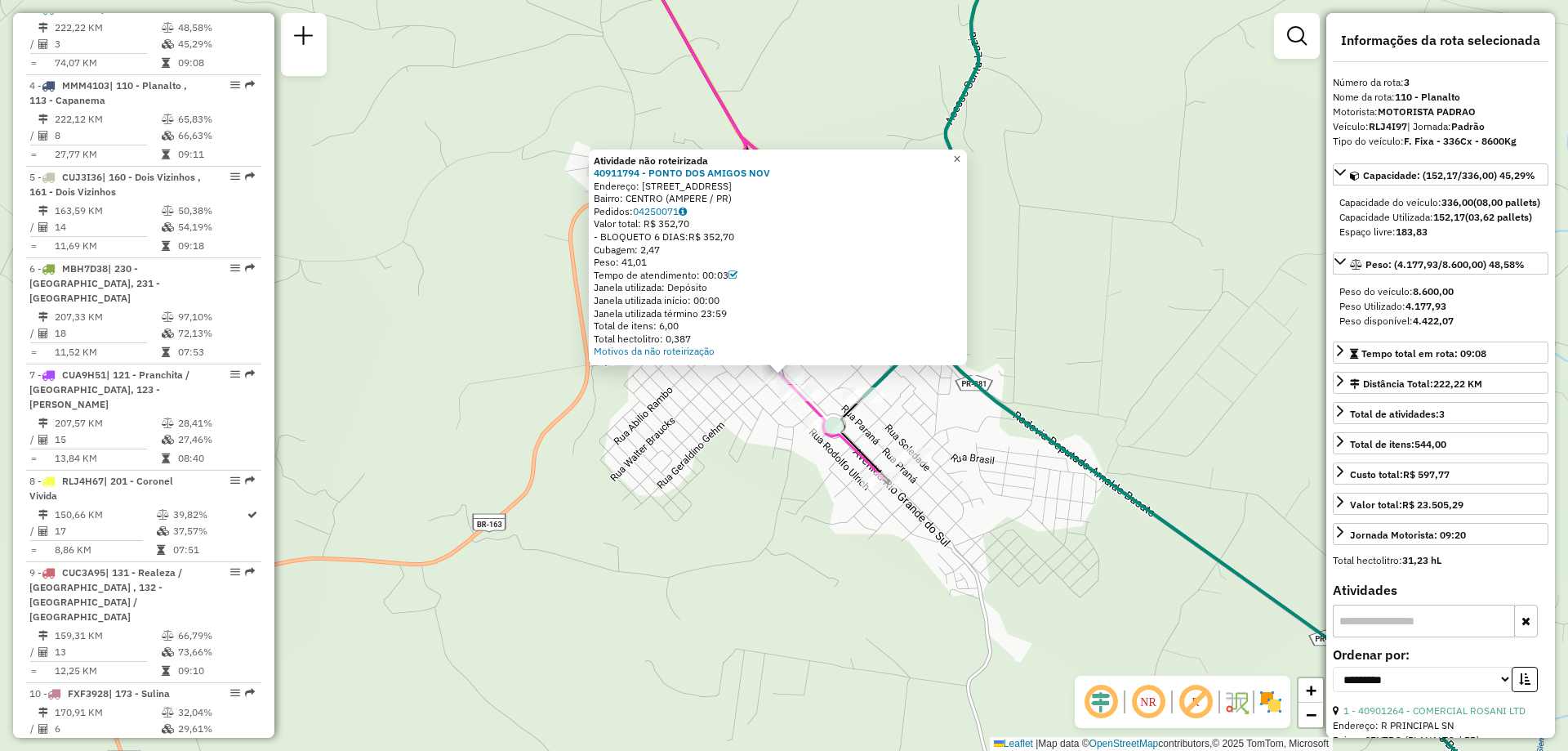
click at [960, 157] on span "×" at bounding box center [956, 159] width 7 height 14
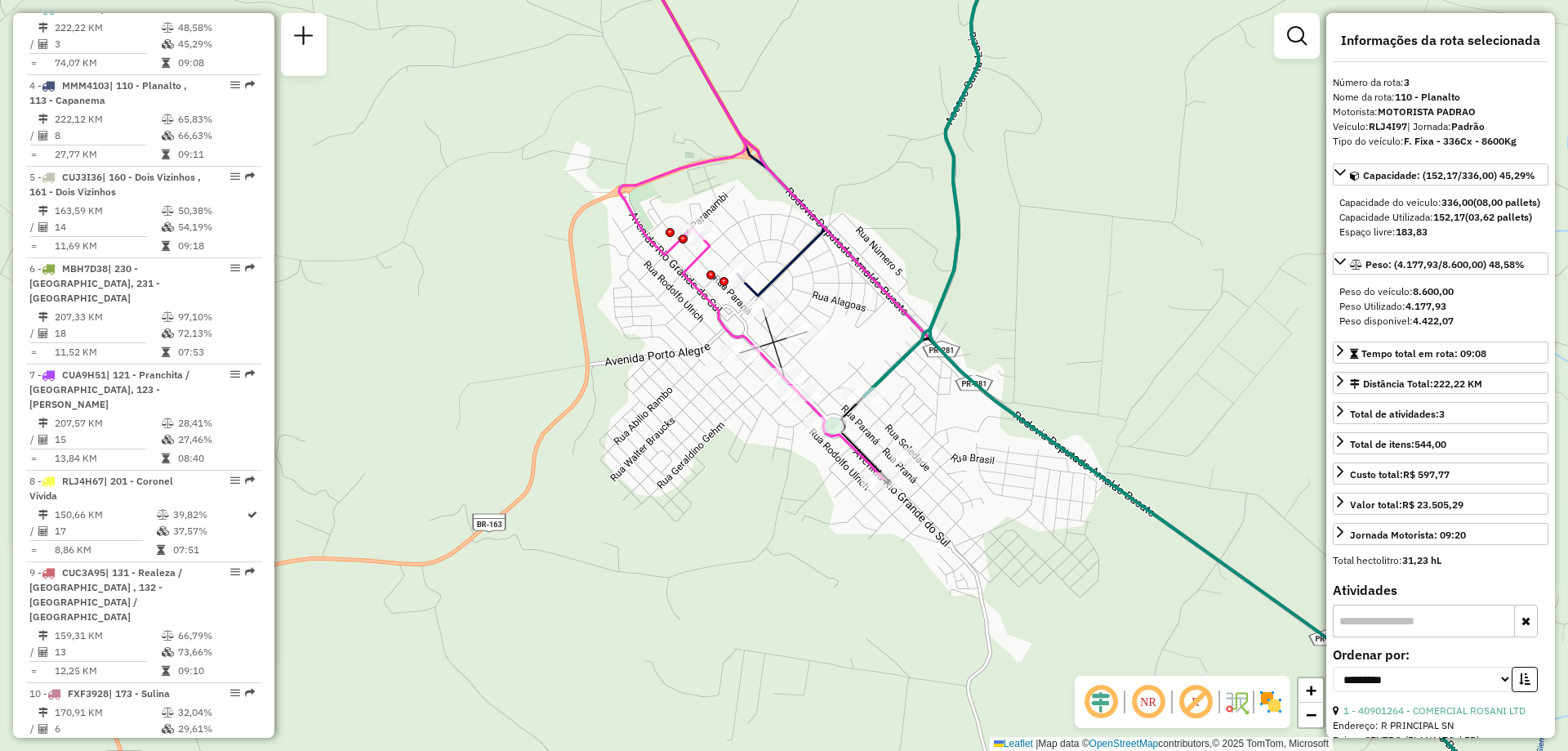
click at [750, 365] on div "Janela de atendimento Grade de atendimento Capacidade Transportadoras Veículos …" at bounding box center [784, 376] width 1568 height 751
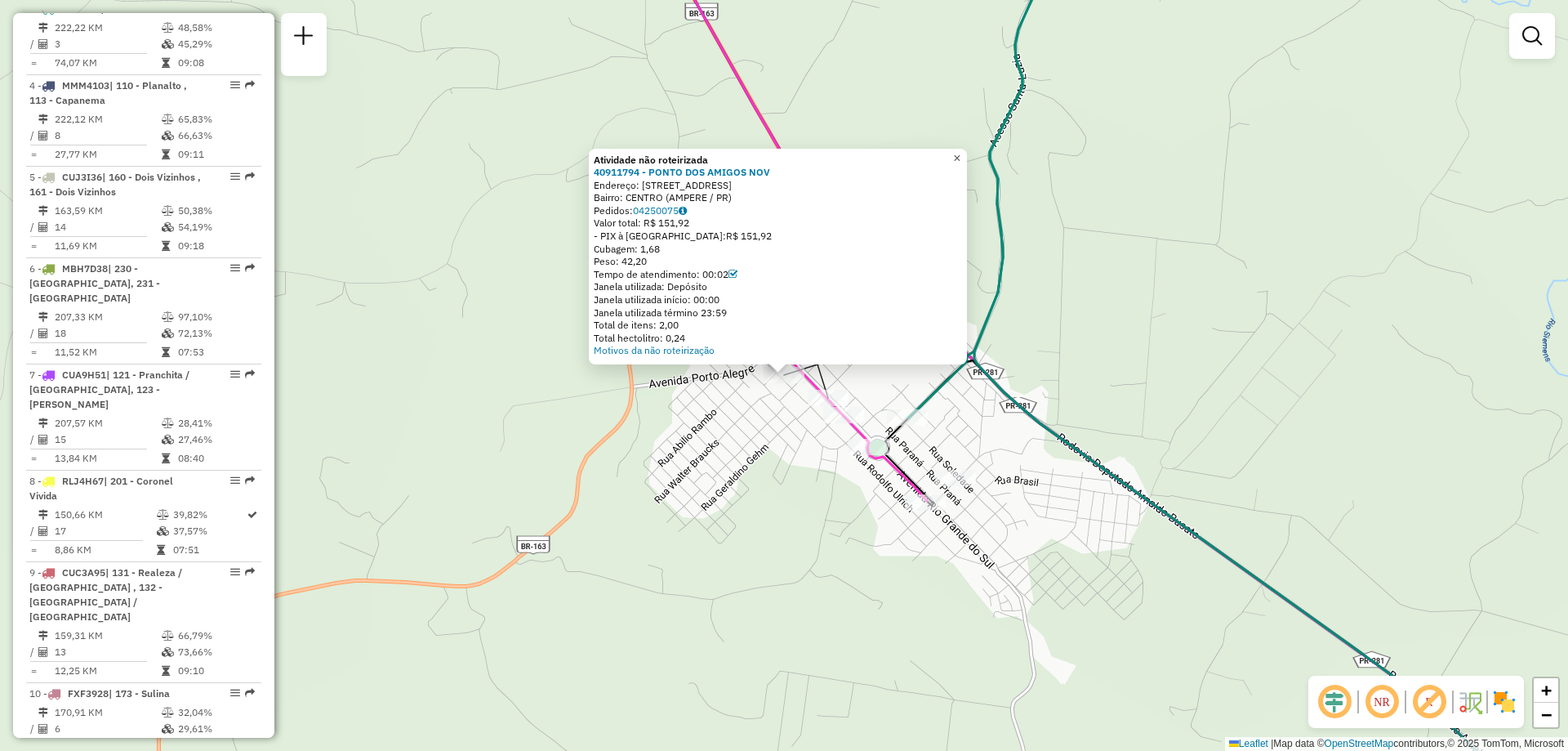
click at [959, 153] on link "×" at bounding box center [957, 159] width 20 height 20
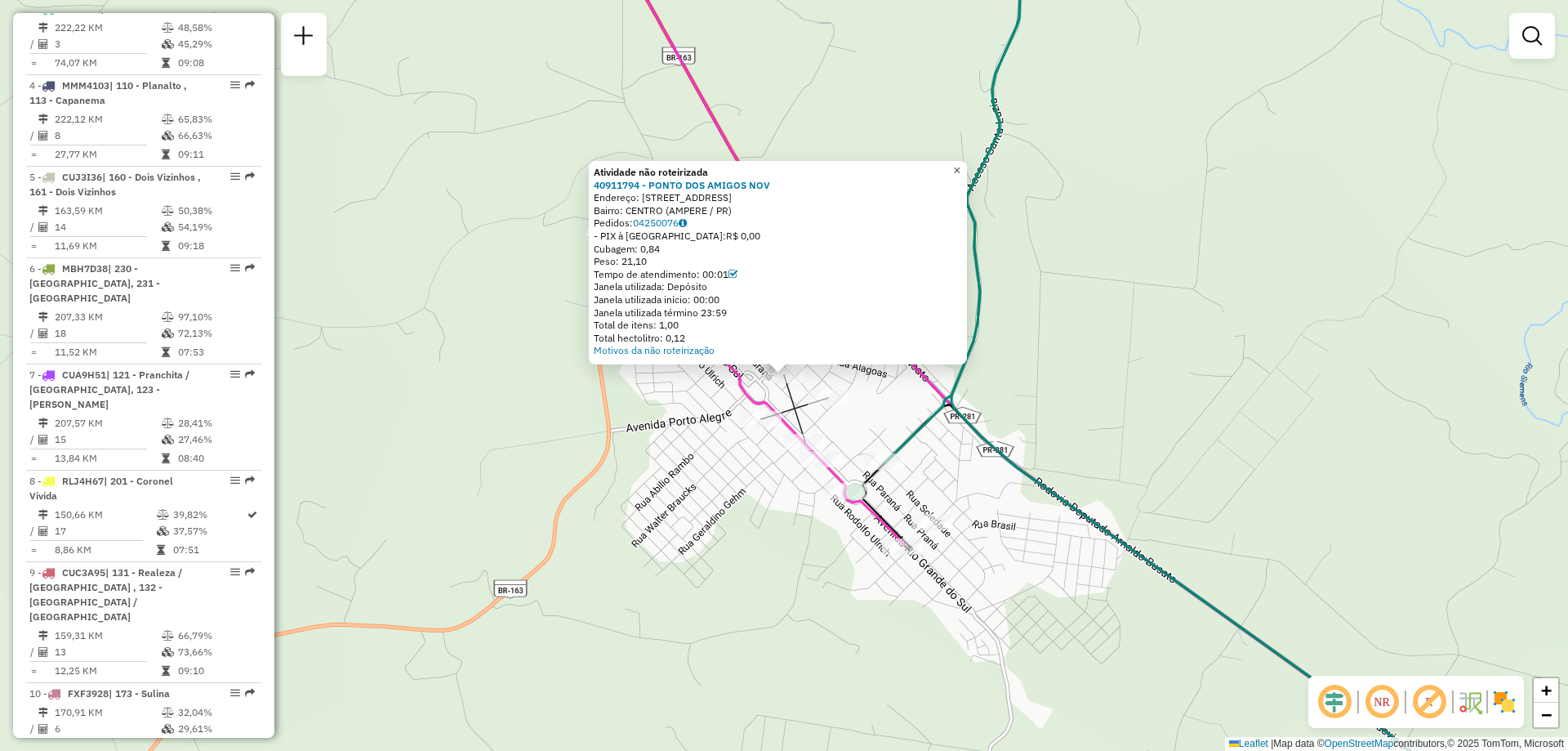
click at [960, 168] on span "×" at bounding box center [956, 170] width 7 height 14
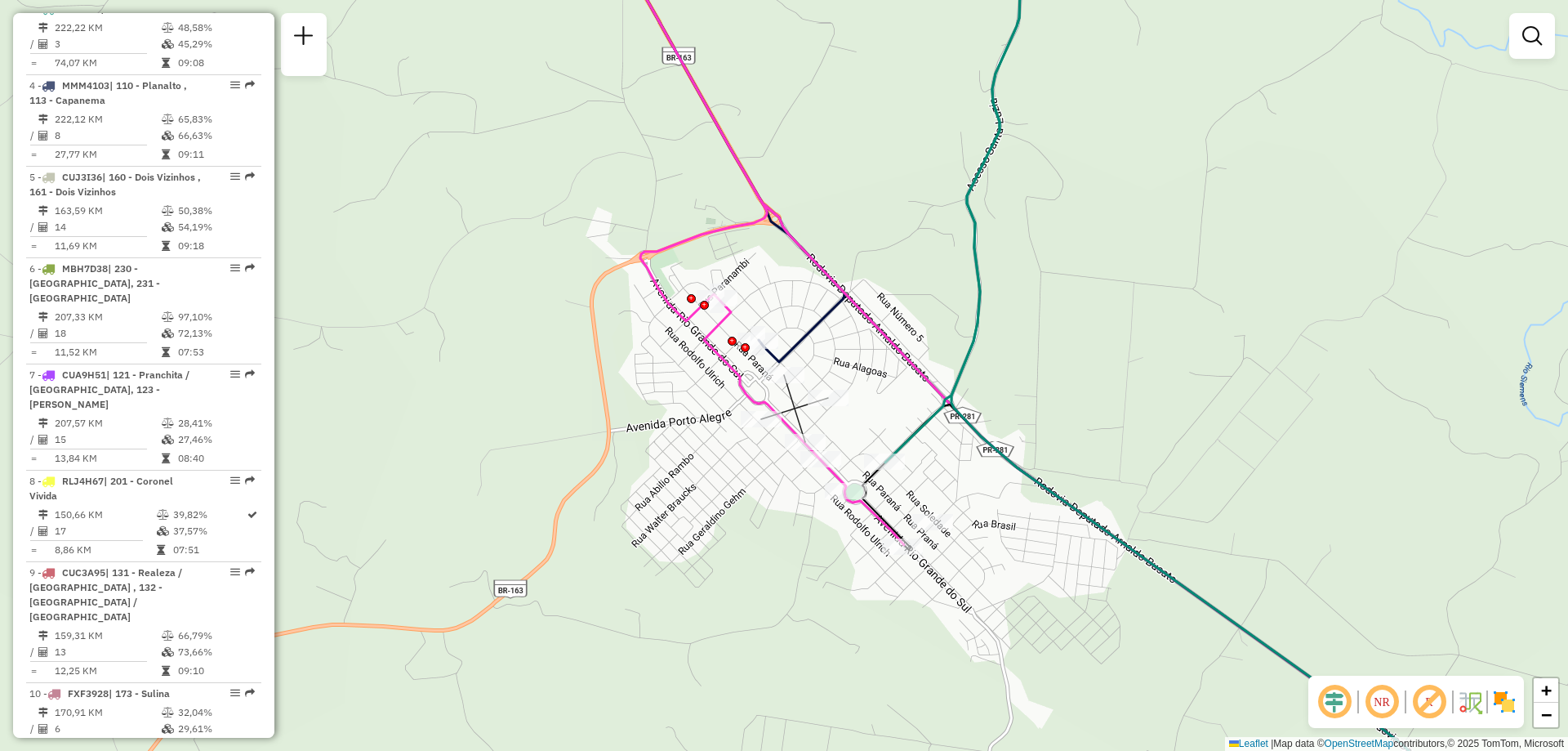
click at [968, 421] on icon at bounding box center [1218, 376] width 534 height 901
select select "**********"
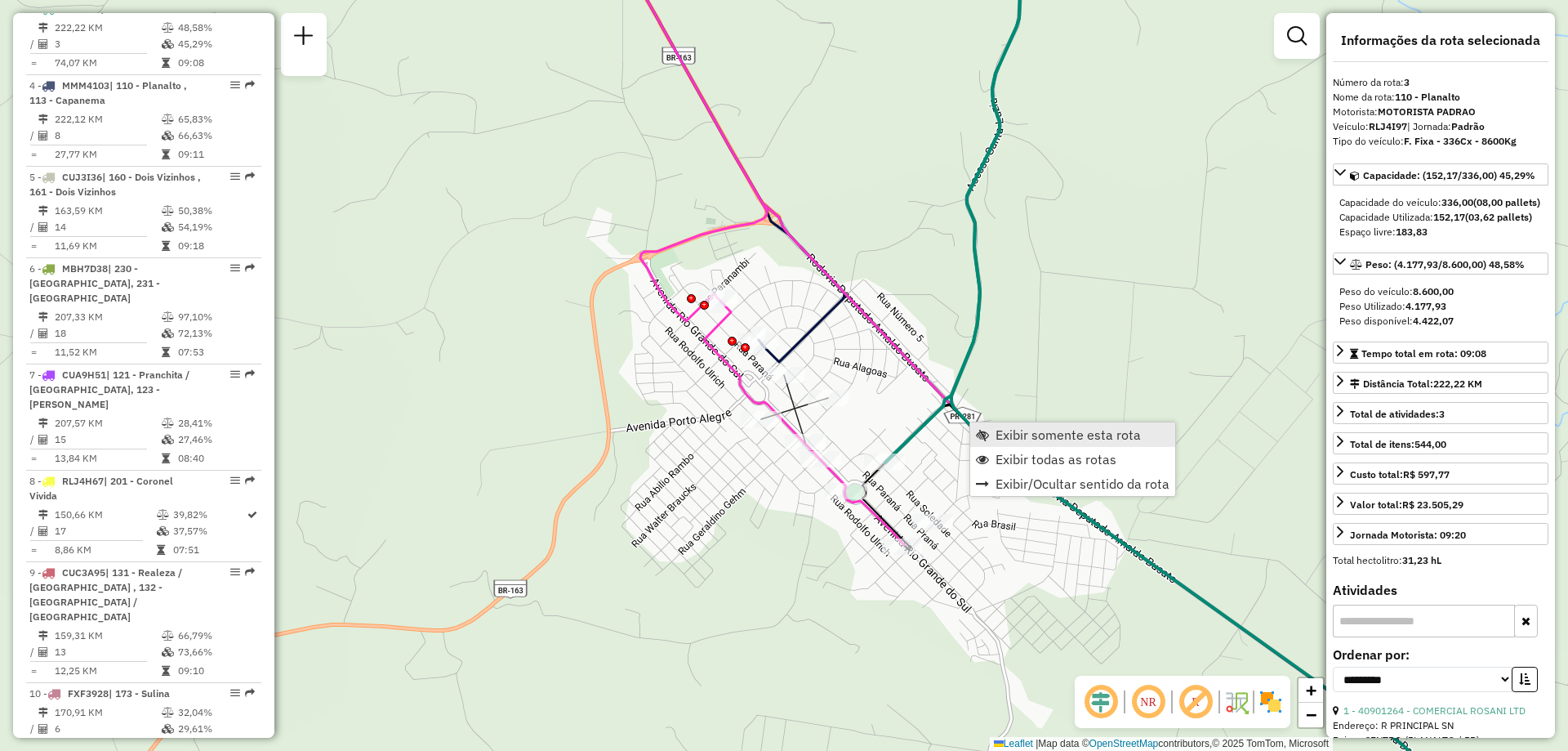
click at [1050, 441] on span "Exibir somente esta rota" at bounding box center [1068, 435] width 145 height 13
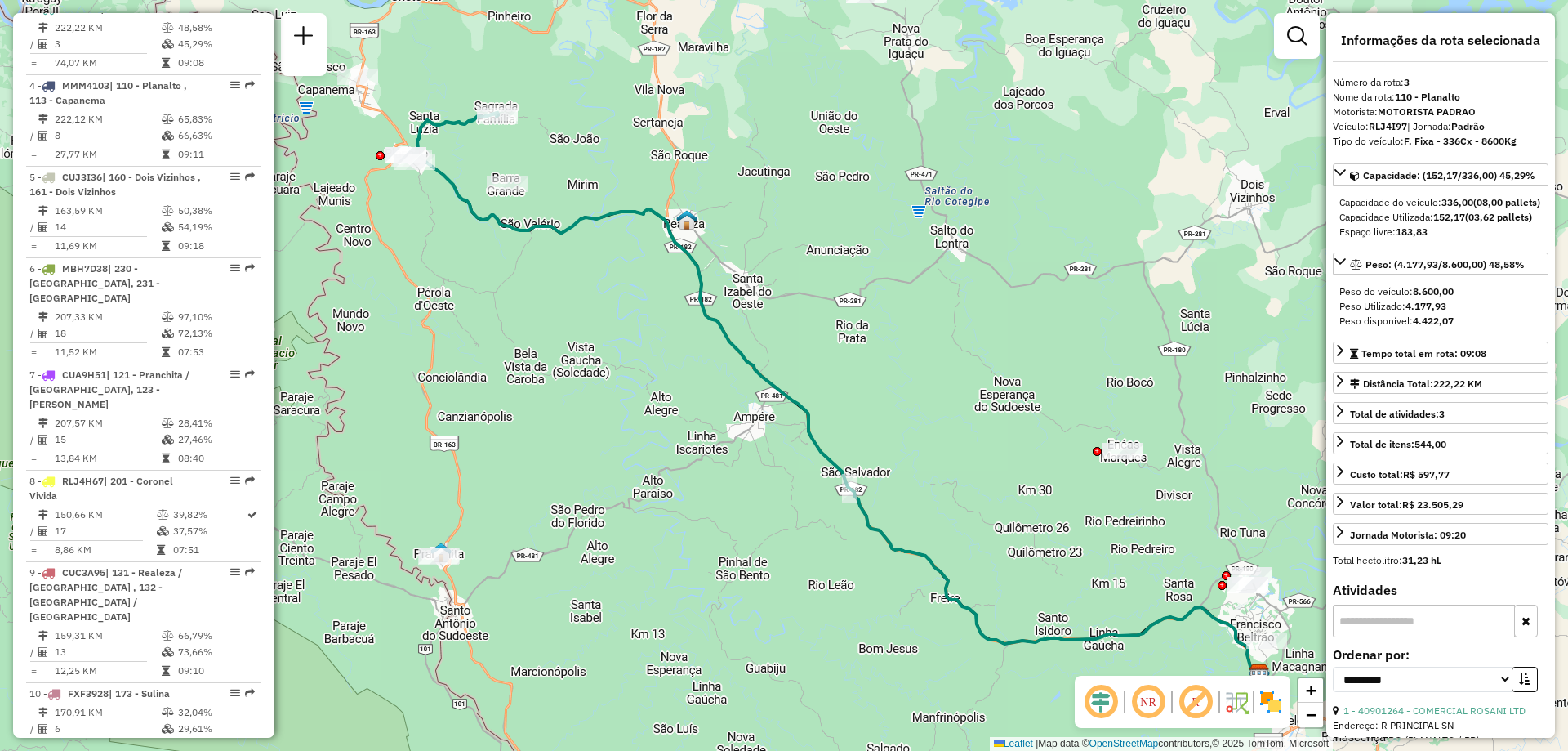
drag, startPoint x: 644, startPoint y: 337, endPoint x: 947, endPoint y: 408, distance: 311.2
click at [947, 408] on div "Janela de atendimento Grade de atendimento Capacidade Transportadoras Veículos …" at bounding box center [784, 376] width 1568 height 751
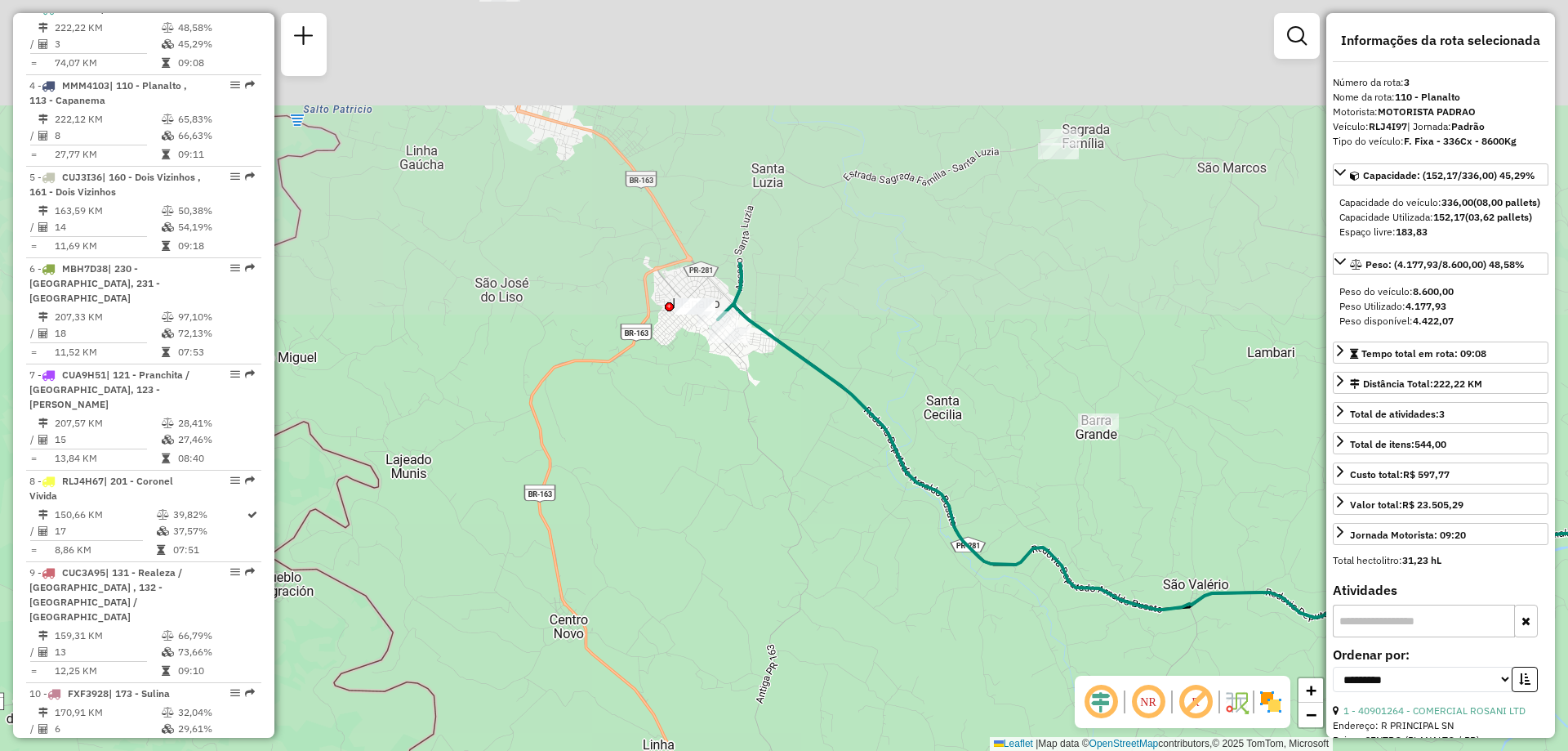
drag, startPoint x: 659, startPoint y: 216, endPoint x: 822, endPoint y: 545, distance: 367.2
click at [822, 545] on div "Janela de atendimento Grade de atendimento Capacidade Transportadoras Veículos …" at bounding box center [784, 376] width 1568 height 751
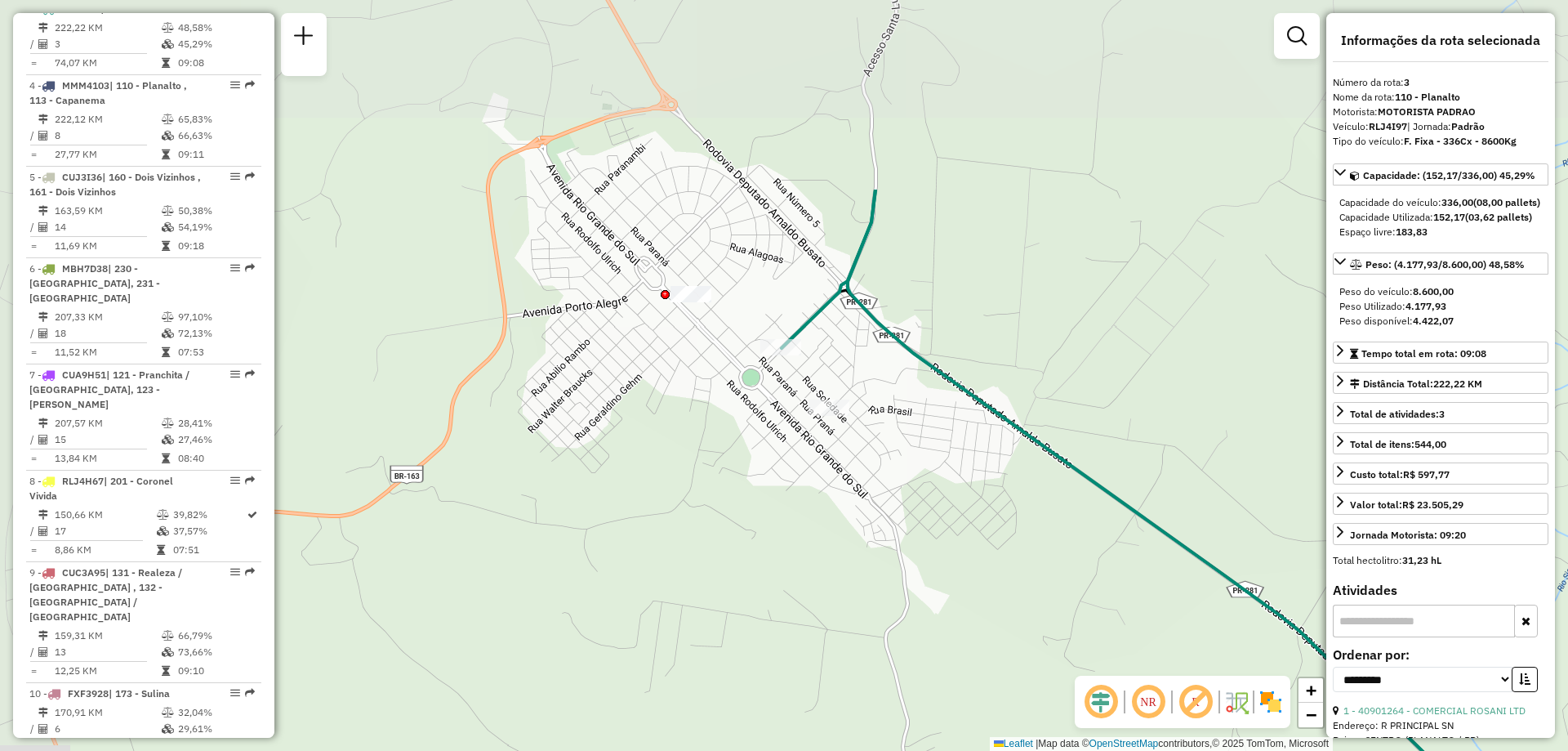
drag, startPoint x: 869, startPoint y: 523, endPoint x: 897, endPoint y: 578, distance: 61.7
click at [897, 578] on div "Janela de atendimento Grade de atendimento Capacidade Transportadoras Veículos …" at bounding box center [784, 376] width 1568 height 751
click at [873, 329] on icon at bounding box center [1161, 376] width 626 height 901
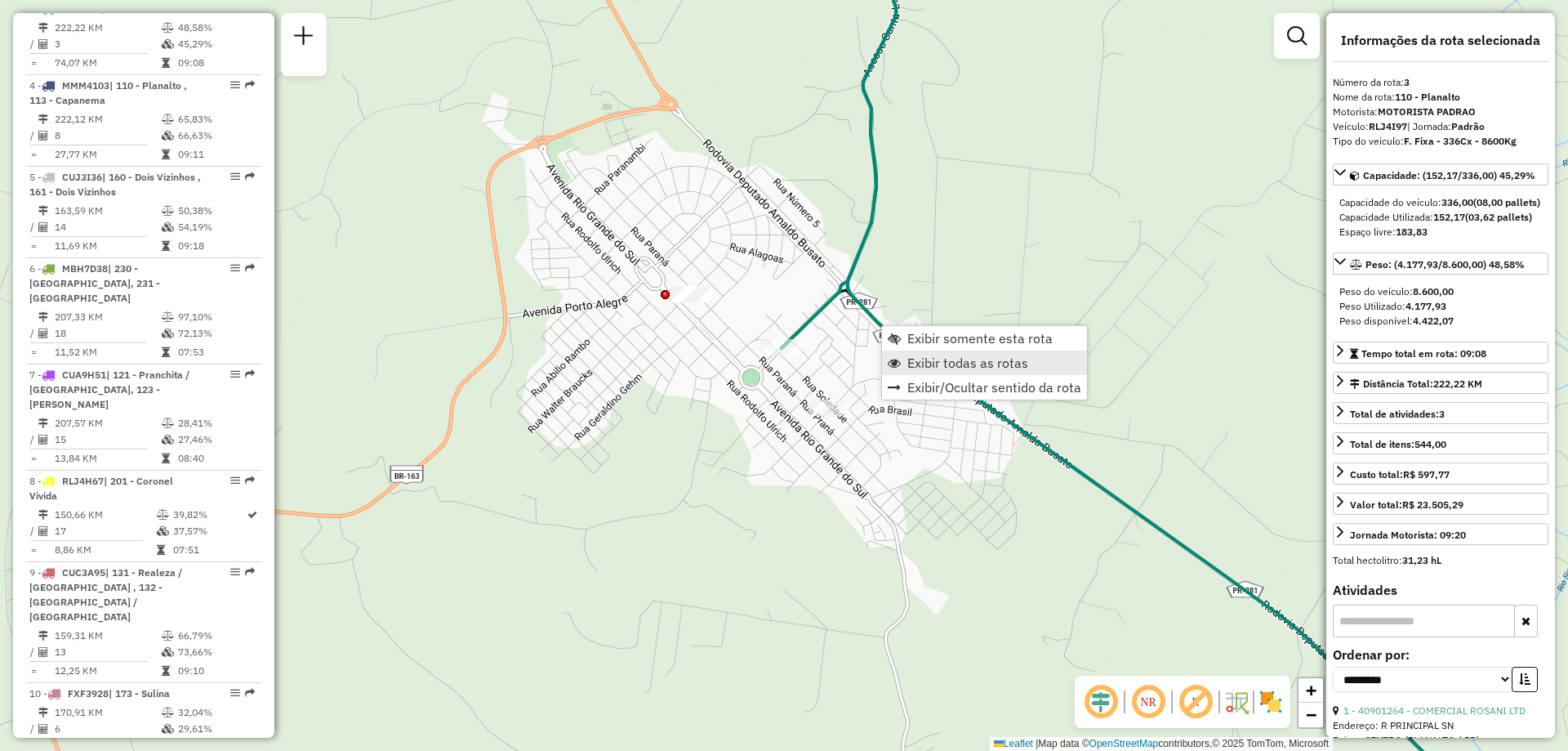
click at [977, 363] on span "Exibir todas as rotas" at bounding box center [967, 362] width 121 height 13
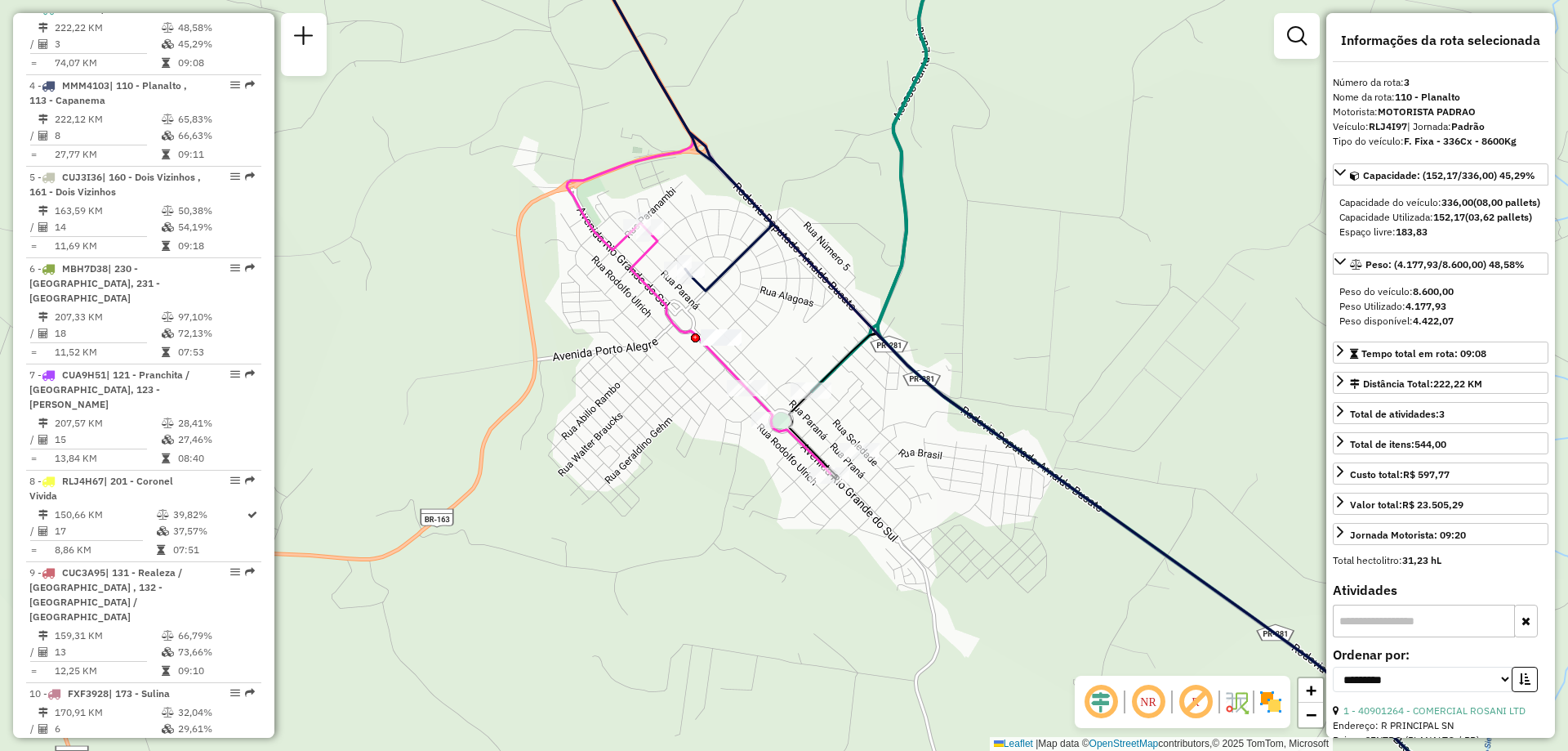
drag, startPoint x: 825, startPoint y: 371, endPoint x: 862, endPoint y: 412, distance: 55.2
click at [862, 412] on icon at bounding box center [1146, 601] width 715 height 536
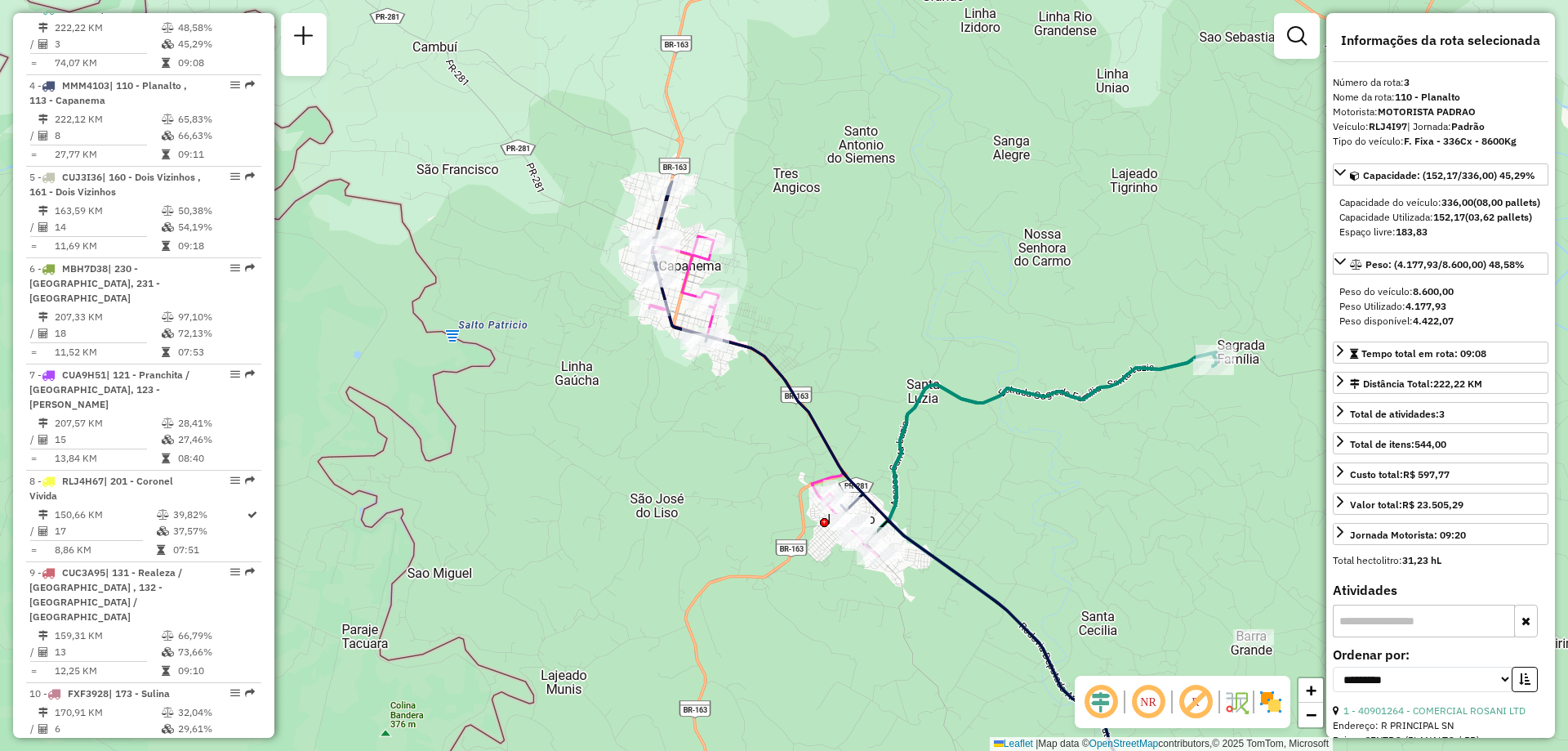
drag, startPoint x: 720, startPoint y: 325, endPoint x: 753, endPoint y: 473, distance: 151.6
click at [754, 472] on div "Janela de atendimento Grade de atendimento Capacidade Transportadoras Veículos …" at bounding box center [784, 376] width 1568 height 751
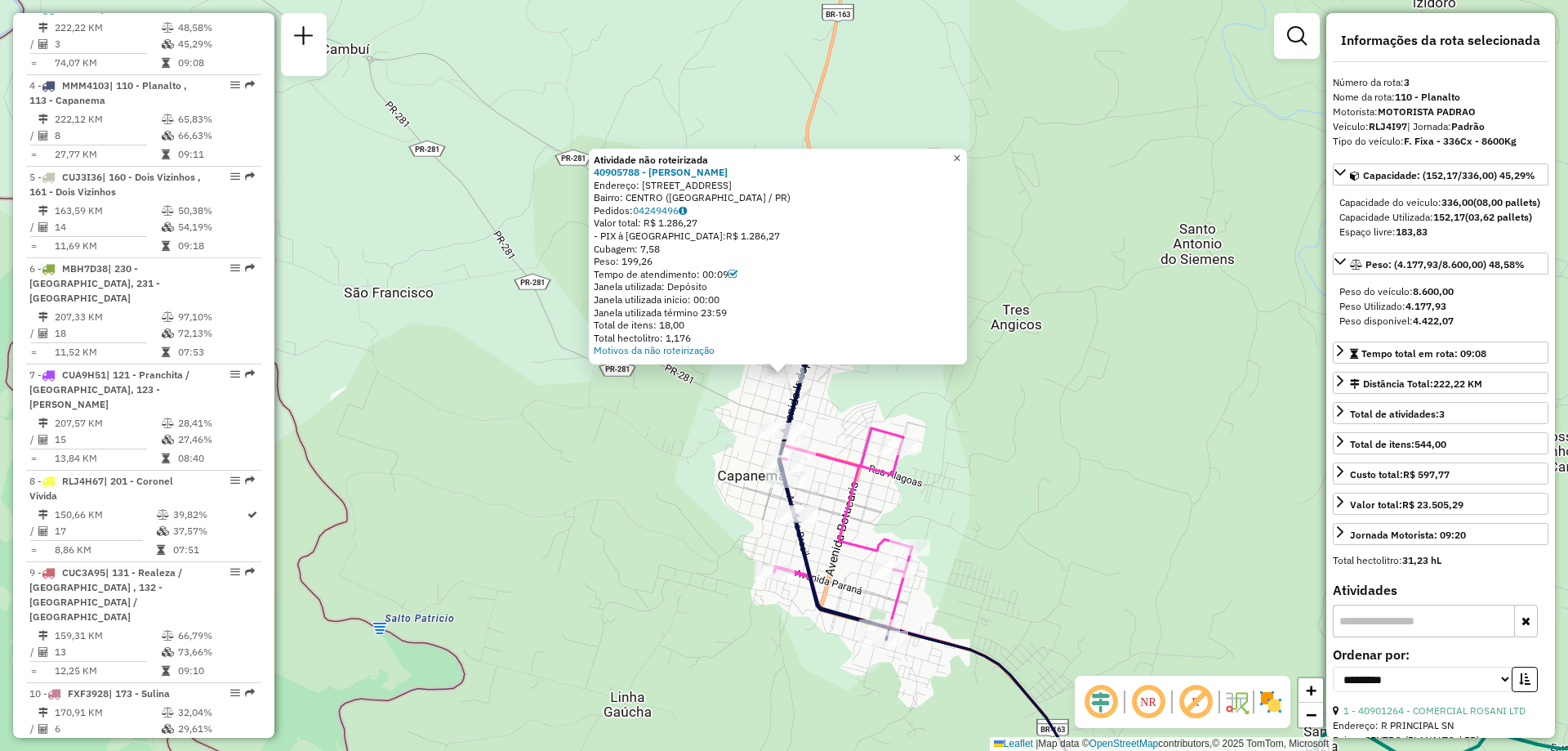
click at [973, 158] on div "Atividade não roteirizada 40905788 - JAIR FERREIRA Endereço: AV SETE DE SETEMBR…" at bounding box center [784, 376] width 1568 height 751
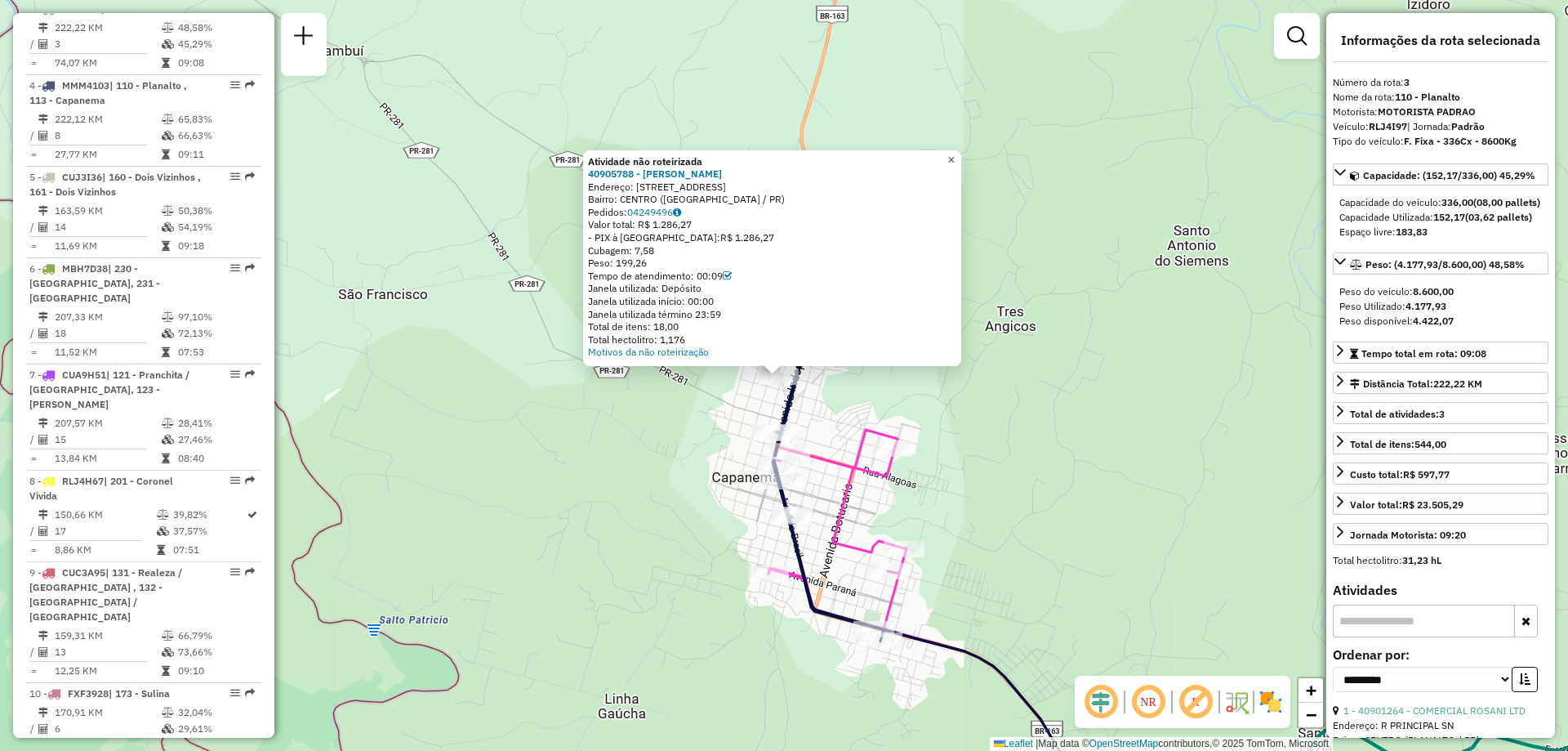
click at [954, 159] on span "×" at bounding box center [950, 159] width 7 height 14
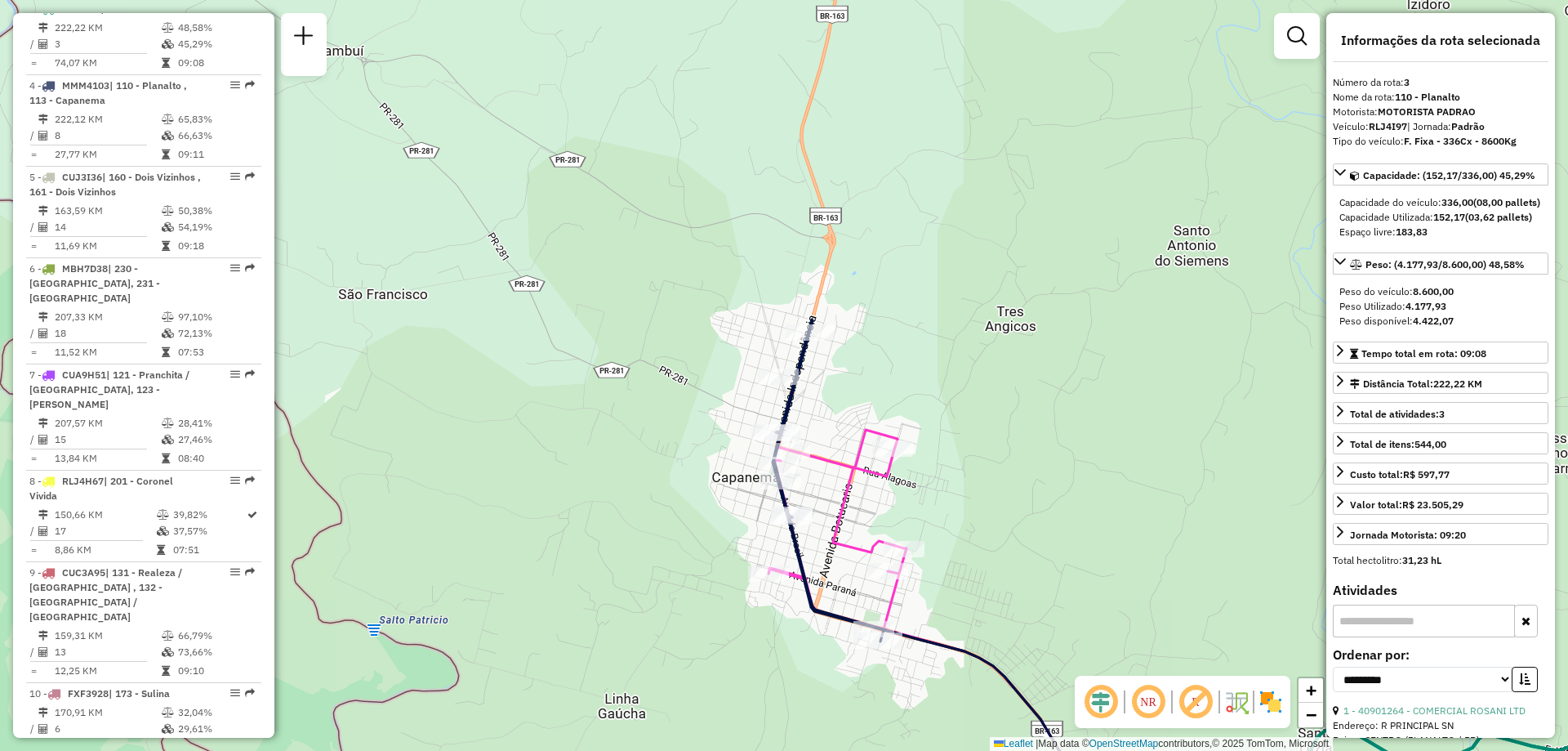
click at [801, 380] on icon at bounding box center [942, 573] width 340 height 506
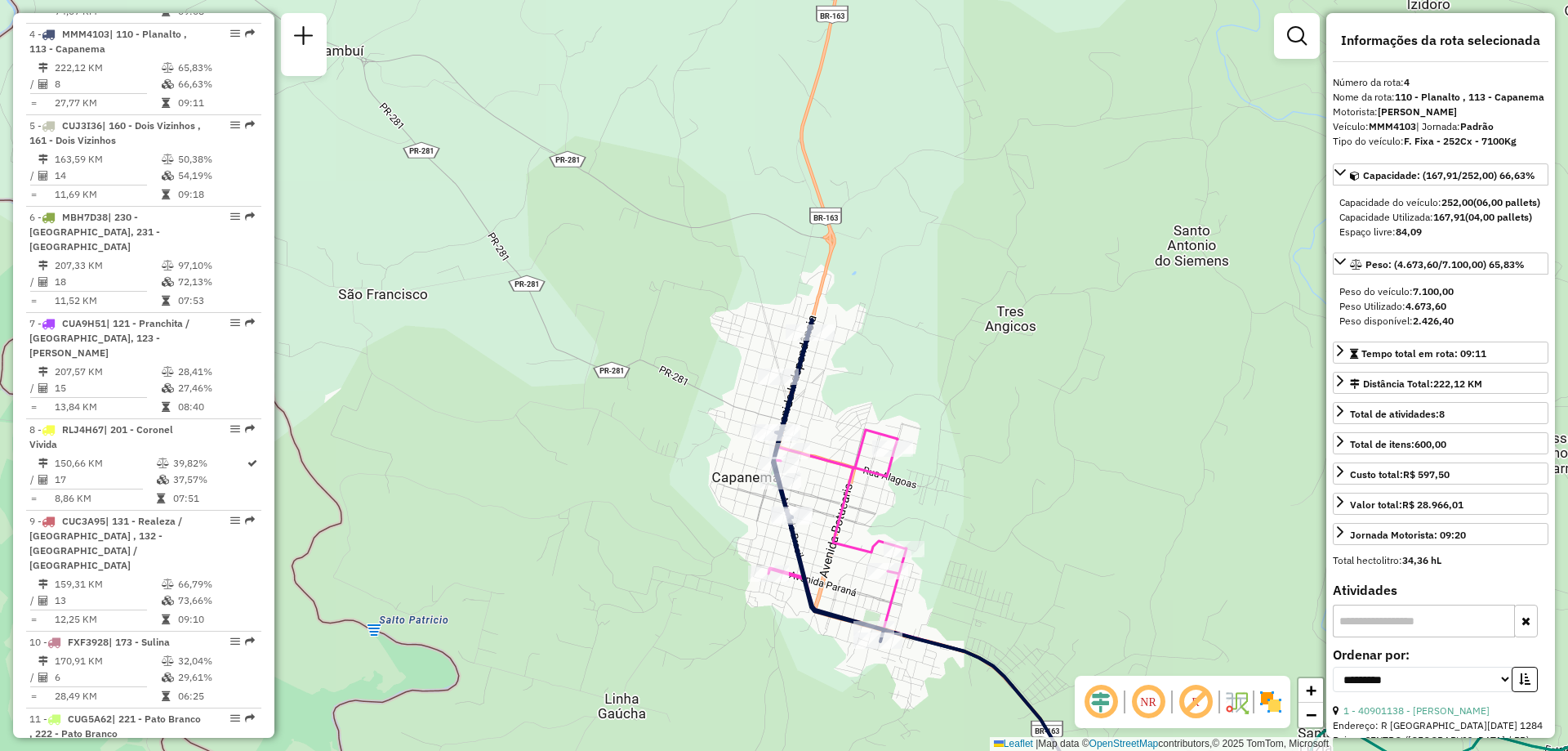
scroll to position [915, 0]
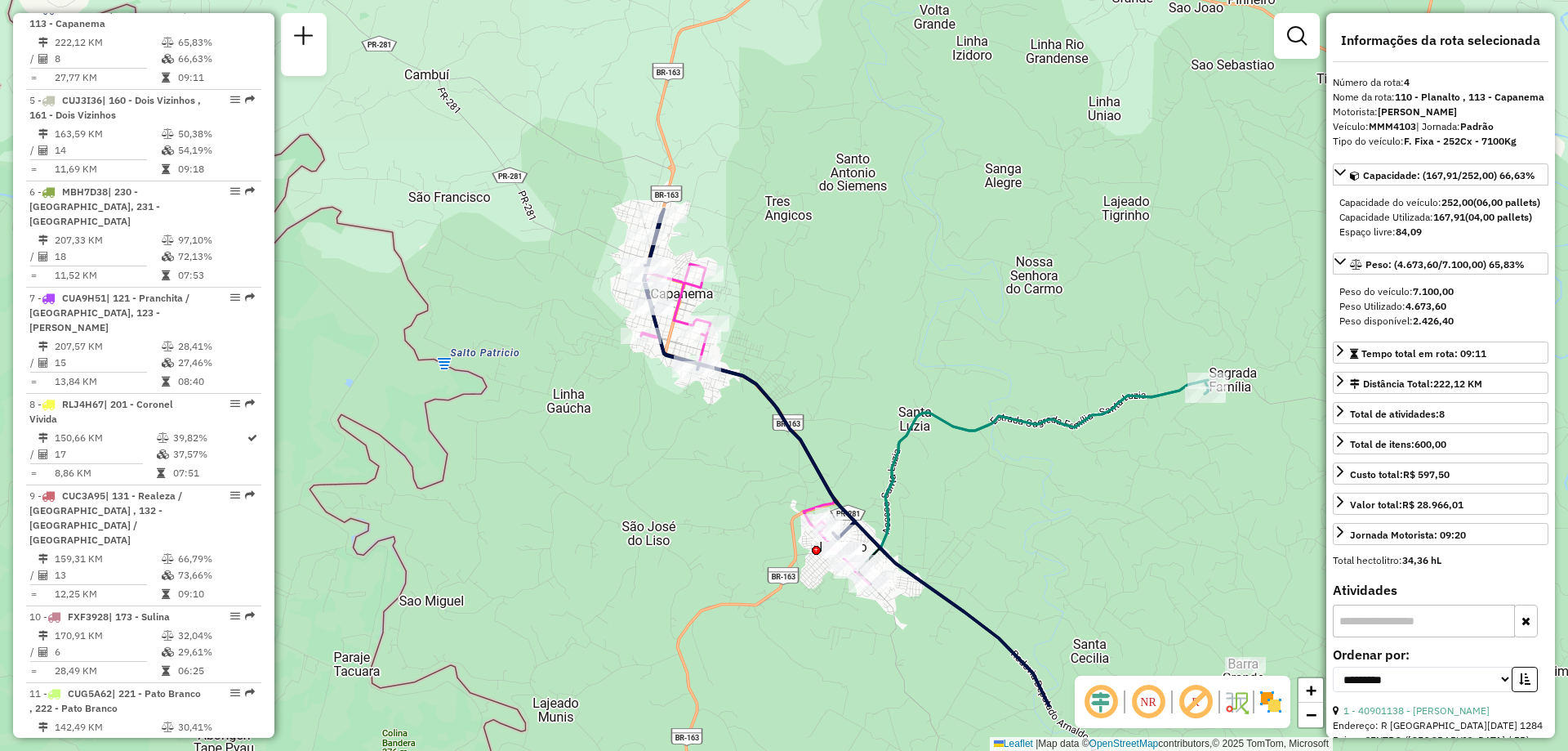
drag, startPoint x: 1040, startPoint y: 410, endPoint x: 898, endPoint y: 295, distance: 182.7
click at [898, 295] on div "Janela de atendimento Grade de atendimento Capacidade Transportadoras Veículos …" at bounding box center [784, 376] width 1568 height 751
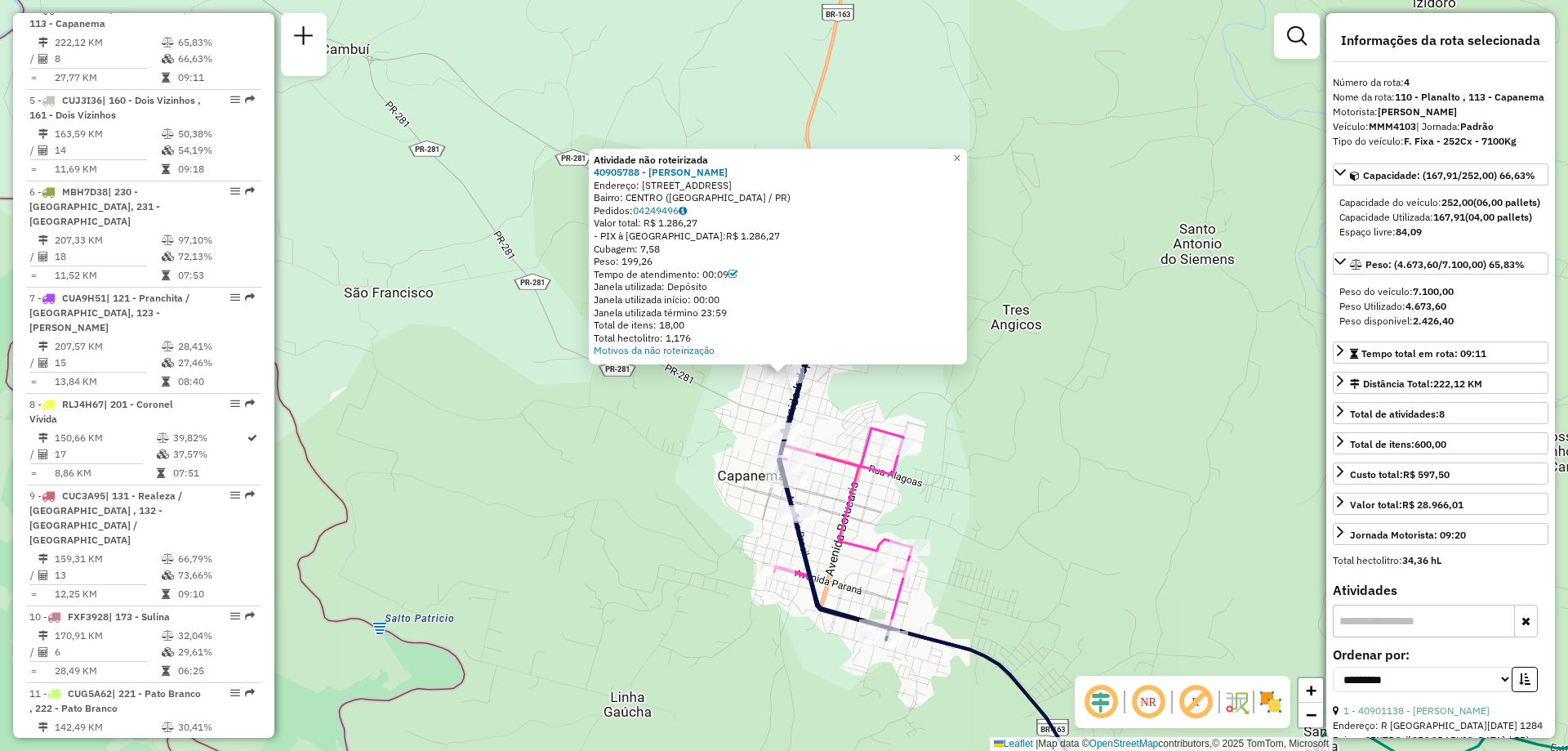
click at [798, 389] on icon at bounding box center [948, 572] width 341 height 508
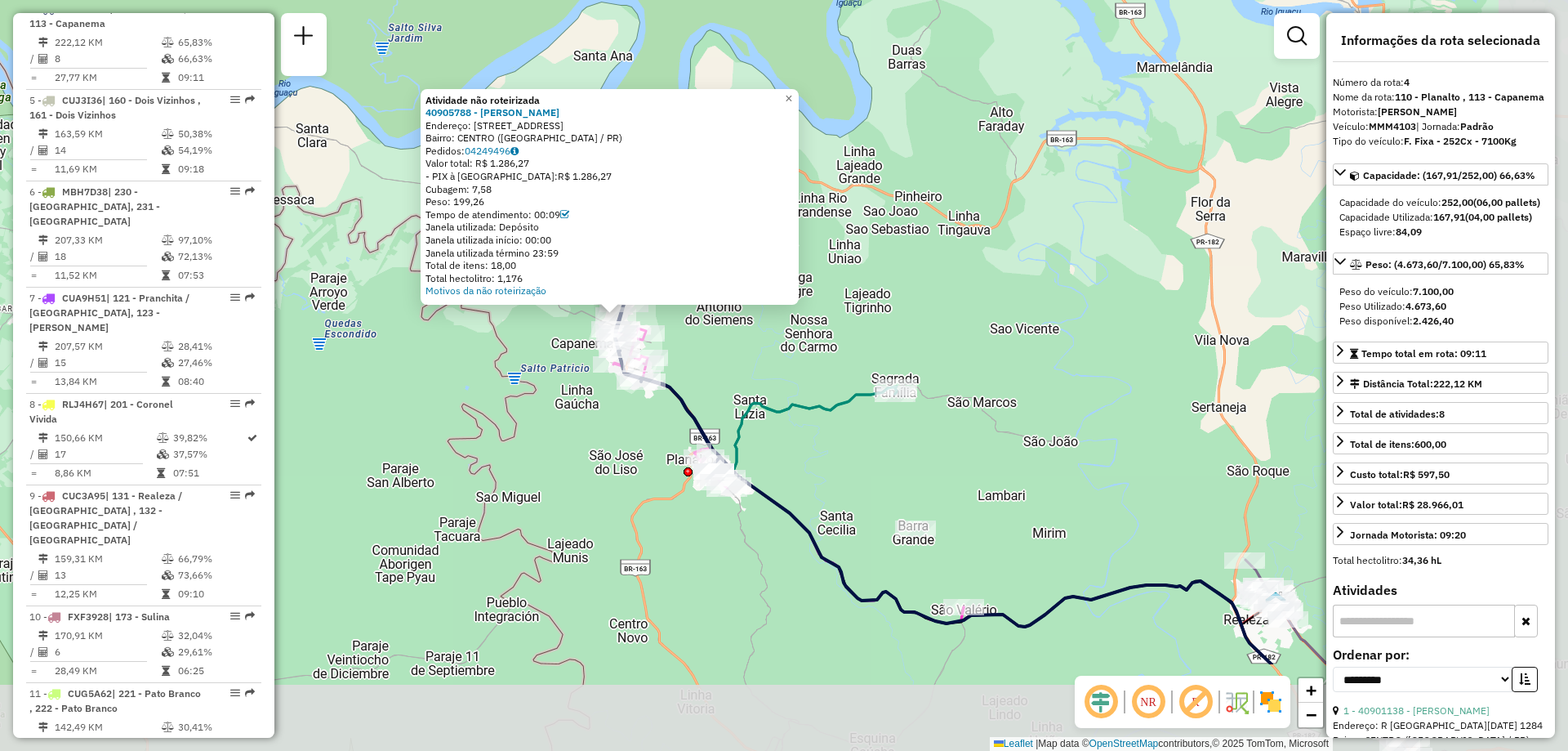
drag, startPoint x: 1075, startPoint y: 512, endPoint x: 865, endPoint y: 350, distance: 265.2
click at [865, 350] on div "Atividade não roteirizada 40905788 - JAIR FERREIRA Endereço: AV SETE DE SETEMBR…" at bounding box center [784, 376] width 1568 height 751
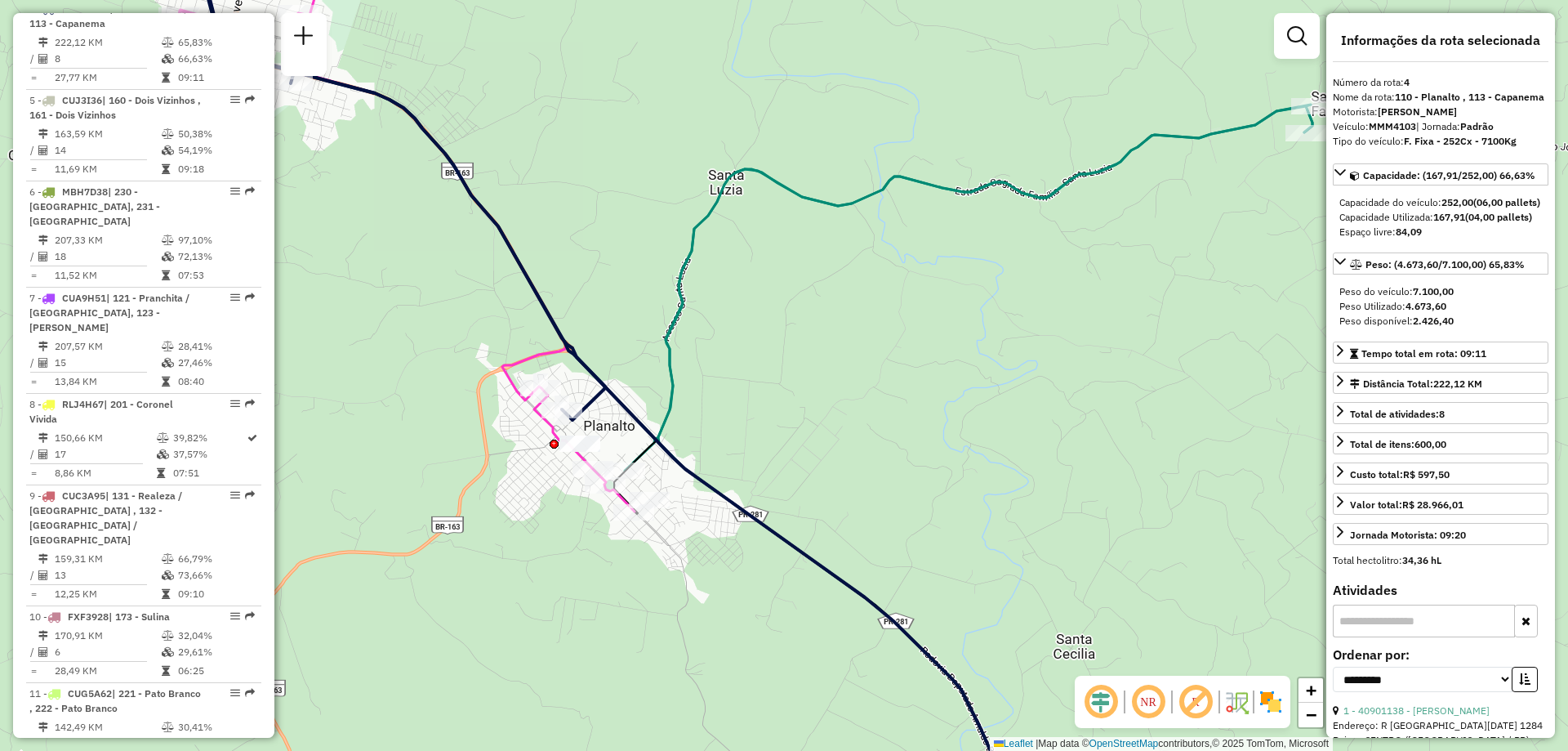
drag, startPoint x: 490, startPoint y: 404, endPoint x: 672, endPoint y: 397, distance: 182.1
click at [672, 397] on div "Atividade não roteirizada 40905788 - JAIR FERREIRA Endereço: AV SETE DE SETEMBR…" at bounding box center [784, 376] width 1568 height 751
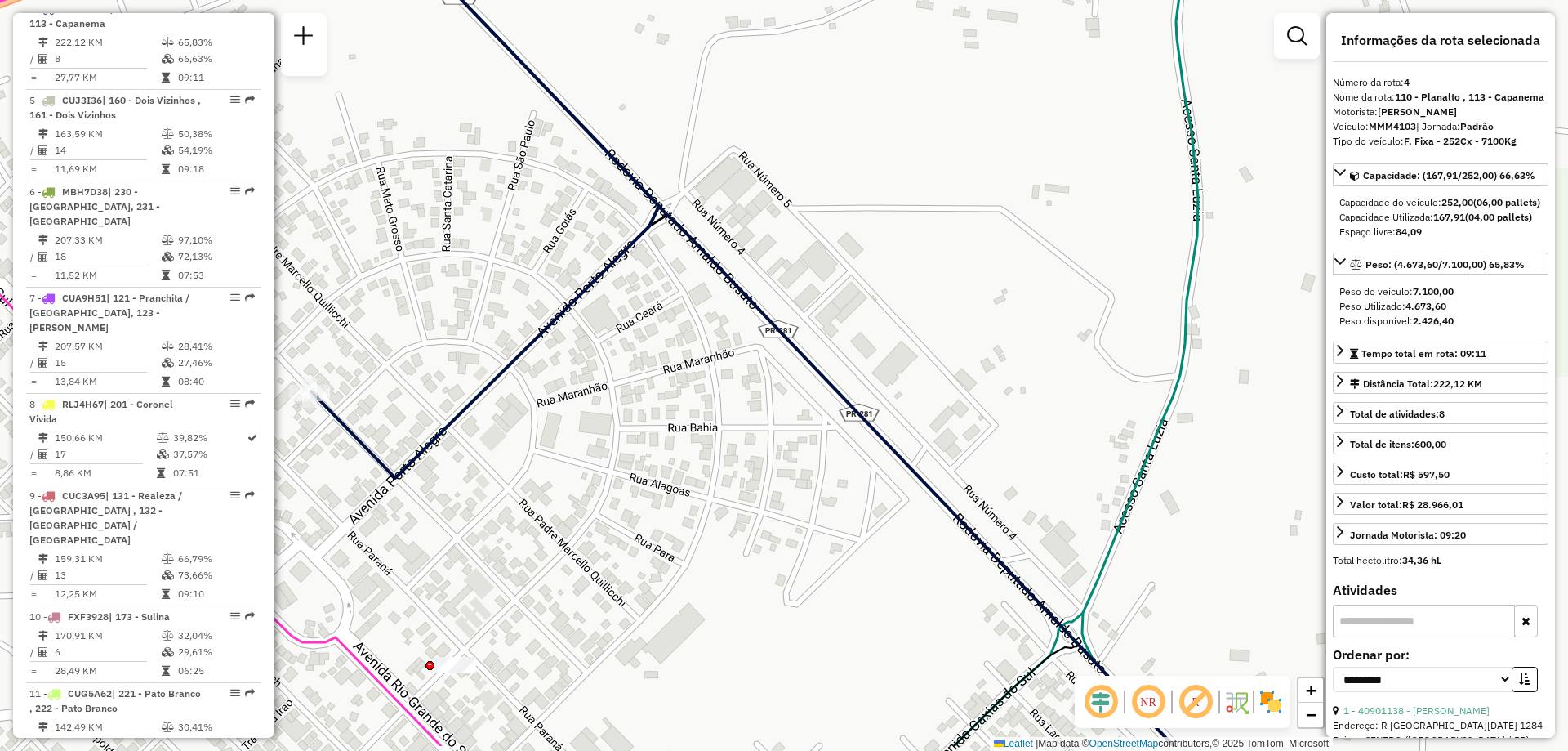
drag, startPoint x: 629, startPoint y: 361, endPoint x: 634, endPoint y: 335, distance: 26.5
click at [634, 335] on div "Atividade não roteirizada 40905788 - JAIR FERREIRA Endereço: AV SETE DE SETEMBR…" at bounding box center [784, 376] width 1568 height 751
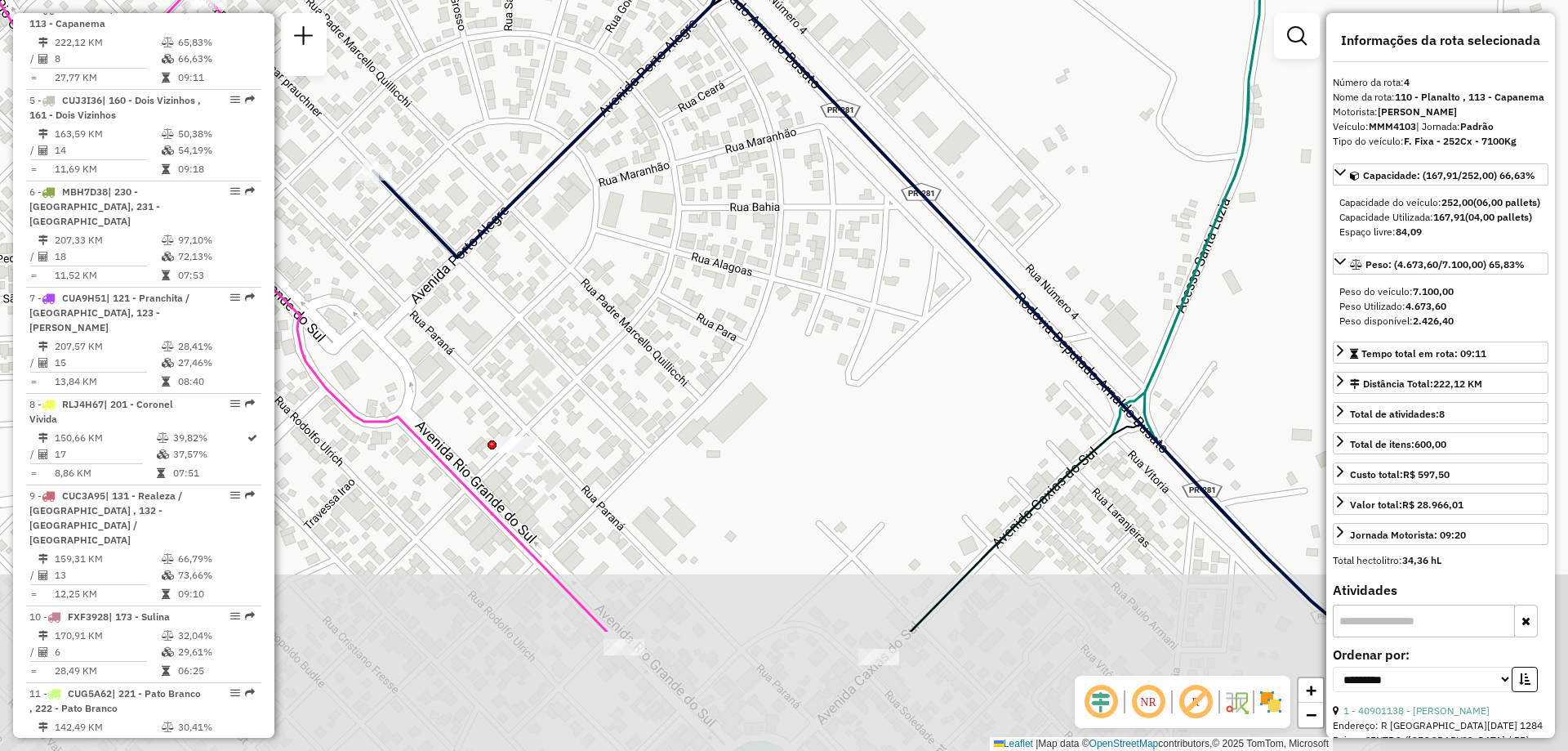
drag, startPoint x: 580, startPoint y: 564, endPoint x: 656, endPoint y: 351, distance: 226.2
click at [646, 357] on div "Atividade não roteirizada 40905788 - JAIR FERREIRA Endereço: AV SETE DE SETEMBR…" at bounding box center [784, 376] width 1568 height 751
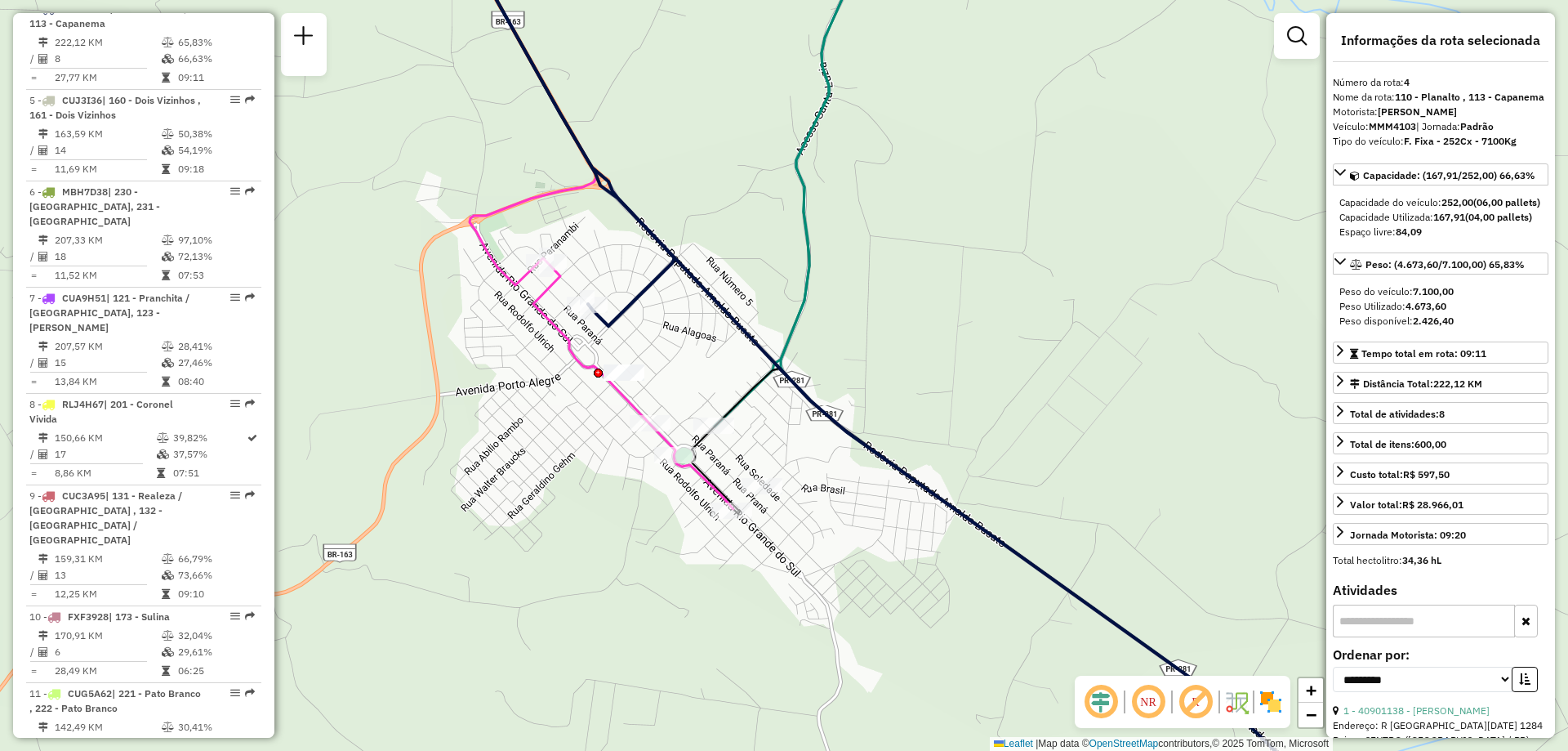
click at [633, 400] on icon at bounding box center [900, 376] width 900 height 901
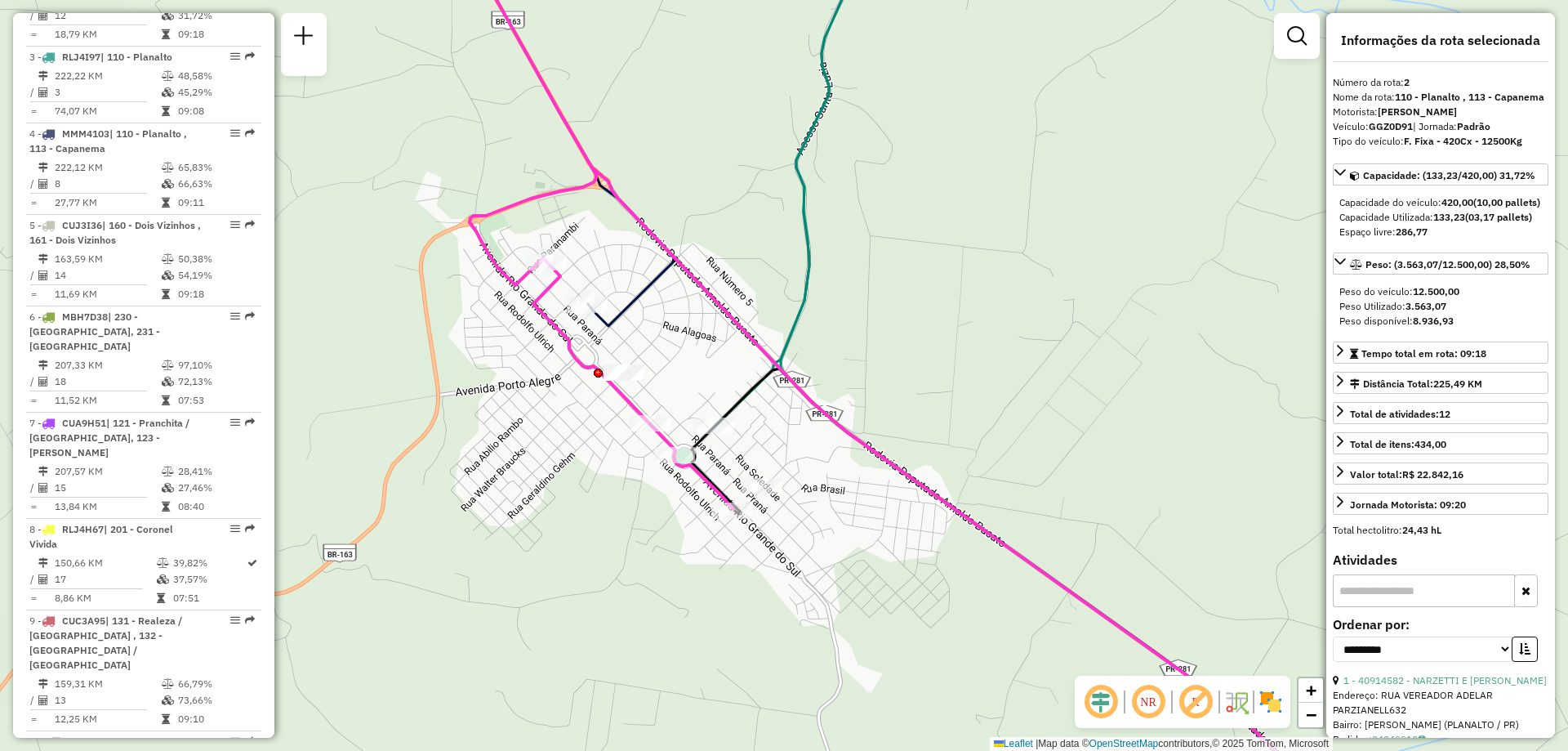
scroll to position [747, 0]
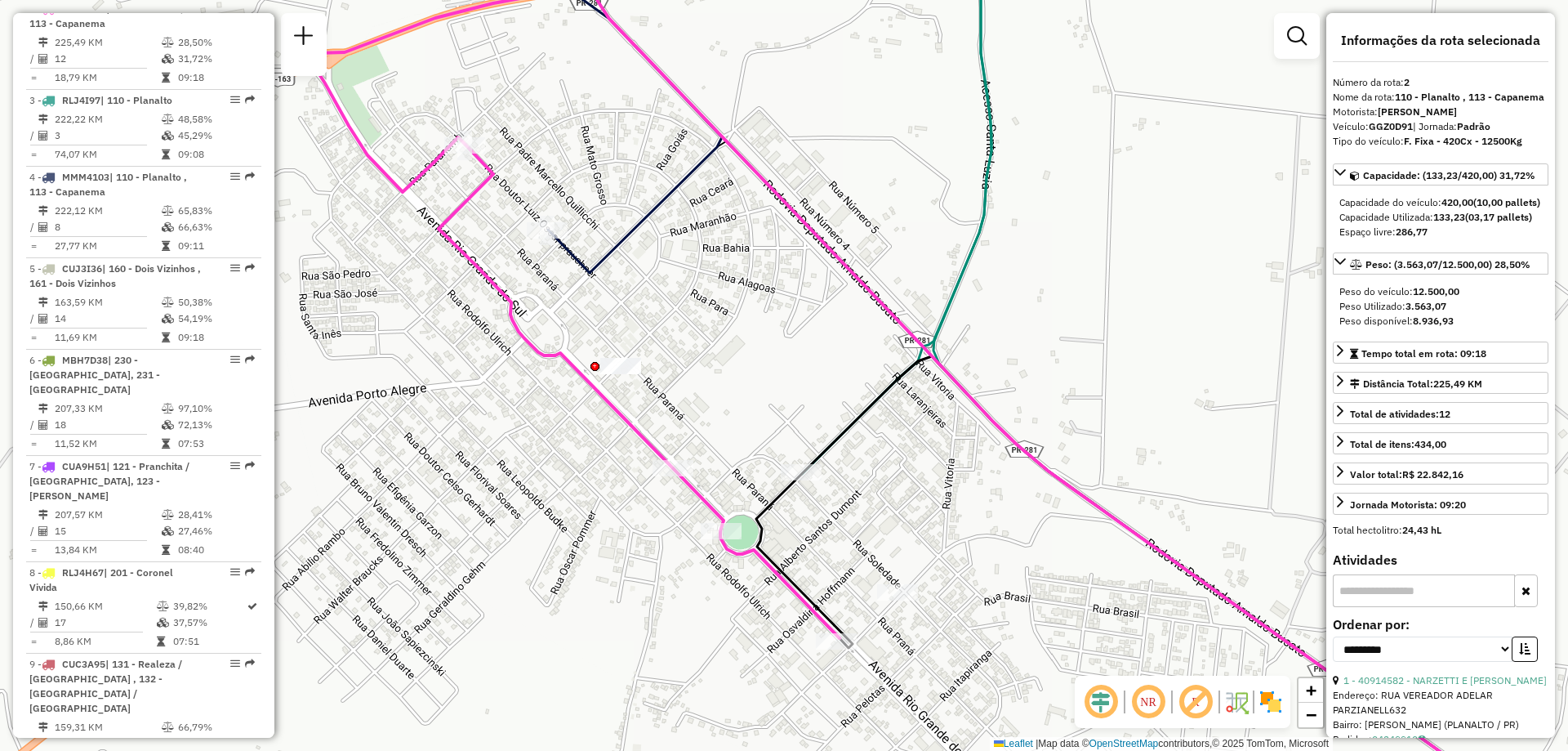
click at [615, 256] on icon at bounding box center [629, 99] width 185 height 348
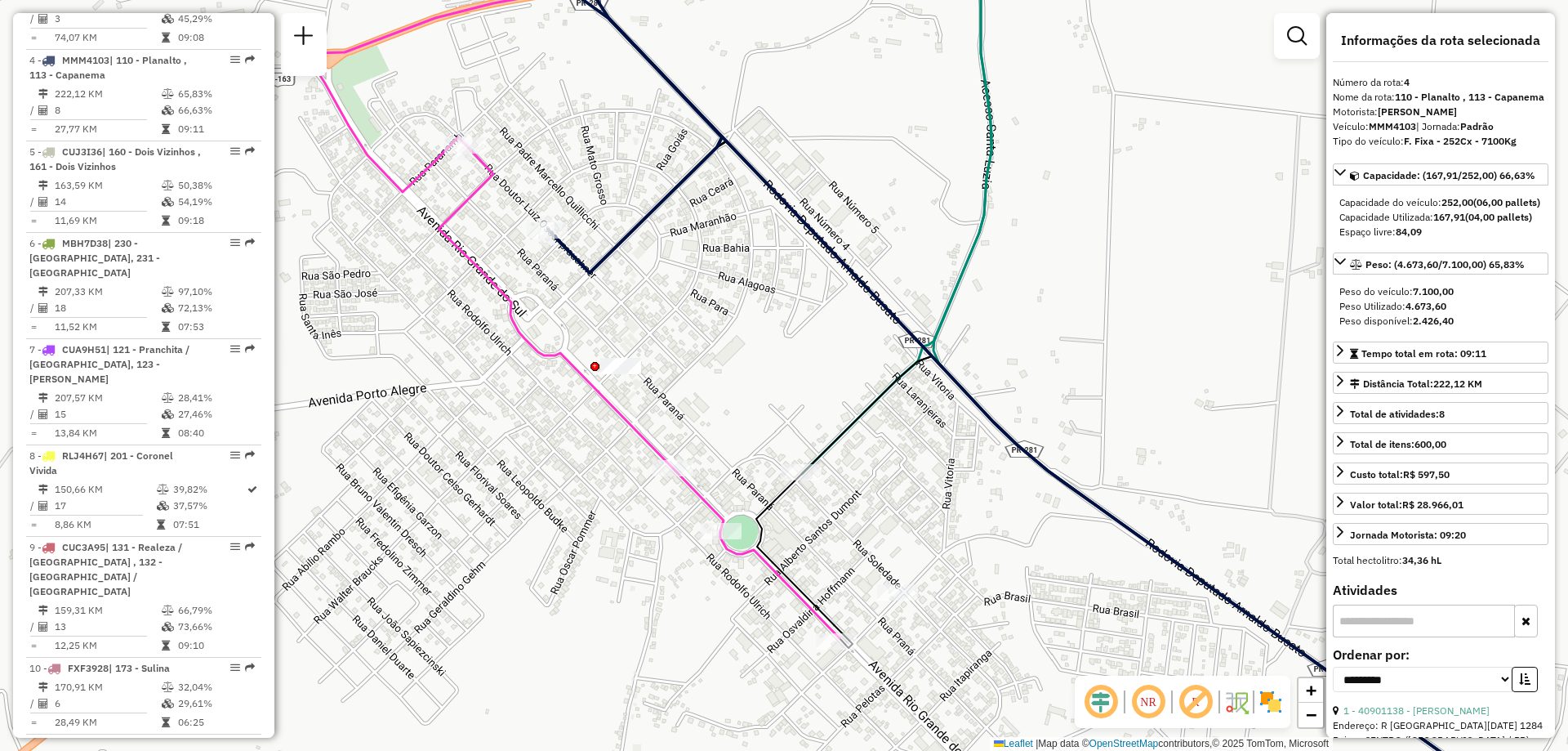
scroll to position [915, 0]
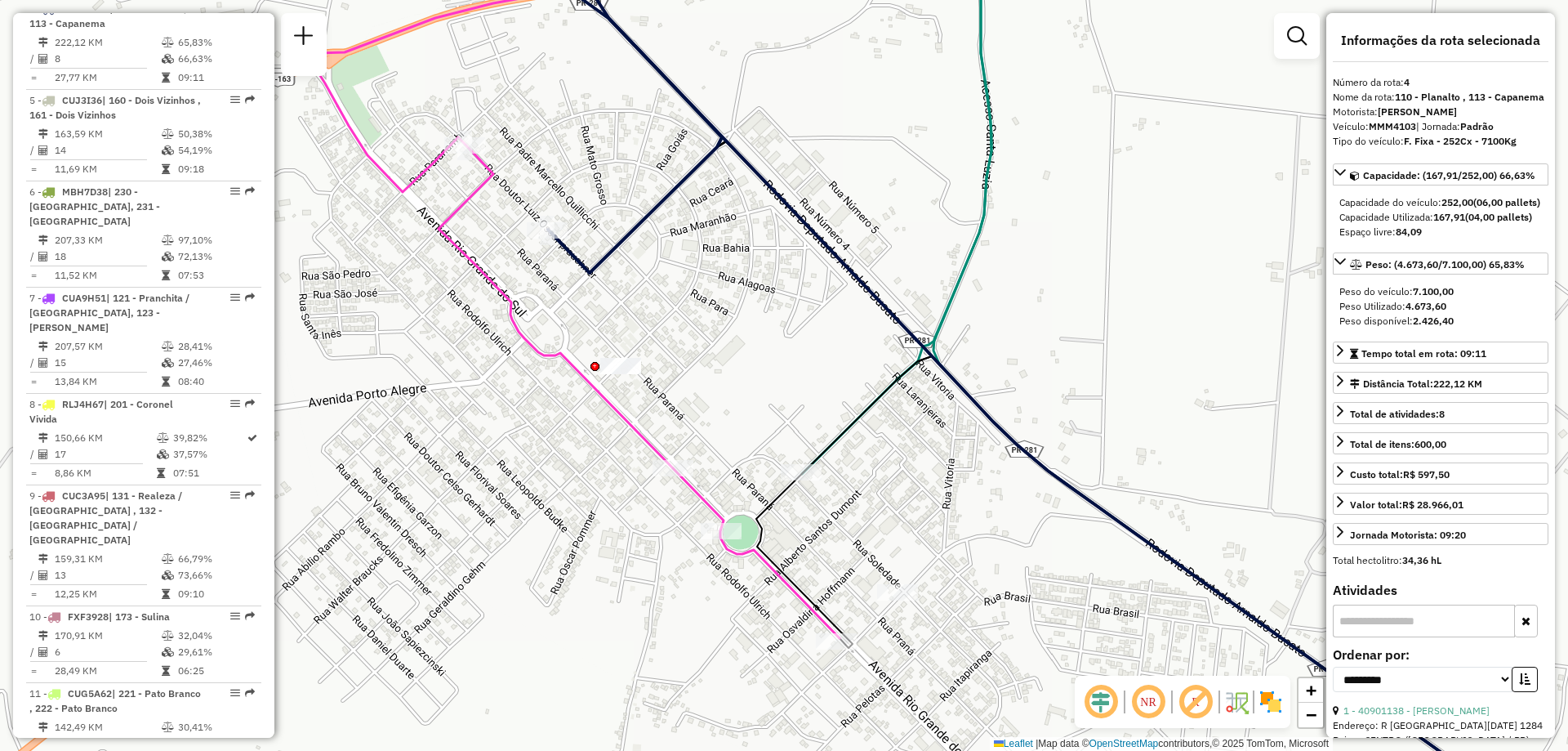
click at [595, 393] on icon at bounding box center [928, 376] width 1232 height 901
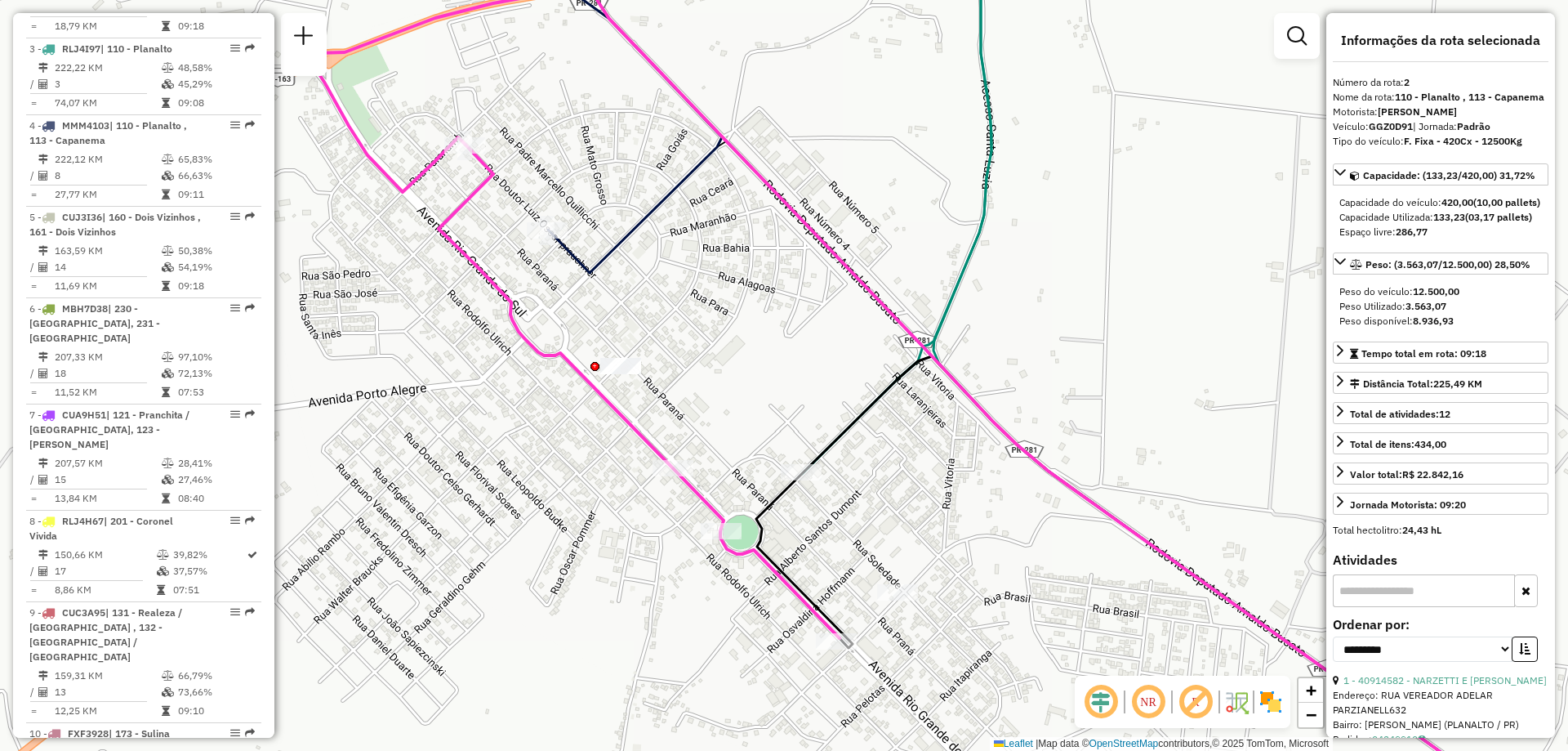
scroll to position [747, 0]
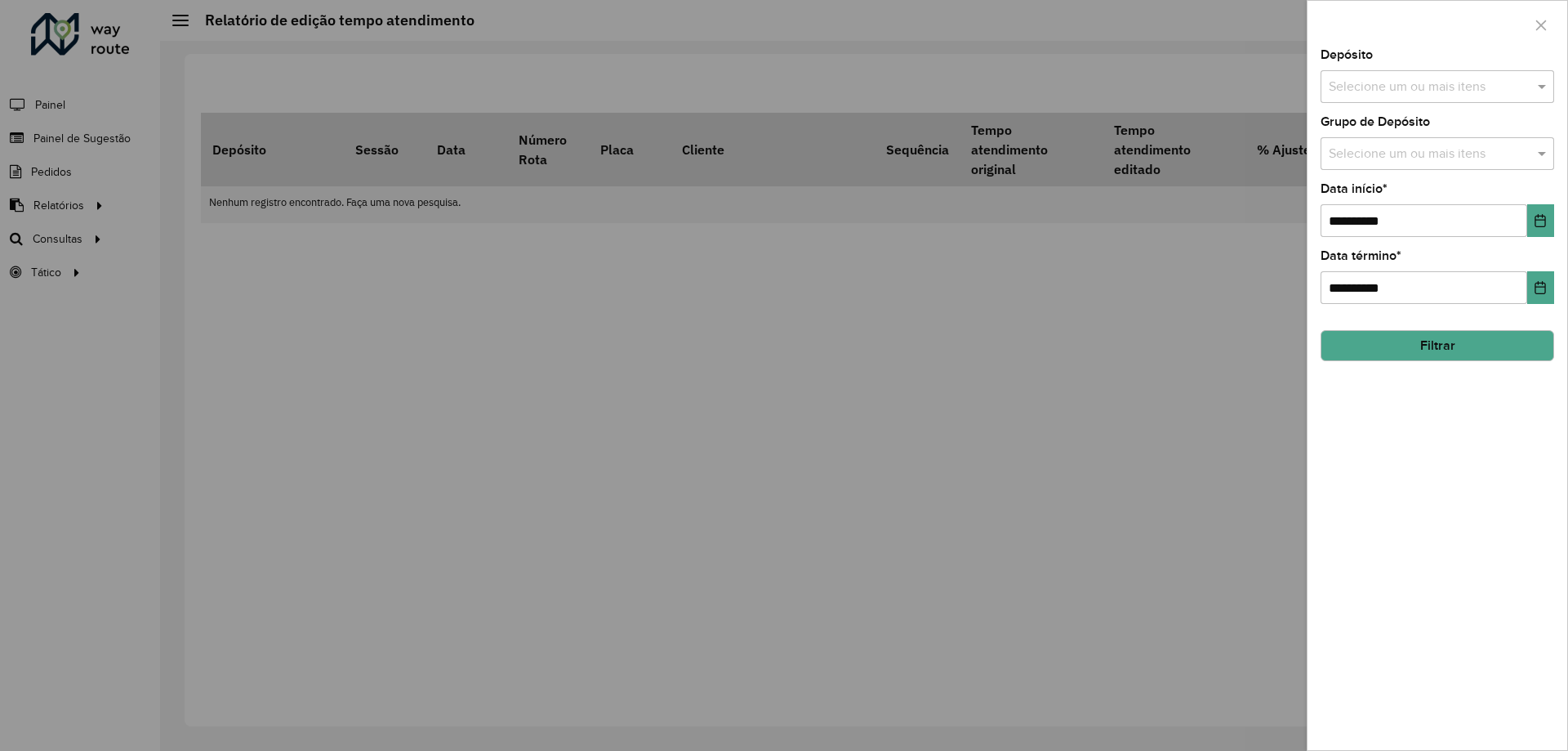
click at [1160, 158] on div at bounding box center [784, 376] width 1568 height 751
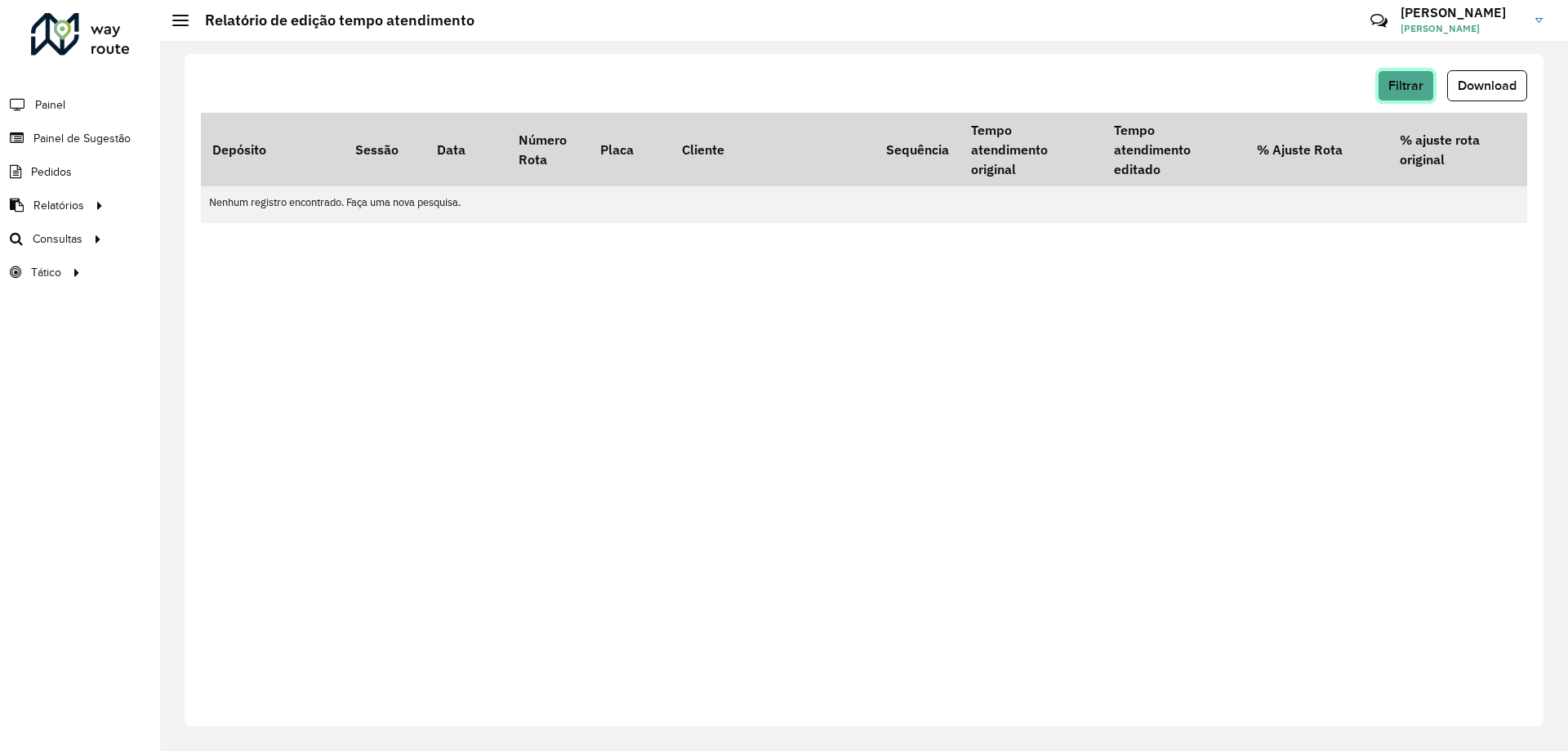
click at [1422, 89] on span "Filtrar" at bounding box center [1405, 85] width 35 height 14
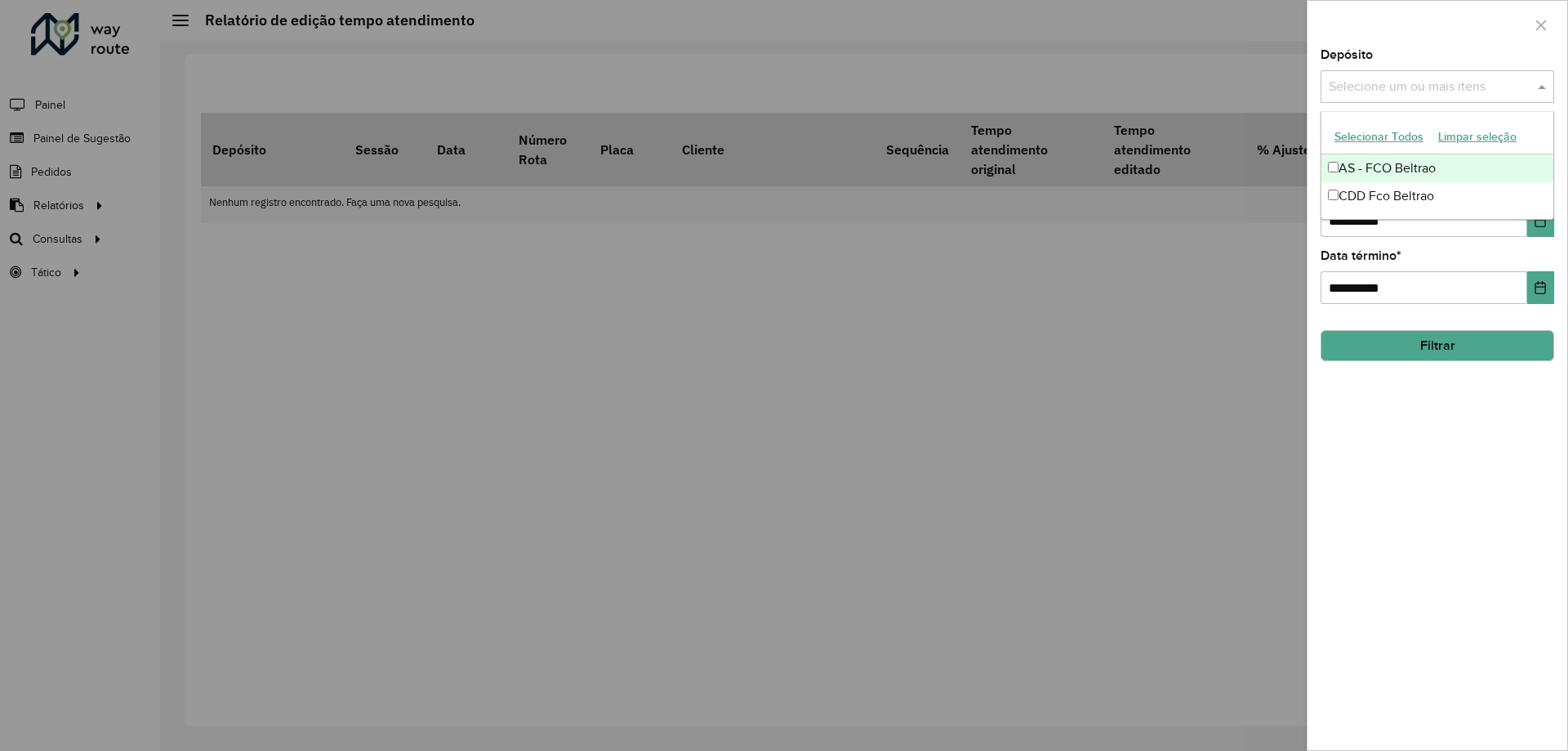
click at [1422, 76] on div "Selecione um ou mais itens" at bounding box center [1437, 86] width 233 height 33
click at [1405, 198] on div "CDD Fco Beltrao" at bounding box center [1437, 196] width 232 height 28
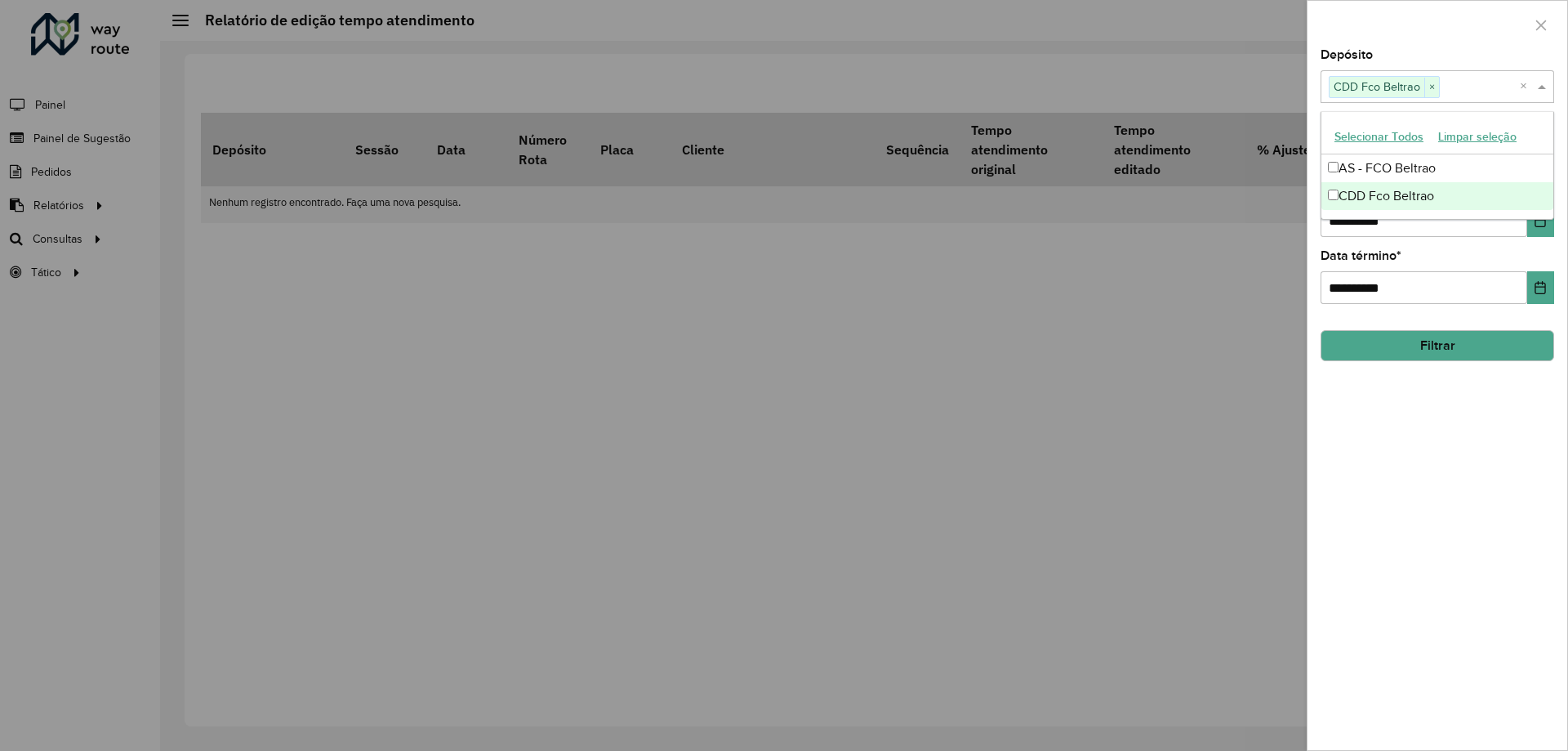
click at [1438, 361] on button "Filtrar" at bounding box center [1437, 346] width 233 height 31
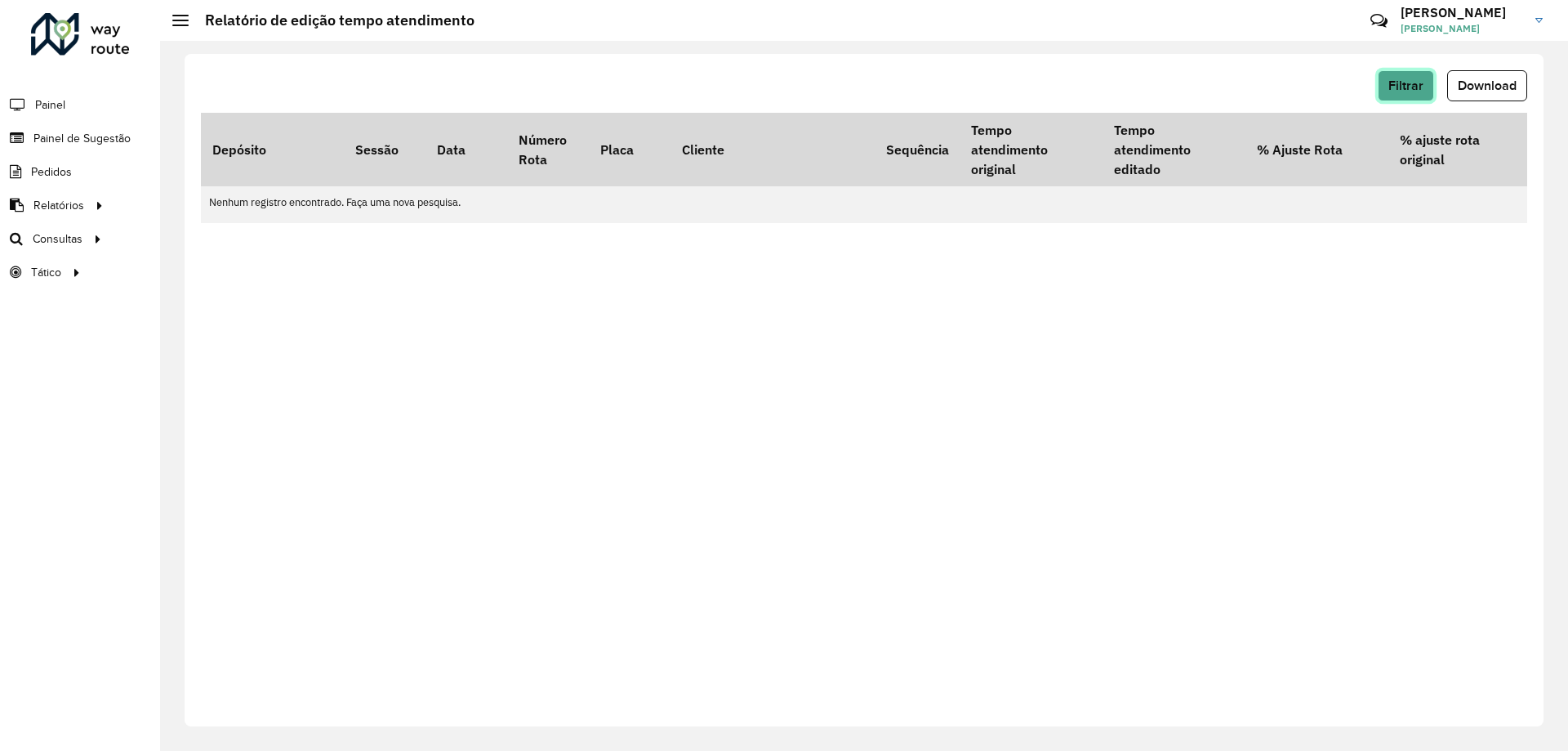
click at [1388, 98] on button "Filtrar" at bounding box center [1405, 85] width 57 height 31
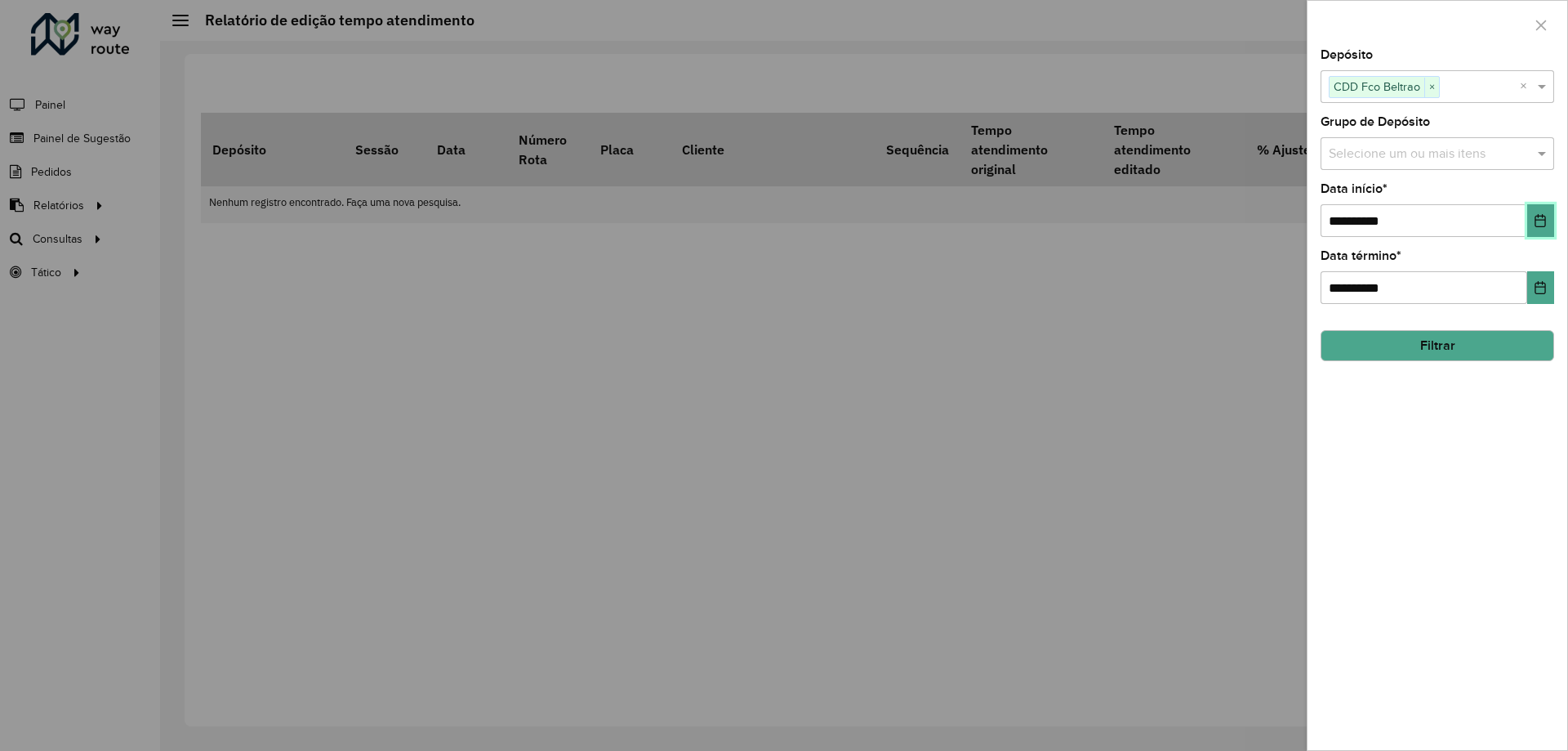
click at [1538, 215] on icon "Choose Date" at bounding box center [1540, 220] width 11 height 13
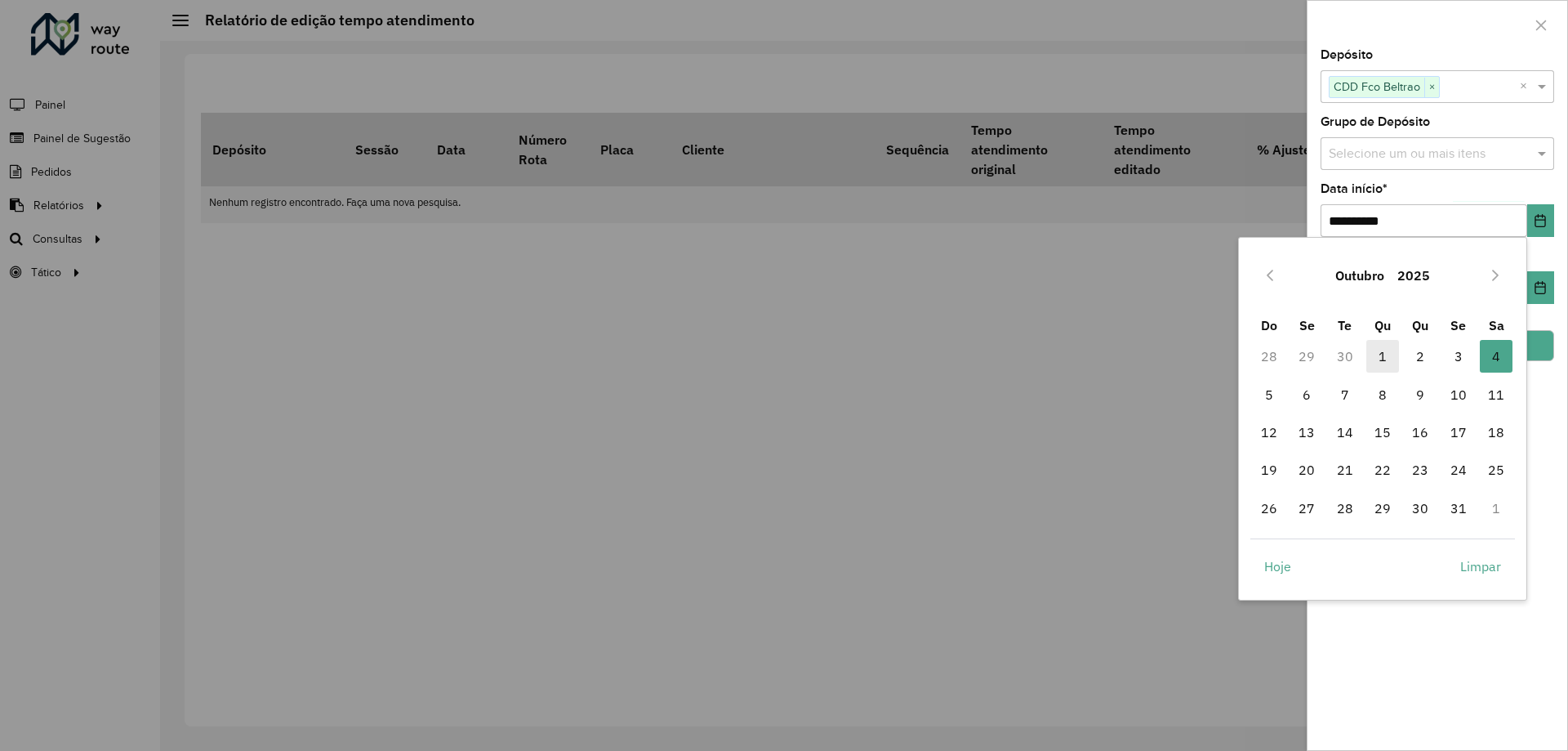
click at [1388, 356] on span "1" at bounding box center [1382, 357] width 33 height 33
type input "**********"
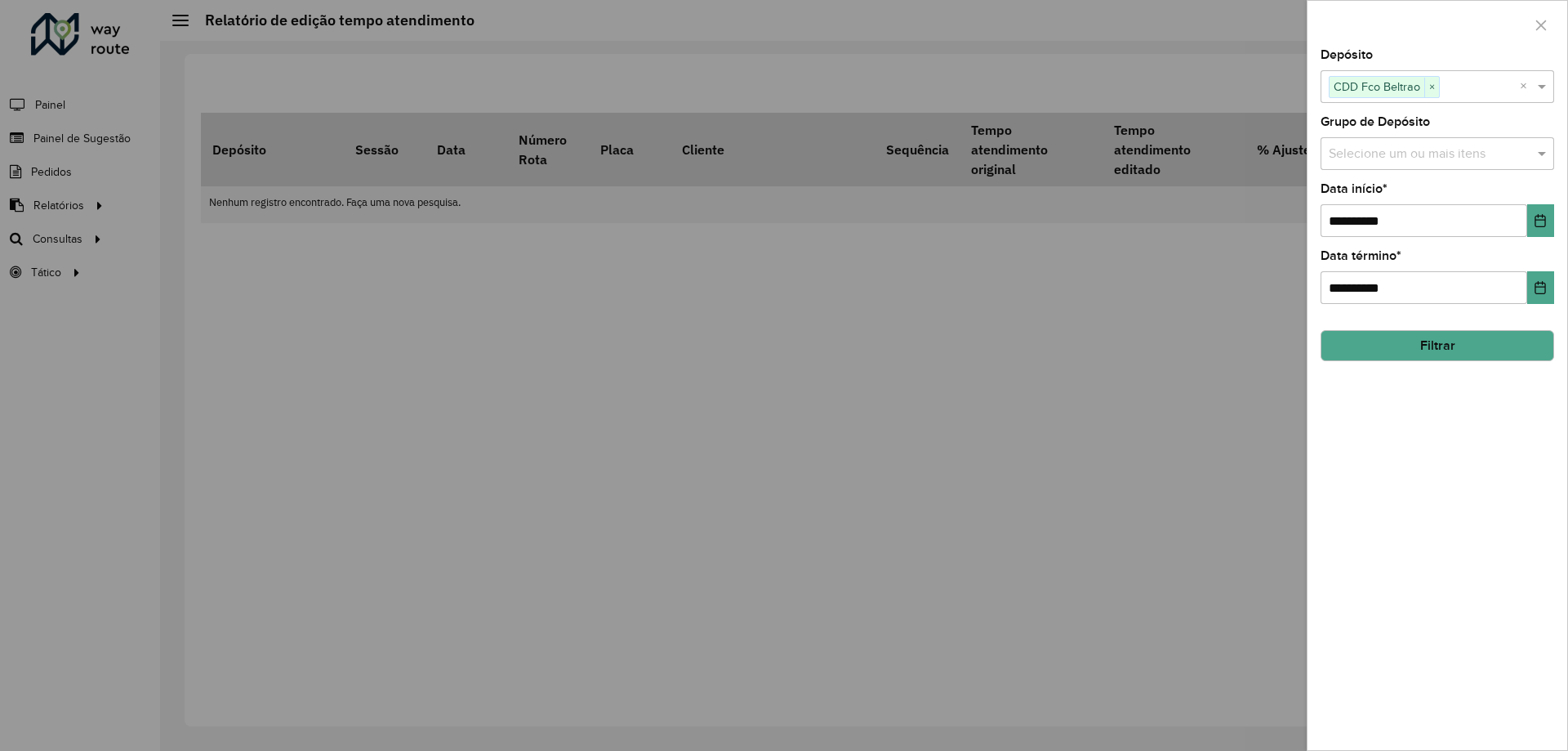
click at [1553, 348] on button "Filtrar" at bounding box center [1437, 346] width 233 height 31
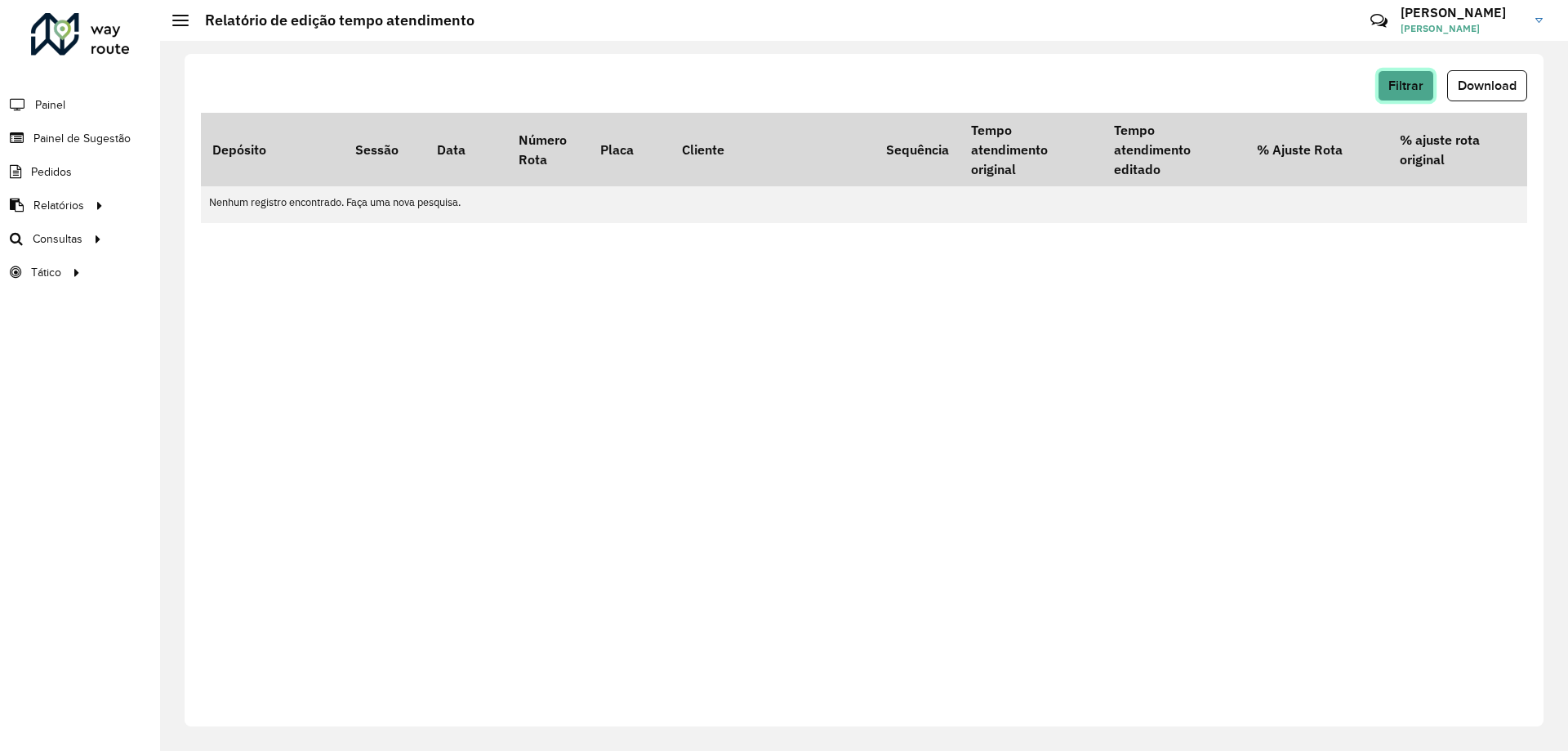
click at [1409, 92] on button "Filtrar" at bounding box center [1405, 85] width 57 height 31
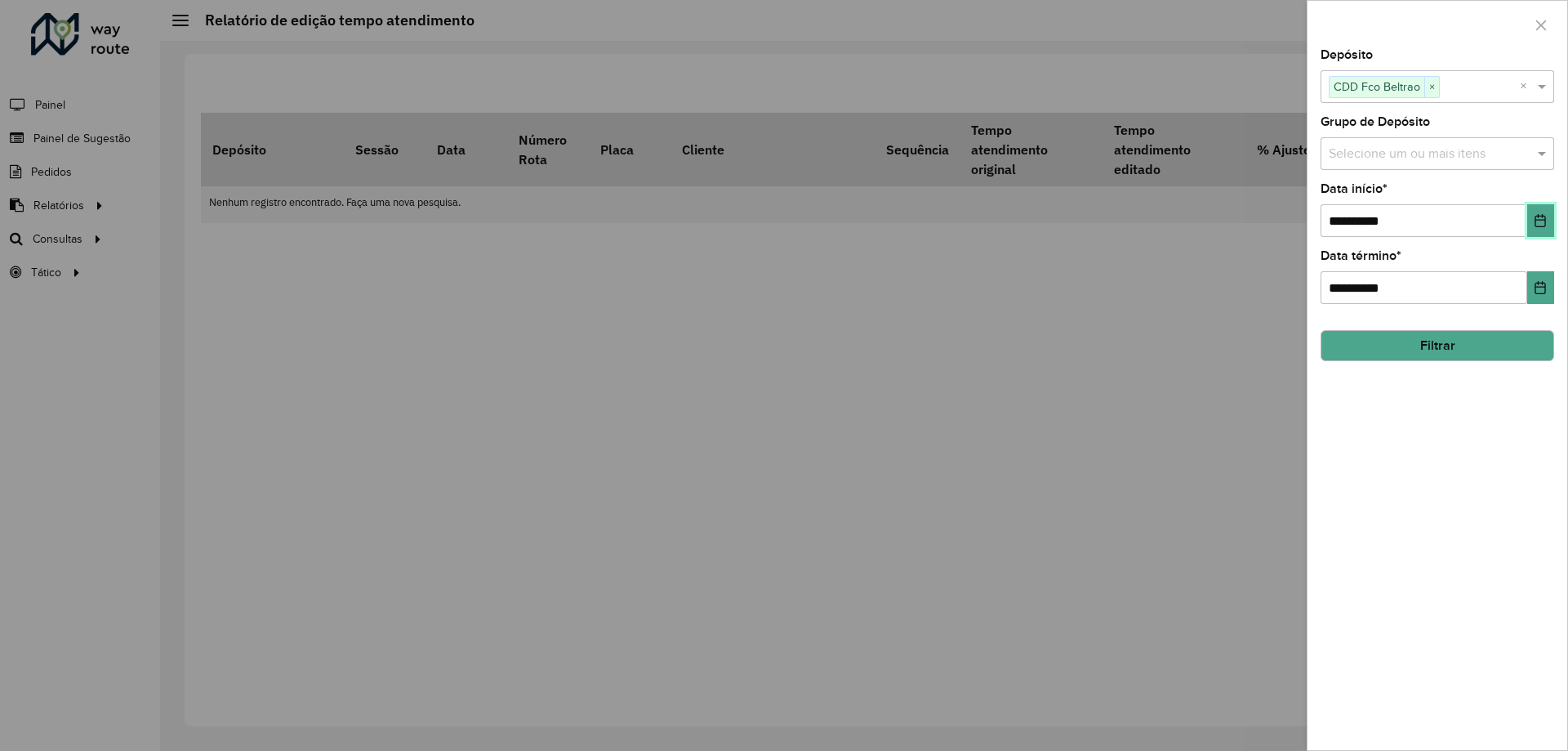
click at [1540, 218] on icon "Choose Date" at bounding box center [1540, 220] width 13 height 13
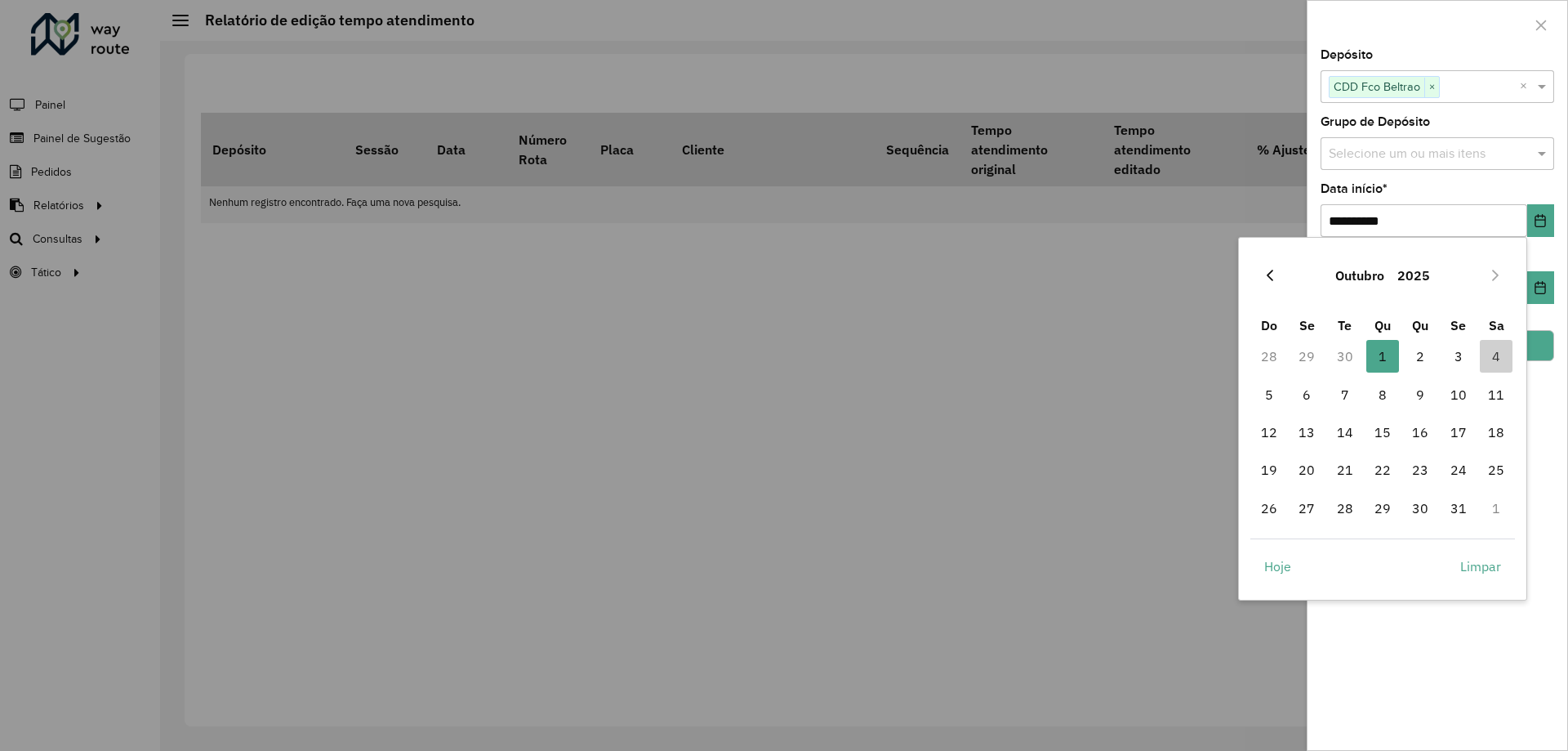
click at [1274, 273] on icon "Previous Month" at bounding box center [1270, 275] width 13 height 13
click at [1273, 273] on icon "Previous Month" at bounding box center [1270, 275] width 13 height 13
click at [1455, 360] on span "1" at bounding box center [1458, 357] width 33 height 33
type input "**********"
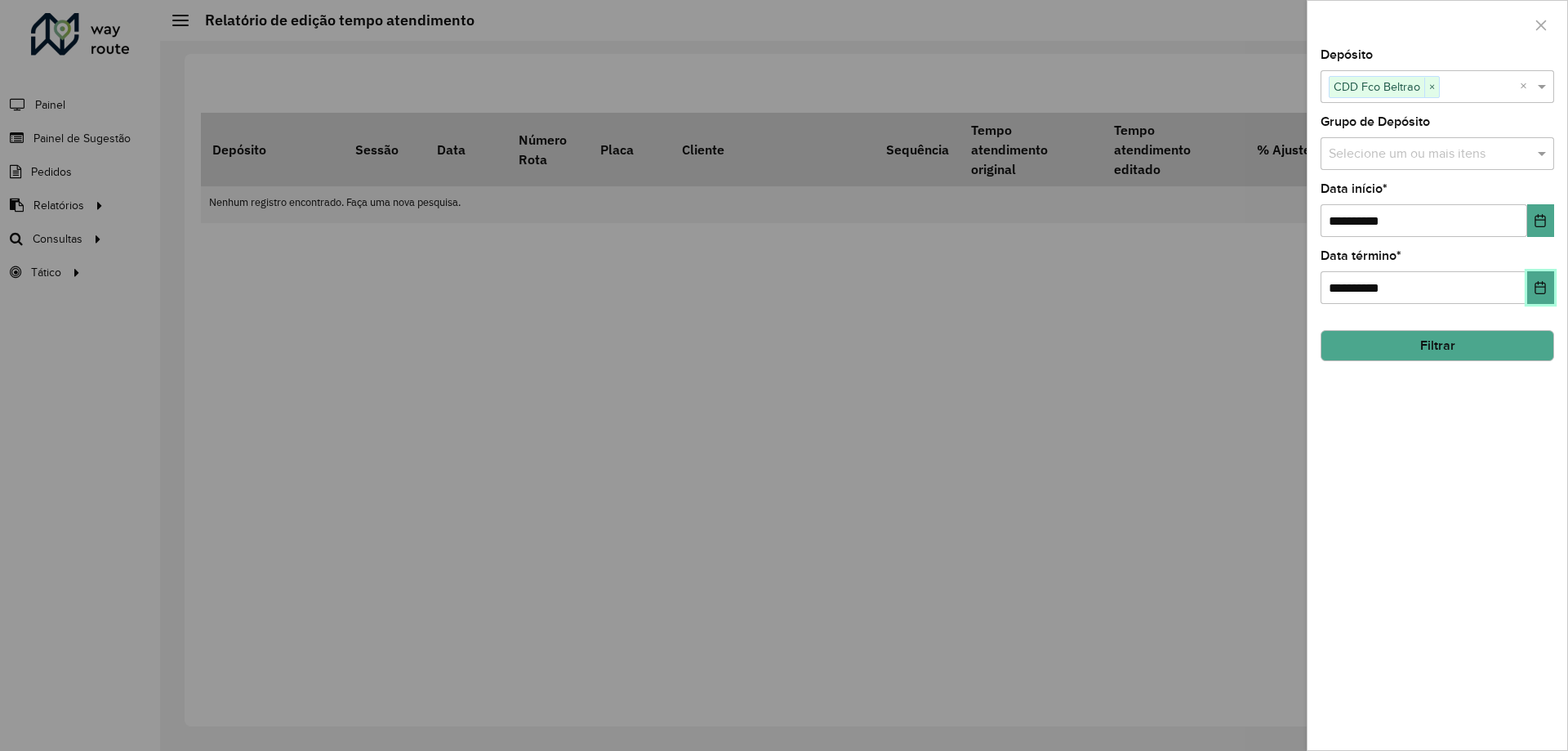
click at [1542, 283] on icon "Choose Date" at bounding box center [1540, 288] width 11 height 13
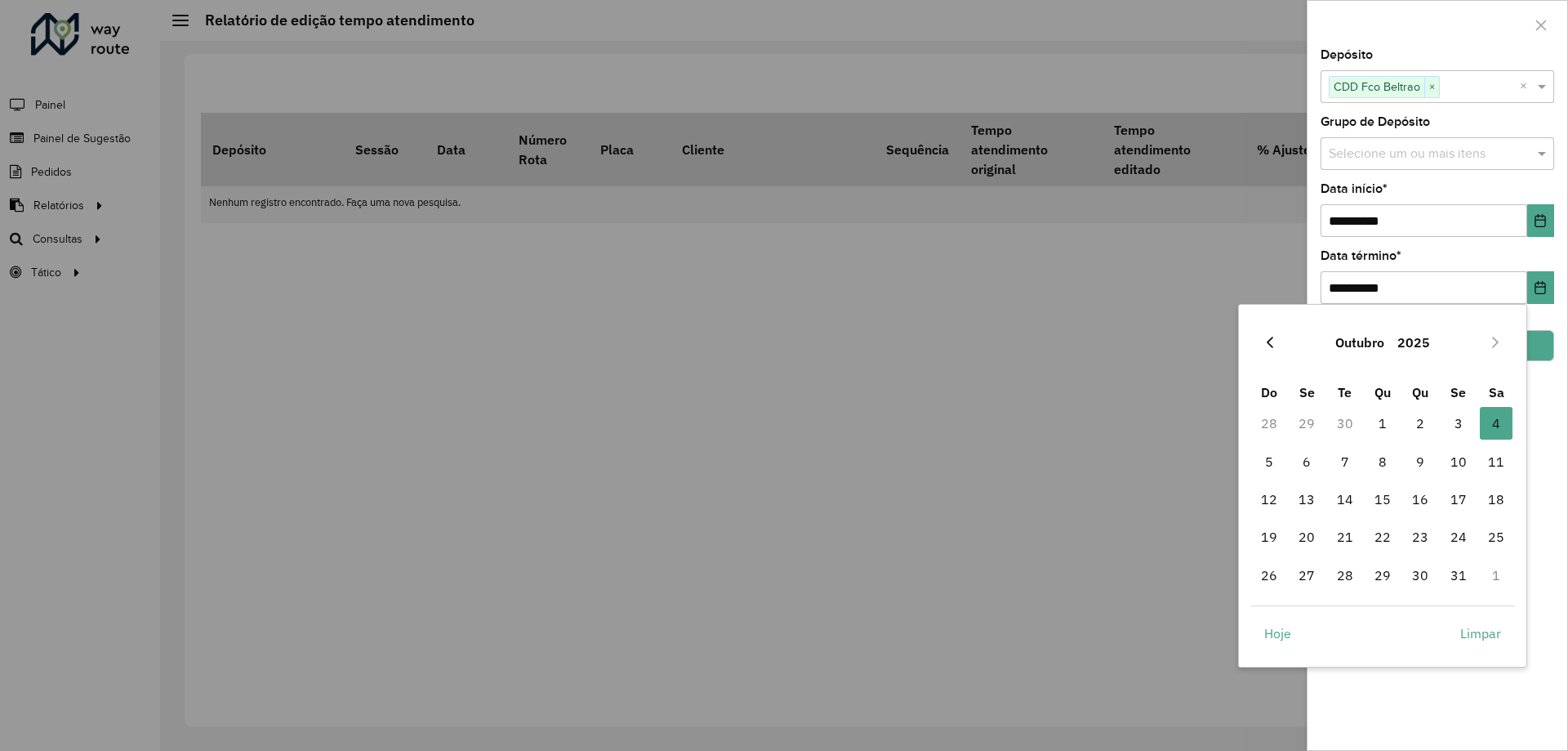
click at [1277, 341] on button "Previous Month" at bounding box center [1270, 343] width 26 height 26
click at [1377, 536] on span "20" at bounding box center [1382, 537] width 33 height 33
type input "**********"
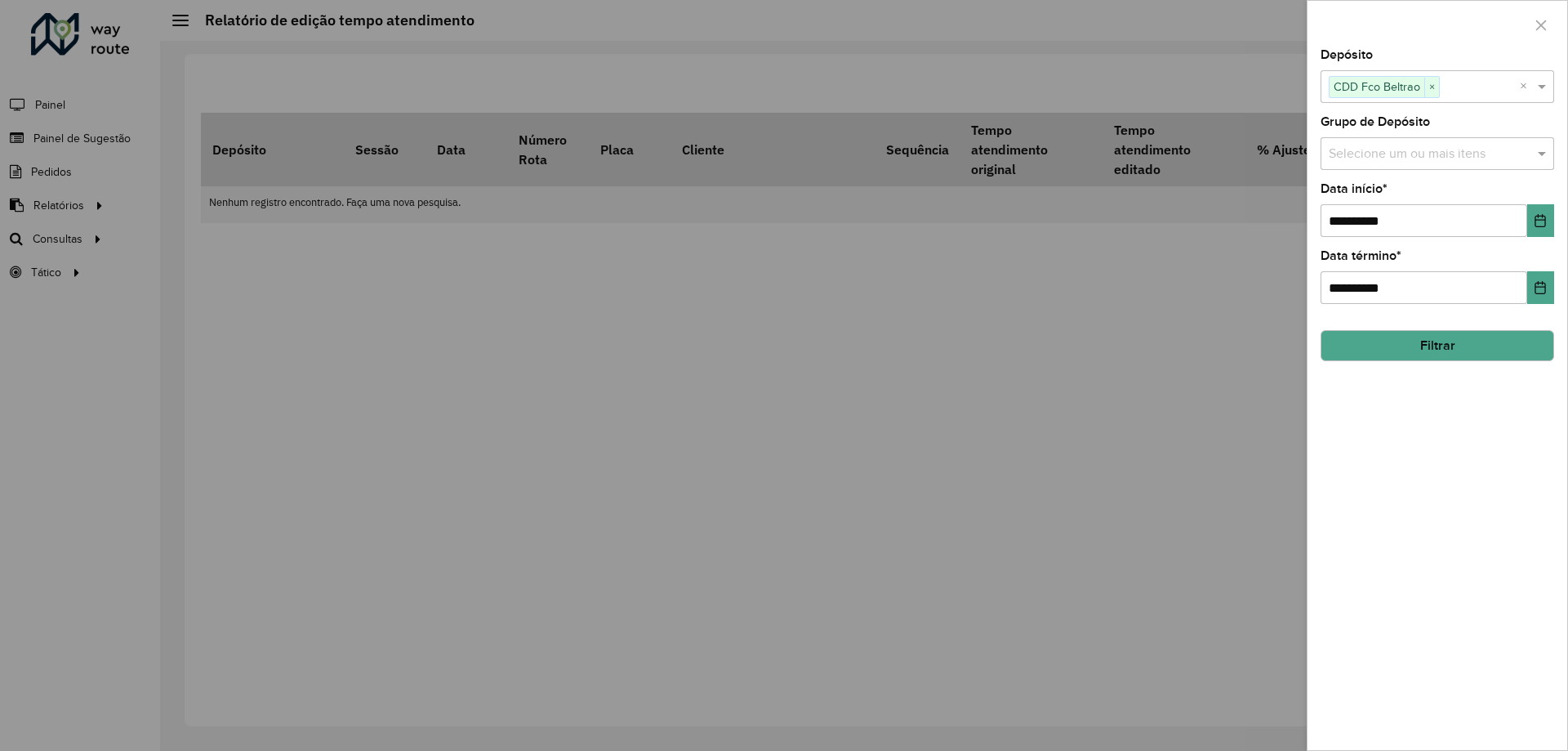
click at [1419, 339] on button "Filtrar" at bounding box center [1437, 346] width 233 height 31
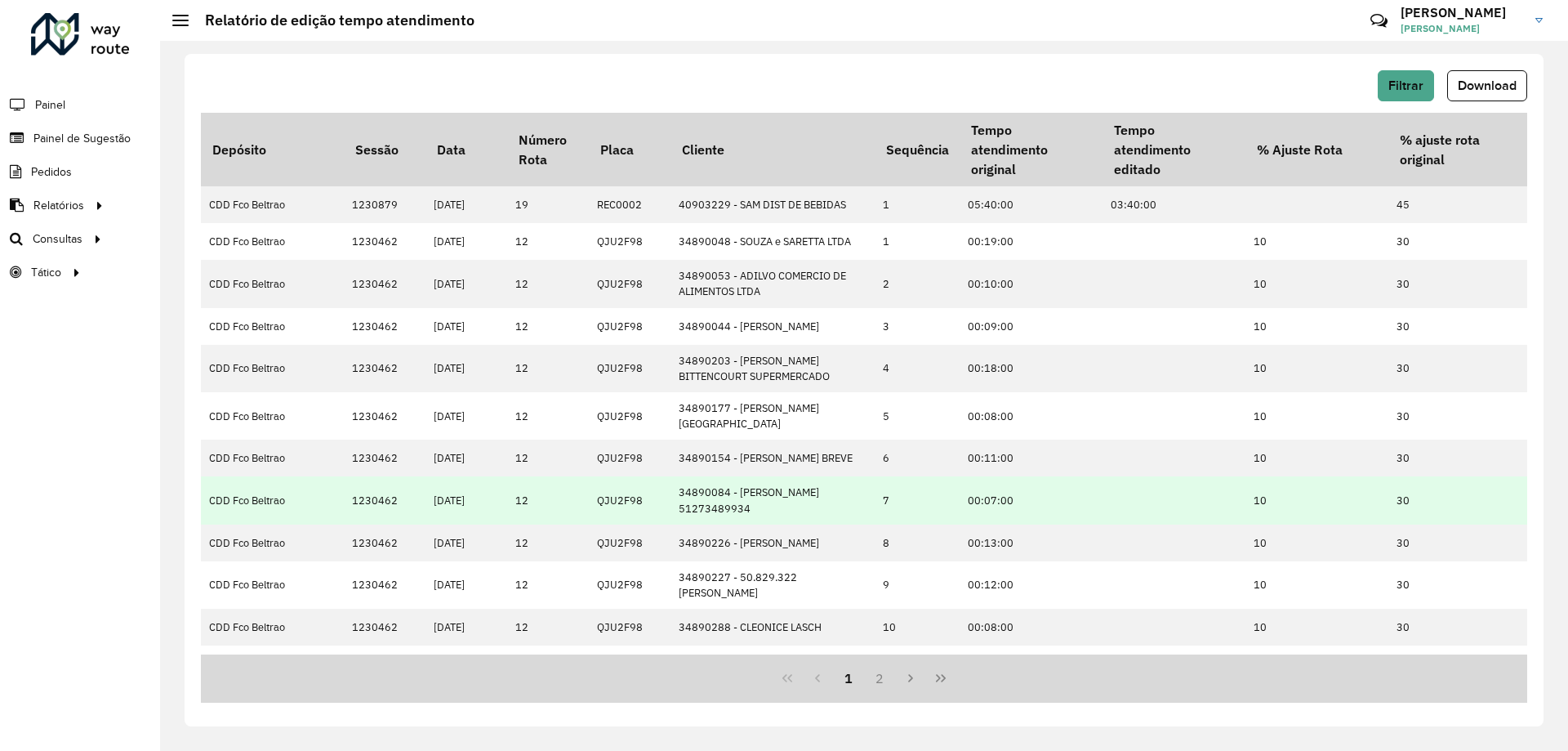
drag, startPoint x: 421, startPoint y: 205, endPoint x: 478, endPoint y: 505, distance: 305.4
click at [478, 505] on tbody "CDD Fco Beltrao 1230879 [DATE] 19 REC0002 40903229 - SAM DIST DE BEBIDAS 1 05:4…" at bounding box center [1009, 587] width 1616 height 800
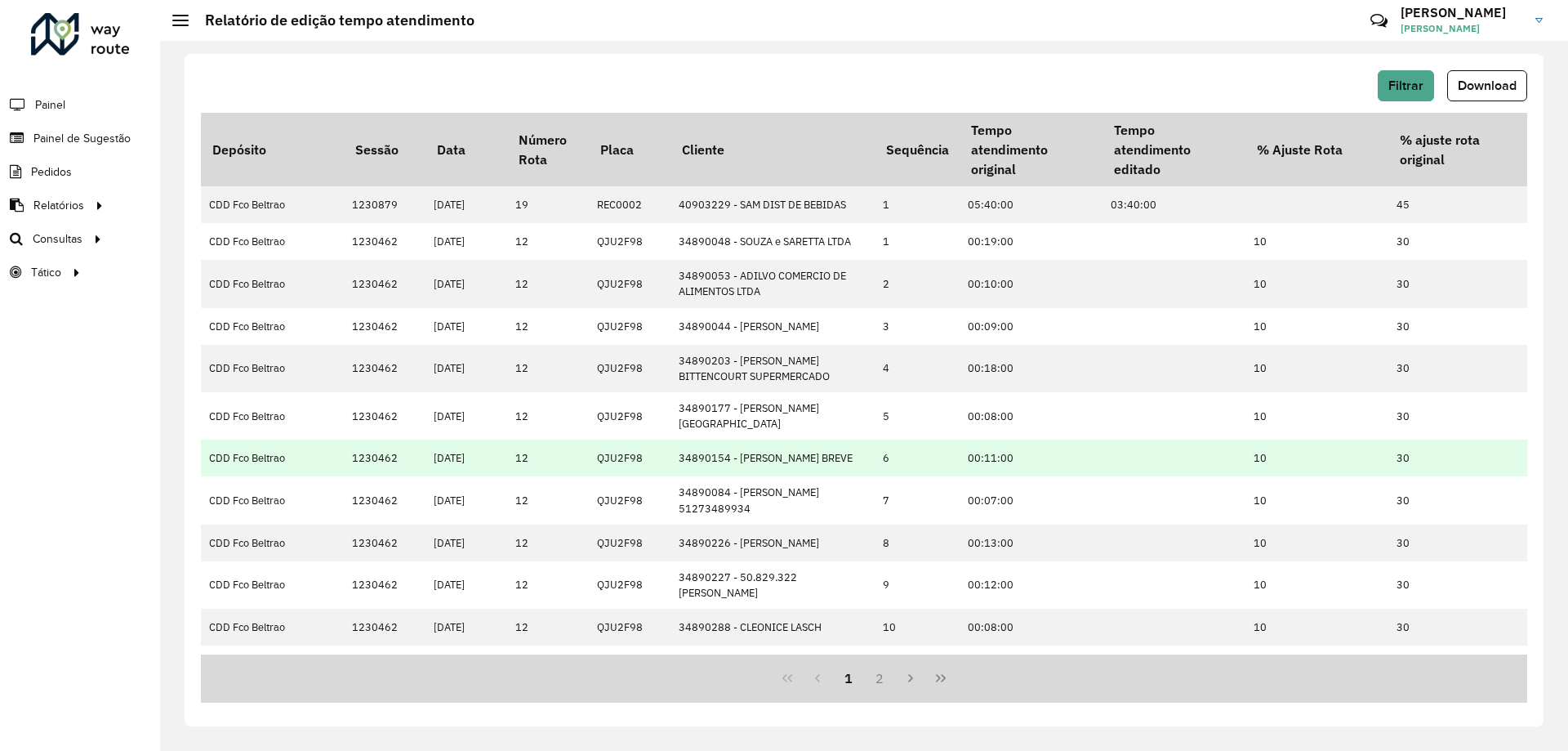
click at [548, 472] on td "12" at bounding box center [547, 458] width 81 height 37
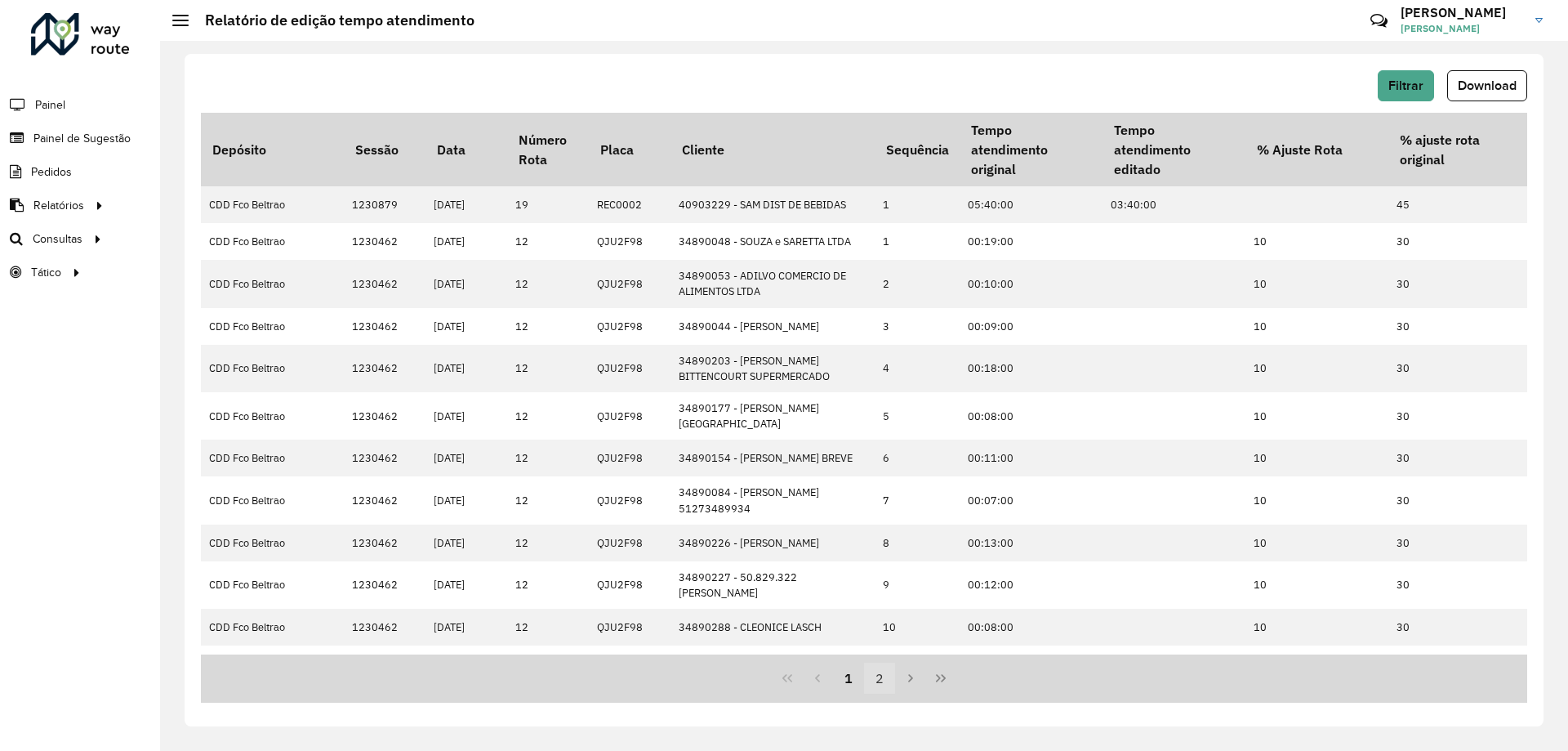
click at [881, 680] on button "2" at bounding box center [880, 678] width 31 height 31
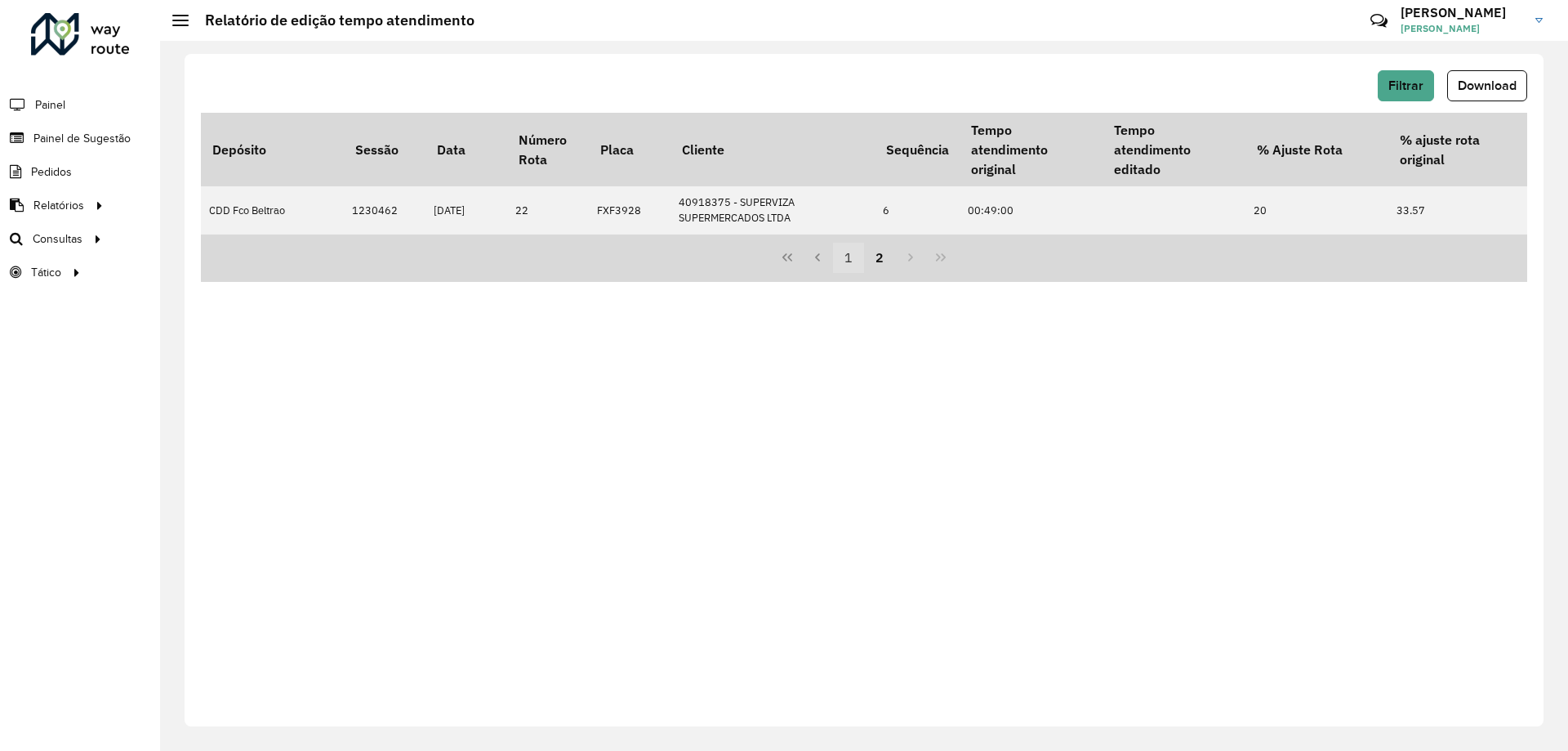
click at [846, 264] on button "1" at bounding box center [848, 258] width 31 height 31
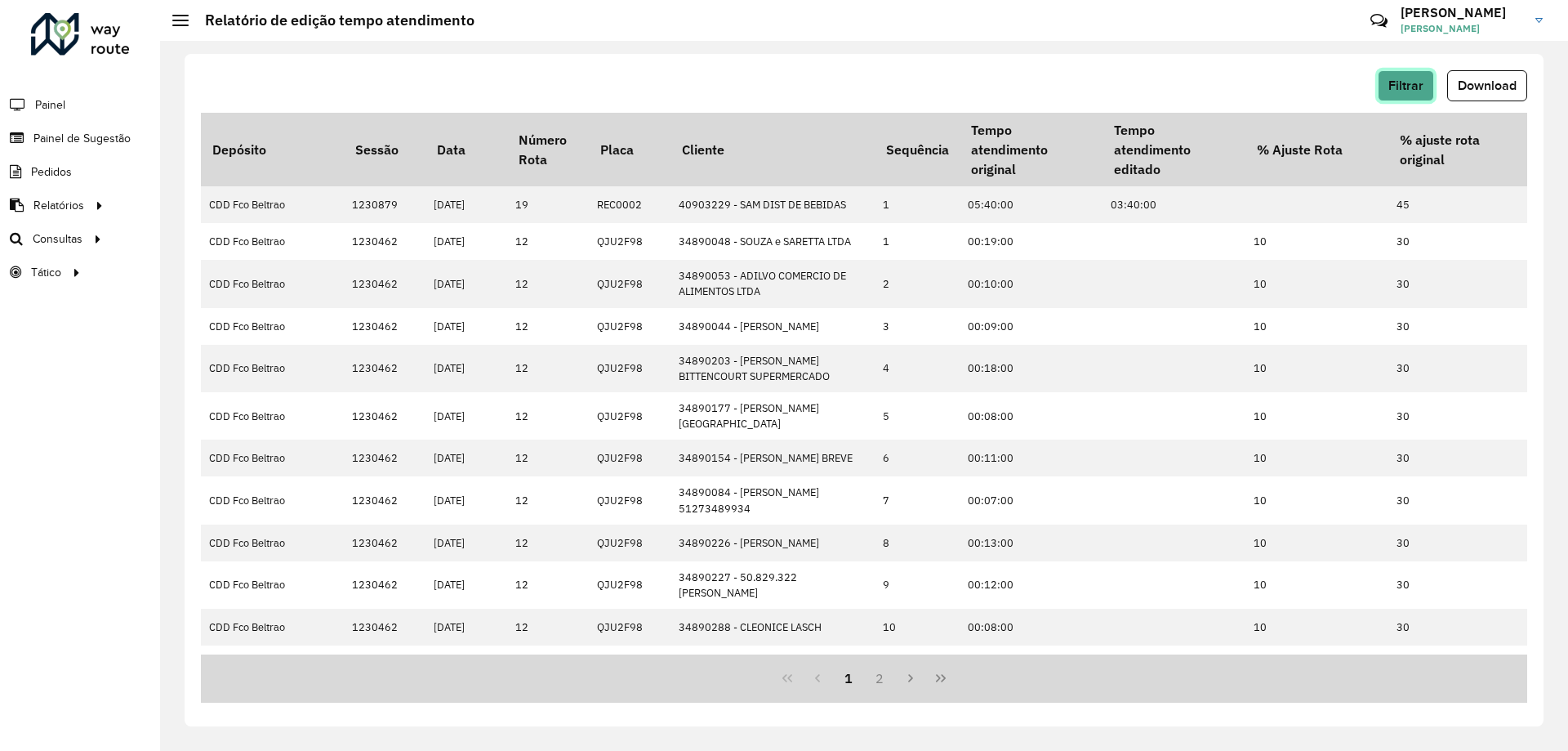
click at [1405, 88] on span "Filtrar" at bounding box center [1405, 85] width 35 height 14
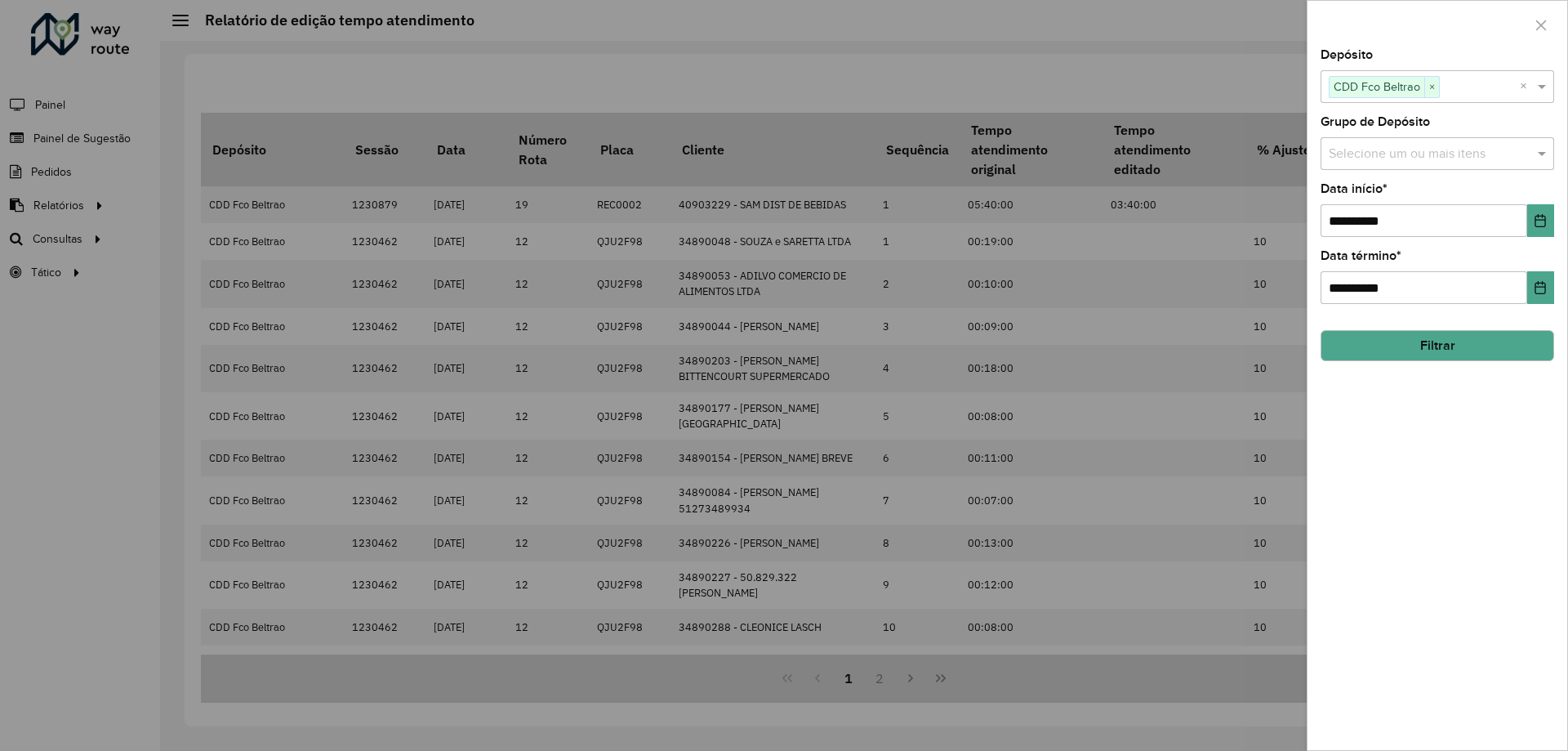
click at [898, 329] on div at bounding box center [784, 376] width 1568 height 751
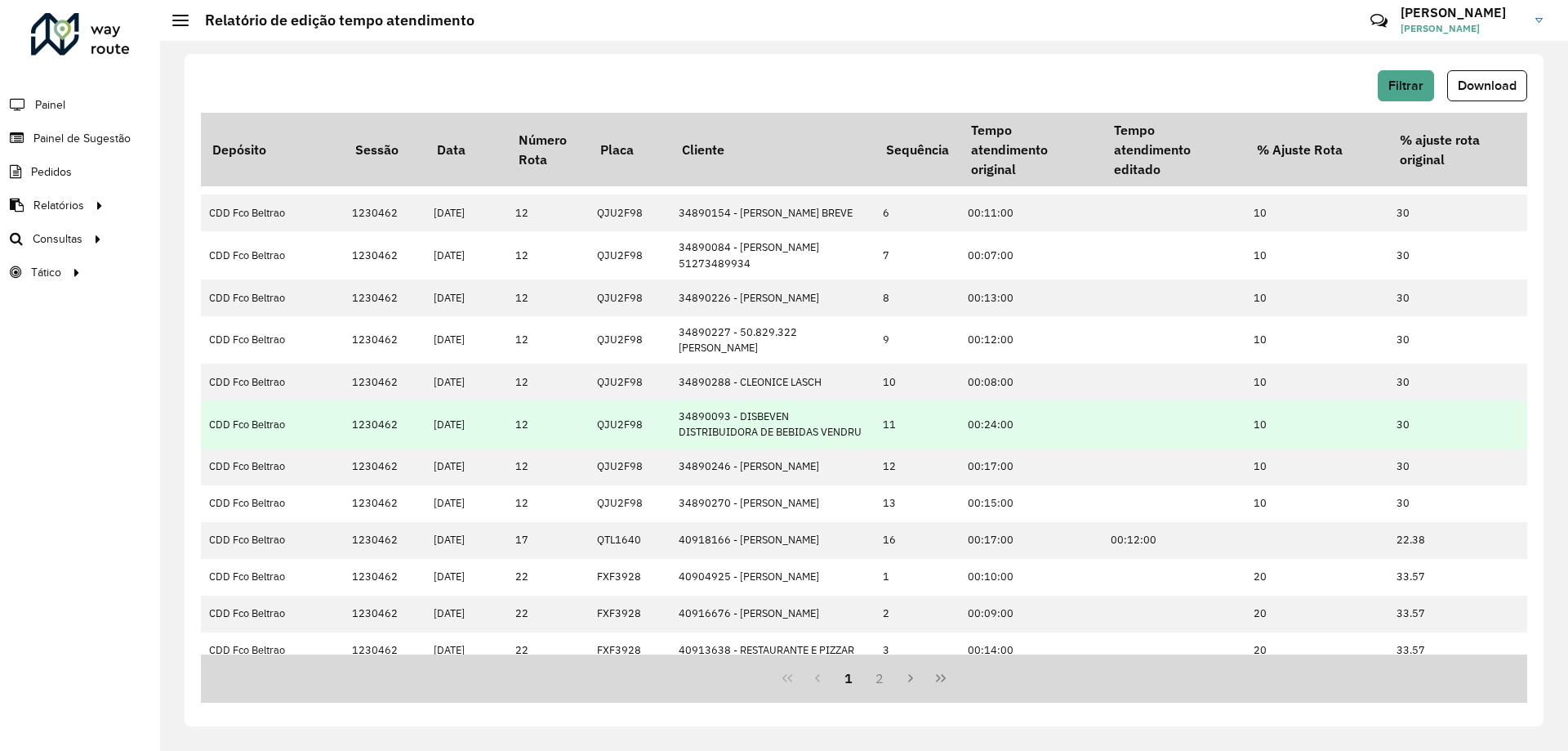
scroll to position [348, 0]
